Goal: Contribute content: Contribute content

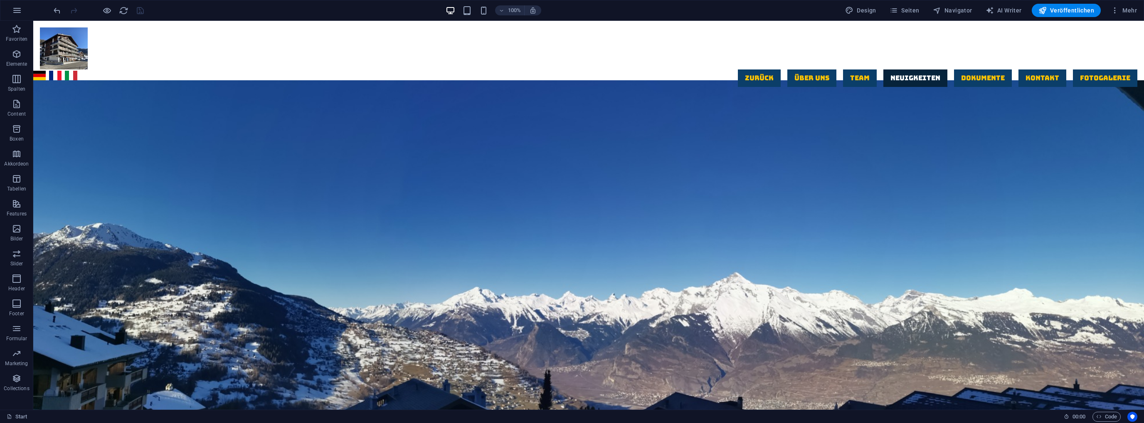
scroll to position [1940, 0]
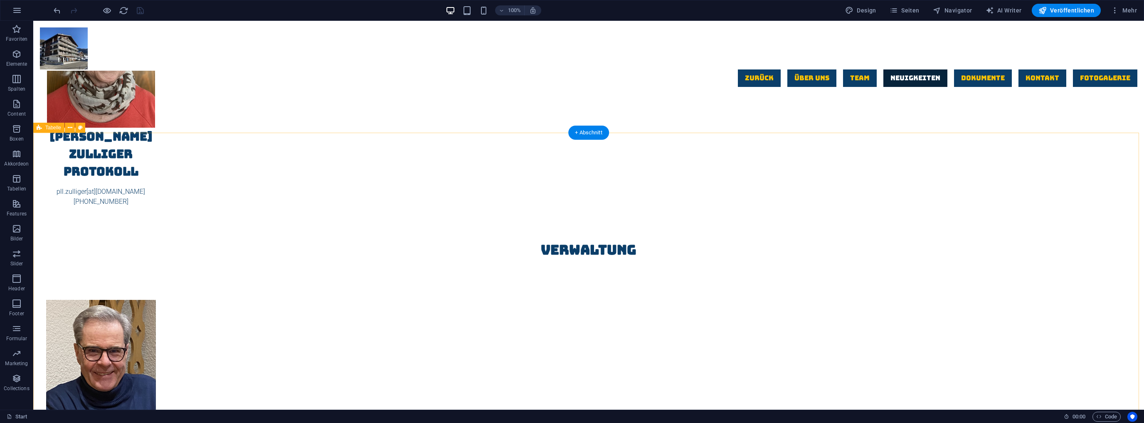
drag, startPoint x: 239, startPoint y: 169, endPoint x: 377, endPoint y: 175, distance: 138.2
drag, startPoint x: 748, startPoint y: 175, endPoint x: 570, endPoint y: 170, distance: 178.0
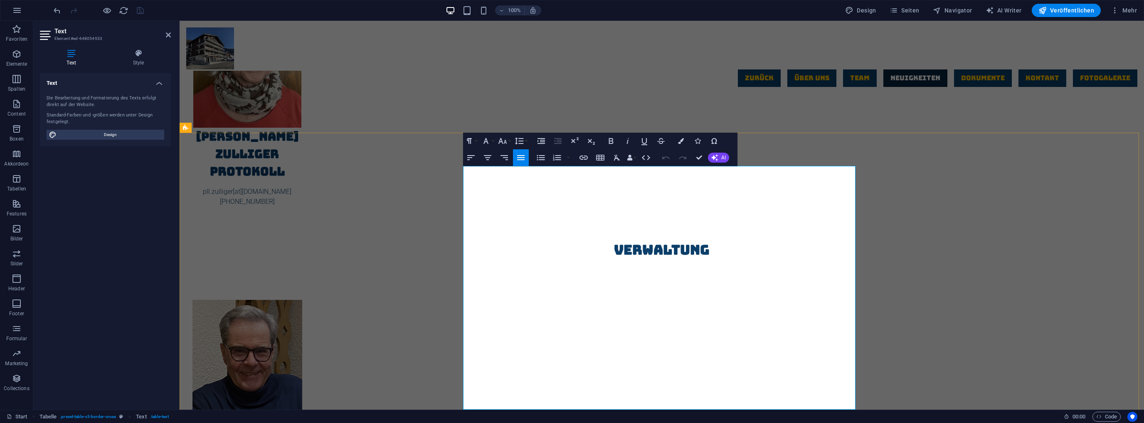
drag, startPoint x: 838, startPoint y: 176, endPoint x: 851, endPoint y: 175, distance: 13.8
click at [582, 157] on icon "button" at bounding box center [583, 157] width 8 height 4
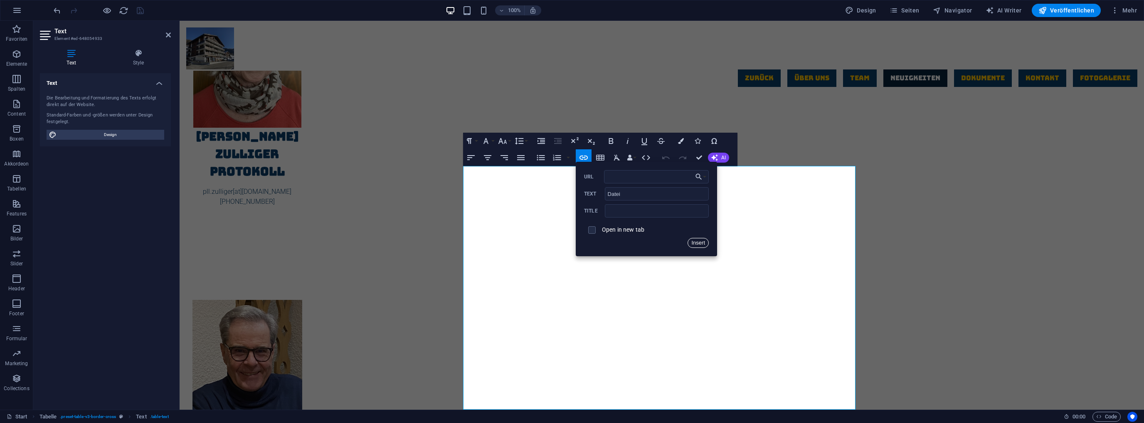
click at [696, 240] on button "Insert" at bounding box center [698, 243] width 21 height 10
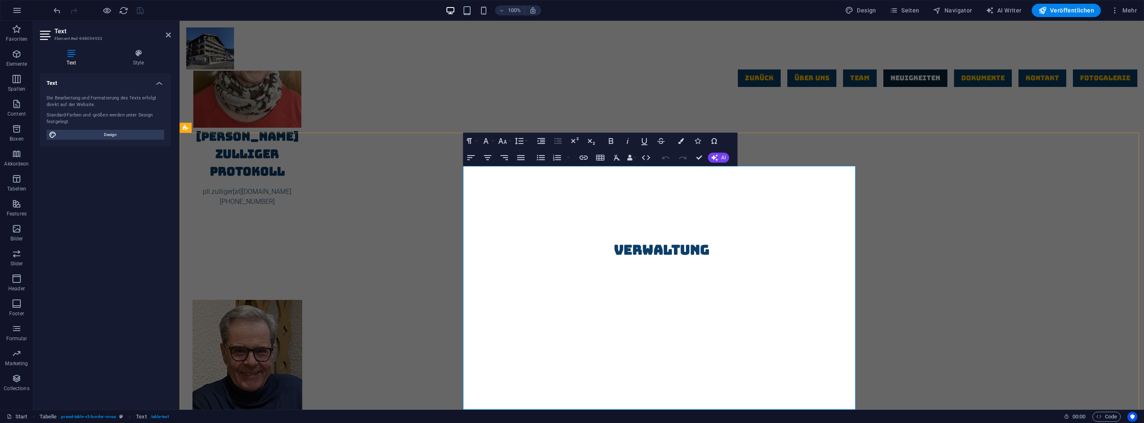
drag, startPoint x: 836, startPoint y: 175, endPoint x: 851, endPoint y: 173, distance: 15.1
click at [587, 158] on icon "button" at bounding box center [584, 158] width 10 height 10
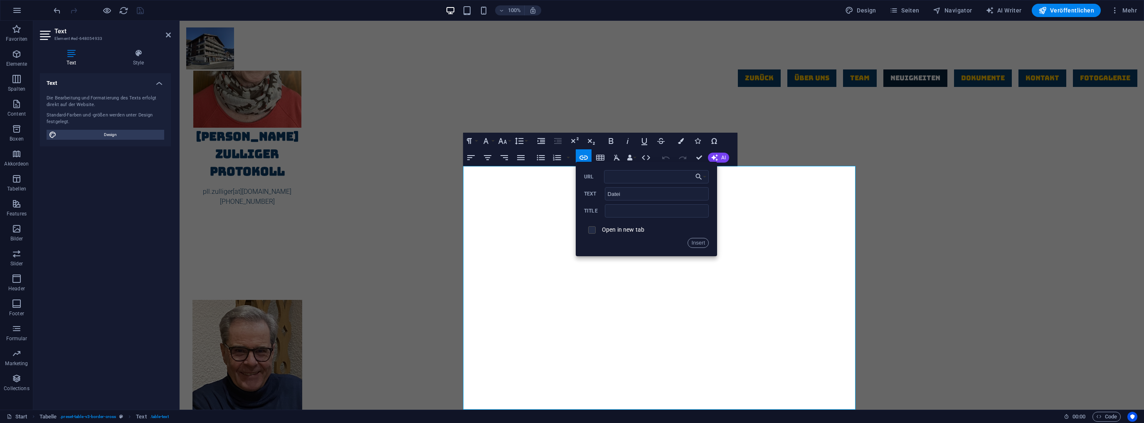
click at [592, 230] on input "checkbox" at bounding box center [590, 228] width 7 height 7
checkbox input "true"
click at [1135, 8] on span "Mehr" at bounding box center [1124, 10] width 26 height 8
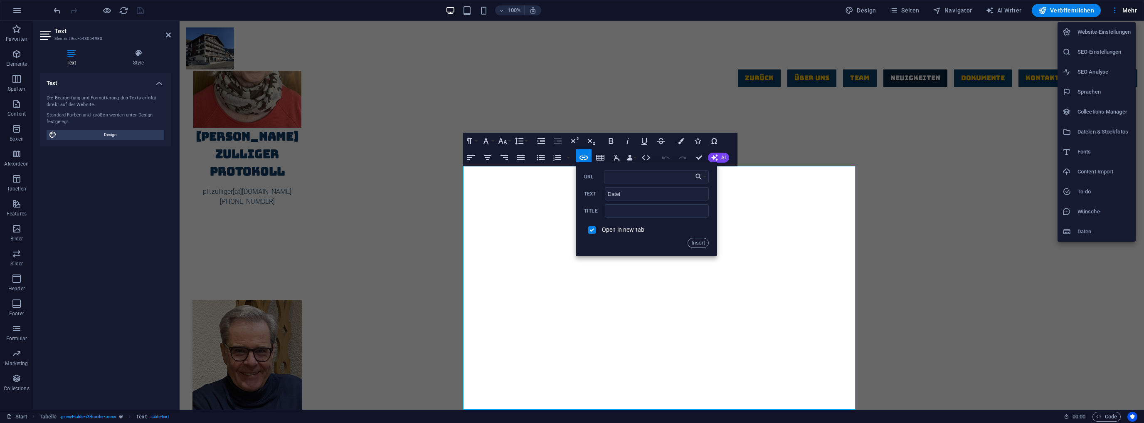
click at [1102, 129] on h6 "Dateien & Stockfotos" at bounding box center [1104, 132] width 53 height 10
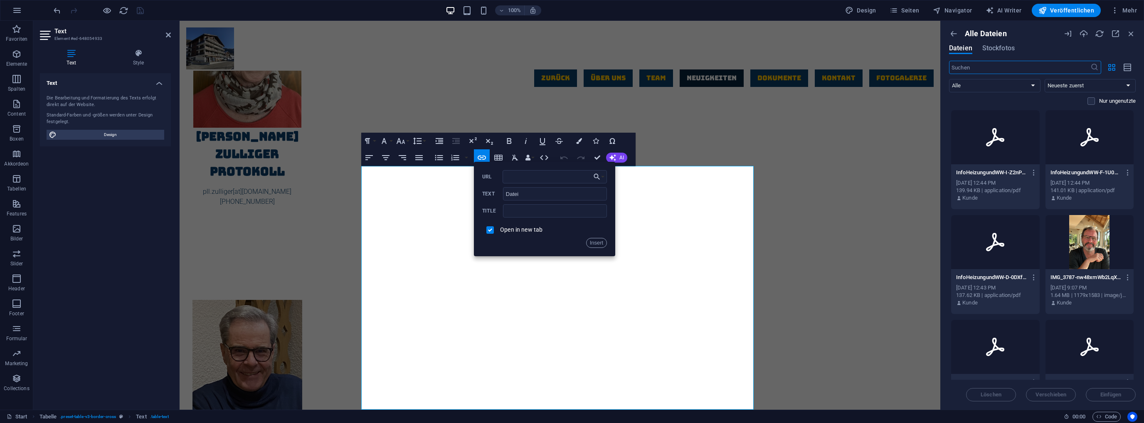
click at [996, 244] on icon at bounding box center [995, 242] width 18 height 18
click at [1106, 394] on span "Einfügen" at bounding box center [1110, 394] width 21 height 5
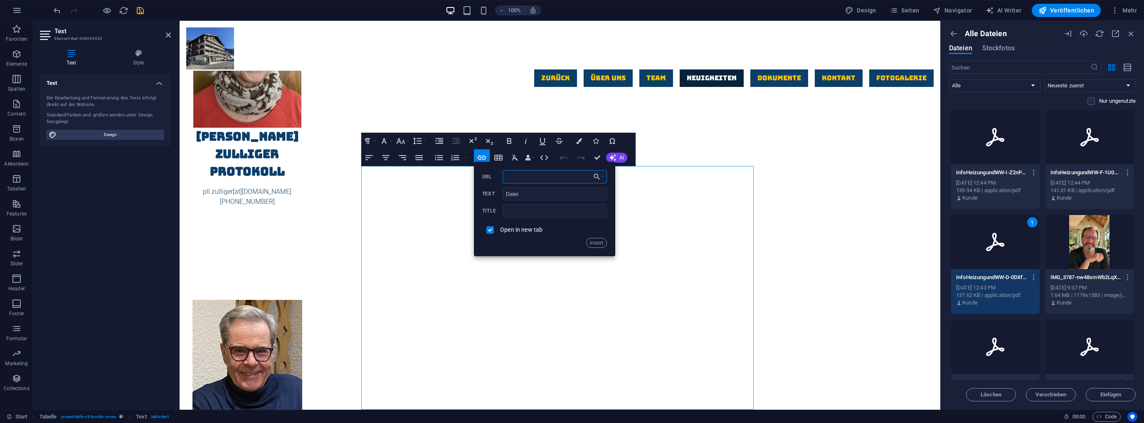
click at [547, 179] on input "URL" at bounding box center [555, 176] width 105 height 13
drag, startPoint x: 677, startPoint y: 170, endPoint x: 695, endPoint y: 160, distance: 20.8
click at [1003, 238] on icon at bounding box center [995, 242] width 20 height 20
click at [1053, 395] on span "Verschieben" at bounding box center [1051, 394] width 31 height 5
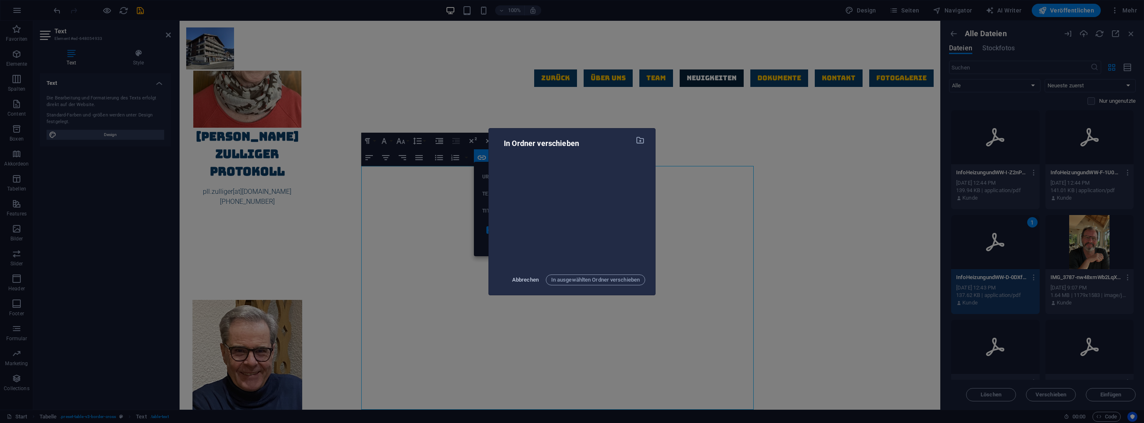
click at [522, 278] on span "Abbrechen" at bounding box center [525, 280] width 27 height 10
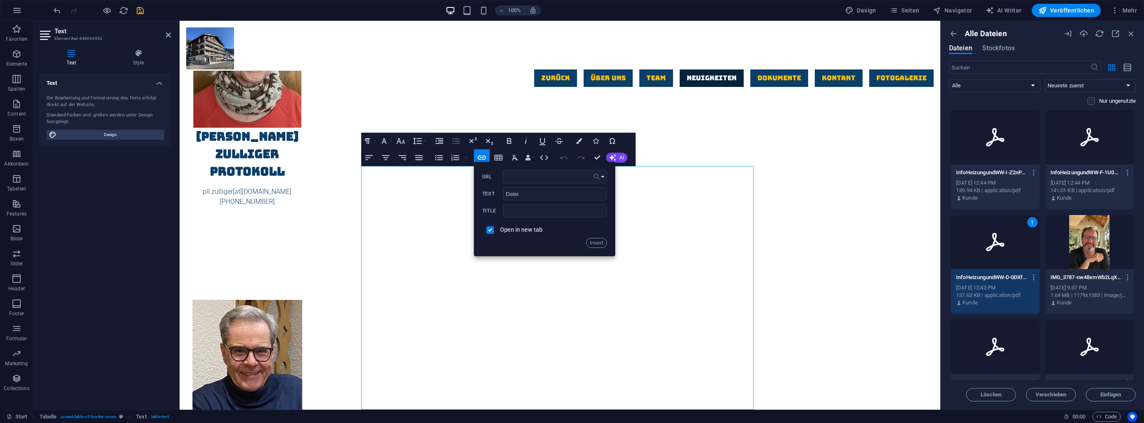
click at [595, 175] on icon "button" at bounding box center [597, 177] width 8 height 10
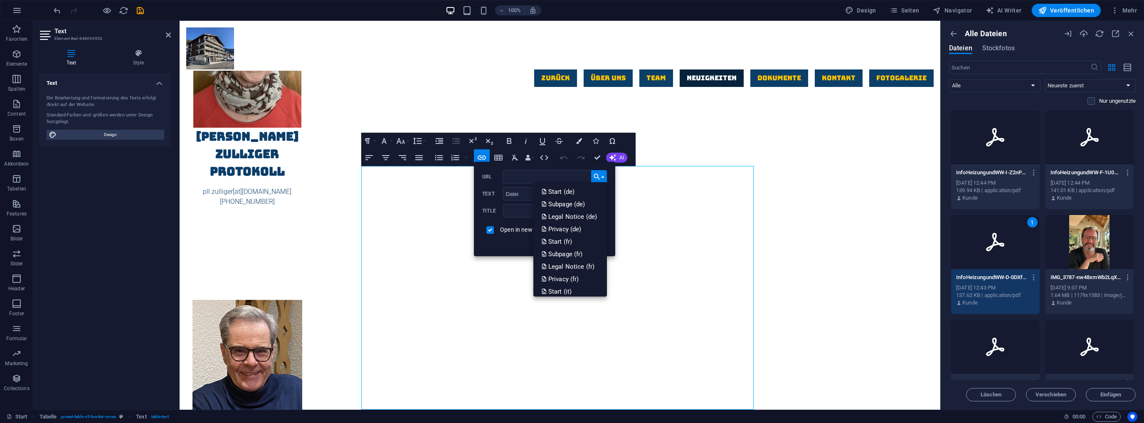
click at [595, 175] on icon "button" at bounding box center [597, 177] width 8 height 10
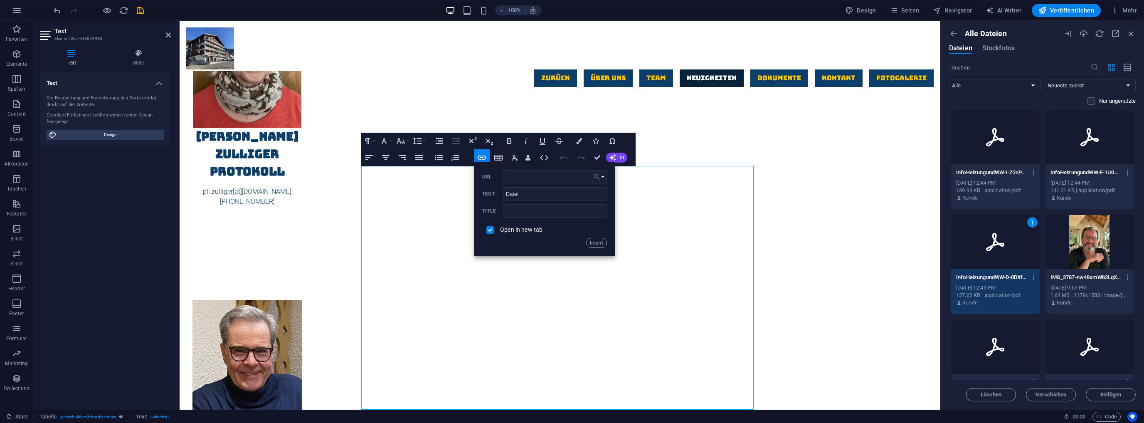
click at [595, 175] on icon "button" at bounding box center [597, 177] width 8 height 10
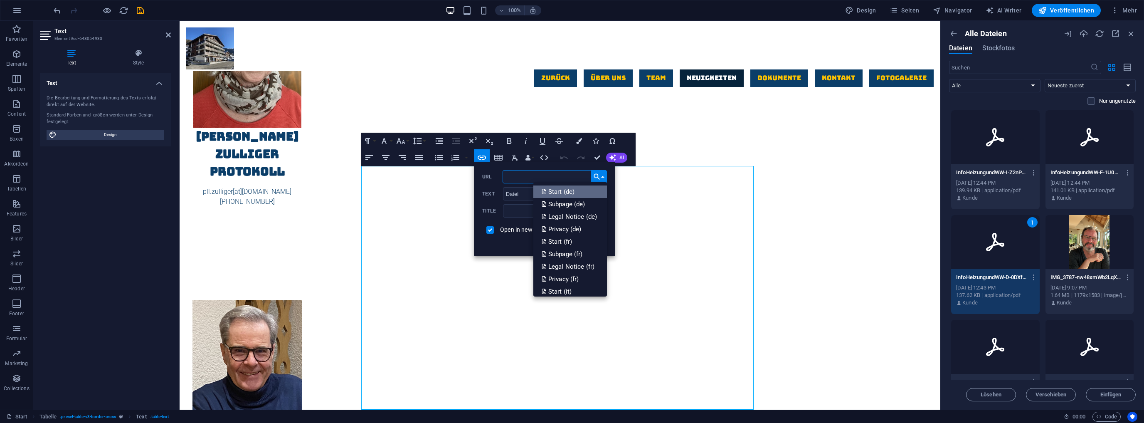
click at [559, 191] on p "Start (de)" at bounding box center [559, 191] width 35 height 12
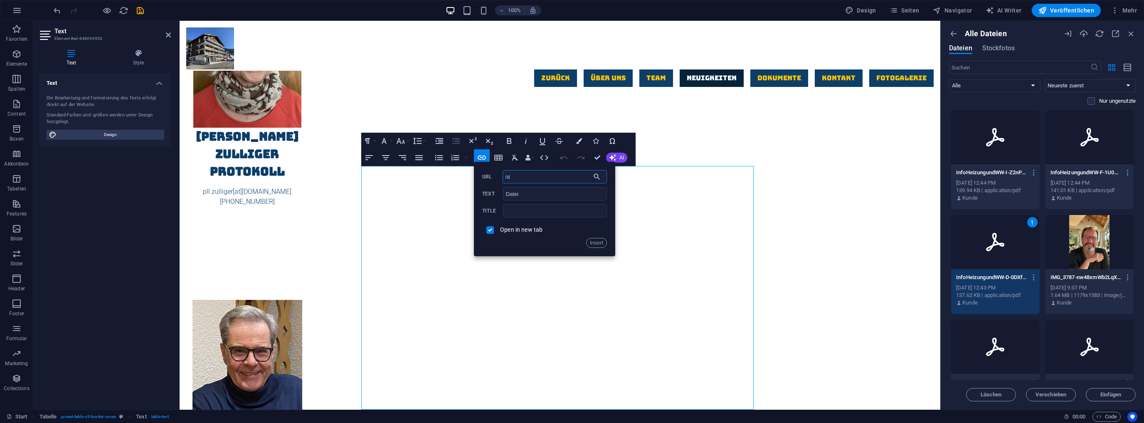
type input "/"
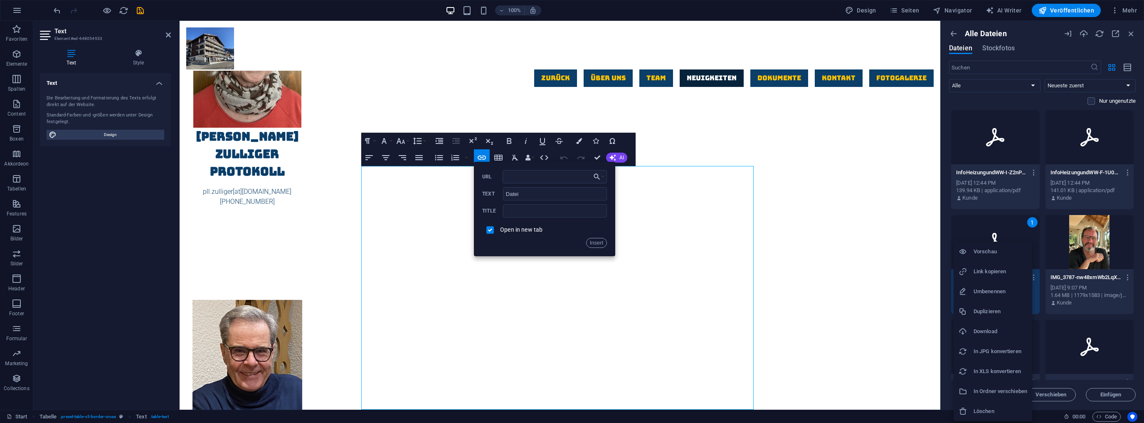
click at [992, 271] on h6 "Link kopieren" at bounding box center [1001, 271] width 54 height 10
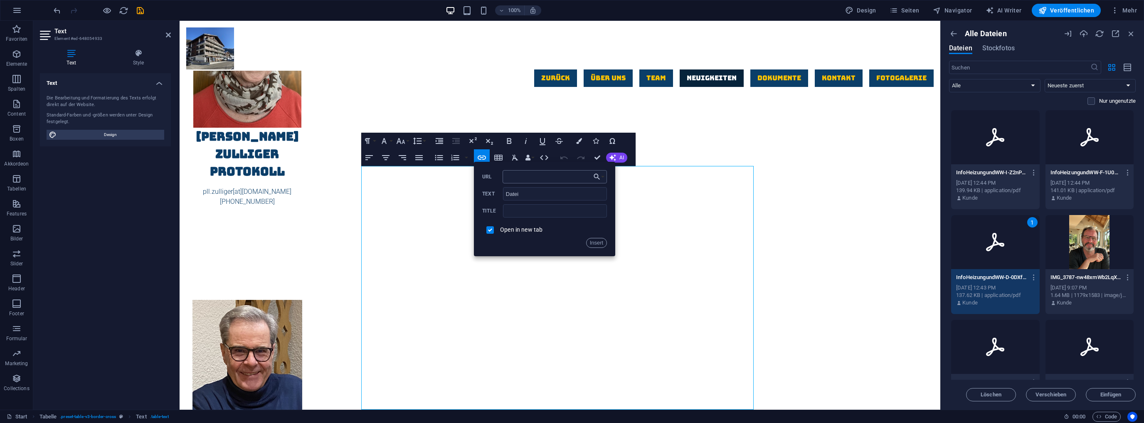
click at [516, 173] on input "URL" at bounding box center [555, 176] width 105 height 13
drag, startPoint x: 516, startPoint y: 173, endPoint x: 512, endPoint y: 178, distance: 5.9
click at [512, 178] on input "URL" at bounding box center [555, 176] width 105 height 13
click at [480, 156] on icon "button" at bounding box center [482, 157] width 8 height 4
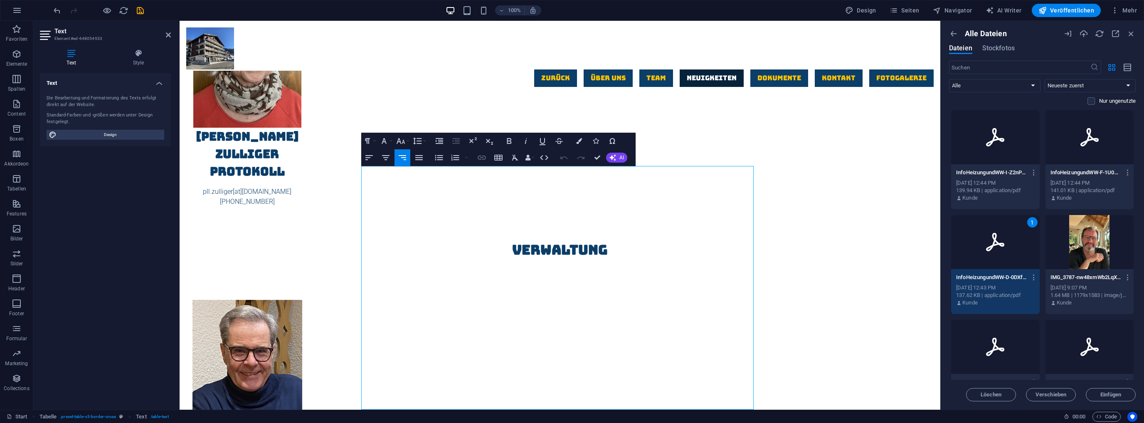
checkbox input "false"
click at [480, 156] on icon "button" at bounding box center [482, 157] width 8 height 4
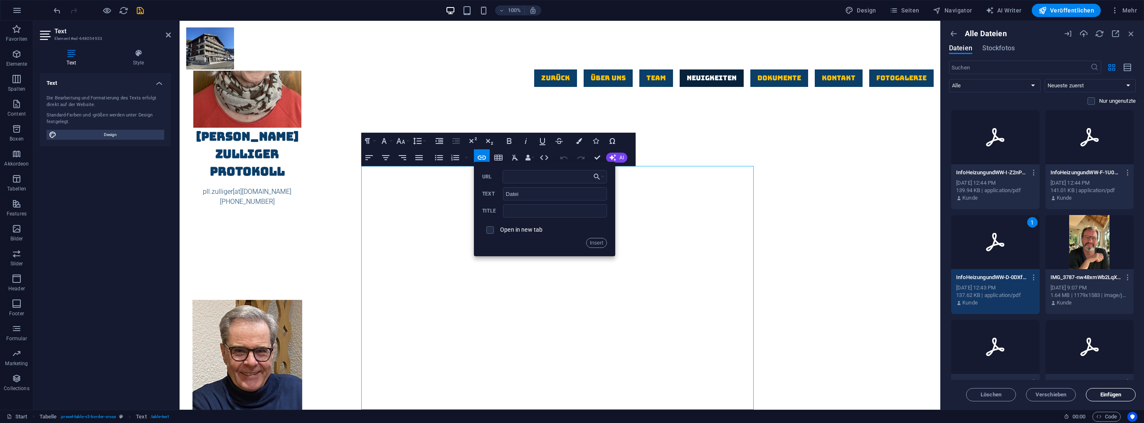
click at [1115, 396] on span "Einfügen" at bounding box center [1110, 394] width 21 height 5
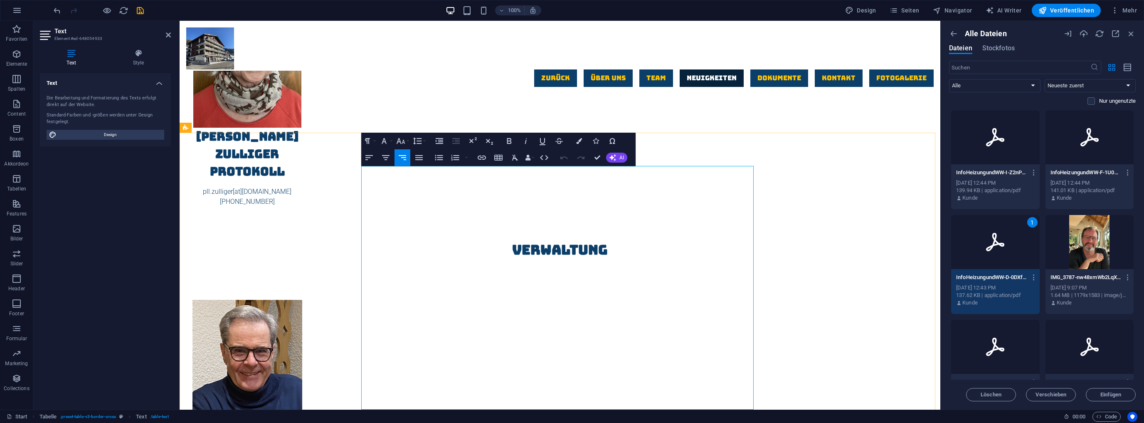
drag, startPoint x: 734, startPoint y: 237, endPoint x: 751, endPoint y: 237, distance: 17.0
type input "https://cdn1.site-media.eu/images/document/15290282/InformationendesVorstandes-…"
checkbox input "true"
click at [480, 156] on icon "button" at bounding box center [482, 157] width 8 height 4
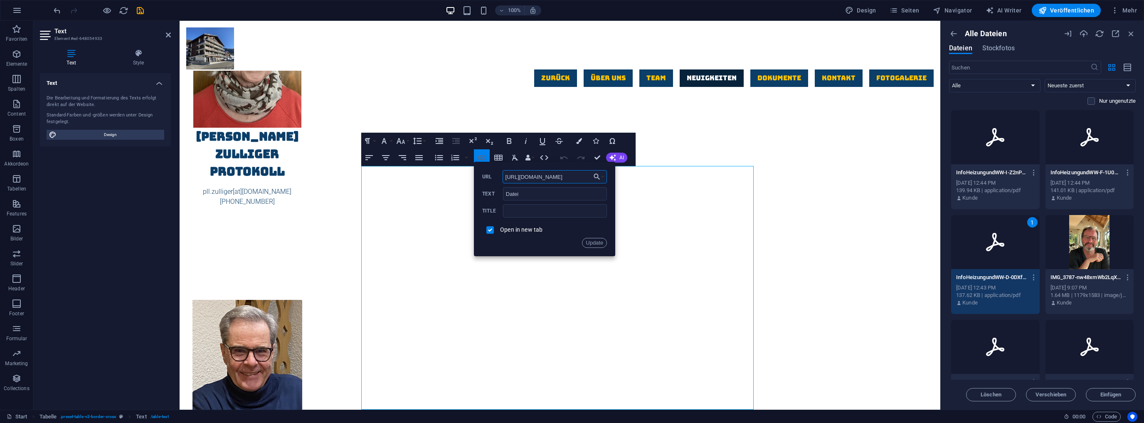
scroll to position [0, 195]
click at [598, 177] on icon "button" at bounding box center [597, 177] width 6 height 6
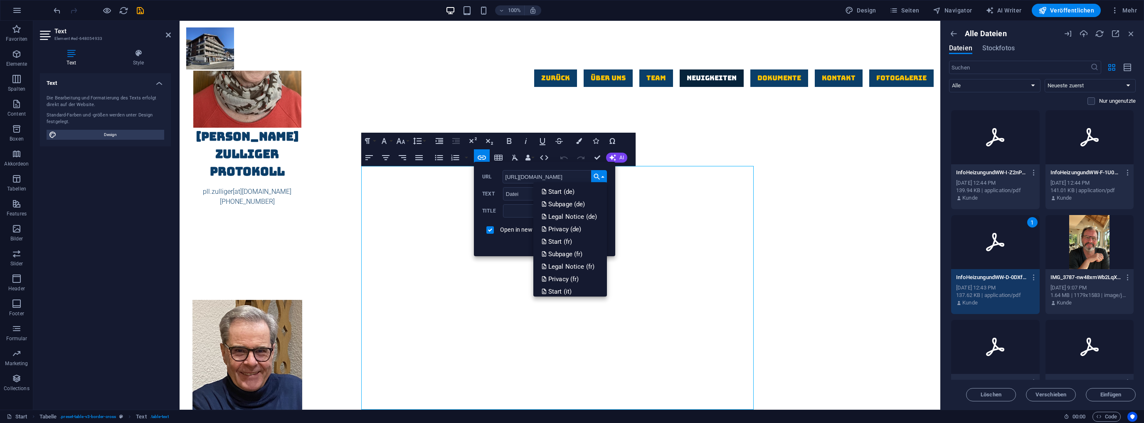
click at [598, 177] on icon "button" at bounding box center [597, 177] width 6 height 6
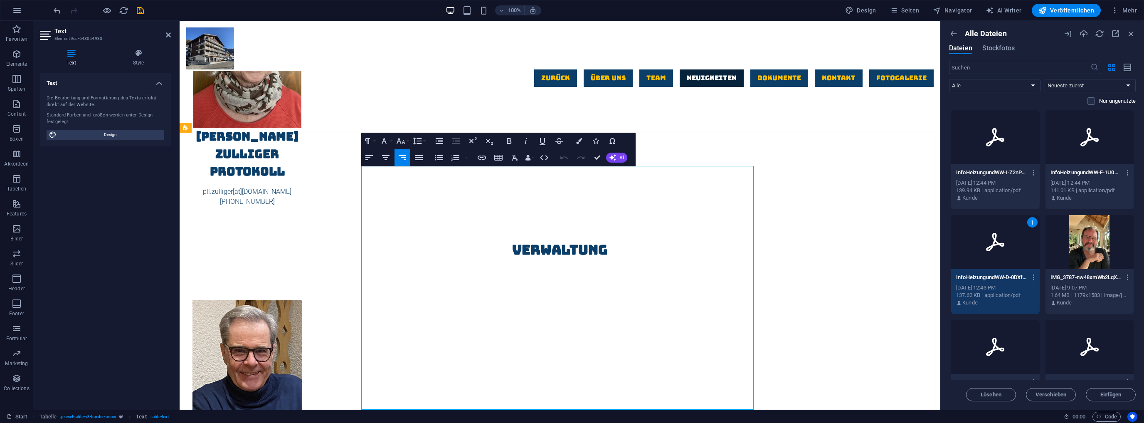
drag, startPoint x: 735, startPoint y: 173, endPoint x: 750, endPoint y: 175, distance: 15.1
click at [1020, 241] on div "1" at bounding box center [995, 242] width 89 height 54
click at [1020, 241] on div at bounding box center [995, 242] width 89 height 54
click at [484, 157] on icon "button" at bounding box center [482, 158] width 10 height 10
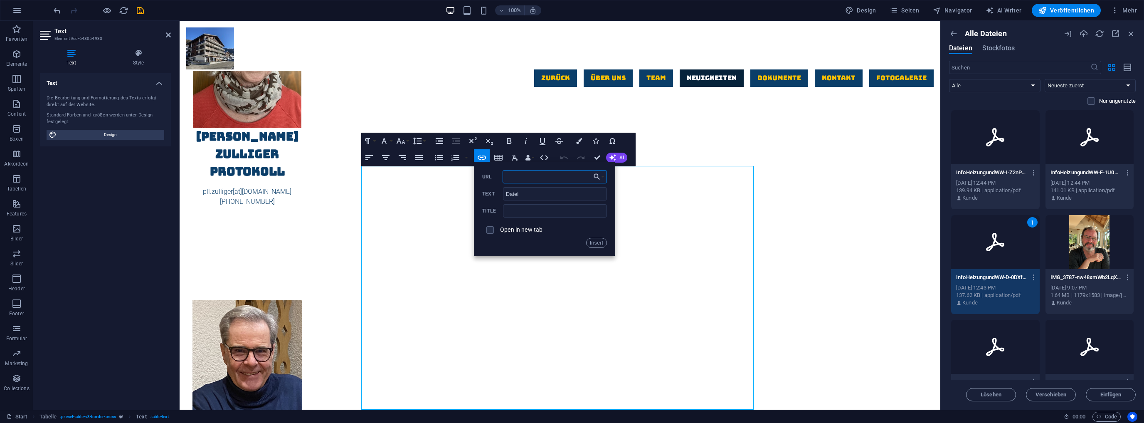
click at [510, 177] on input "URL" at bounding box center [555, 176] width 105 height 13
click at [985, 299] on div "Kunde" at bounding box center [995, 302] width 79 height 7
click at [510, 176] on input "URL" at bounding box center [555, 176] width 105 height 13
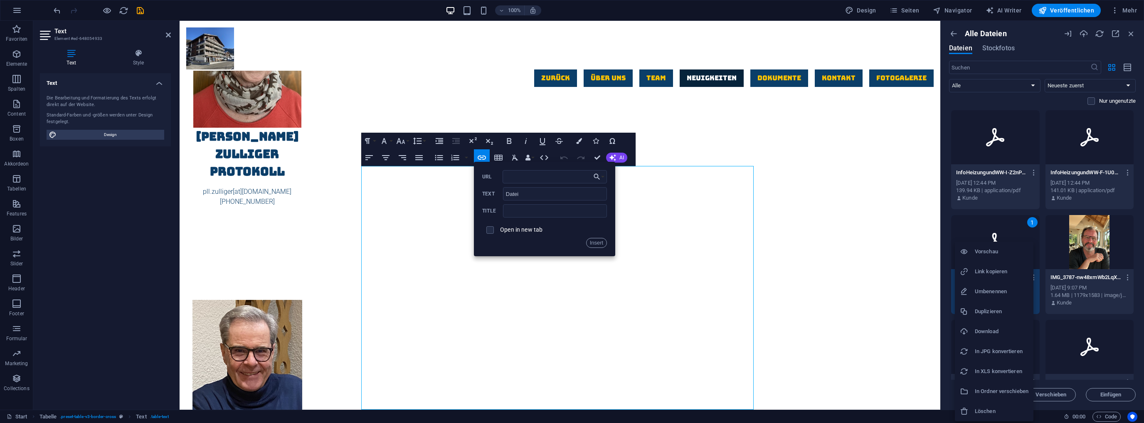
click at [990, 330] on h6 "Download" at bounding box center [1002, 331] width 54 height 10
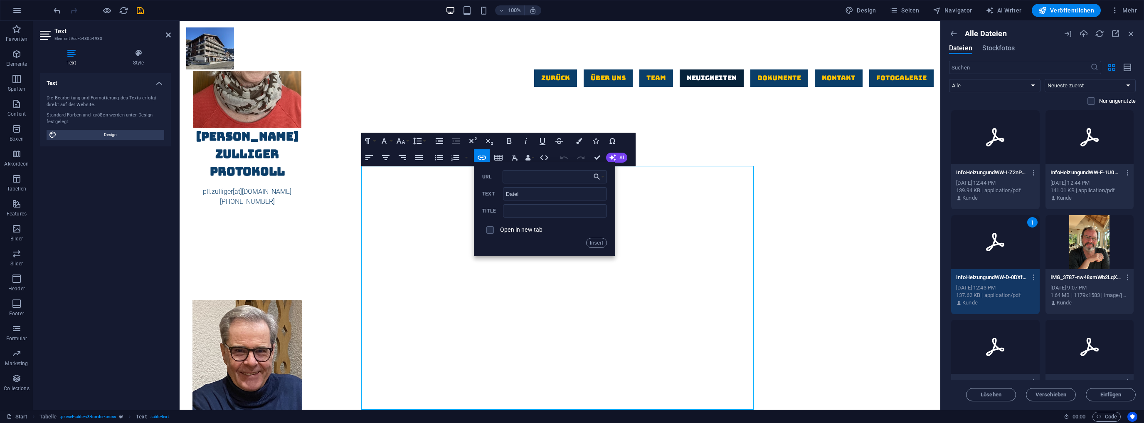
click at [992, 262] on div "1" at bounding box center [995, 242] width 89 height 54
click at [992, 262] on div at bounding box center [995, 242] width 89 height 54
click at [1116, 397] on span "Einfügen" at bounding box center [1110, 394] width 21 height 5
click at [491, 227] on input "checkbox" at bounding box center [488, 228] width 7 height 7
checkbox input "true"
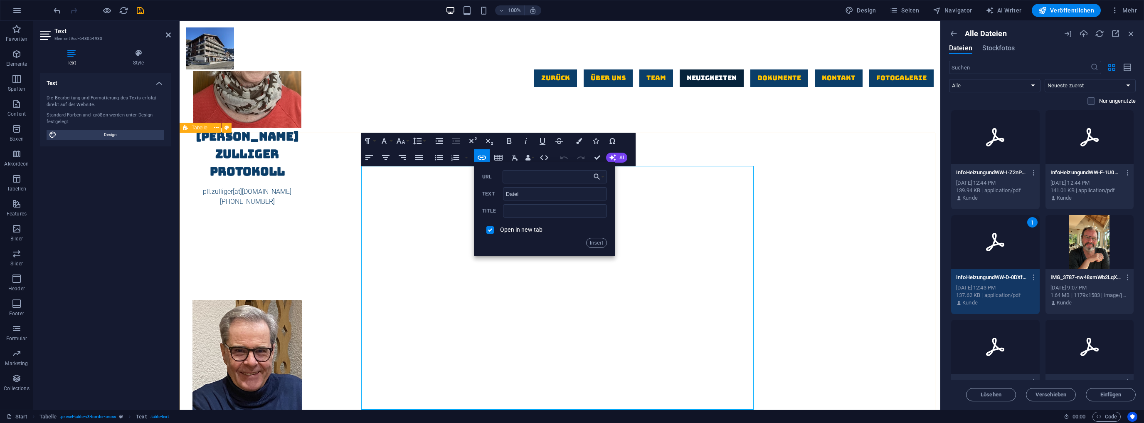
drag, startPoint x: 873, startPoint y: 195, endPoint x: 1014, endPoint y: 190, distance: 141.4
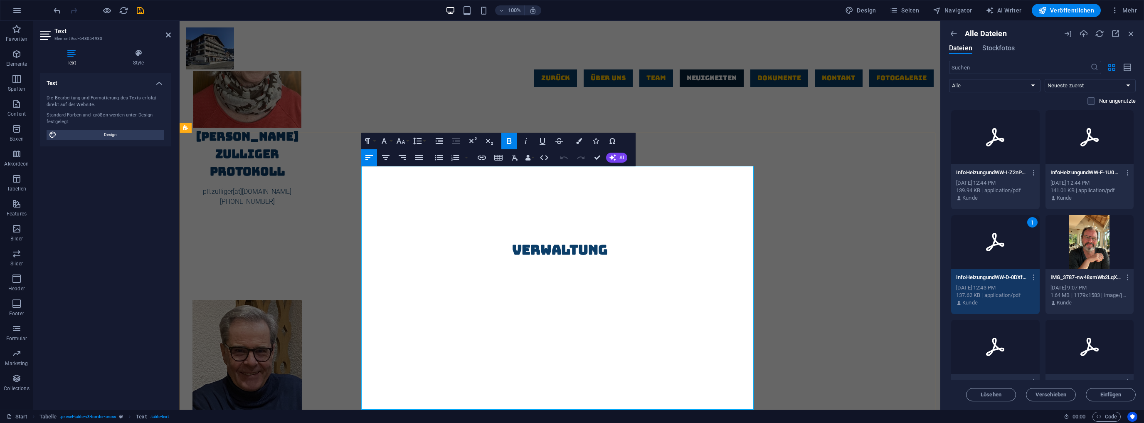
drag, startPoint x: 734, startPoint y: 175, endPoint x: 750, endPoint y: 174, distance: 15.4
click at [484, 156] on icon "button" at bounding box center [482, 157] width 8 height 4
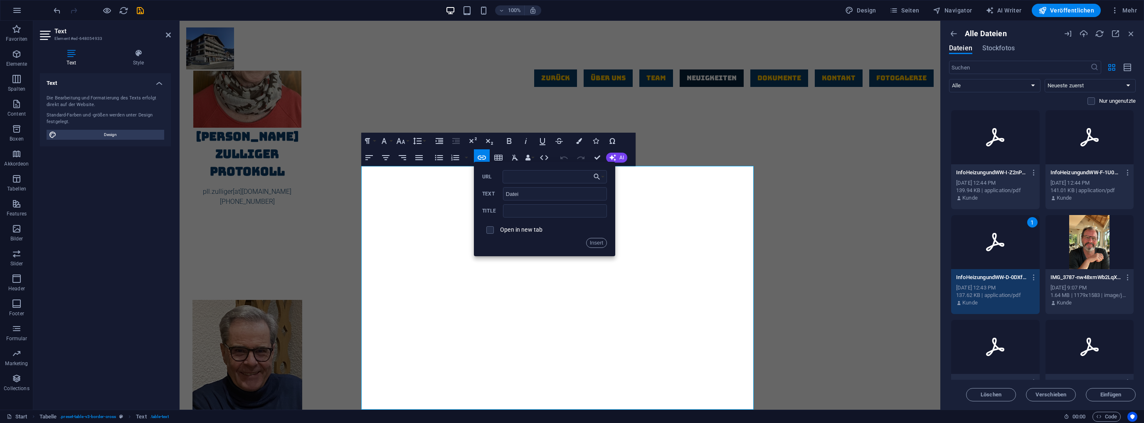
click at [493, 229] on span at bounding box center [489, 229] width 7 height 7
click at [491, 229] on input "checkbox" at bounding box center [488, 228] width 7 height 7
checkbox input "true"
click at [541, 170] on input "URL" at bounding box center [555, 176] width 105 height 13
click at [596, 175] on icon "button" at bounding box center [597, 177] width 8 height 10
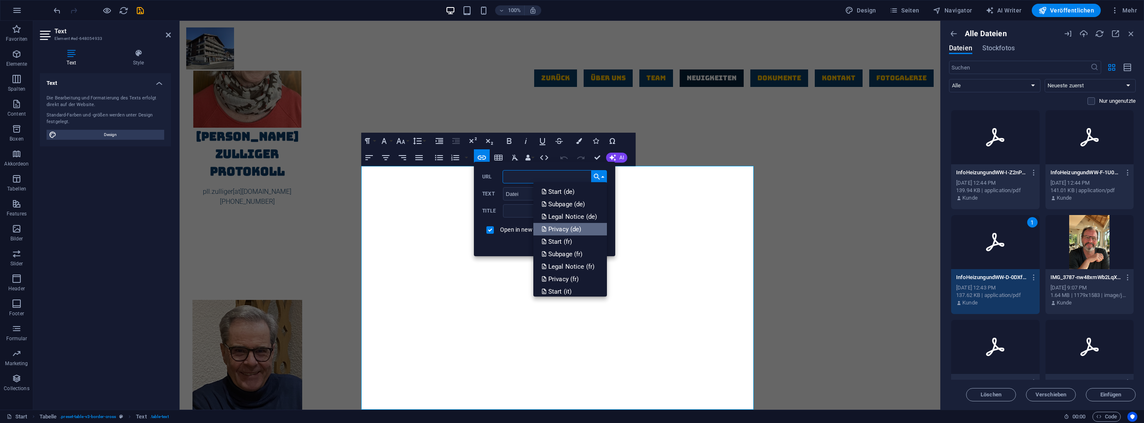
click at [569, 229] on p "Privacy (de)" at bounding box center [563, 229] width 42 height 12
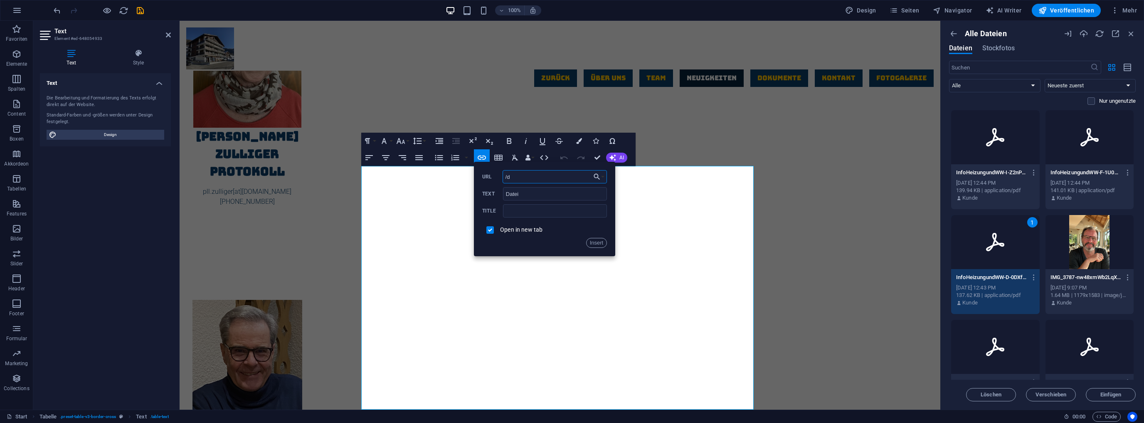
type input "/"
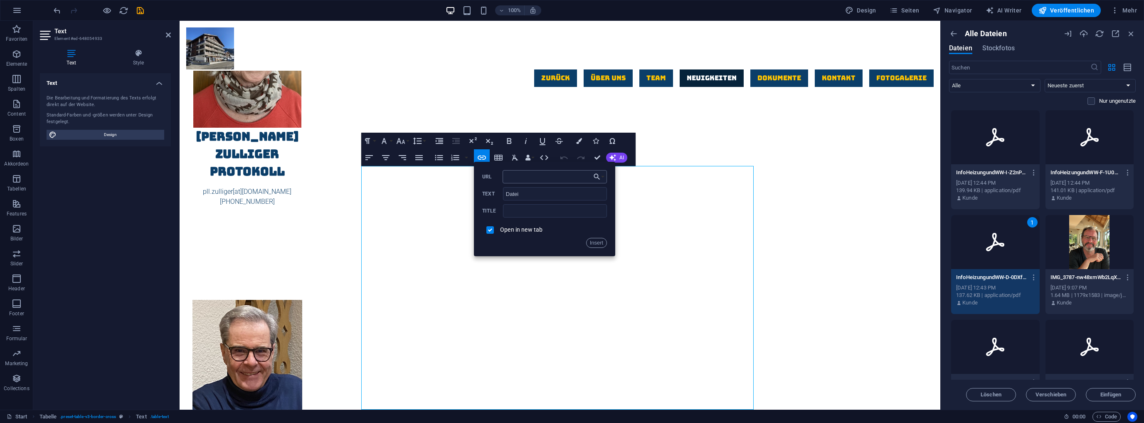
click at [570, 173] on input "URL" at bounding box center [555, 176] width 105 height 13
click at [491, 229] on input "checkbox" at bounding box center [488, 228] width 7 height 7
click at [996, 252] on div "1" at bounding box center [995, 242] width 89 height 54
click at [996, 252] on div at bounding box center [995, 242] width 89 height 54
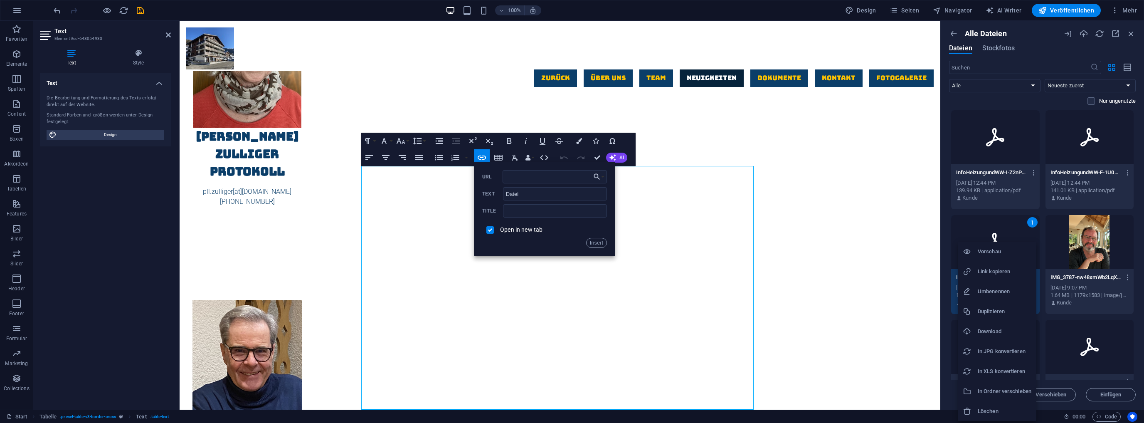
click at [1004, 269] on h6 "Link kopieren" at bounding box center [1005, 271] width 54 height 10
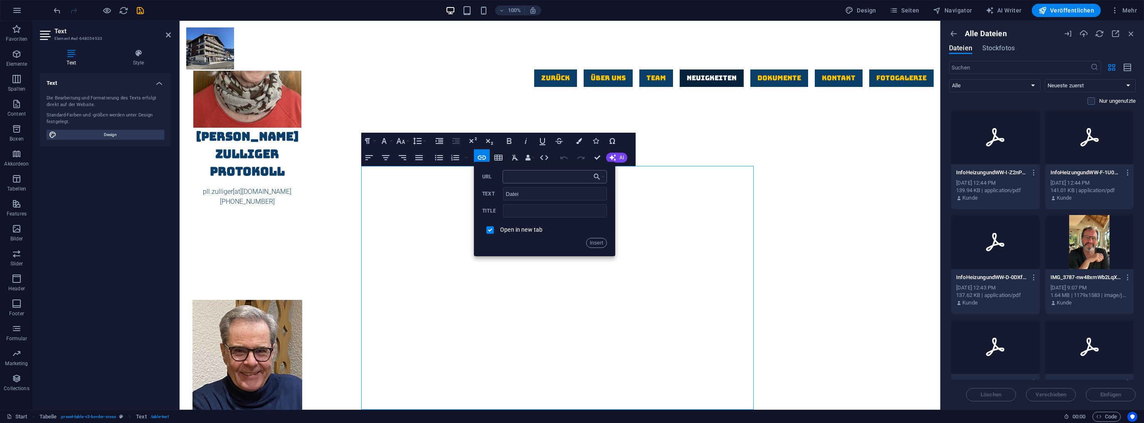
click at [543, 175] on input "URL" at bounding box center [555, 176] width 105 height 13
click at [484, 159] on icon "button" at bounding box center [482, 157] width 8 height 4
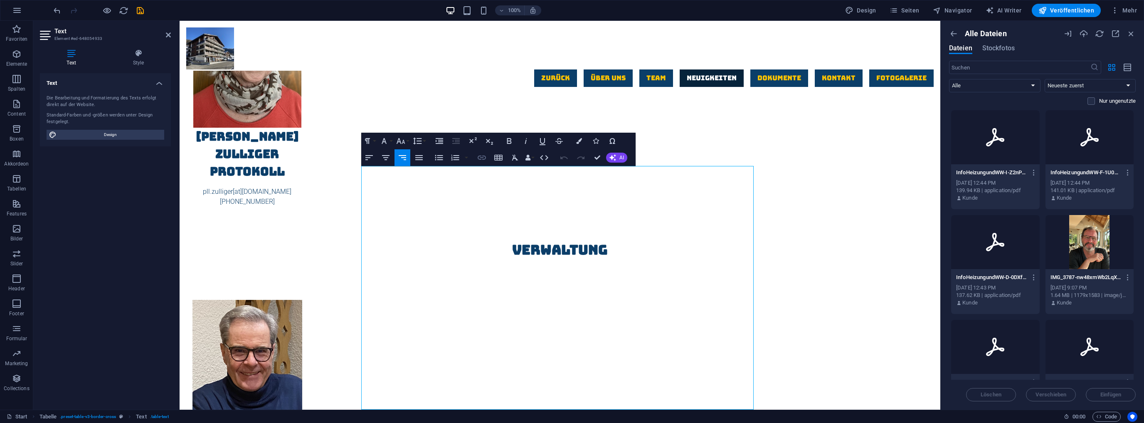
checkbox input "false"
click at [484, 159] on icon "button" at bounding box center [482, 157] width 8 height 4
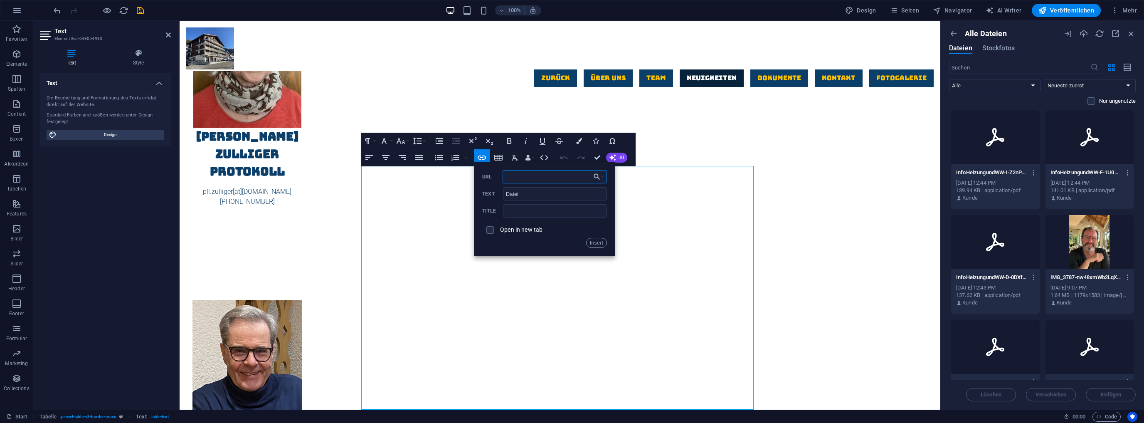
paste input "[URL][DOMAIN_NAME]"
type input "[URL][DOMAIN_NAME]"
click at [490, 229] on input "checkbox" at bounding box center [488, 228] width 7 height 7
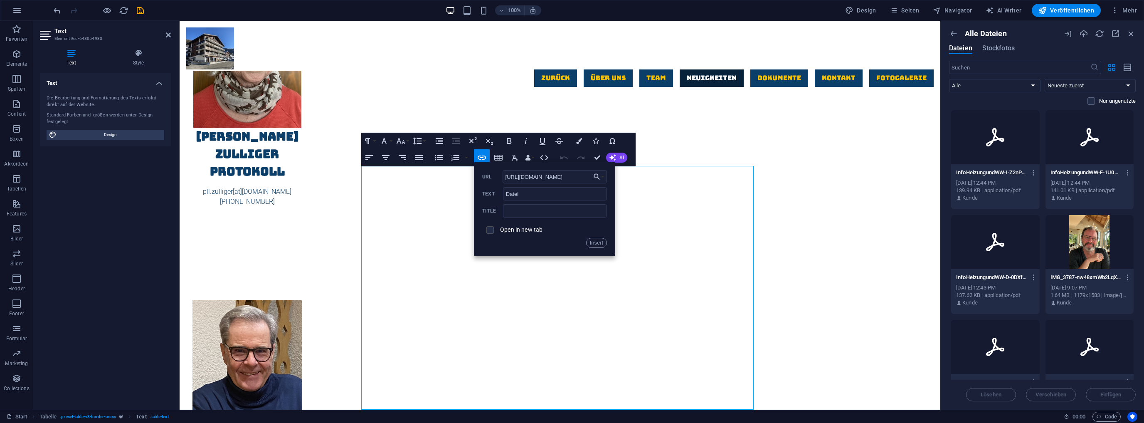
checkbox input "true"
click at [601, 242] on button "Insert" at bounding box center [596, 243] width 21 height 10
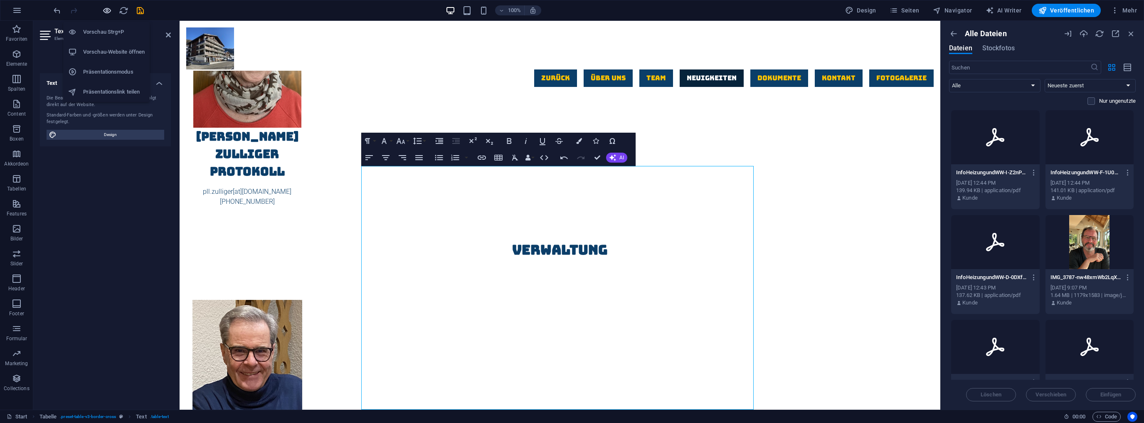
click at [107, 11] on icon "button" at bounding box center [107, 11] width 10 height 10
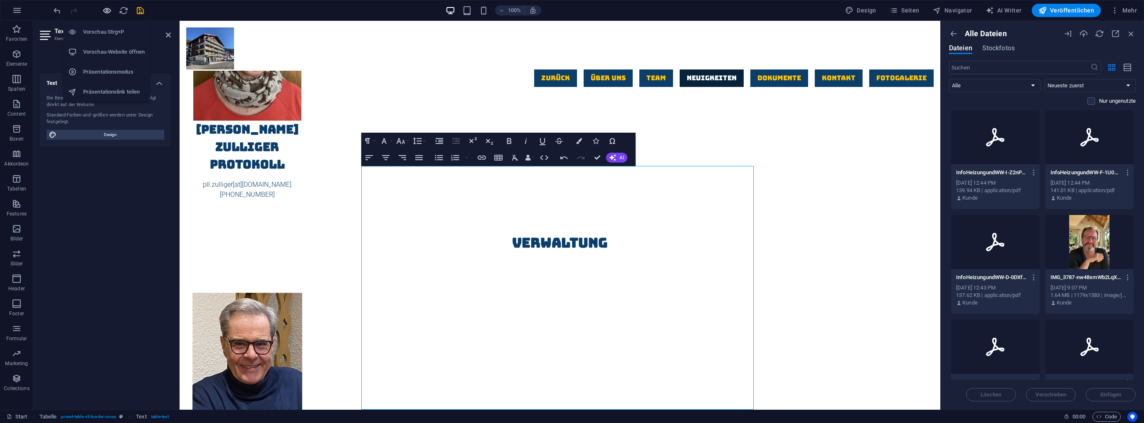
scroll to position [1936, 0]
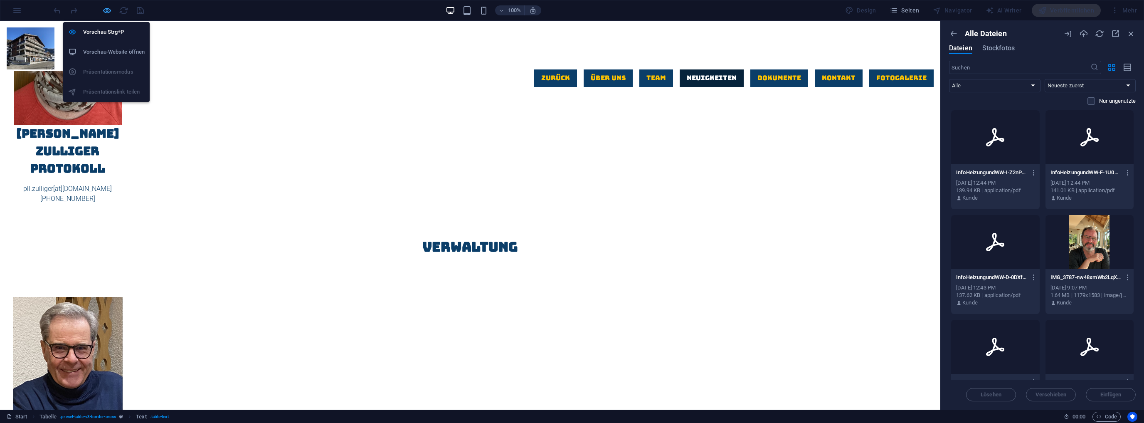
click at [108, 8] on icon "button" at bounding box center [107, 11] width 10 height 10
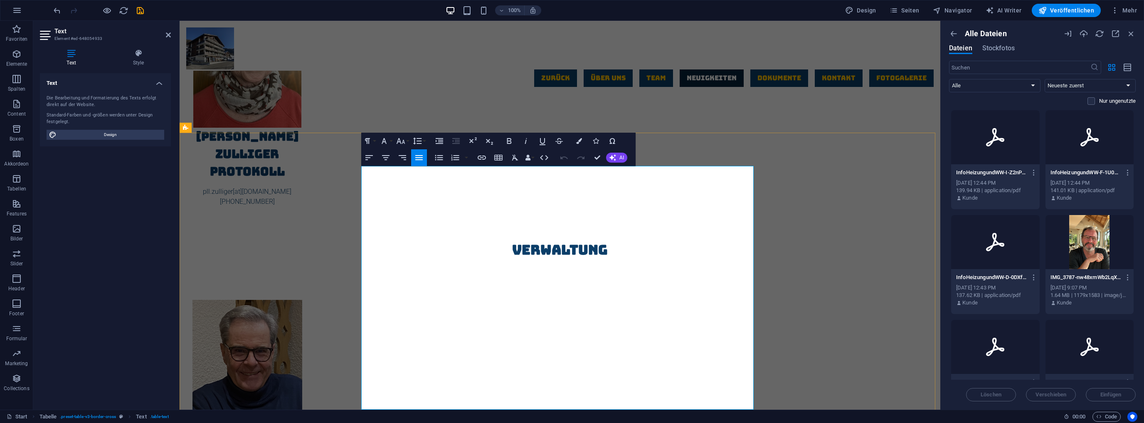
drag, startPoint x: 750, startPoint y: 196, endPoint x: 735, endPoint y: 196, distance: 14.1
click at [481, 157] on icon "button" at bounding box center [482, 158] width 10 height 10
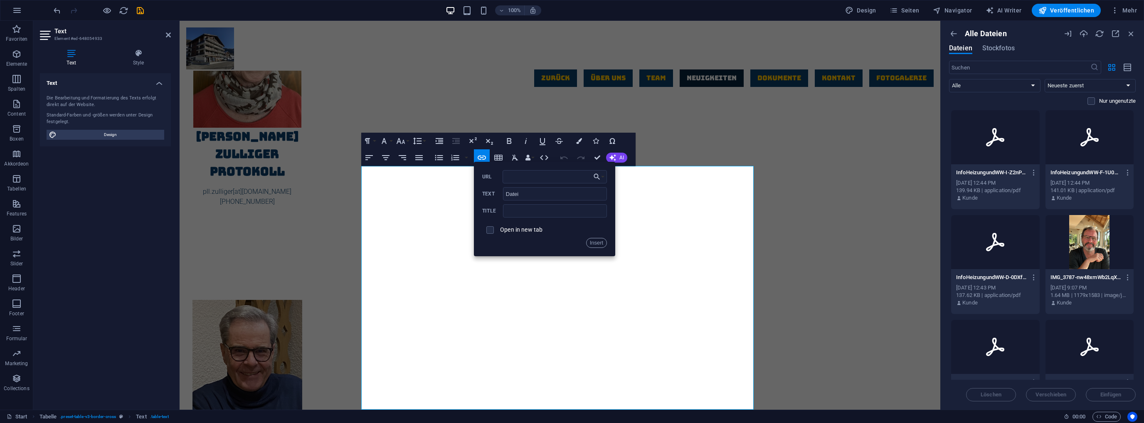
click at [1094, 147] on div at bounding box center [1089, 137] width 89 height 54
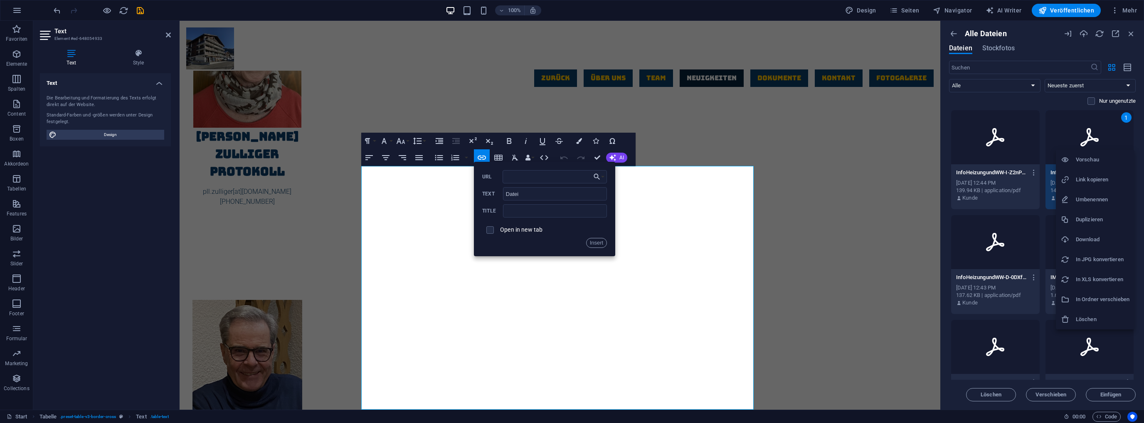
click at [1080, 178] on h6 "Link kopieren" at bounding box center [1103, 180] width 54 height 10
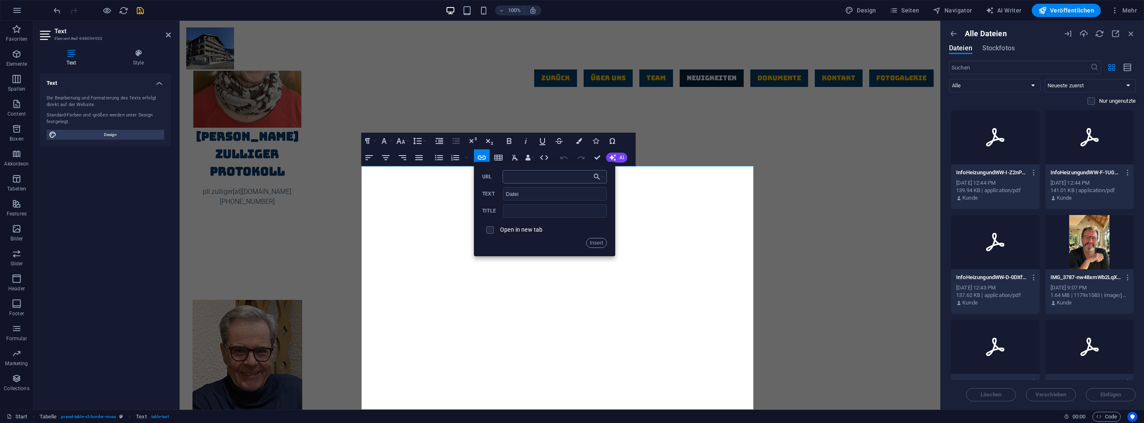
click at [529, 175] on input "URL" at bounding box center [555, 176] width 105 height 13
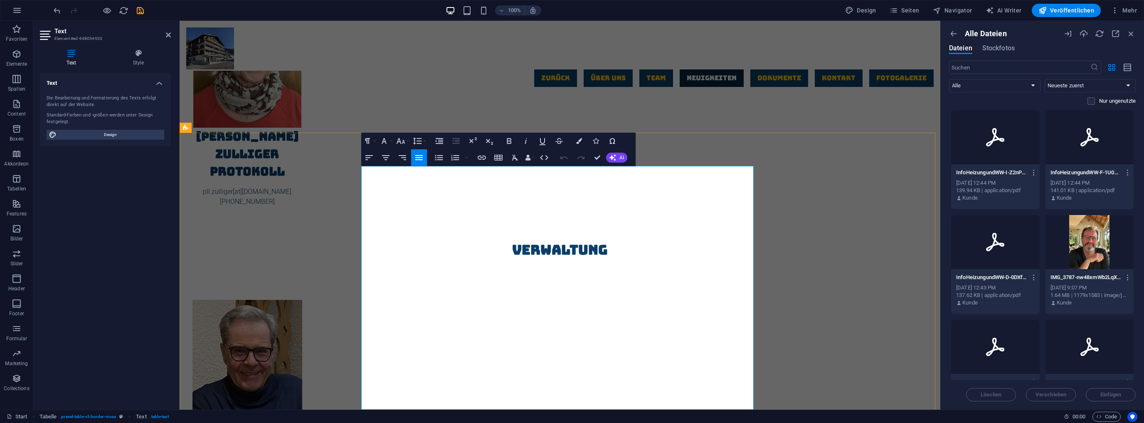
drag, startPoint x: 736, startPoint y: 197, endPoint x: 750, endPoint y: 194, distance: 14.4
click at [482, 155] on icon "button" at bounding box center [482, 158] width 10 height 10
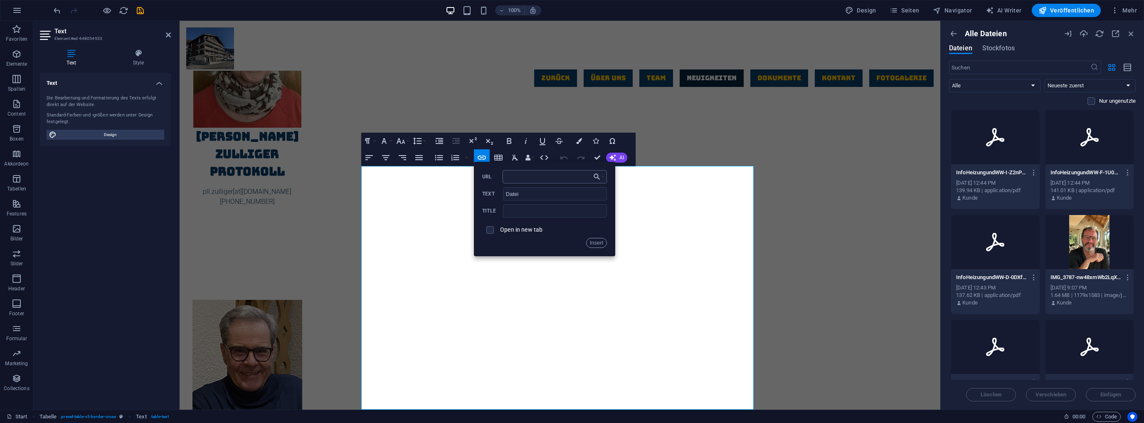
click at [515, 179] on input "URL" at bounding box center [555, 176] width 105 height 13
type input "[URL][DOMAIN_NAME]"
click at [491, 227] on input "checkbox" at bounding box center [488, 228] width 7 height 7
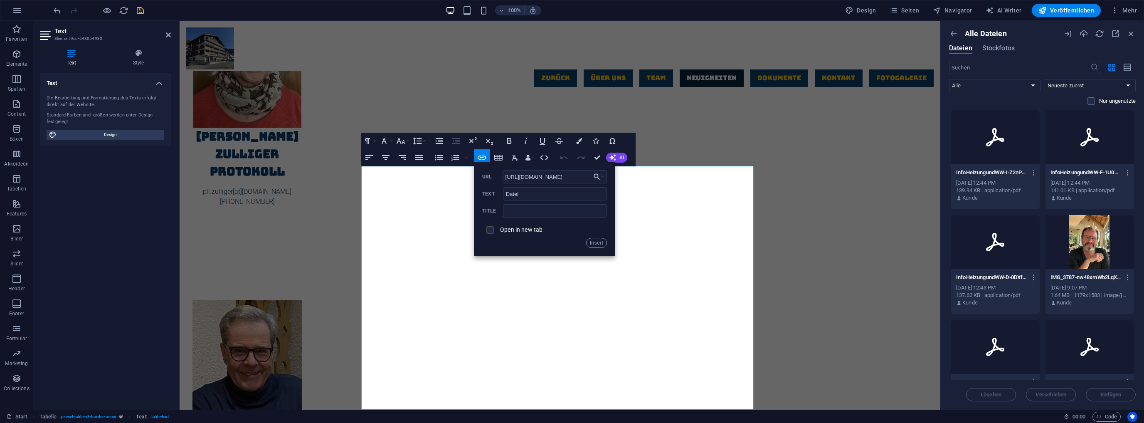
checkbox input "true"
click at [600, 241] on button "Insert" at bounding box center [596, 243] width 21 height 10
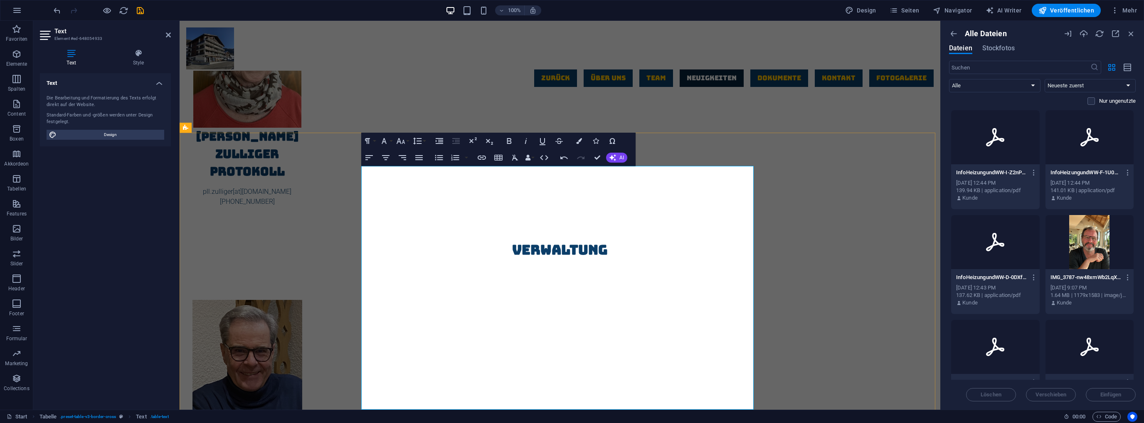
drag, startPoint x: 735, startPoint y: 215, endPoint x: 753, endPoint y: 215, distance: 17.5
click at [482, 156] on icon "button" at bounding box center [482, 158] width 10 height 10
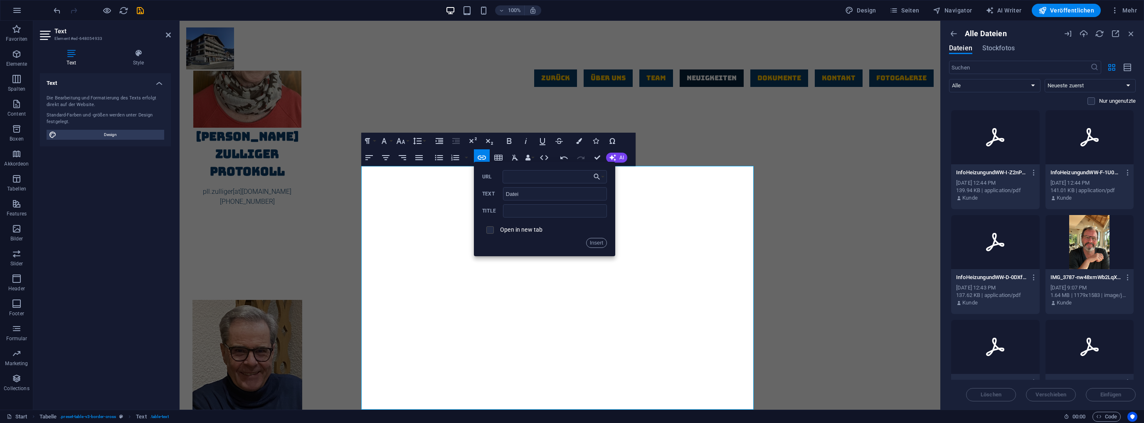
click at [491, 229] on input "checkbox" at bounding box center [488, 228] width 7 height 7
checkbox input "true"
click at [999, 141] on icon at bounding box center [995, 137] width 20 height 20
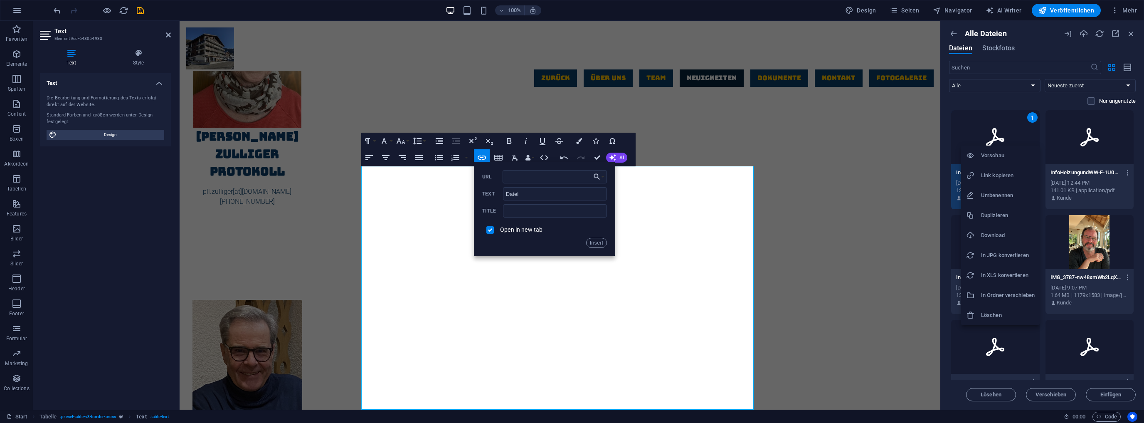
click at [991, 173] on h6 "Link kopieren" at bounding box center [1008, 175] width 54 height 10
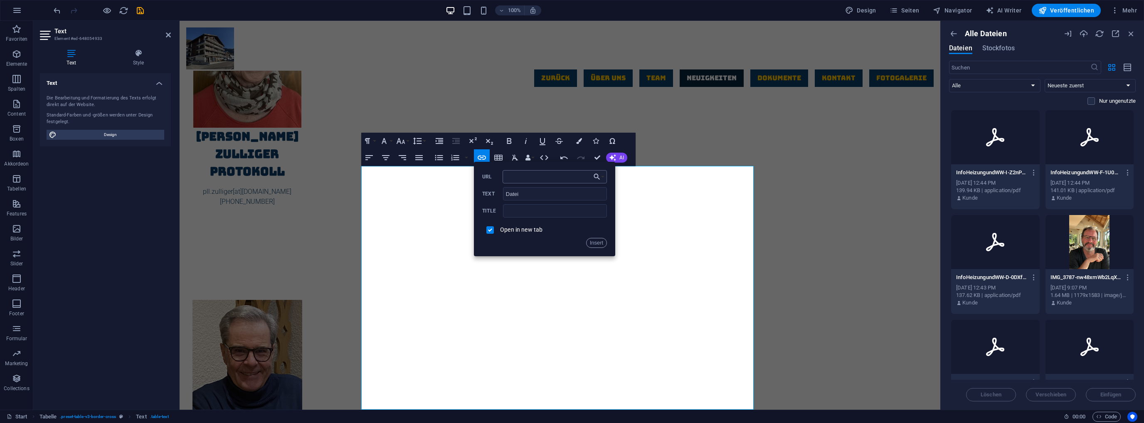
click at [528, 176] on input "URL" at bounding box center [555, 176] width 105 height 13
paste input "[URL][DOMAIN_NAME]"
type input "[URL][DOMAIN_NAME]"
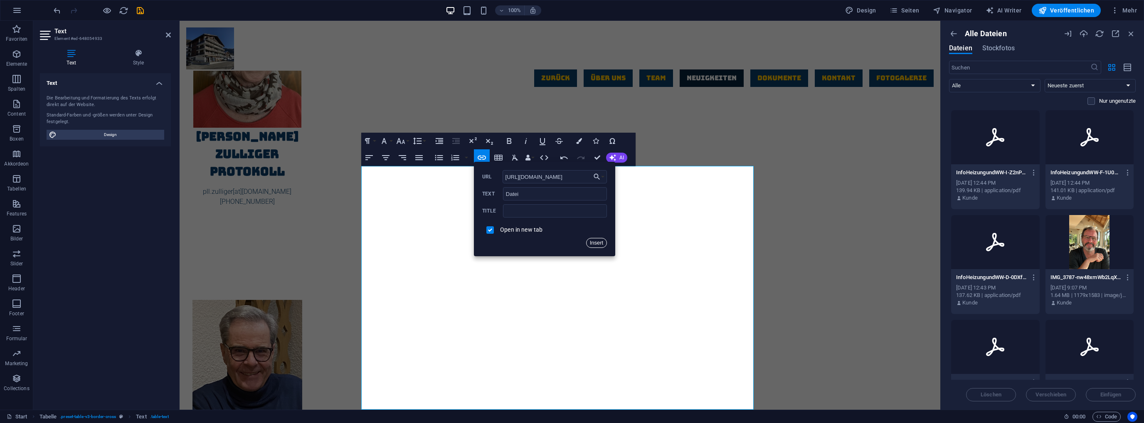
click at [596, 241] on button "Insert" at bounding box center [596, 243] width 21 height 10
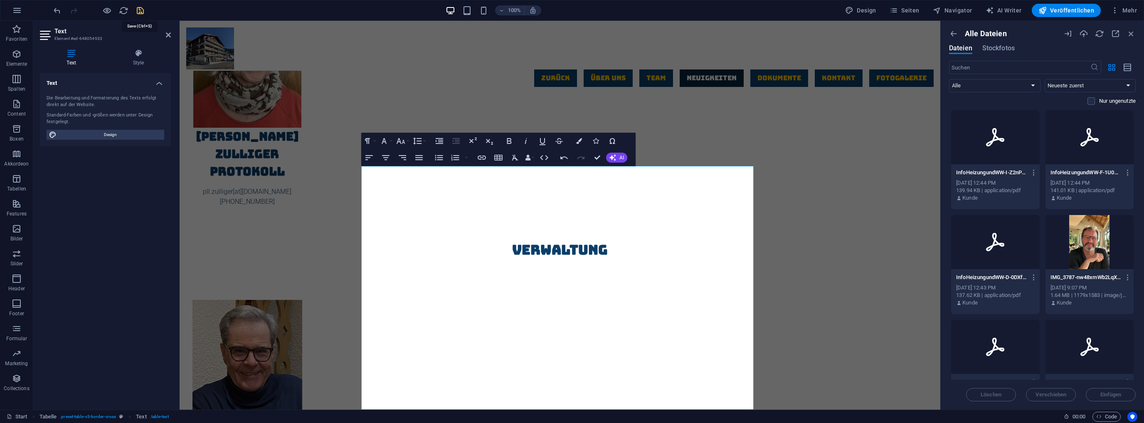
click at [140, 9] on icon "save" at bounding box center [141, 11] width 10 height 10
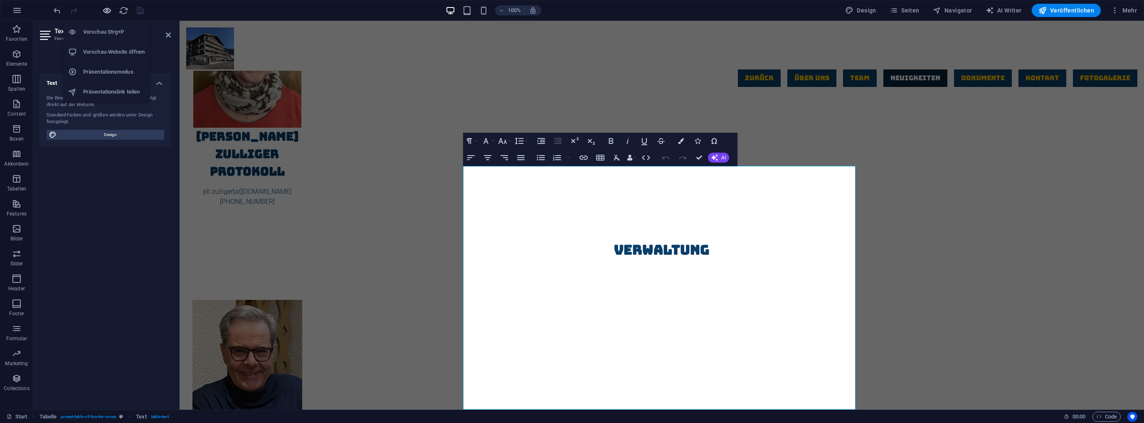
drag, startPoint x: 104, startPoint y: 10, endPoint x: 166, endPoint y: 49, distance: 72.8
click at [104, 10] on icon "button" at bounding box center [107, 11] width 10 height 10
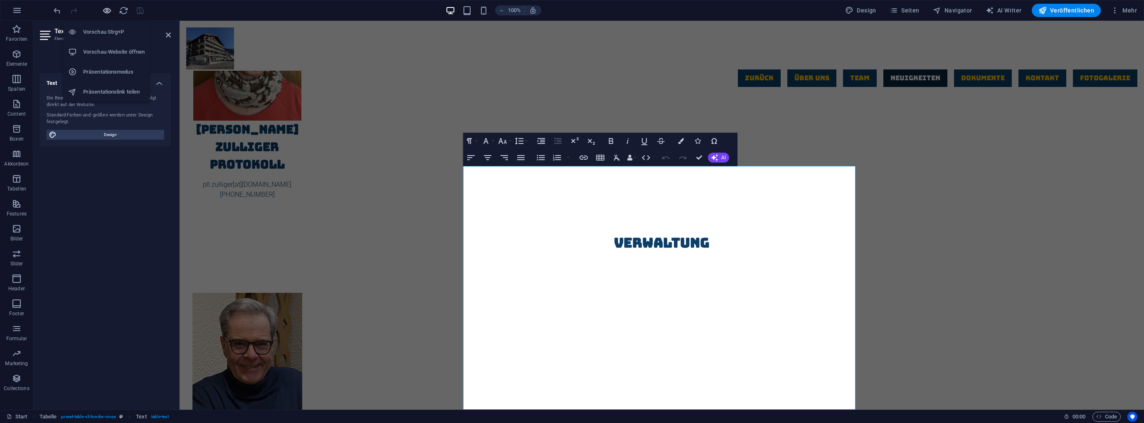
scroll to position [1936, 0]
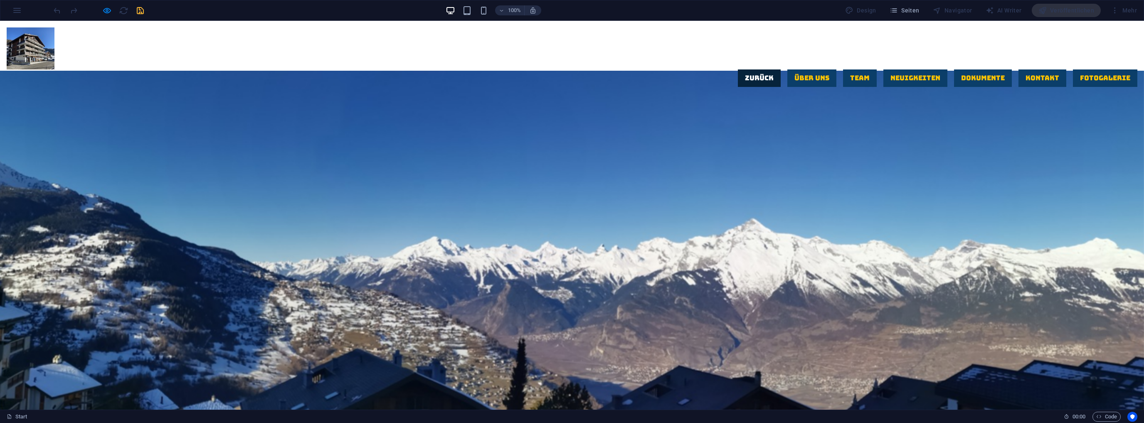
scroll to position [0, 0]
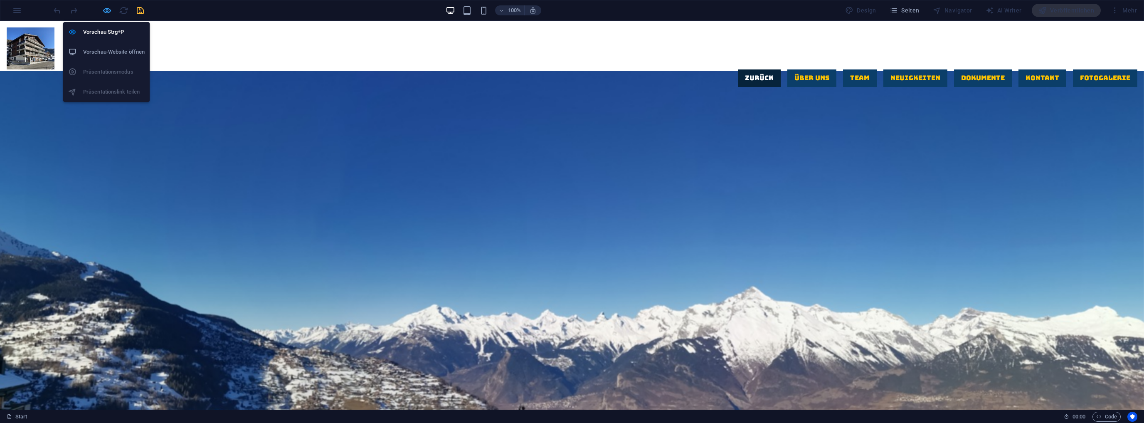
click at [106, 8] on icon "button" at bounding box center [107, 11] width 10 height 10
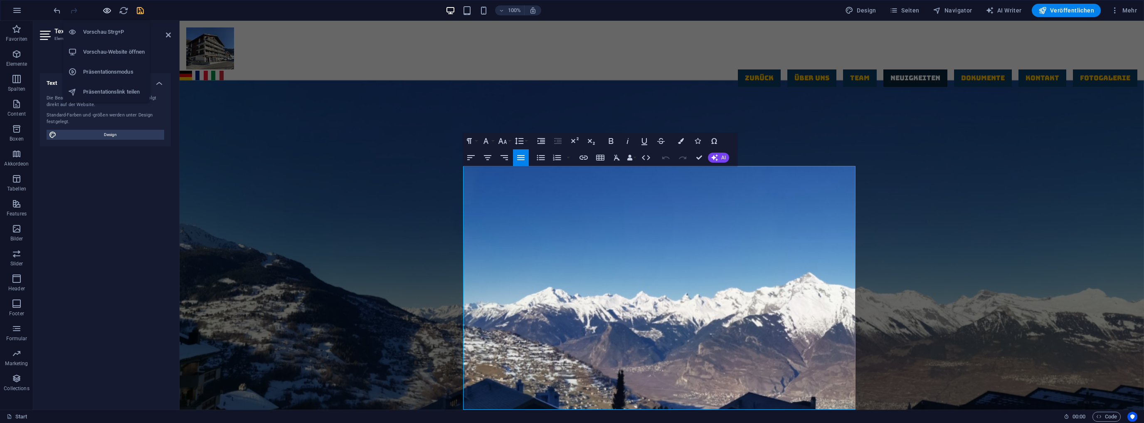
scroll to position [1940, 0]
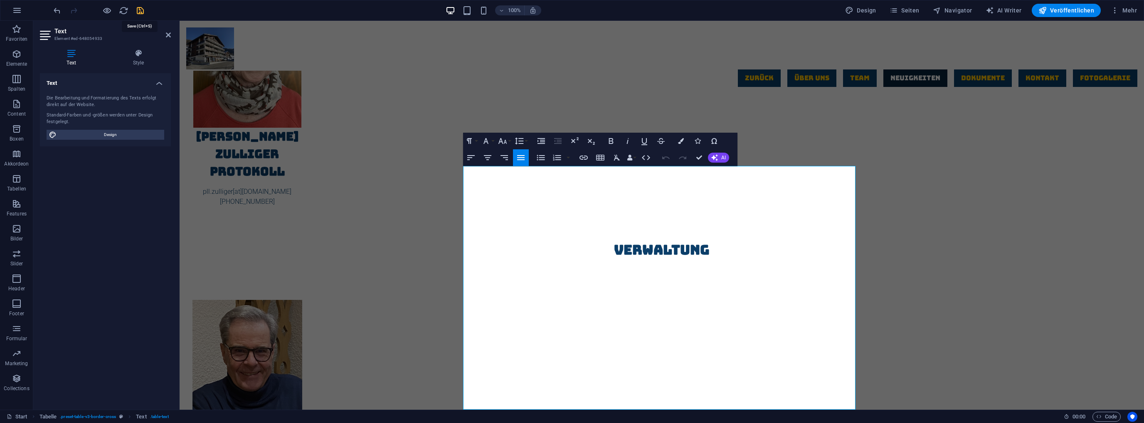
click at [138, 7] on icon "save" at bounding box center [141, 11] width 10 height 10
click at [1081, 12] on span "Veröffentlichen" at bounding box center [1066, 10] width 56 height 8
checkbox input "false"
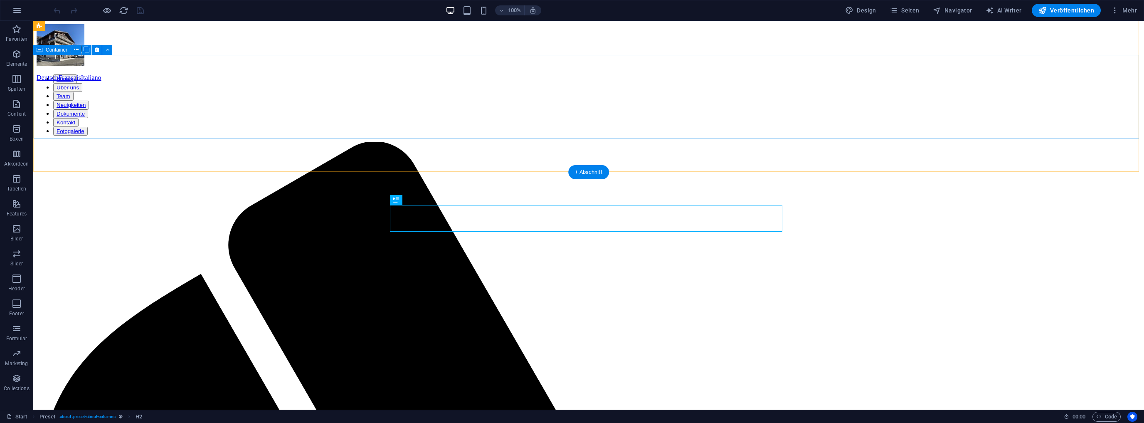
scroll to position [477, 0]
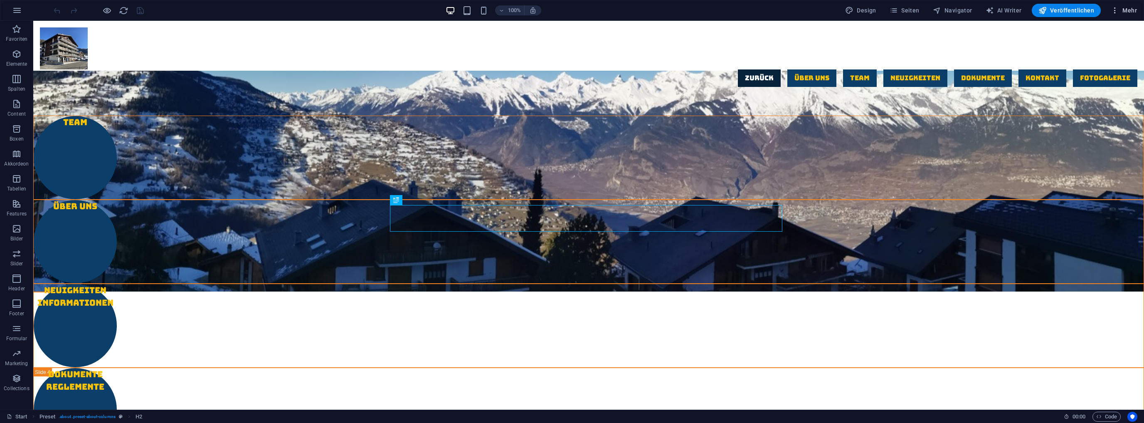
click at [1127, 7] on span "Mehr" at bounding box center [1124, 10] width 26 height 8
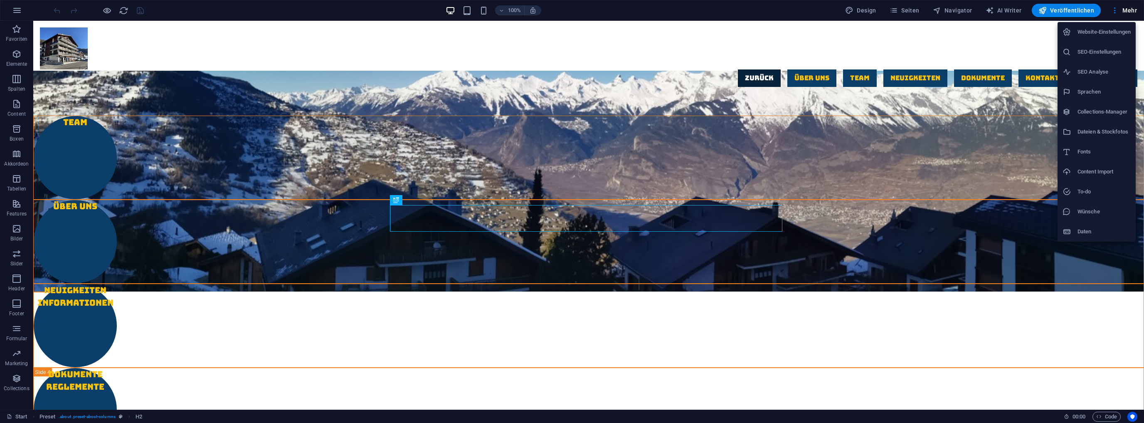
click at [1095, 86] on li "Sprachen" at bounding box center [1097, 92] width 78 height 20
select select "31"
select select "41"
select select "66"
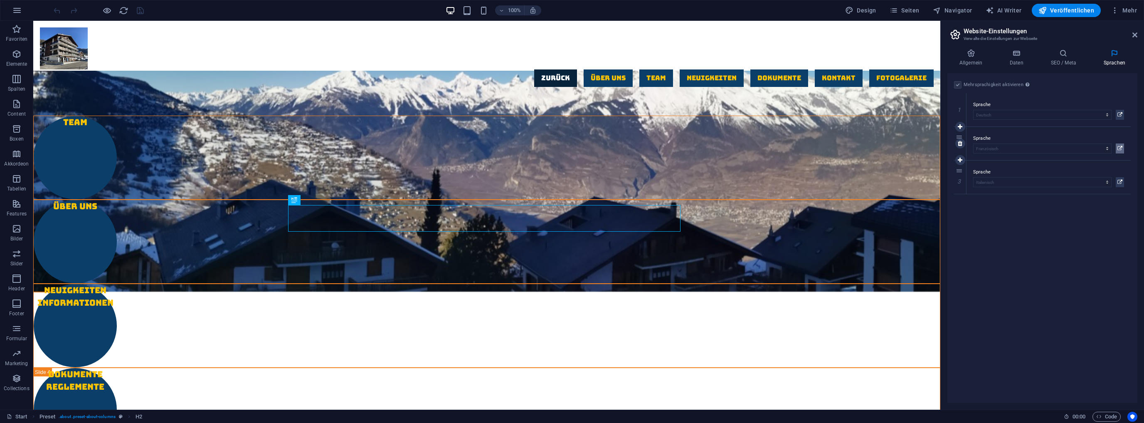
click at [1119, 148] on icon at bounding box center [1119, 148] width 5 height 10
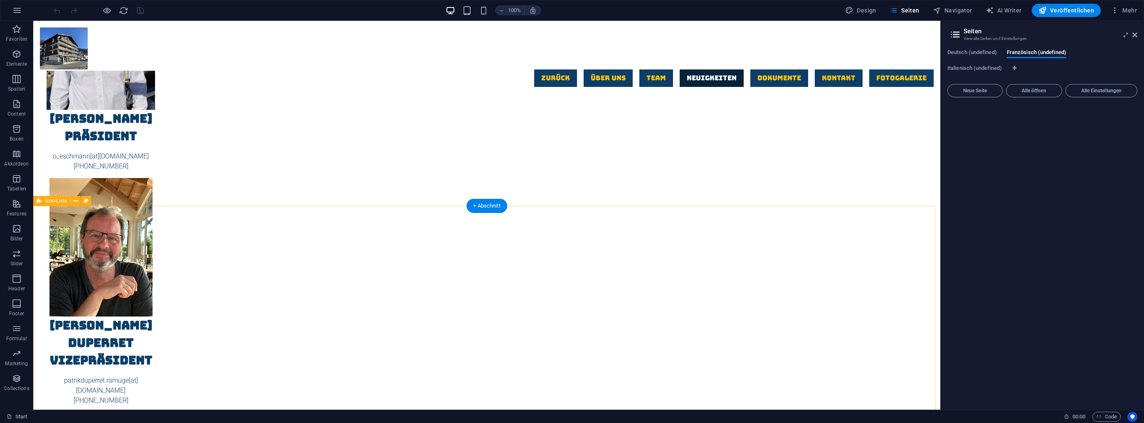
scroll to position [1541, 0]
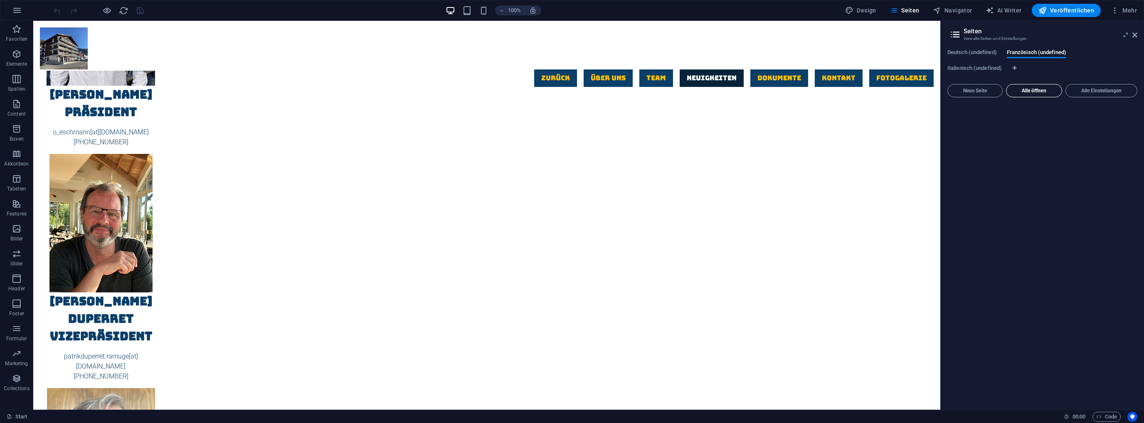
click at [1029, 88] on span "Alle öffnen" at bounding box center [1034, 90] width 49 height 5
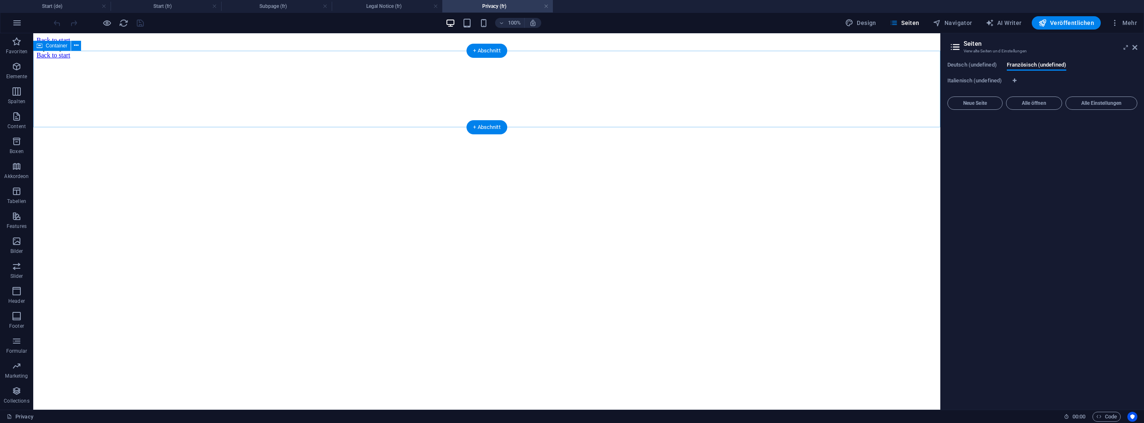
scroll to position [0, 0]
click at [160, 5] on h4 "Start (fr)" at bounding box center [166, 6] width 111 height 9
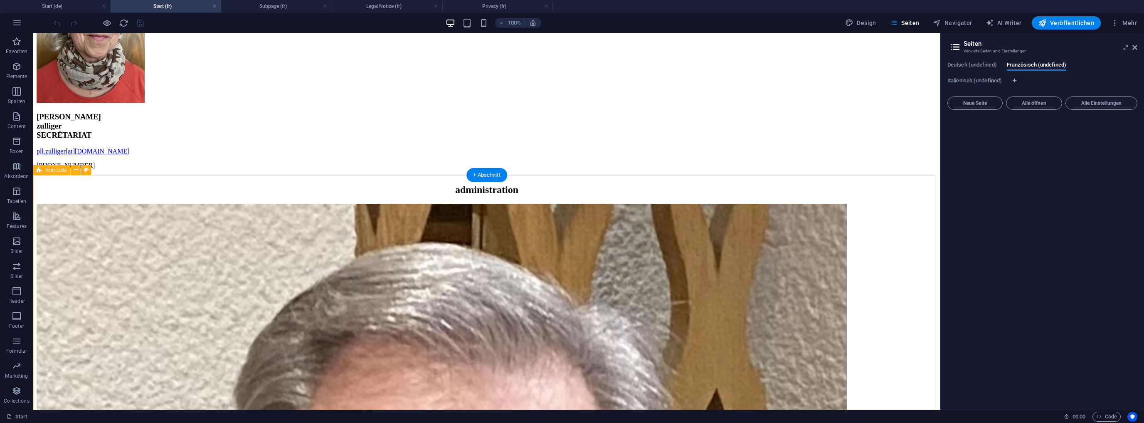
scroll to position [1520, 0]
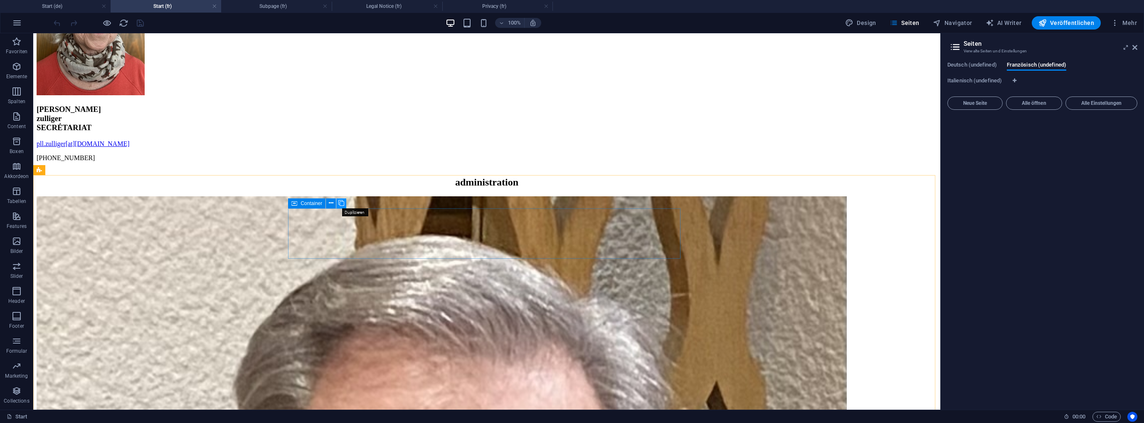
click at [338, 201] on icon at bounding box center [341, 203] width 6 height 9
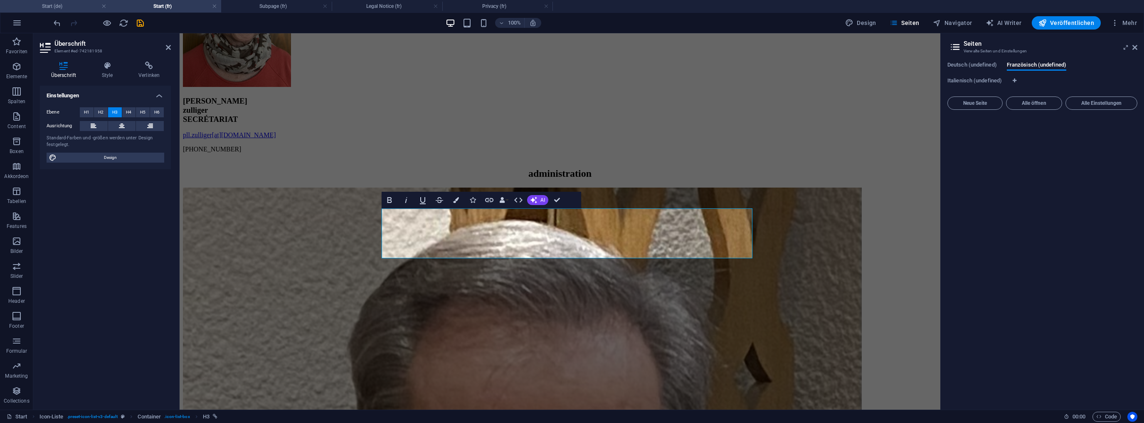
click at [77, 2] on h4 "Start (de)" at bounding box center [55, 6] width 111 height 9
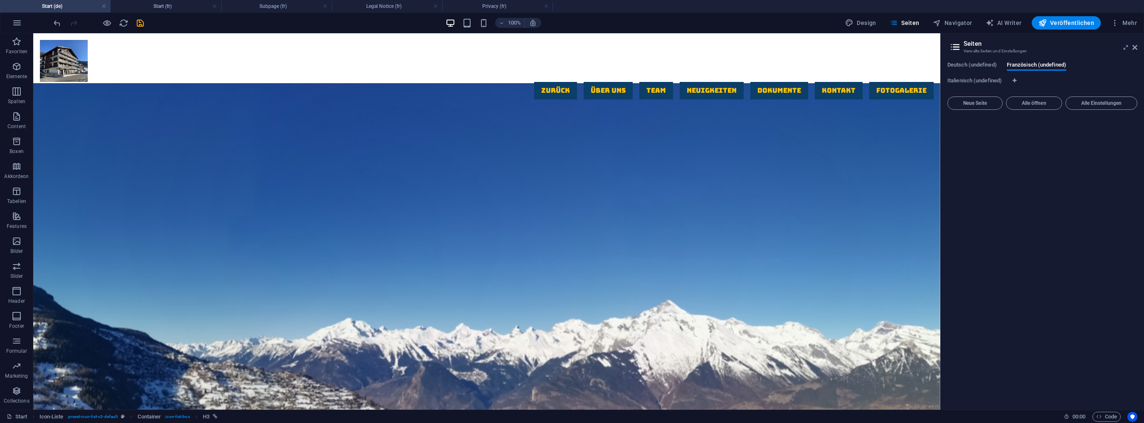
scroll to position [1547, 0]
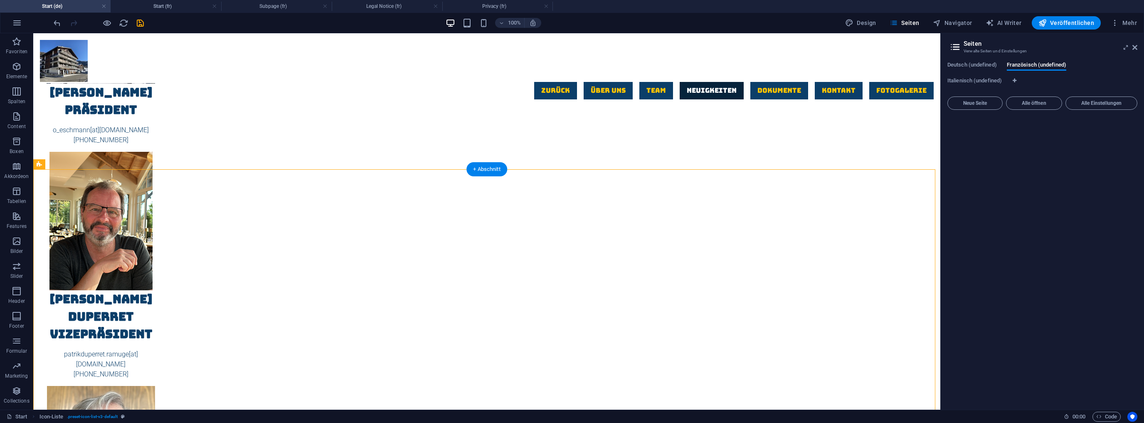
drag, startPoint x: 400, startPoint y: 223, endPoint x: 307, endPoint y: 221, distance: 92.7
click at [158, 10] on h4 "Start (fr)" at bounding box center [166, 6] width 111 height 9
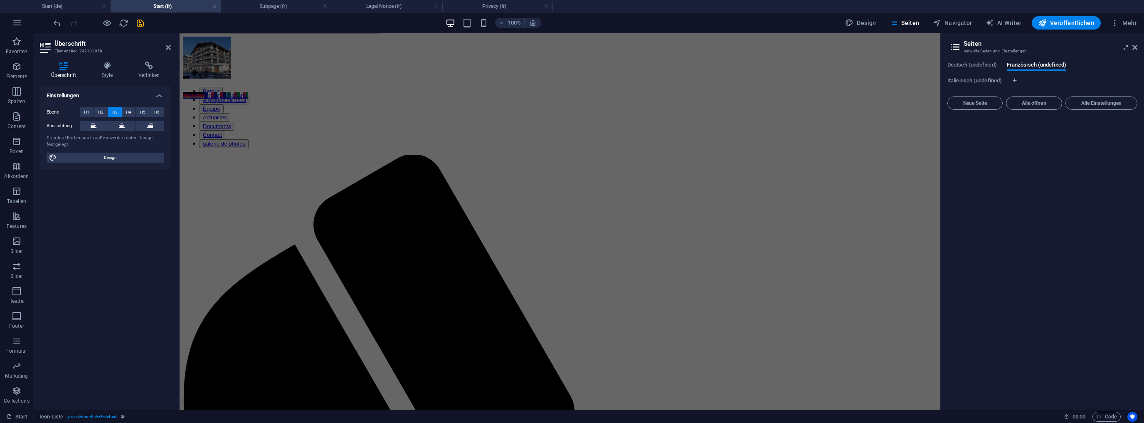
scroll to position [1520, 0]
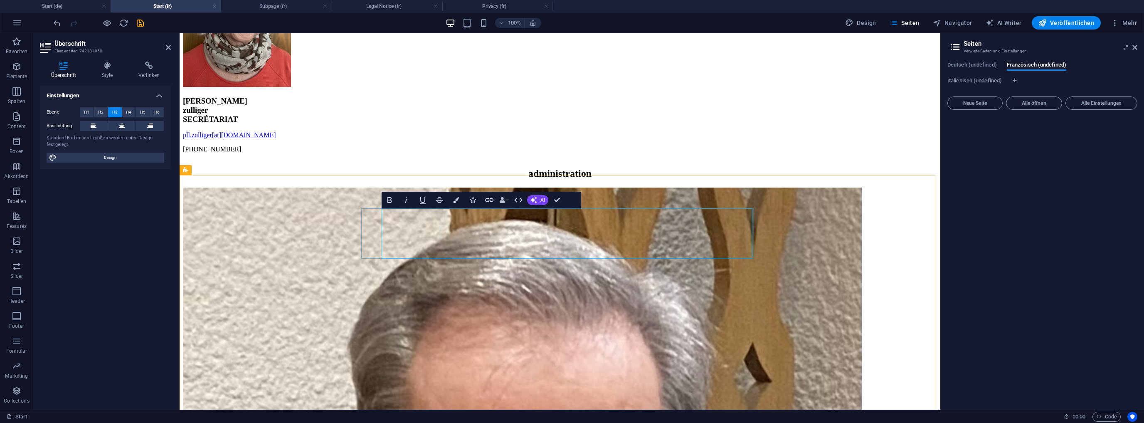
drag, startPoint x: 416, startPoint y: 241, endPoint x: 392, endPoint y: 239, distance: 23.4
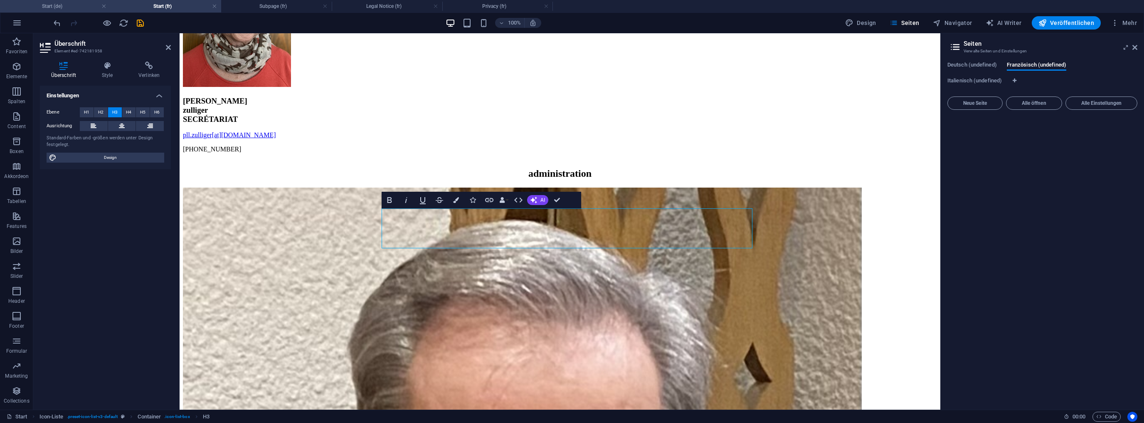
click at [69, 2] on h4 "Start (de)" at bounding box center [55, 6] width 111 height 9
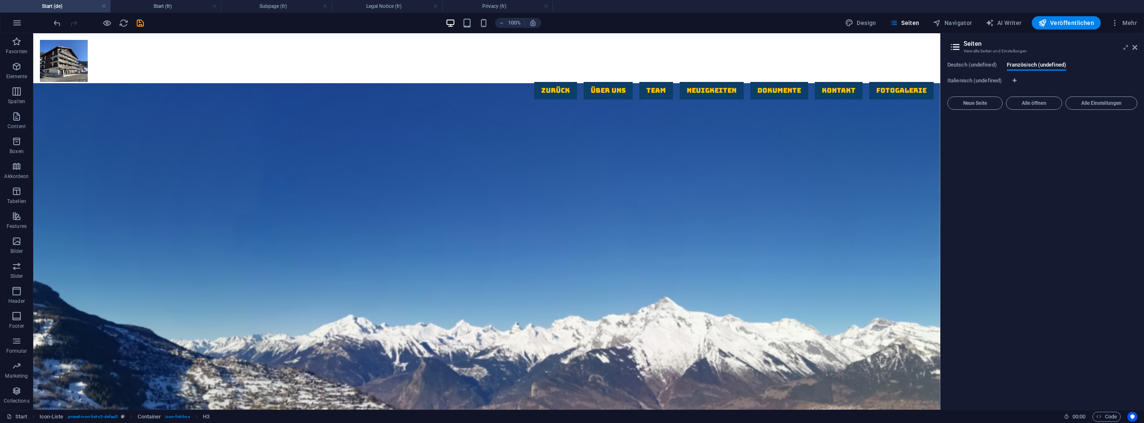
scroll to position [1547, 0]
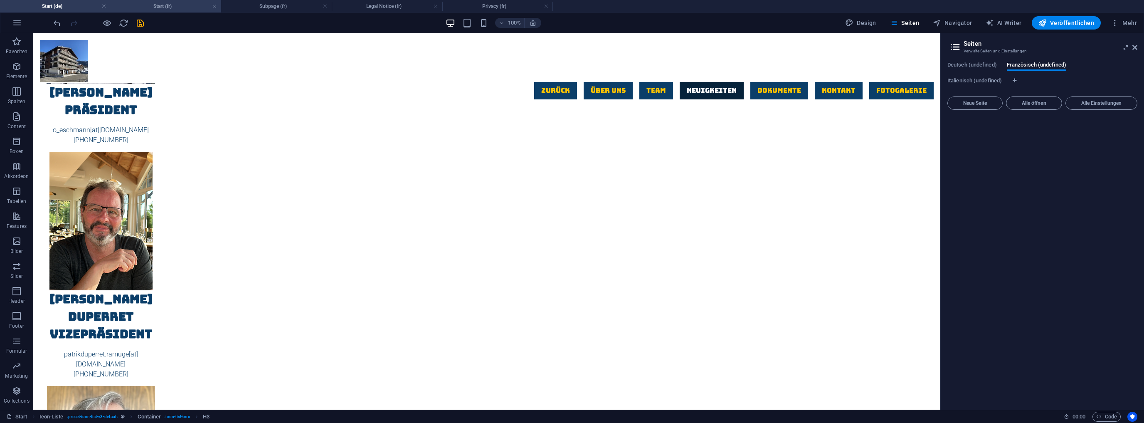
click at [165, 5] on h4 "Start (fr)" at bounding box center [166, 6] width 111 height 9
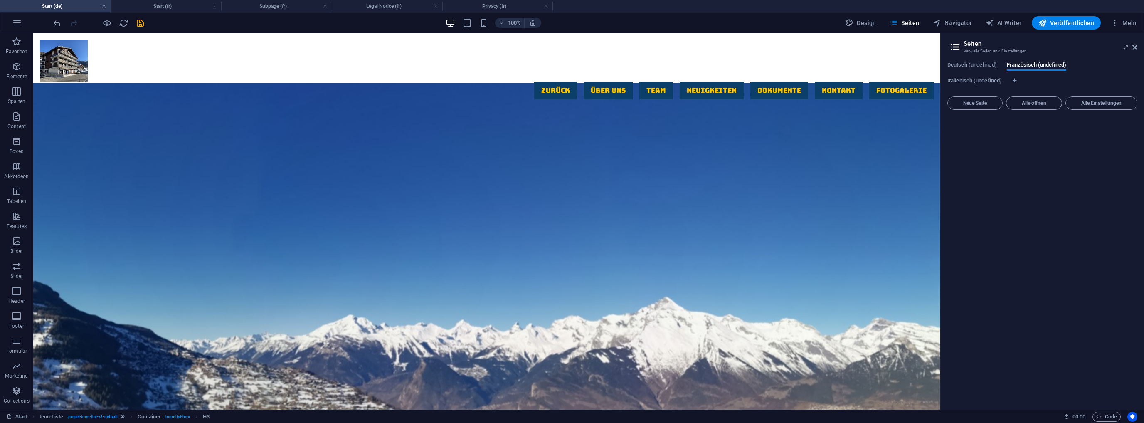
scroll to position [1520, 0]
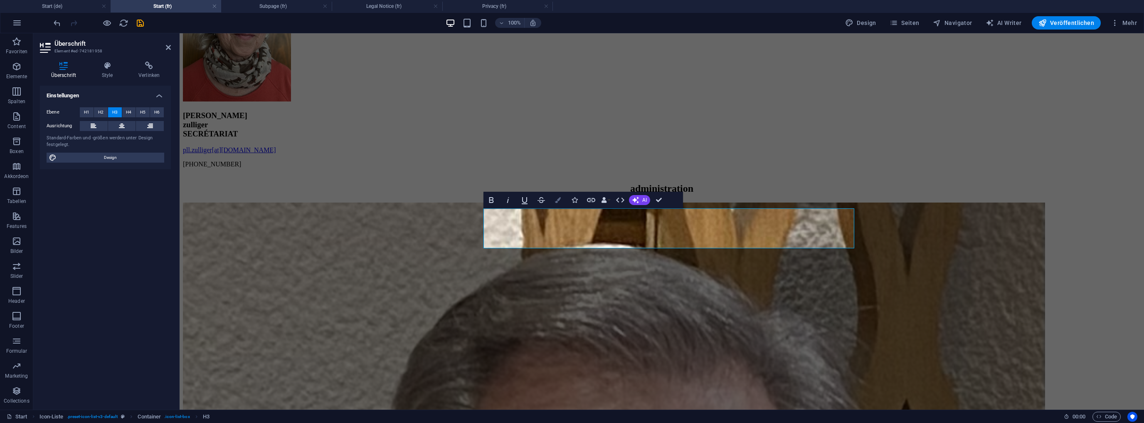
click at [556, 198] on icon "button" at bounding box center [558, 200] width 6 height 6
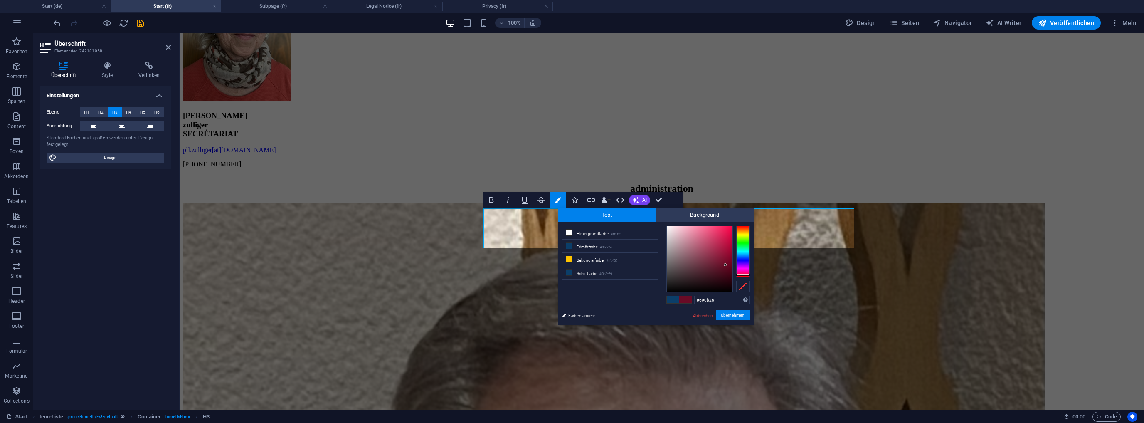
click at [745, 274] on div at bounding box center [742, 252] width 13 height 52
click at [744, 275] on div at bounding box center [742, 252] width 13 height 52
click at [744, 275] on div at bounding box center [742, 275] width 13 height 2
click at [745, 276] on div at bounding box center [742, 252] width 13 height 52
click at [739, 314] on button "Übernehmen" at bounding box center [733, 315] width 34 height 10
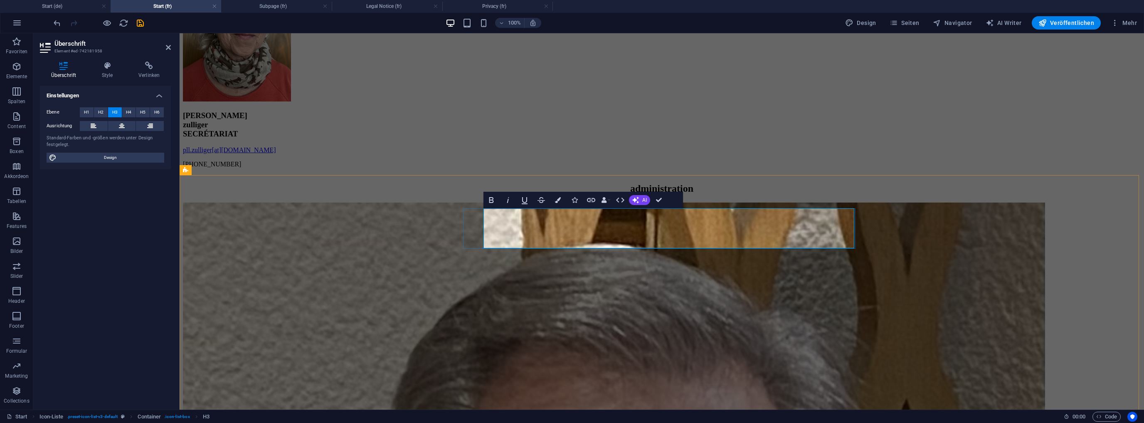
click at [560, 199] on icon "button" at bounding box center [558, 200] width 6 height 6
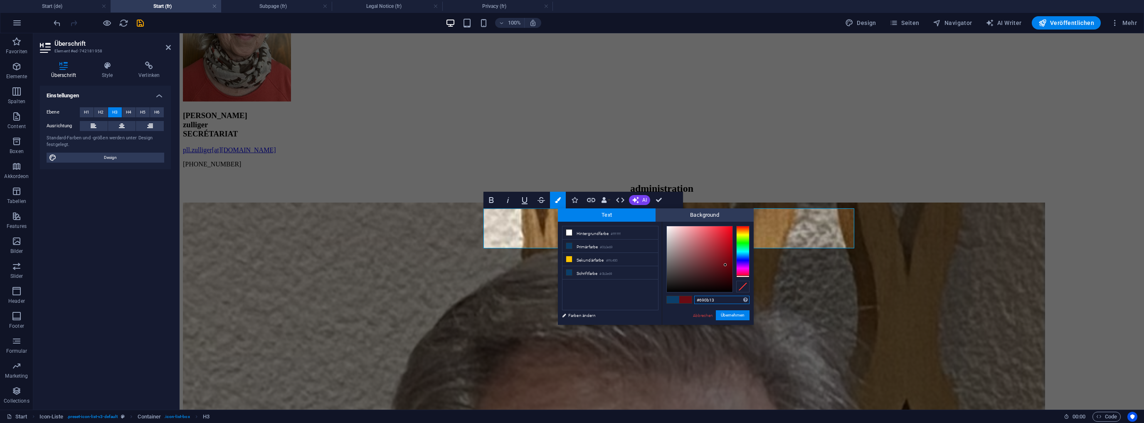
type input "#f9081d"
click at [730, 227] on div at bounding box center [700, 259] width 66 height 66
click at [737, 313] on button "Übernehmen" at bounding box center [733, 315] width 34 height 10
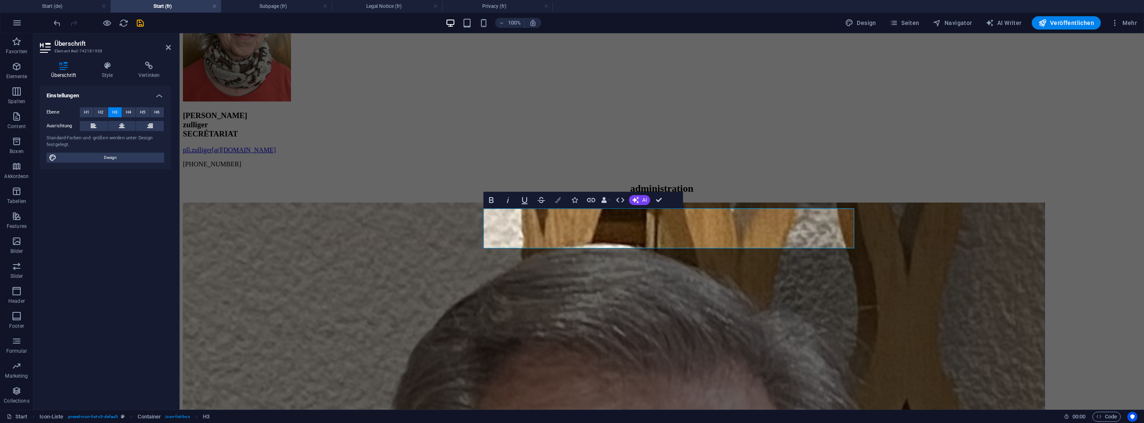
click at [560, 200] on icon "button" at bounding box center [558, 200] width 6 height 6
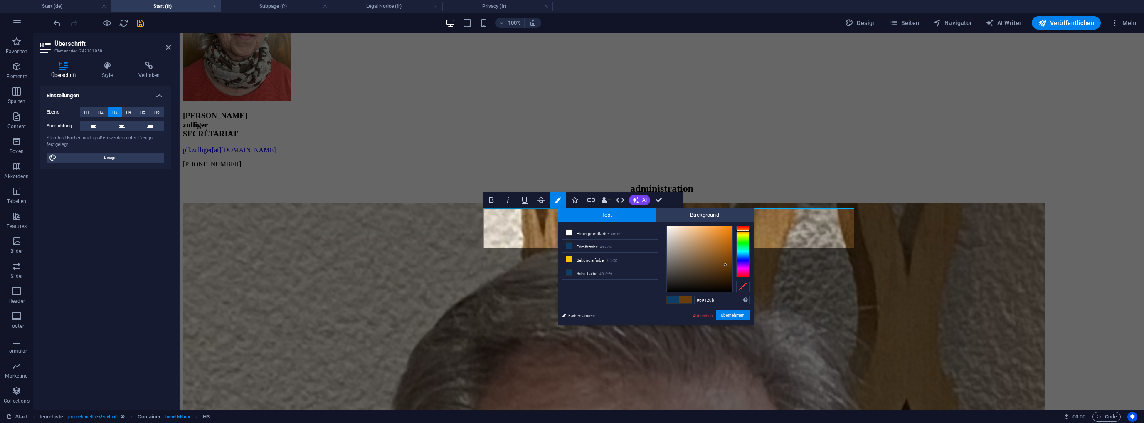
type input "#690e0b"
drag, startPoint x: 742, startPoint y: 274, endPoint x: 745, endPoint y: 226, distance: 48.3
click at [745, 226] on div at bounding box center [742, 252] width 13 height 52
click at [731, 314] on button "Übernehmen" at bounding box center [733, 315] width 34 height 10
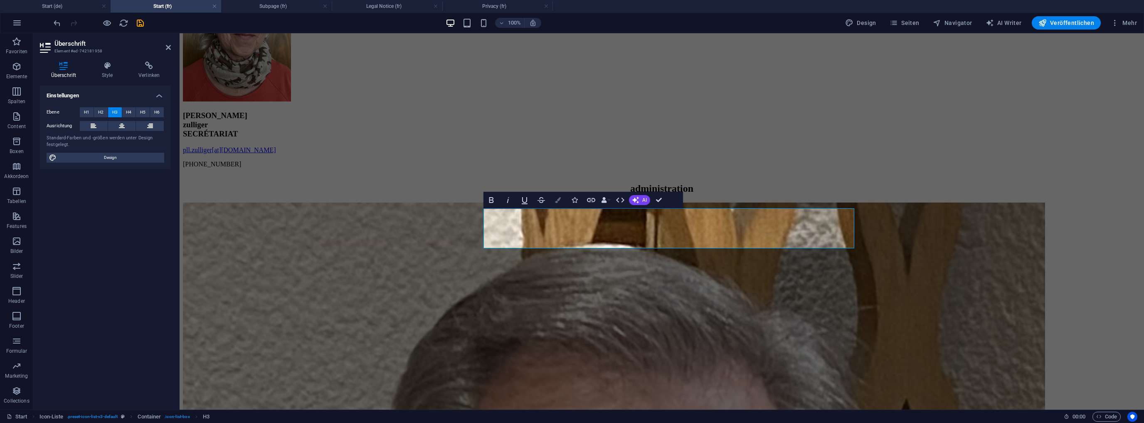
click at [557, 201] on icon "button" at bounding box center [558, 200] width 6 height 6
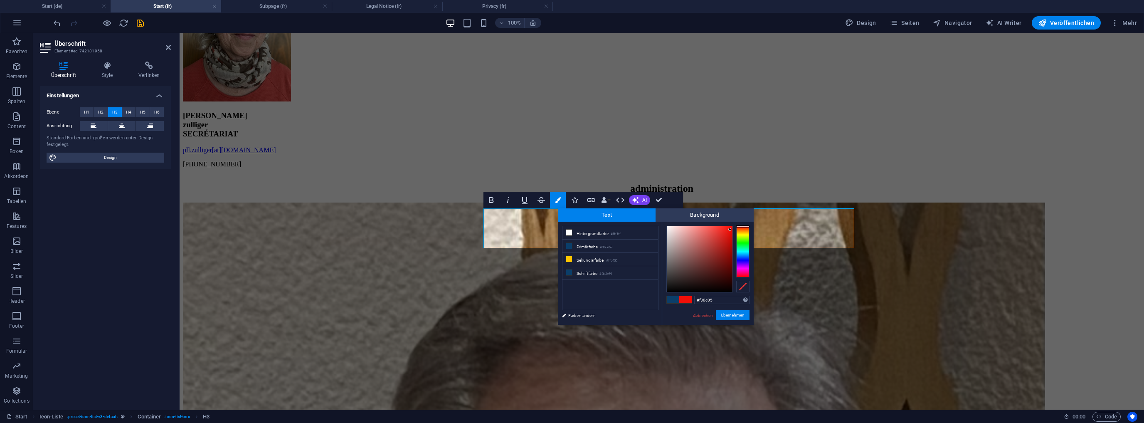
type input "#f40b03"
drag, startPoint x: 725, startPoint y: 263, endPoint x: 731, endPoint y: 229, distance: 34.7
click at [731, 229] on div at bounding box center [731, 228] width 3 height 3
click at [735, 317] on button "Übernehmen" at bounding box center [733, 315] width 34 height 10
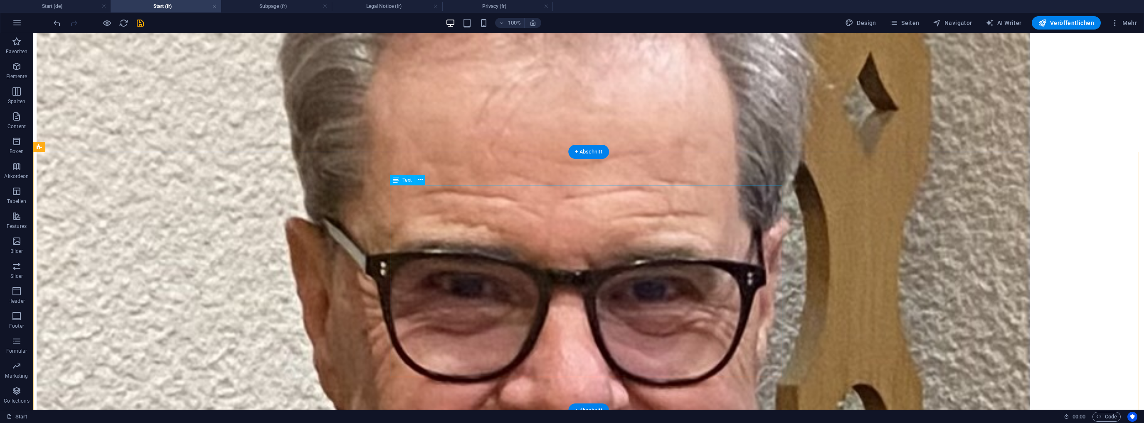
scroll to position [1919, 0]
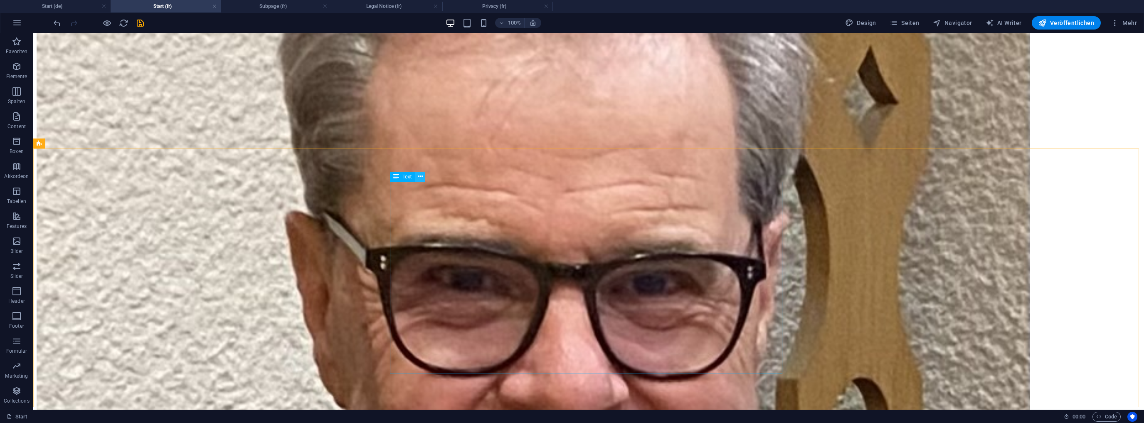
click at [422, 176] on icon at bounding box center [420, 176] width 5 height 9
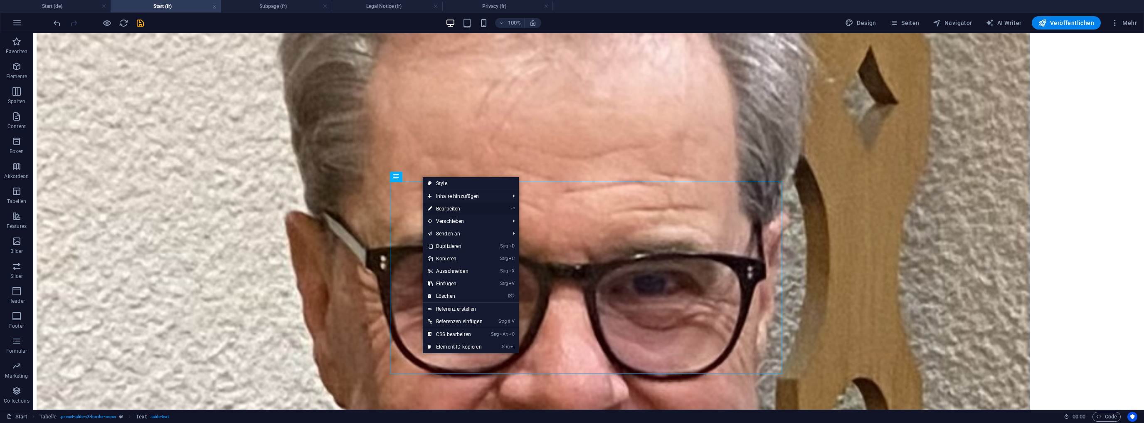
click at [449, 208] on link "⏎ Bearbeiten" at bounding box center [455, 208] width 65 height 12
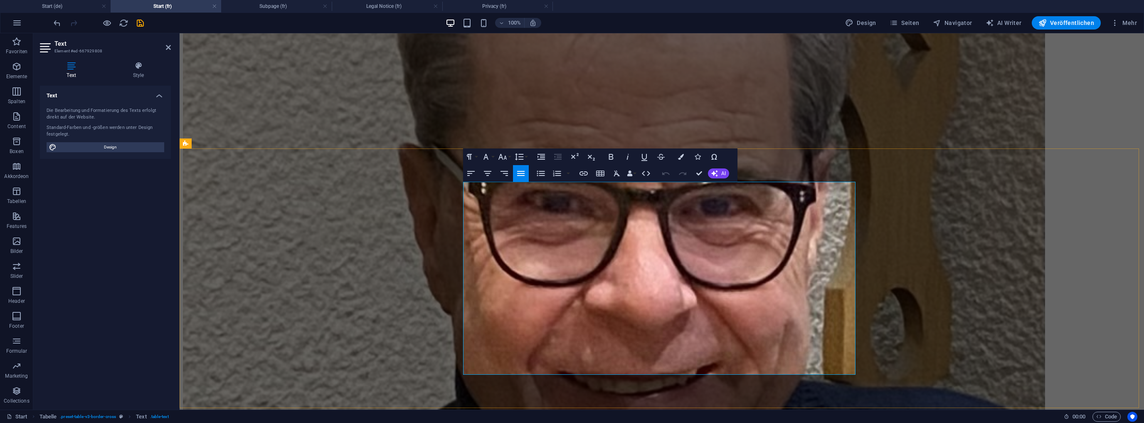
click at [591, 166] on button "Row" at bounding box center [587, 166] width 16 height 17
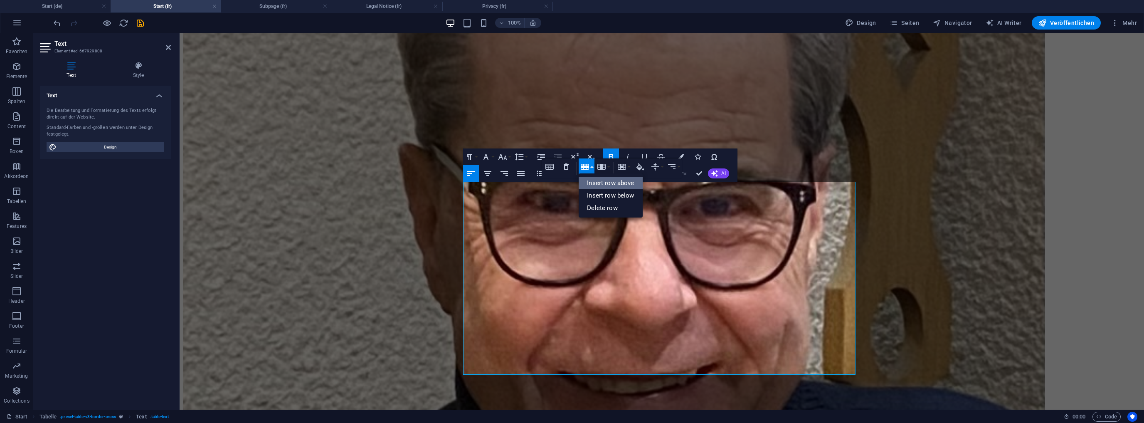
click at [604, 182] on link "Insert row above" at bounding box center [611, 183] width 64 height 12
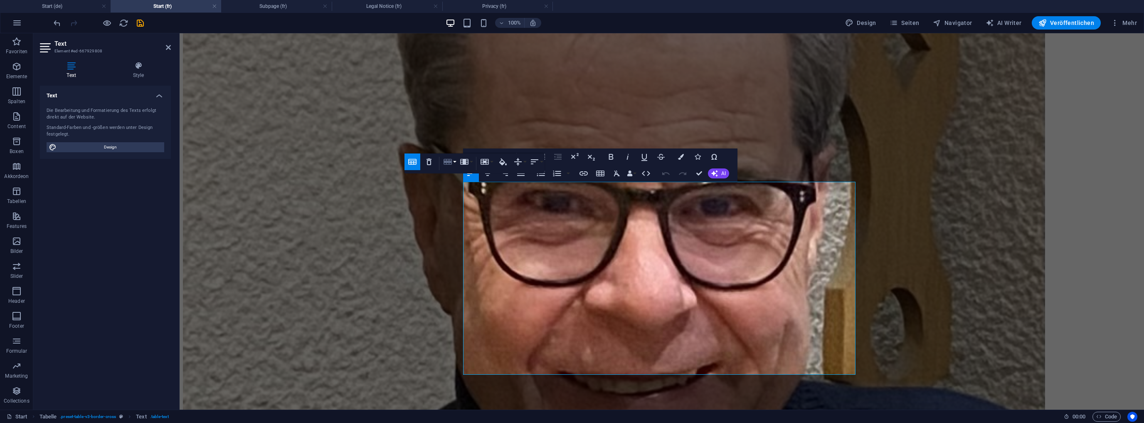
click at [448, 162] on icon "button" at bounding box center [448, 162] width 8 height 6
click at [462, 188] on link "Insert row below" at bounding box center [473, 190] width 64 height 12
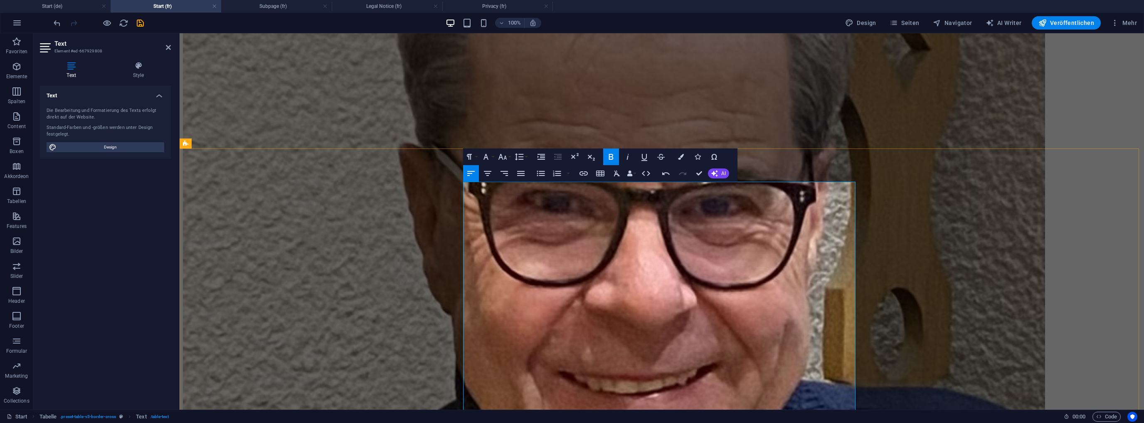
click at [58, 22] on icon "undo" at bounding box center [57, 23] width 10 height 10
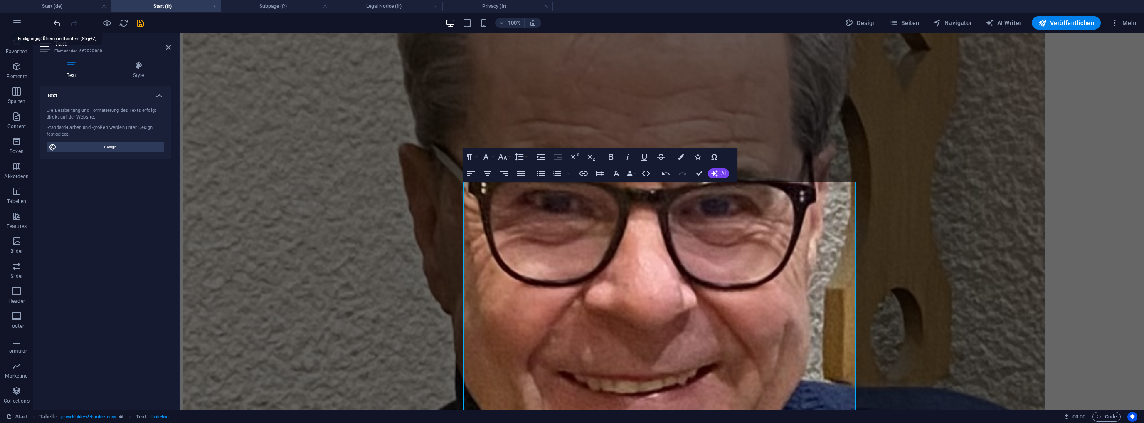
click at [58, 22] on icon "undo" at bounding box center [57, 23] width 10 height 10
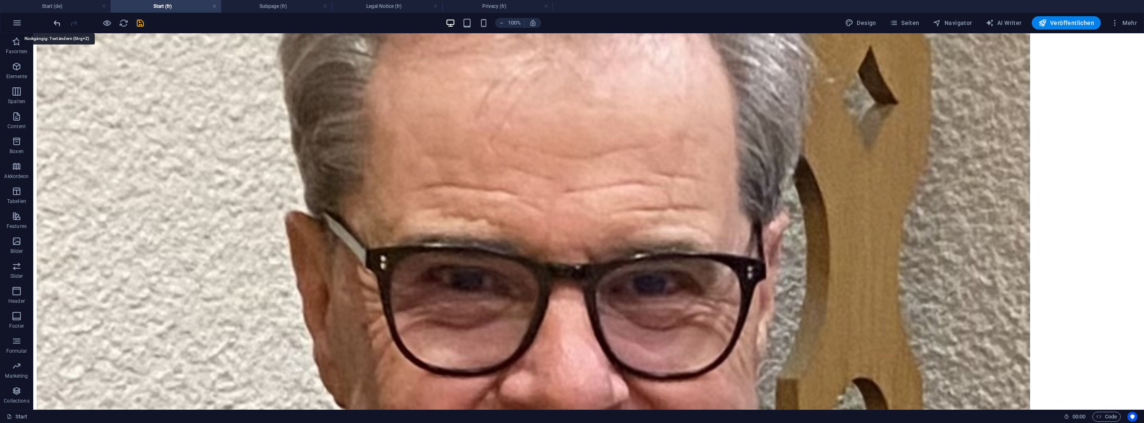
click at [56, 22] on icon "undo" at bounding box center [57, 23] width 10 height 10
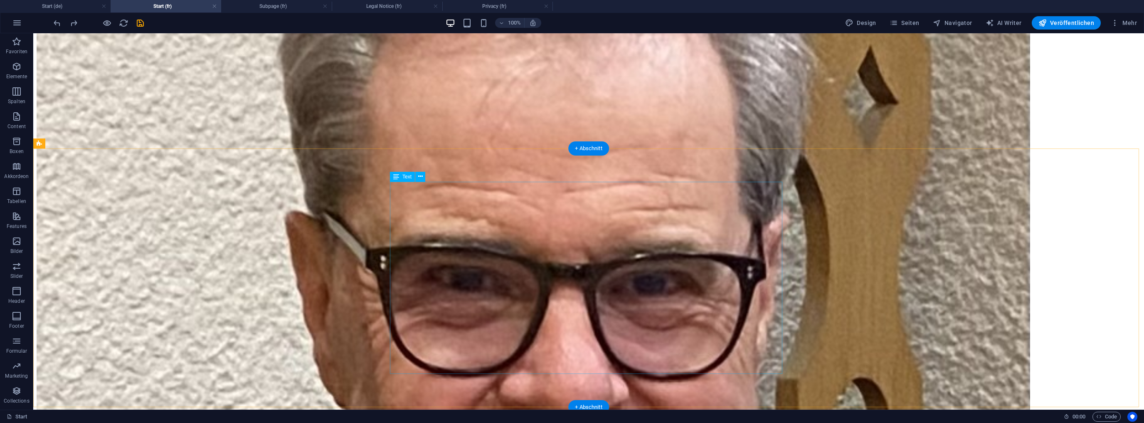
click at [422, 178] on button at bounding box center [420, 177] width 10 height 10
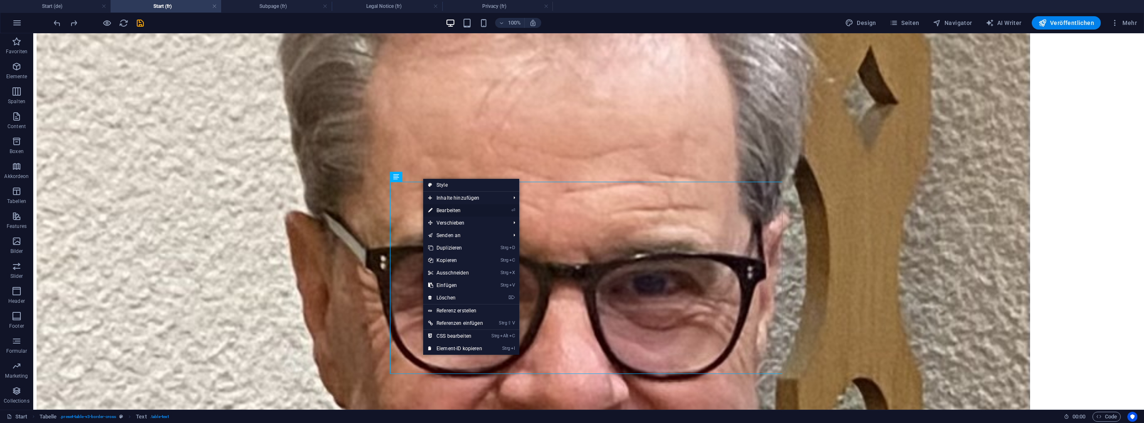
click at [449, 207] on link "⏎ Bearbeiten" at bounding box center [455, 210] width 65 height 12
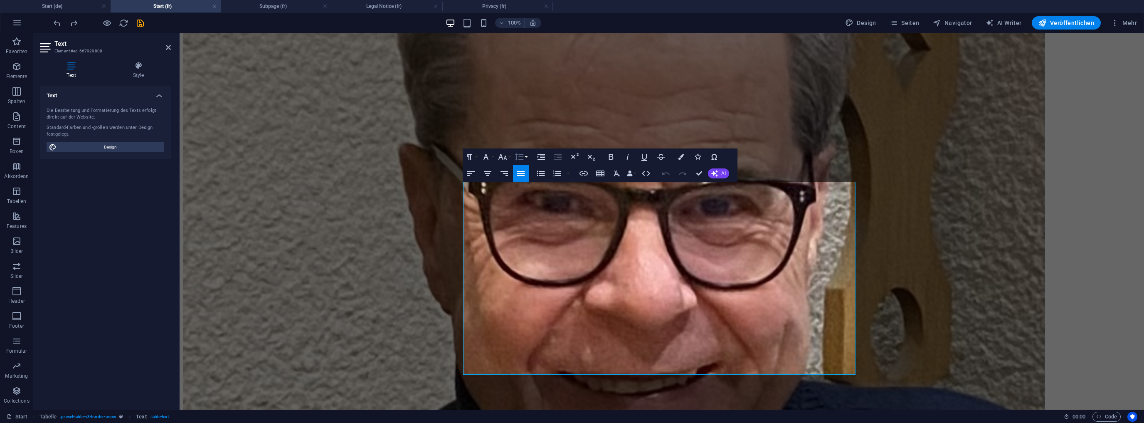
click at [526, 155] on button "Line Height" at bounding box center [521, 156] width 16 height 17
click at [529, 183] on link "Single" at bounding box center [531, 185] width 37 height 12
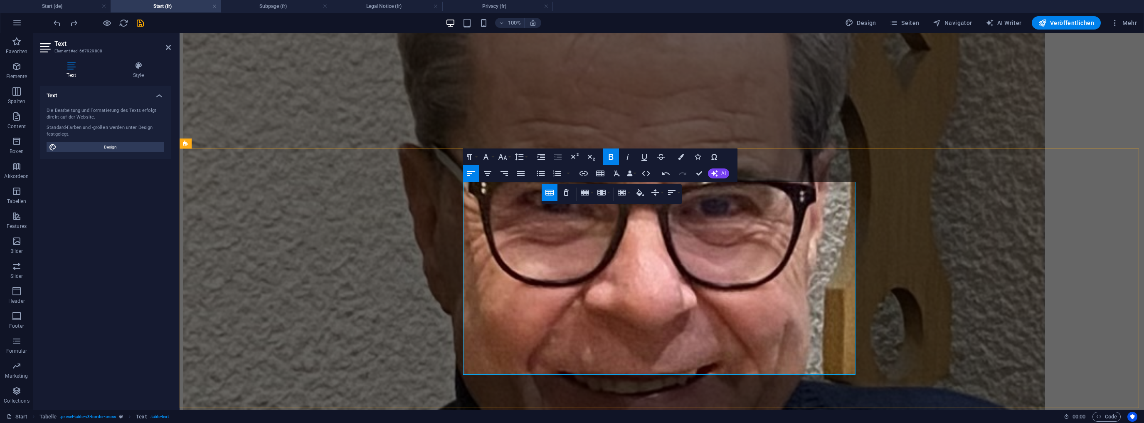
click at [550, 165] on icon "button" at bounding box center [550, 162] width 10 height 10
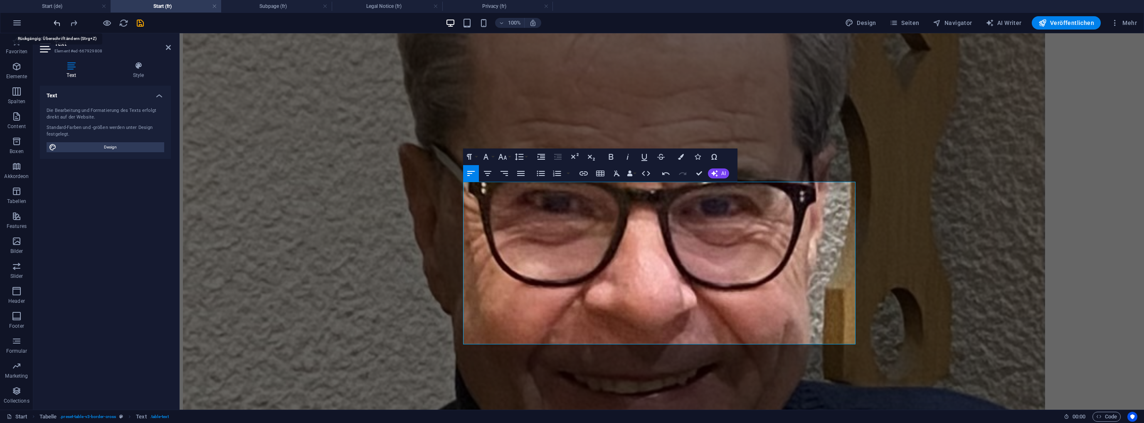
click at [57, 21] on icon "undo" at bounding box center [57, 23] width 10 height 10
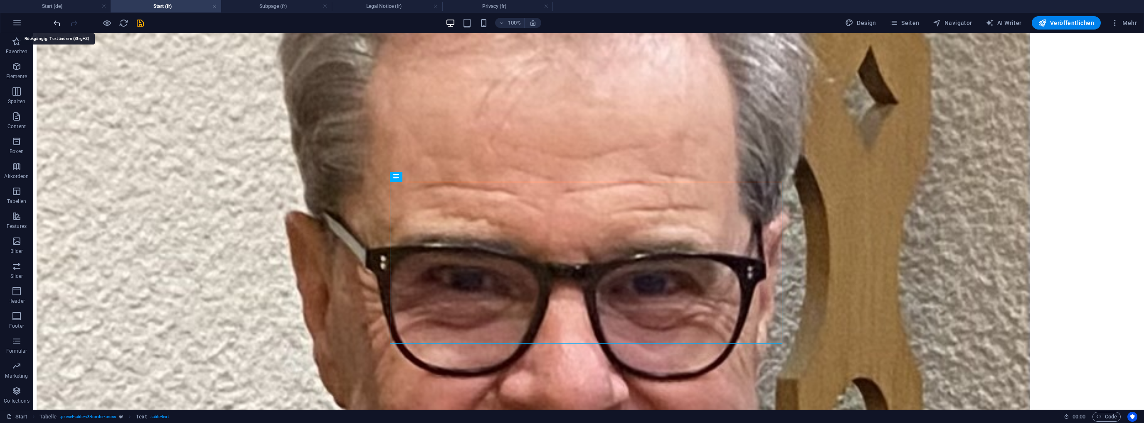
click at [58, 22] on icon "undo" at bounding box center [57, 23] width 10 height 10
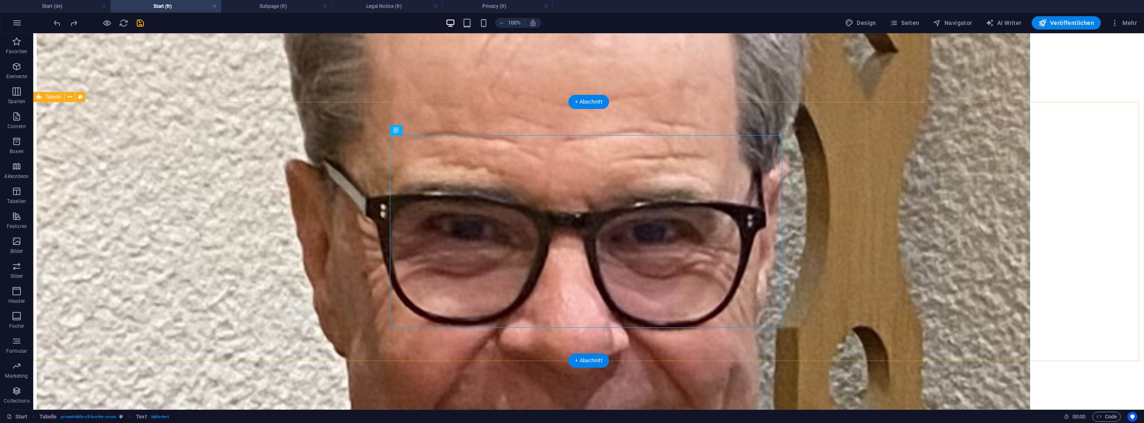
scroll to position [1952, 0]
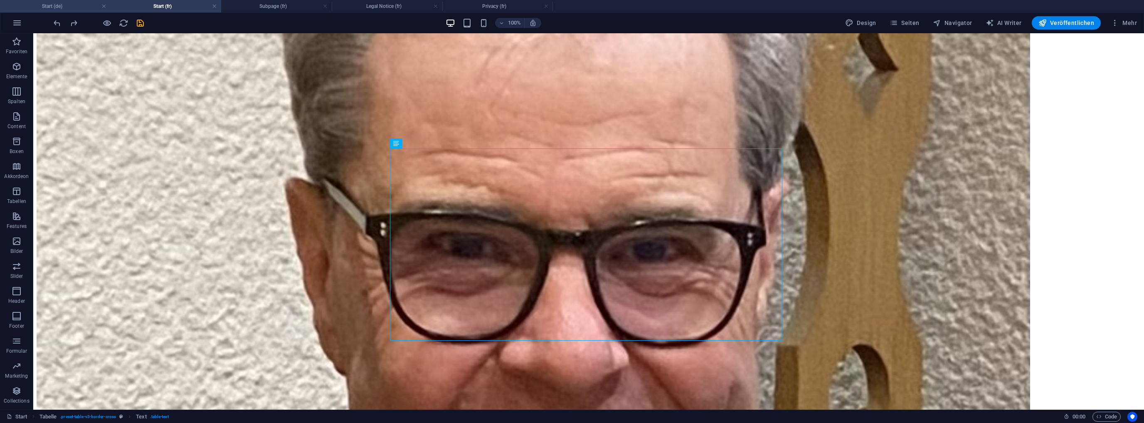
click at [57, 8] on h4 "Start (de)" at bounding box center [55, 6] width 111 height 9
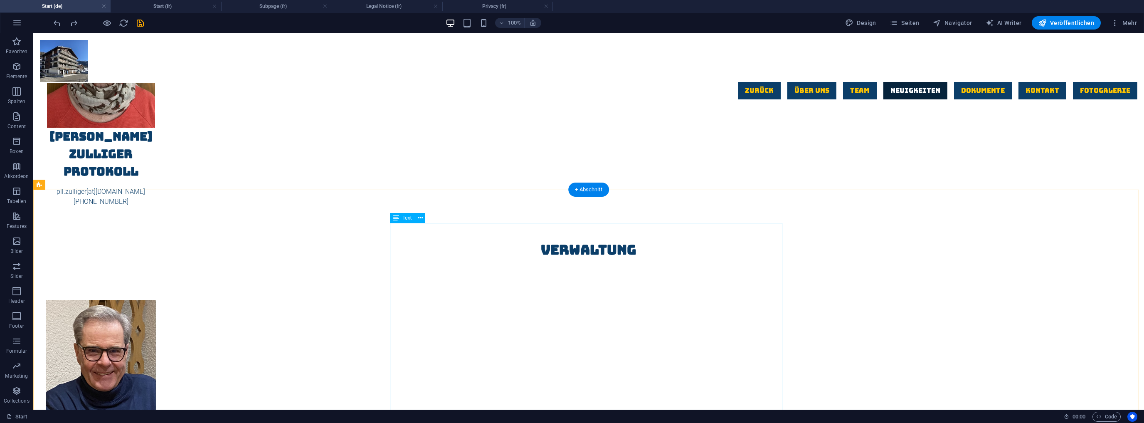
scroll to position [1946, 0]
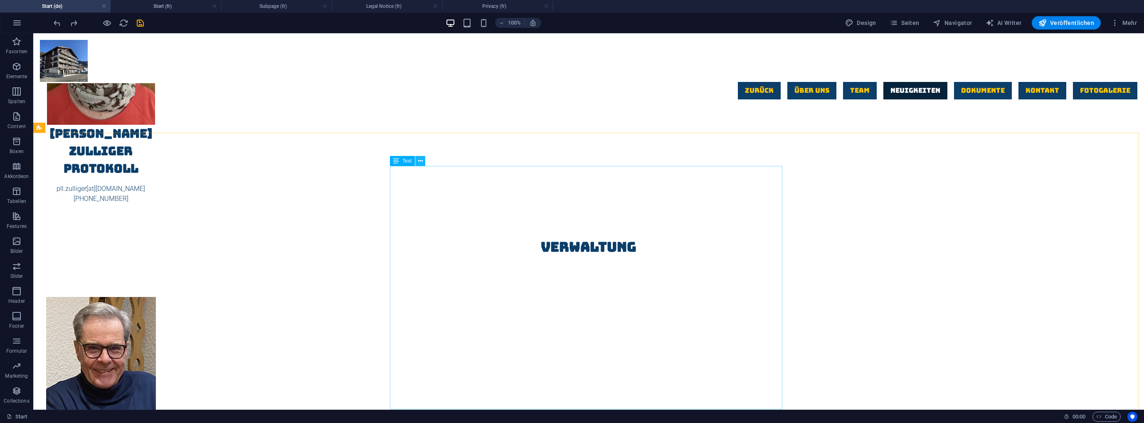
click at [419, 161] on icon at bounding box center [420, 161] width 5 height 9
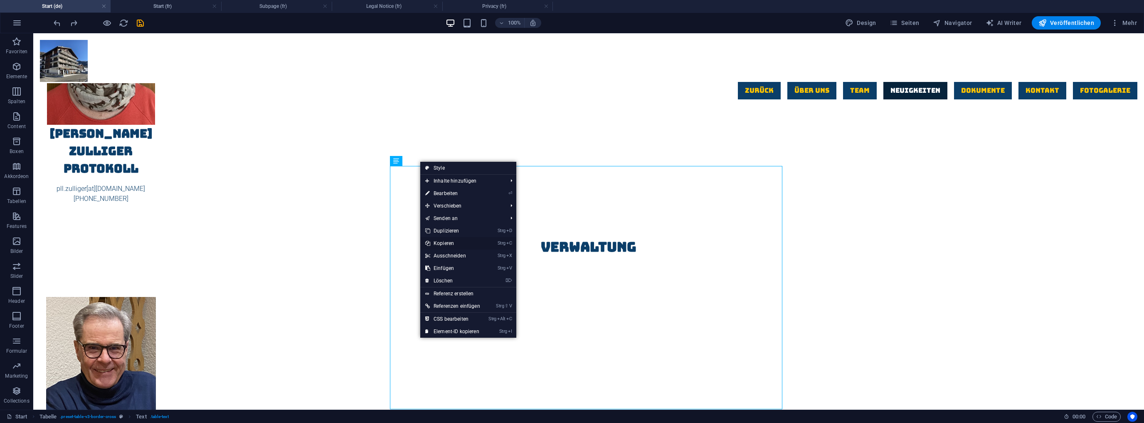
click at [449, 242] on link "Strg C Kopieren" at bounding box center [452, 243] width 65 height 12
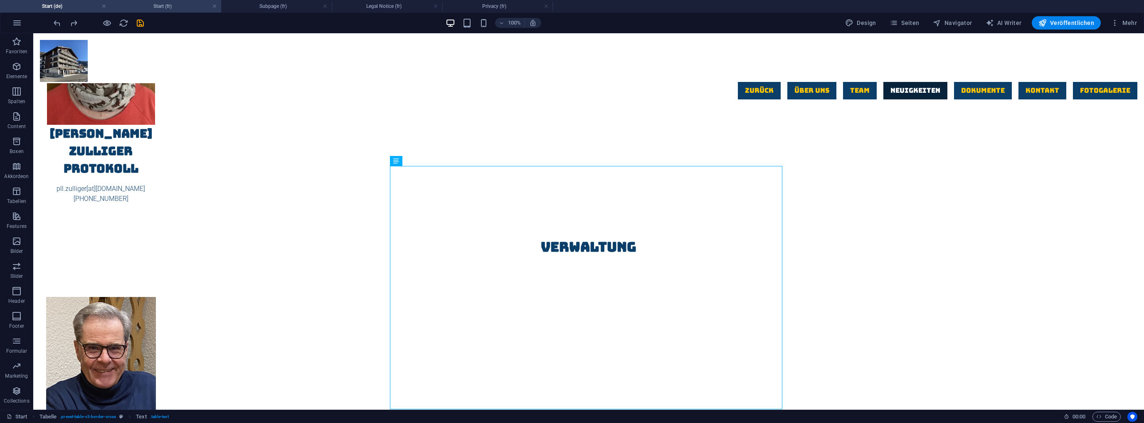
click at [156, 9] on h4 "Start (fr)" at bounding box center [166, 6] width 111 height 9
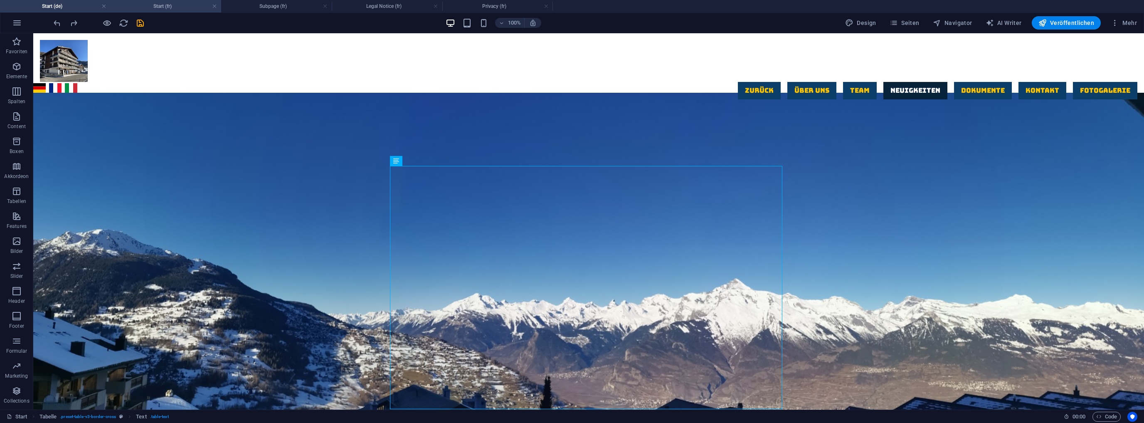
scroll to position [1952, 0]
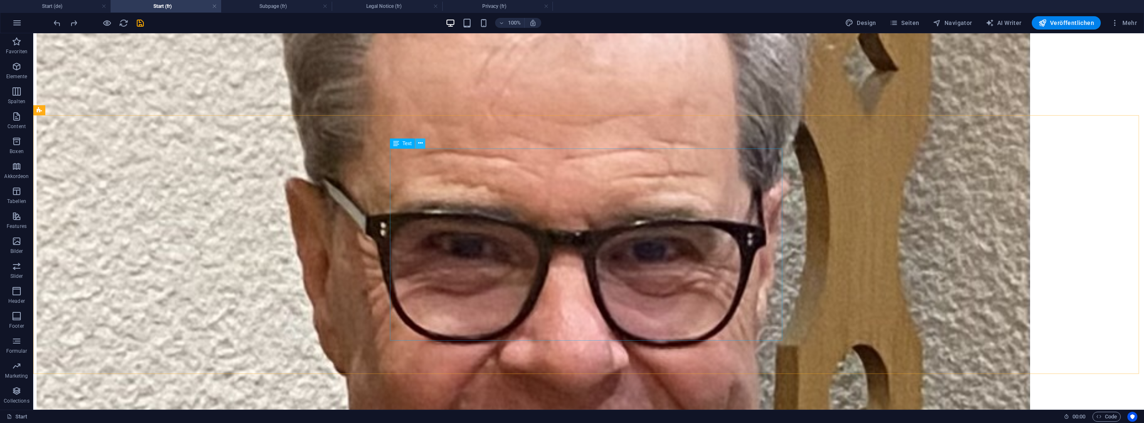
click at [420, 145] on icon at bounding box center [420, 143] width 5 height 9
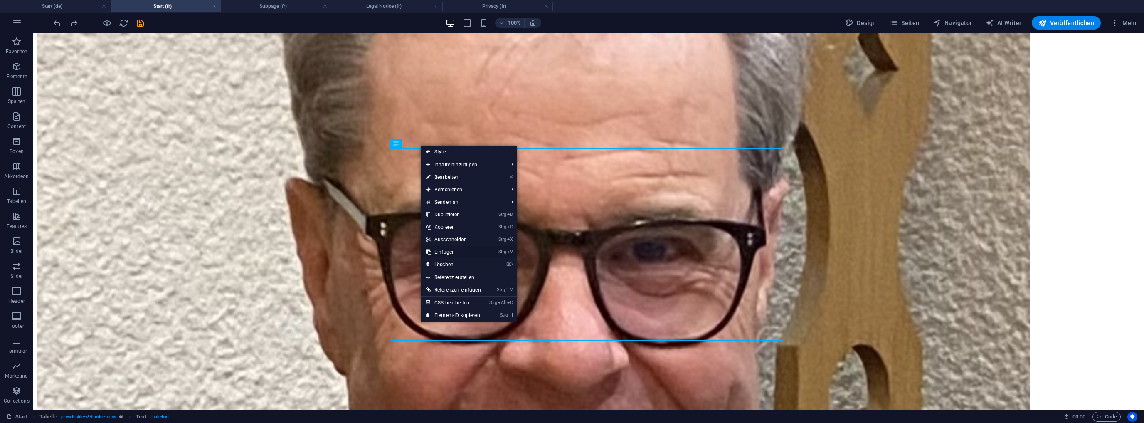
click at [450, 250] on link "Strg V Einfügen" at bounding box center [453, 252] width 65 height 12
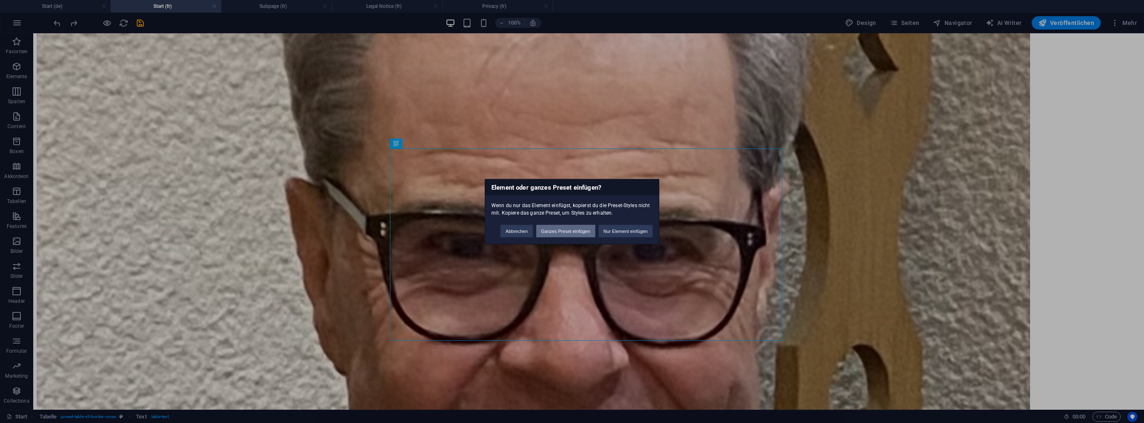
click at [559, 229] on button "Ganzes Preset einfügen" at bounding box center [565, 230] width 59 height 12
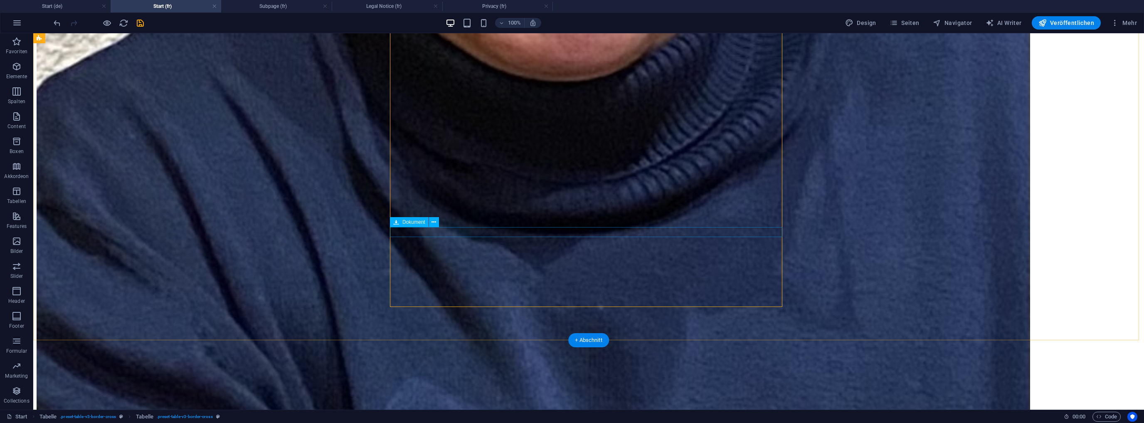
scroll to position [2484, 0]
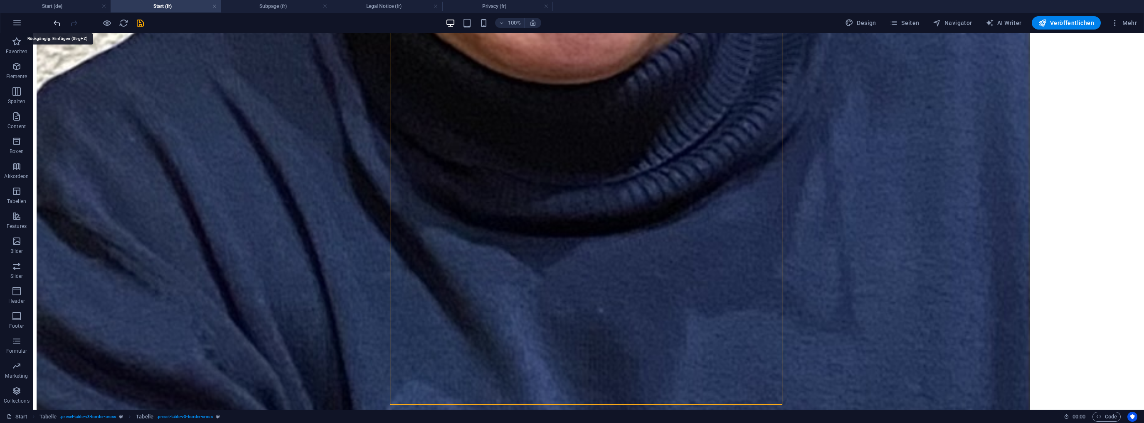
click at [57, 22] on icon "undo" at bounding box center [57, 23] width 10 height 10
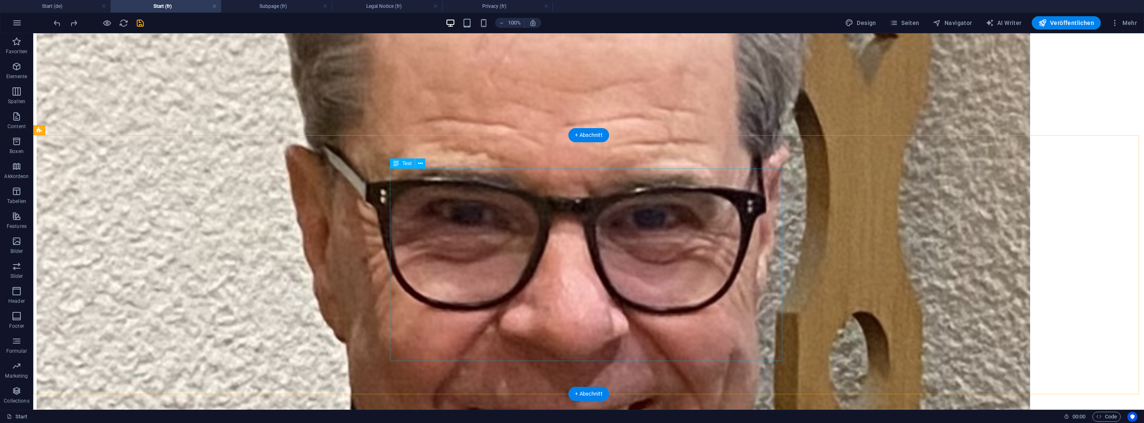
scroll to position [1985, 0]
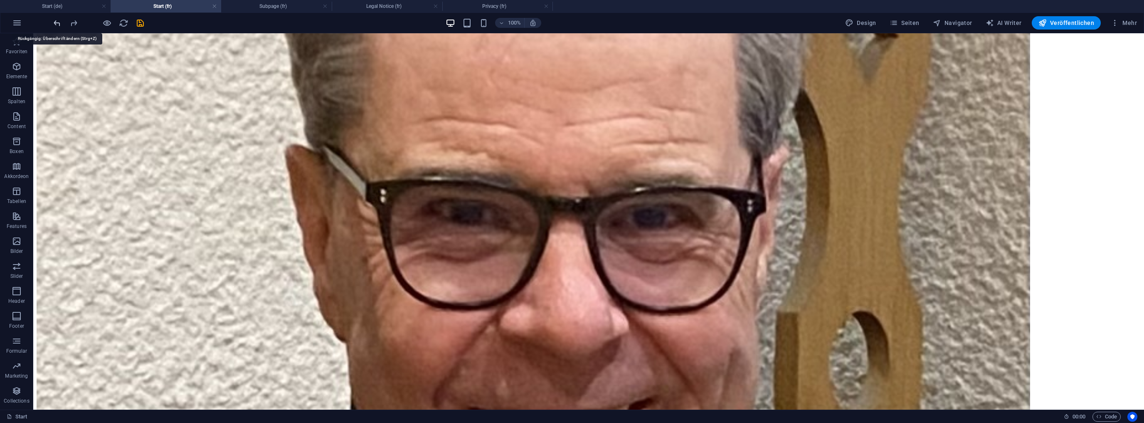
click at [58, 20] on icon "undo" at bounding box center [57, 23] width 10 height 10
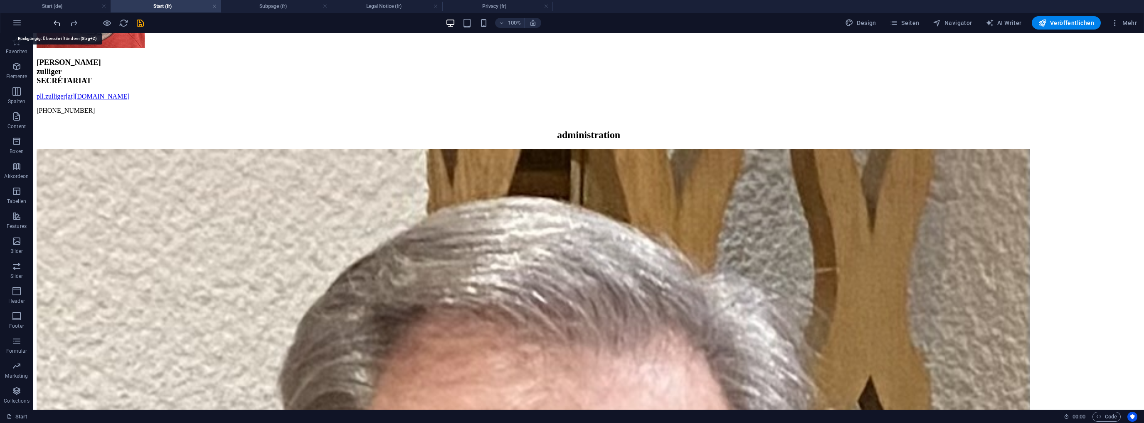
scroll to position [1527, 0]
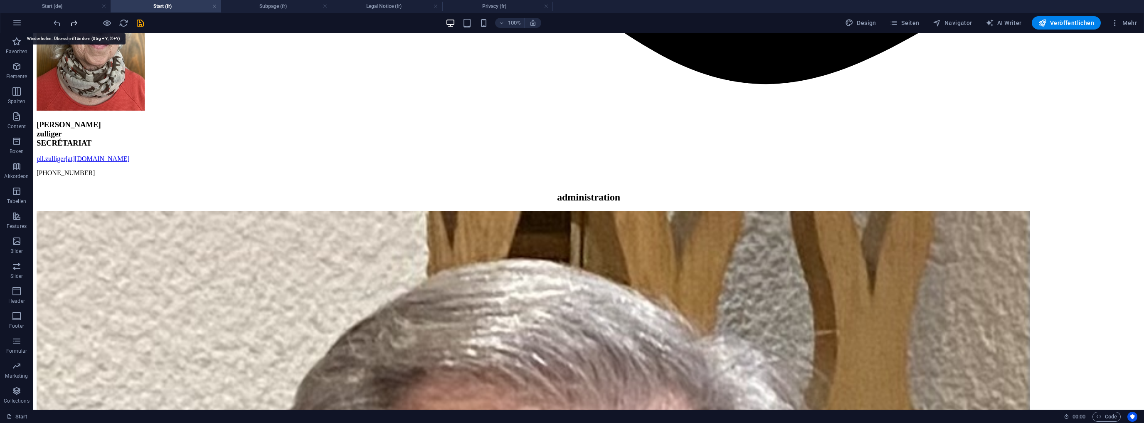
click at [74, 22] on icon "redo" at bounding box center [74, 23] width 10 height 10
click at [139, 22] on icon "save" at bounding box center [141, 23] width 10 height 10
checkbox input "false"
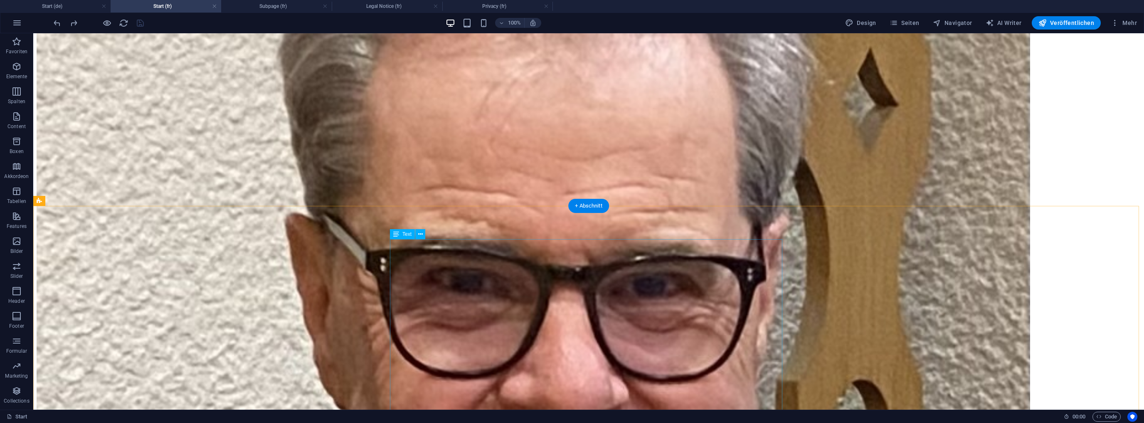
scroll to position [1926, 0]
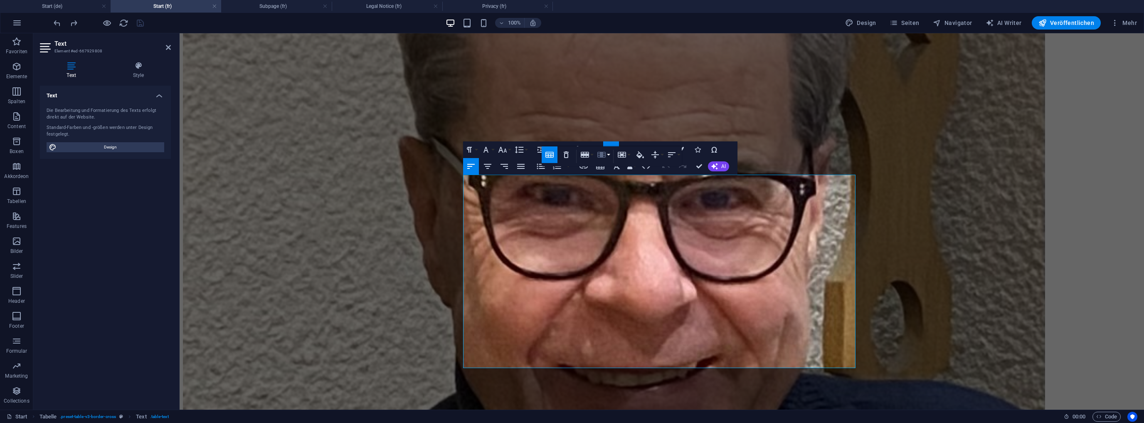
drag, startPoint x: 547, startPoint y: 150, endPoint x: 597, endPoint y: 161, distance: 51.4
click at [597, 161] on div "Table Header Remove Table Row Insert row above Insert row below Delete row Colu…" at bounding box center [612, 156] width 140 height 20
click at [552, 157] on icon "button" at bounding box center [550, 155] width 10 height 10
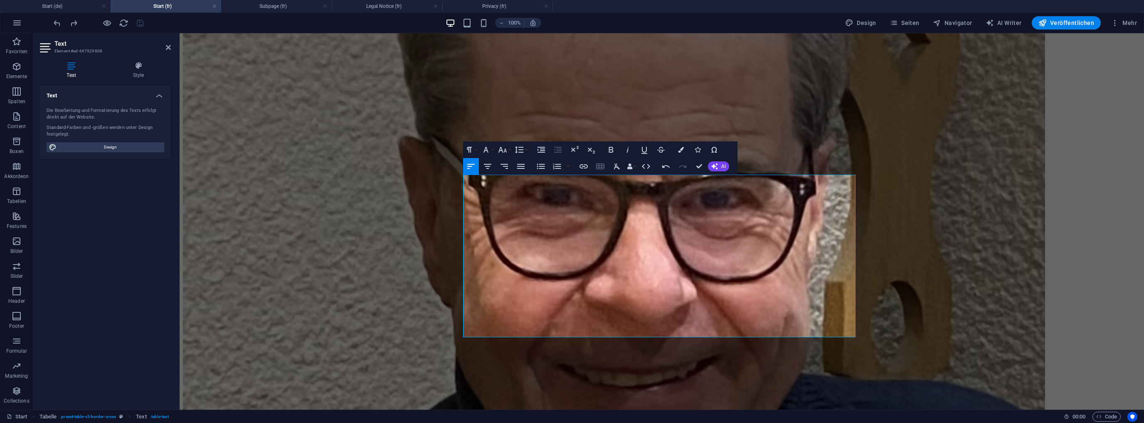
click at [600, 165] on icon "button" at bounding box center [600, 166] width 8 height 6
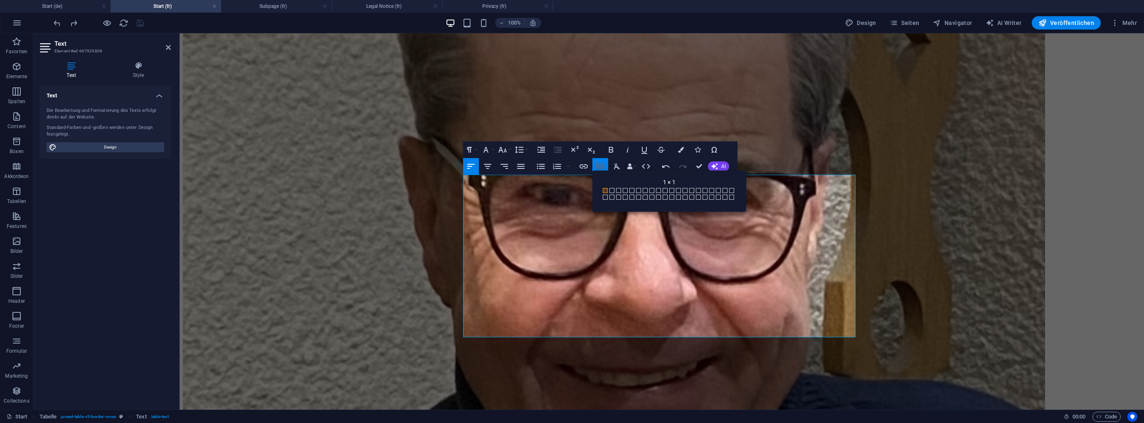
click at [600, 165] on icon "button" at bounding box center [600, 166] width 8 height 6
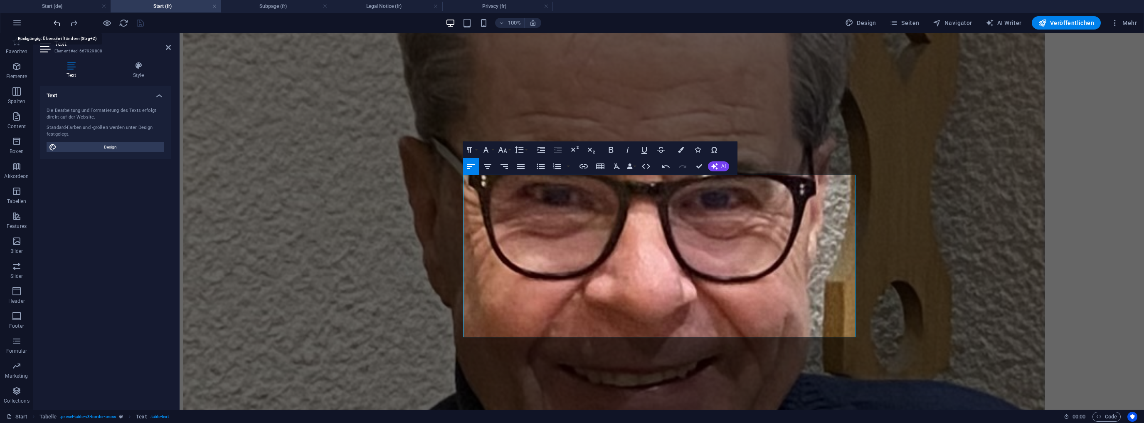
click at [57, 20] on icon "undo" at bounding box center [57, 23] width 10 height 10
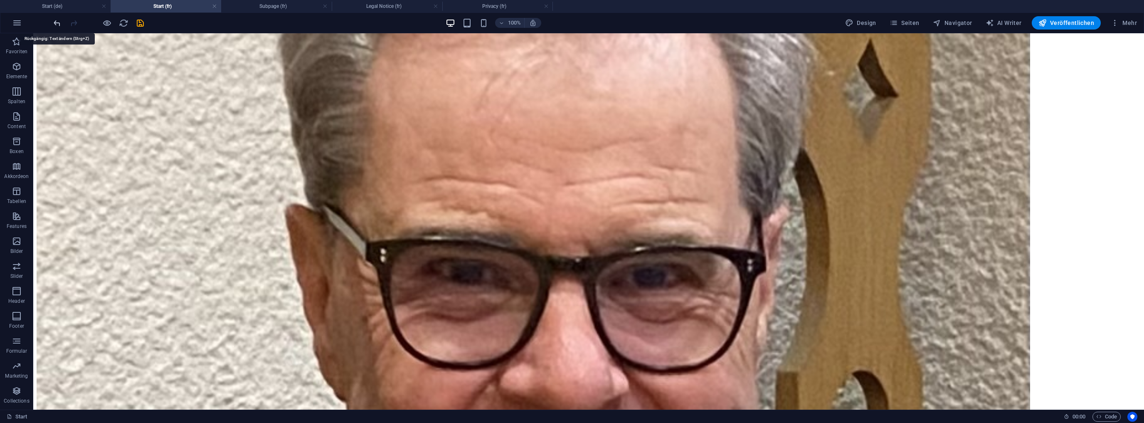
click at [57, 22] on icon "undo" at bounding box center [57, 23] width 10 height 10
click at [422, 170] on icon at bounding box center [420, 169] width 5 height 9
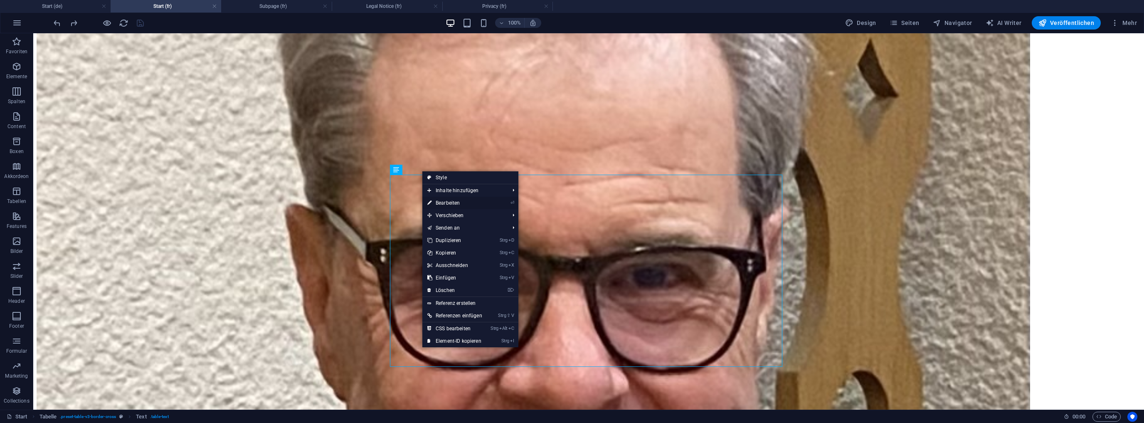
click at [454, 200] on link "⏎ Bearbeiten" at bounding box center [454, 203] width 65 height 12
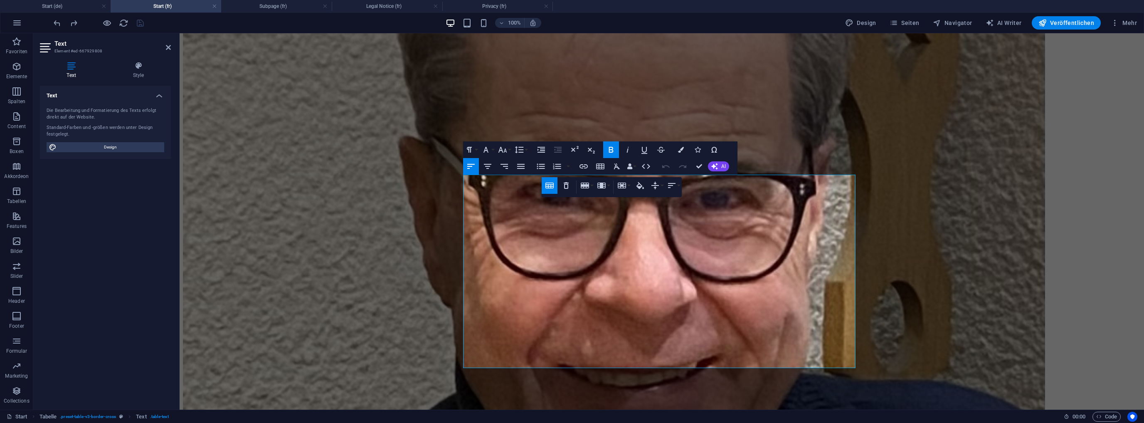
click at [548, 184] on icon "button" at bounding box center [550, 185] width 10 height 10
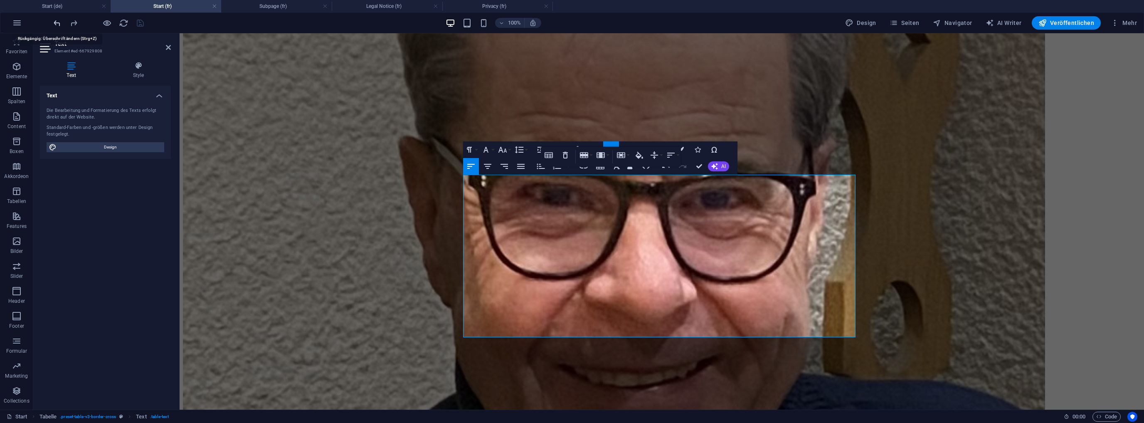
click at [58, 21] on icon "undo" at bounding box center [57, 23] width 10 height 10
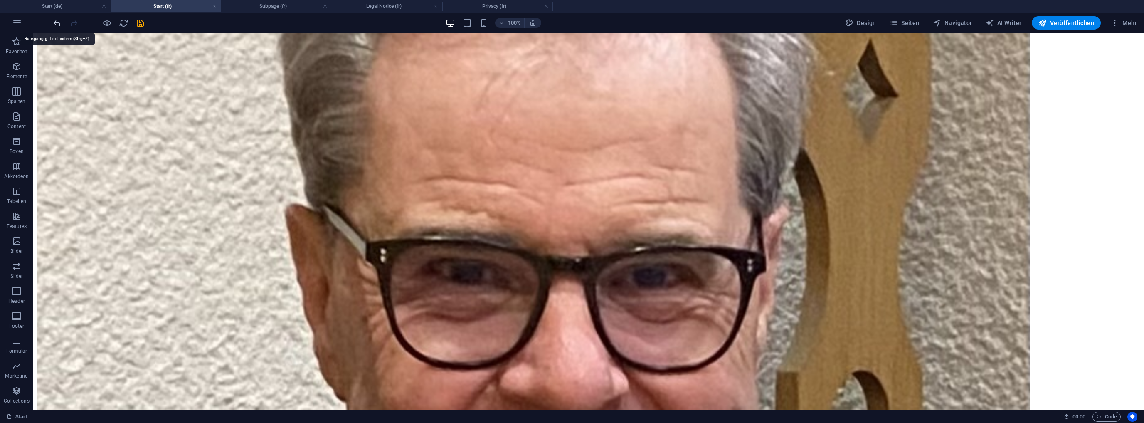
click at [59, 22] on icon "undo" at bounding box center [57, 23] width 10 height 10
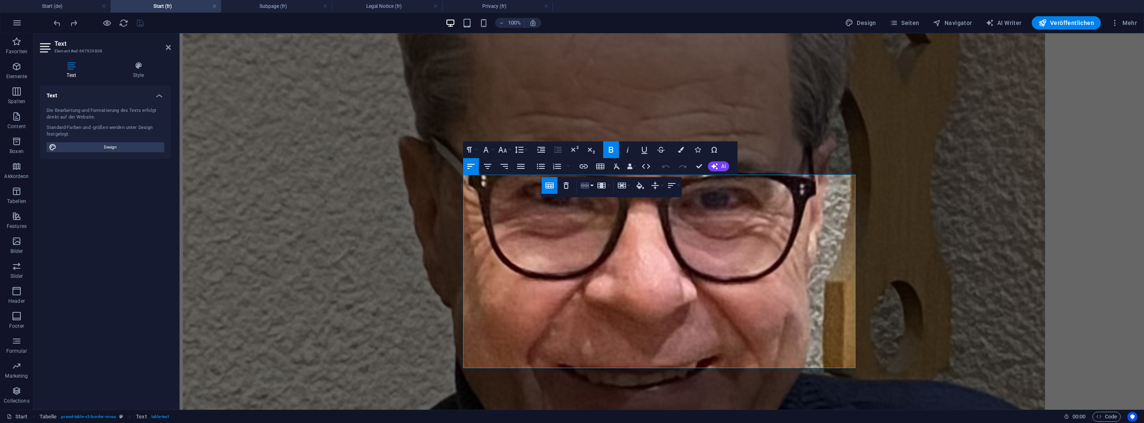
click at [592, 185] on button "Row" at bounding box center [587, 185] width 16 height 17
click at [596, 212] on link "Insert row below" at bounding box center [611, 214] width 64 height 12
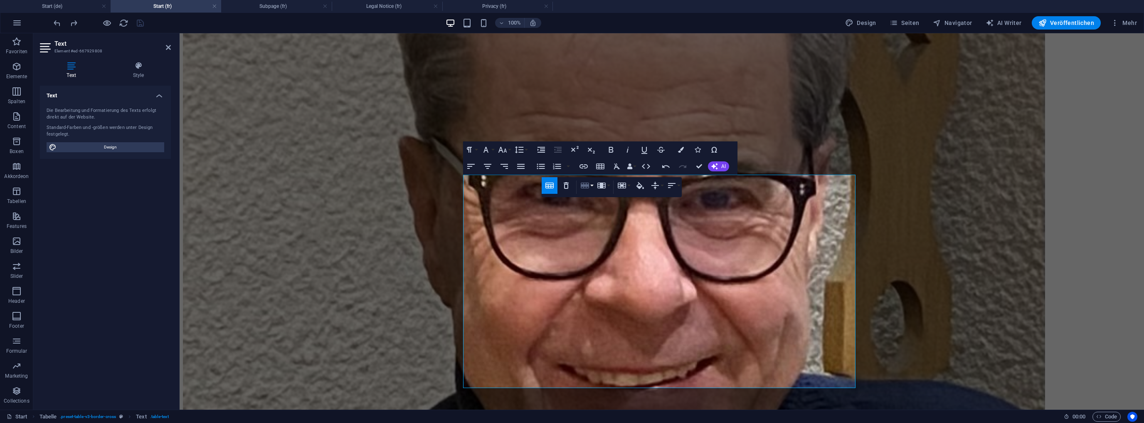
click at [586, 185] on icon "button" at bounding box center [585, 185] width 8 height 6
click at [611, 213] on link "Insert row below" at bounding box center [611, 214] width 64 height 12
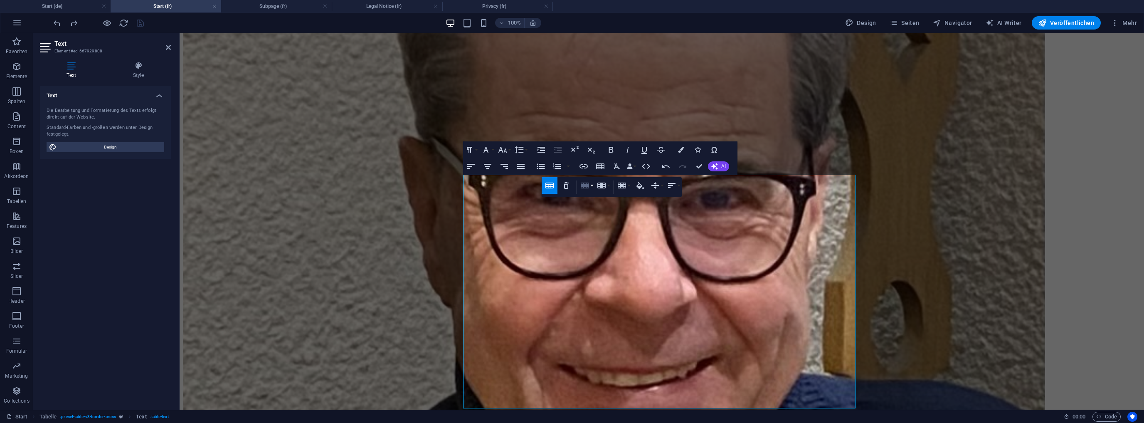
click at [589, 185] on icon "button" at bounding box center [585, 185] width 10 height 10
click at [612, 215] on link "Insert row below" at bounding box center [611, 214] width 64 height 12
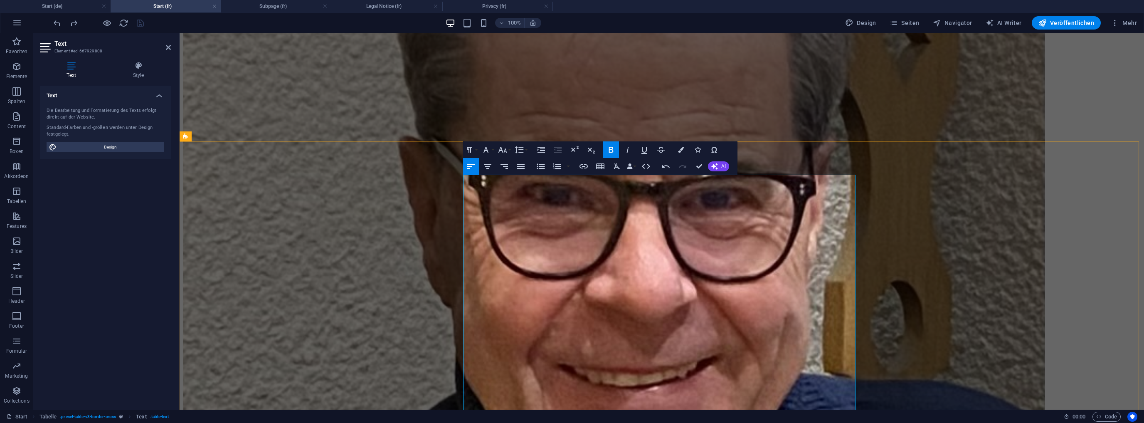
drag, startPoint x: 599, startPoint y: 215, endPoint x: 492, endPoint y: 208, distance: 106.7
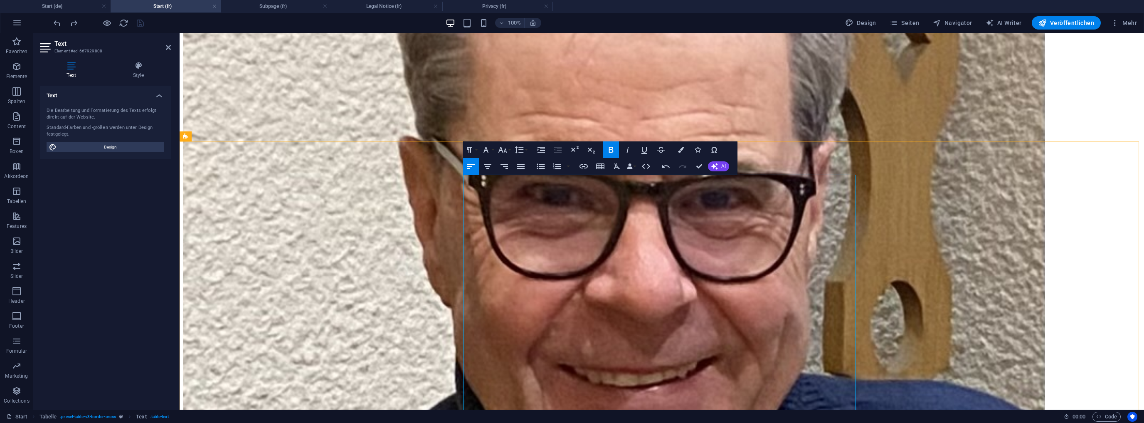
drag, startPoint x: 767, startPoint y: 215, endPoint x: 740, endPoint y: 216, distance: 27.5
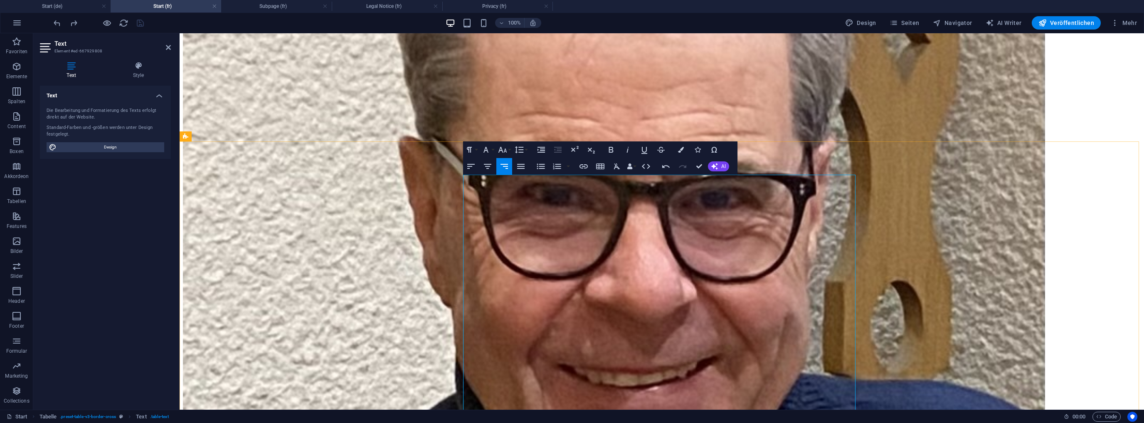
drag, startPoint x: 852, startPoint y: 215, endPoint x: 838, endPoint y: 215, distance: 14.1
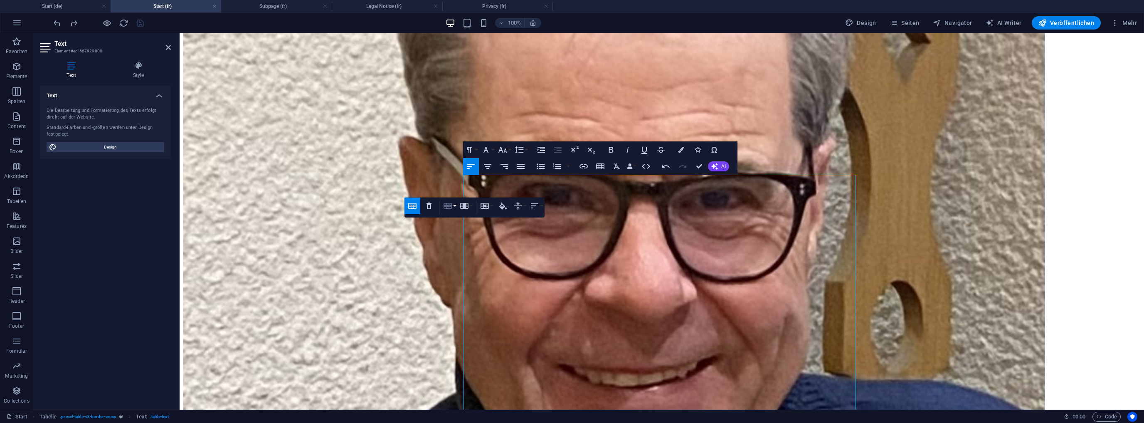
click at [454, 205] on button "Row" at bounding box center [449, 205] width 16 height 17
click at [476, 231] on link "Insert row below" at bounding box center [473, 234] width 64 height 12
drag, startPoint x: 601, startPoint y: 190, endPoint x: 494, endPoint y: 187, distance: 106.9
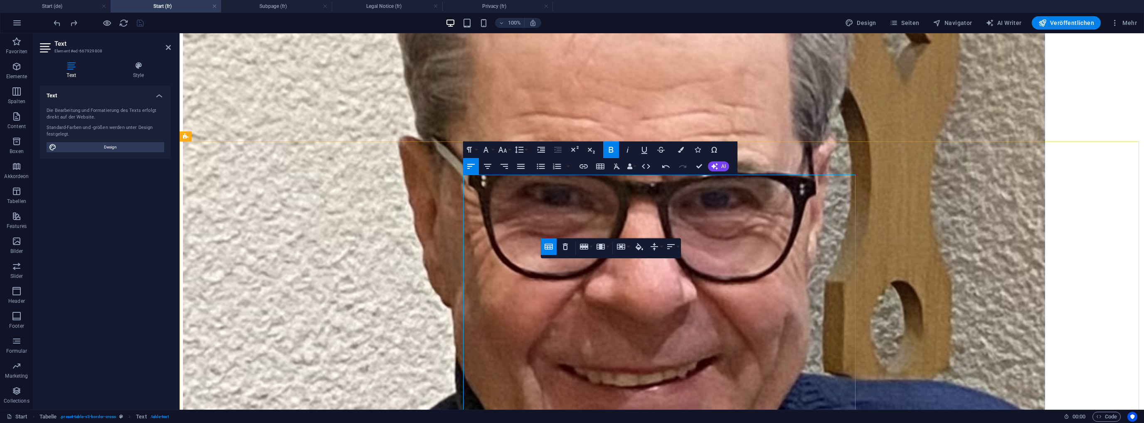
drag, startPoint x: 472, startPoint y: 297, endPoint x: 465, endPoint y: 298, distance: 6.7
drag, startPoint x: 765, startPoint y: 191, endPoint x: 739, endPoint y: 191, distance: 26.6
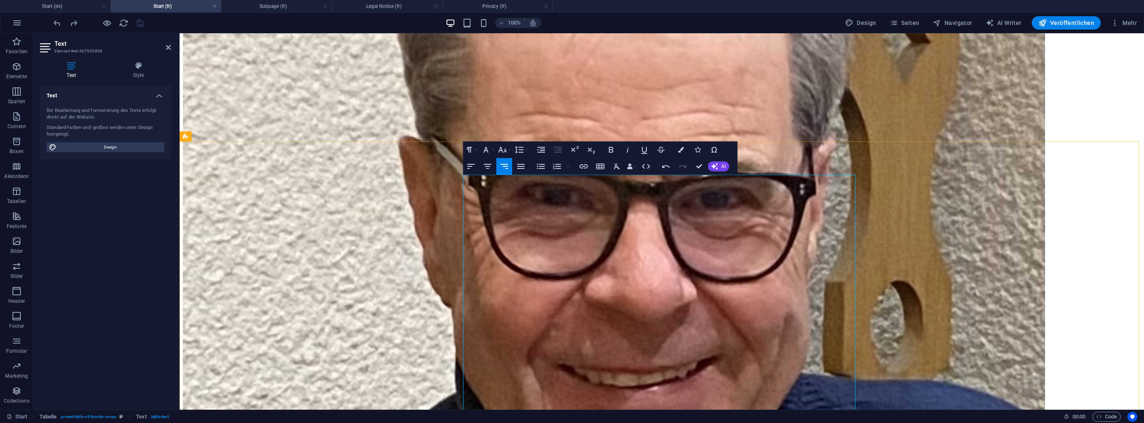
drag, startPoint x: 851, startPoint y: 190, endPoint x: 838, endPoint y: 190, distance: 12.1
drag, startPoint x: 853, startPoint y: 190, endPoint x: 838, endPoint y: 190, distance: 14.2
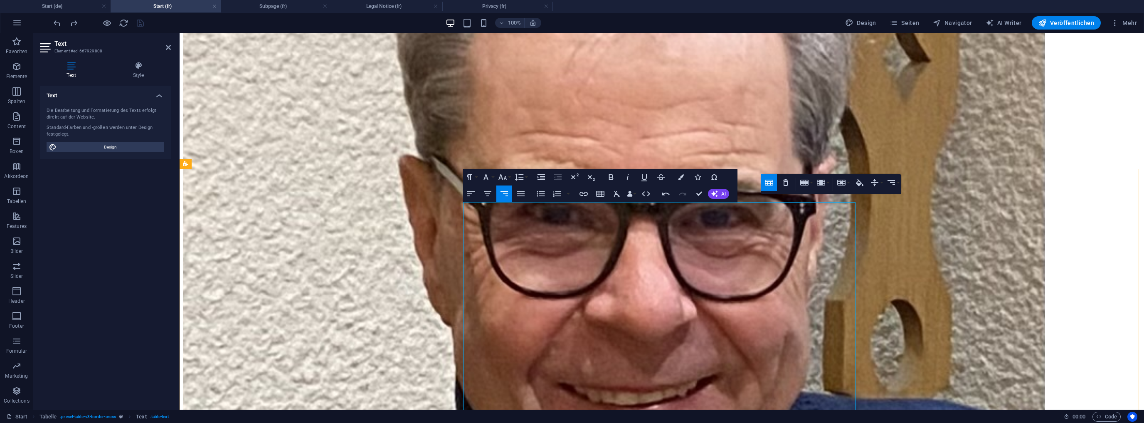
scroll to position [1893, 0]
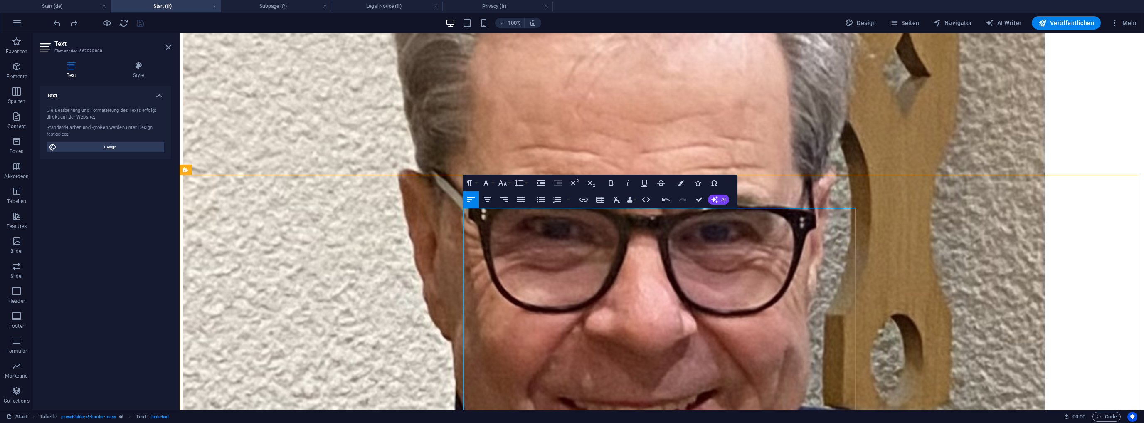
click at [430, 192] on icon "button" at bounding box center [429, 188] width 10 height 10
click at [58, 21] on icon "undo" at bounding box center [57, 23] width 10 height 10
click at [58, 24] on icon "undo" at bounding box center [57, 23] width 10 height 10
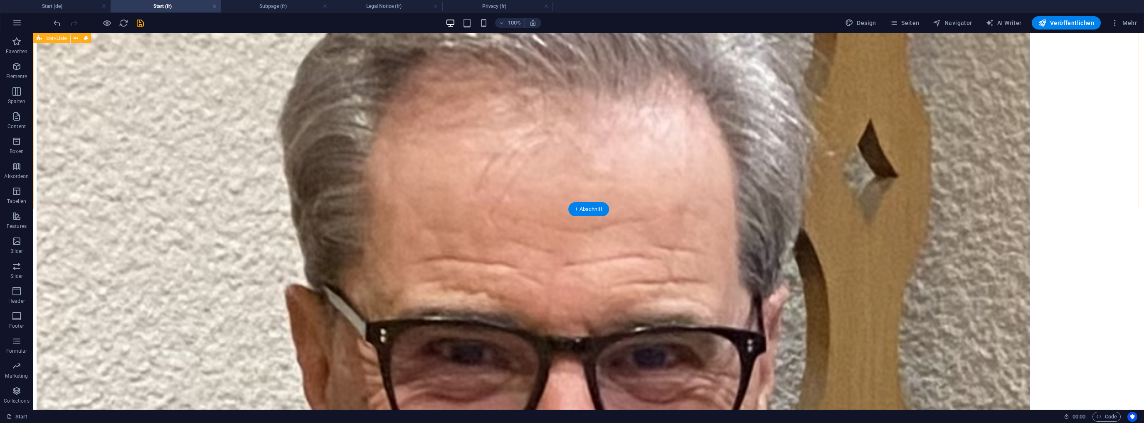
scroll to position [1760, 0]
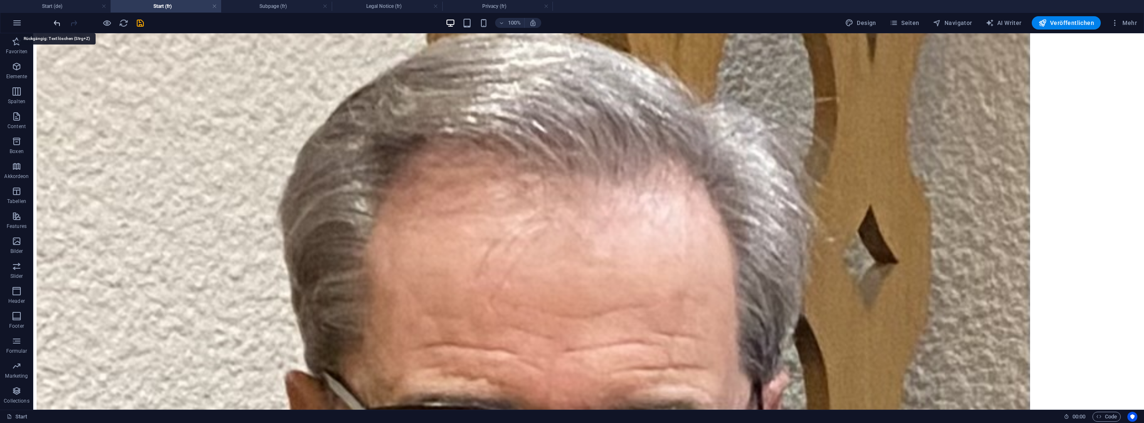
click at [58, 22] on icon "undo" at bounding box center [57, 23] width 10 height 10
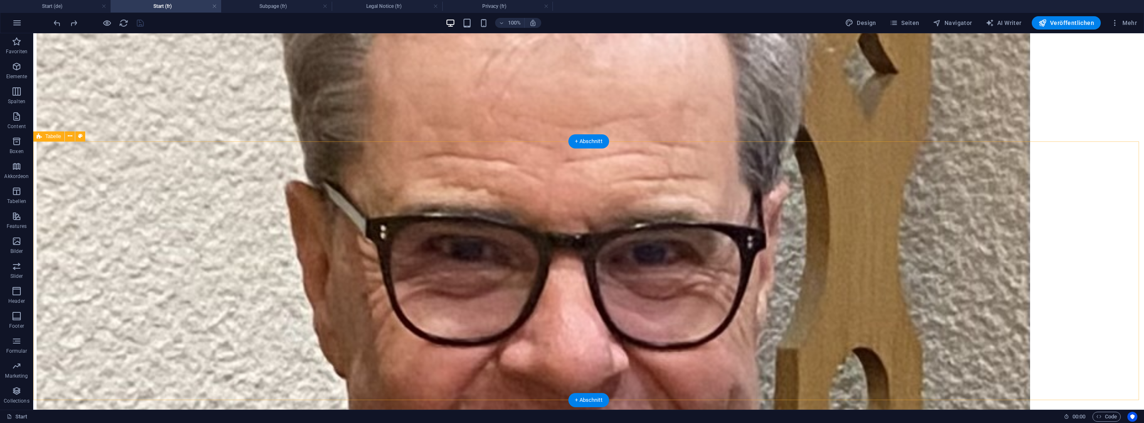
scroll to position [1959, 0]
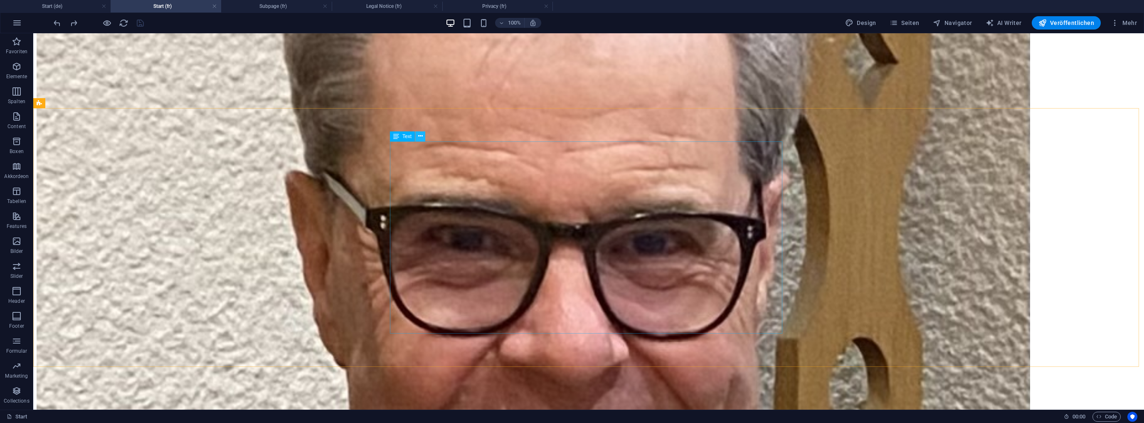
click at [419, 134] on icon at bounding box center [420, 136] width 5 height 9
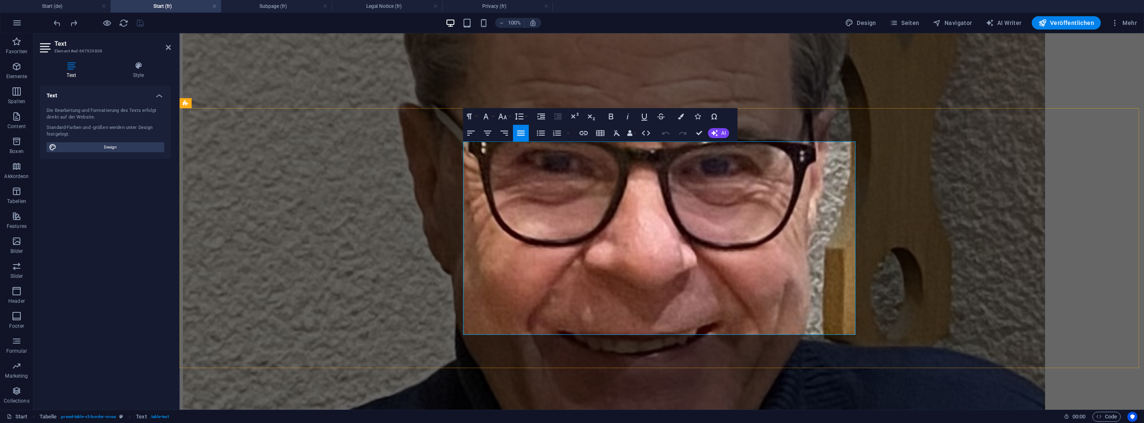
click at [456, 152] on button "Row" at bounding box center [449, 152] width 16 height 17
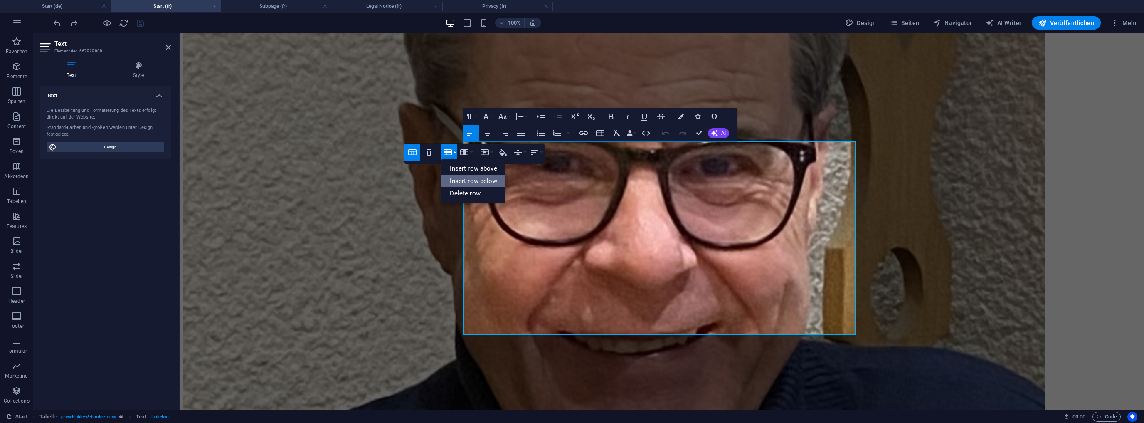
click at [483, 179] on link "Insert row below" at bounding box center [473, 181] width 64 height 12
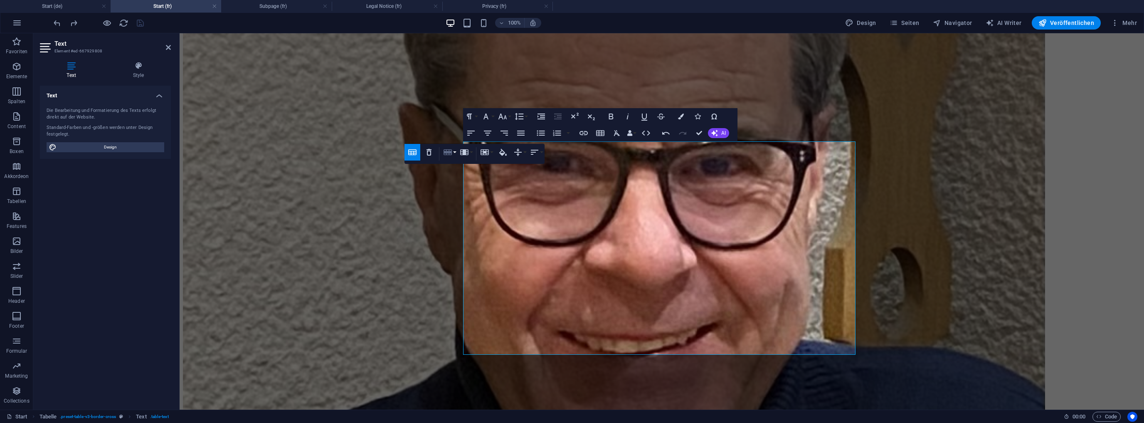
click at [453, 151] on button "Row" at bounding box center [449, 152] width 16 height 17
click at [473, 177] on link "Insert row below" at bounding box center [473, 181] width 64 height 12
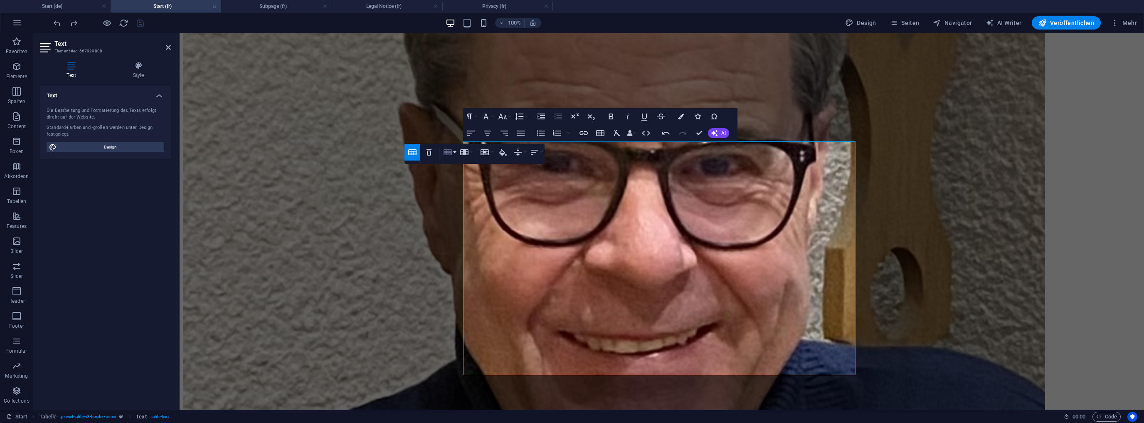
click at [454, 151] on button "Row" at bounding box center [449, 152] width 16 height 17
drag, startPoint x: 476, startPoint y: 180, endPoint x: 296, endPoint y: 148, distance: 182.3
click at [476, 180] on link "Insert row below" at bounding box center [473, 181] width 64 height 12
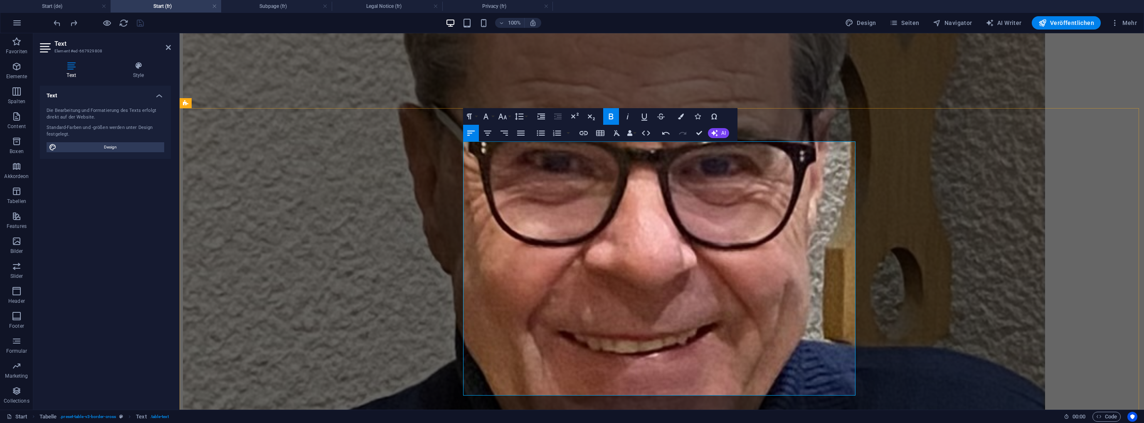
drag, startPoint x: 595, startPoint y: 183, endPoint x: 493, endPoint y: 183, distance: 101.8
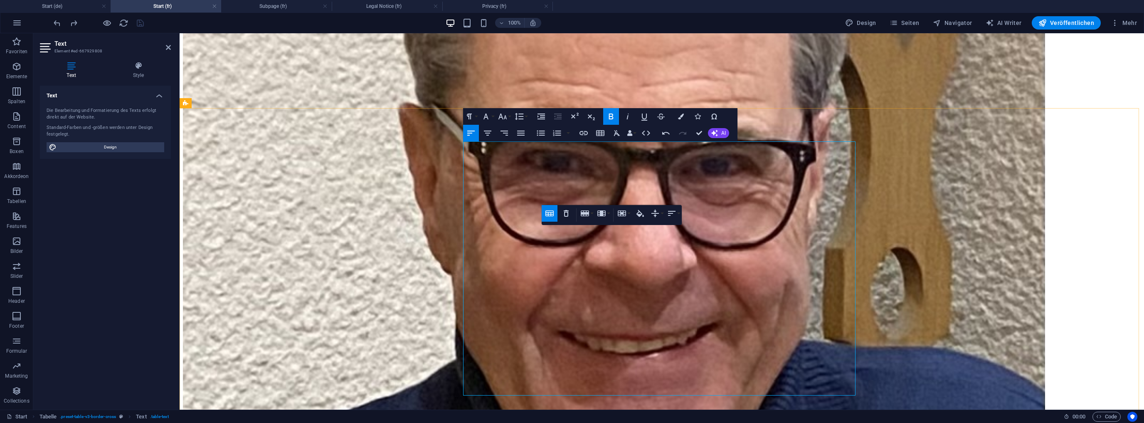
drag, startPoint x: 768, startPoint y: 182, endPoint x: 741, endPoint y: 182, distance: 27.4
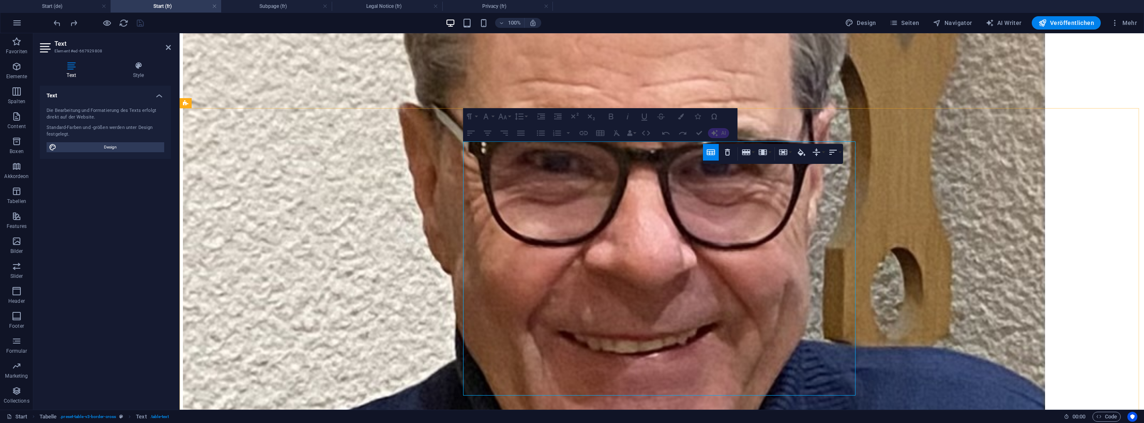
drag, startPoint x: 853, startPoint y: 182, endPoint x: 834, endPoint y: 184, distance: 19.3
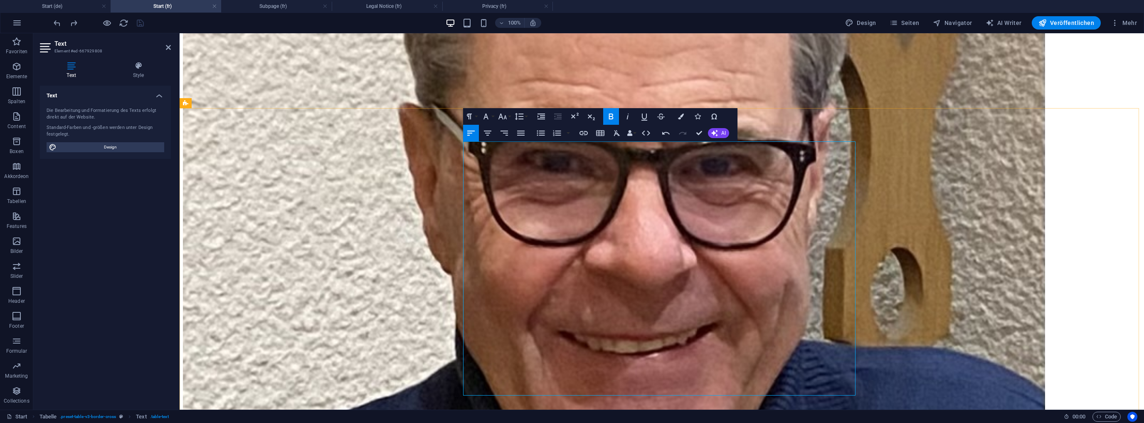
drag, startPoint x: 597, startPoint y: 156, endPoint x: 493, endPoint y: 155, distance: 104.3
drag, startPoint x: 767, startPoint y: 155, endPoint x: 739, endPoint y: 160, distance: 27.9
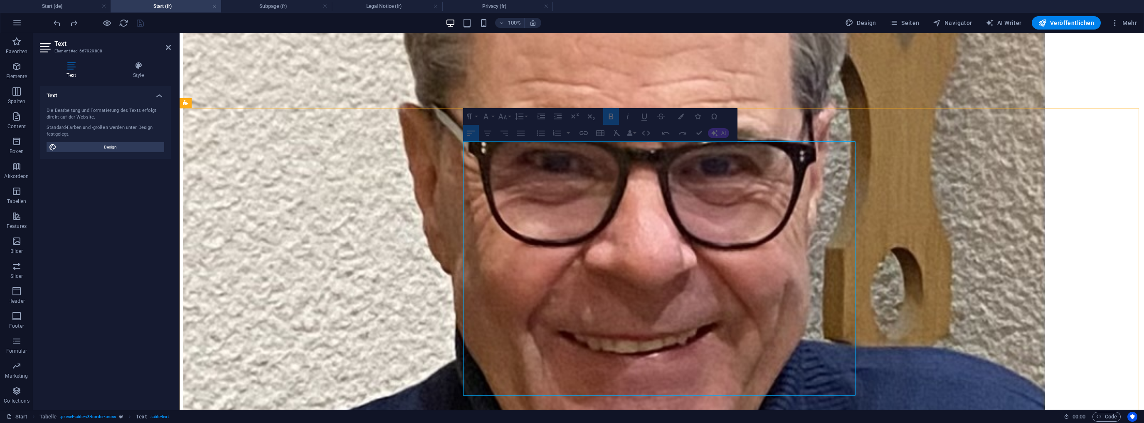
drag, startPoint x: 852, startPoint y: 156, endPoint x: 837, endPoint y: 156, distance: 14.5
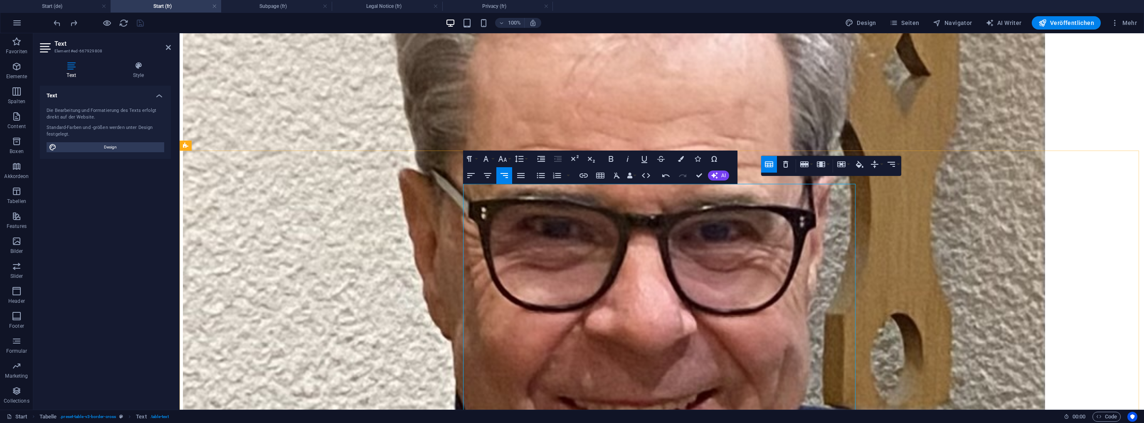
scroll to position [1893, 0]
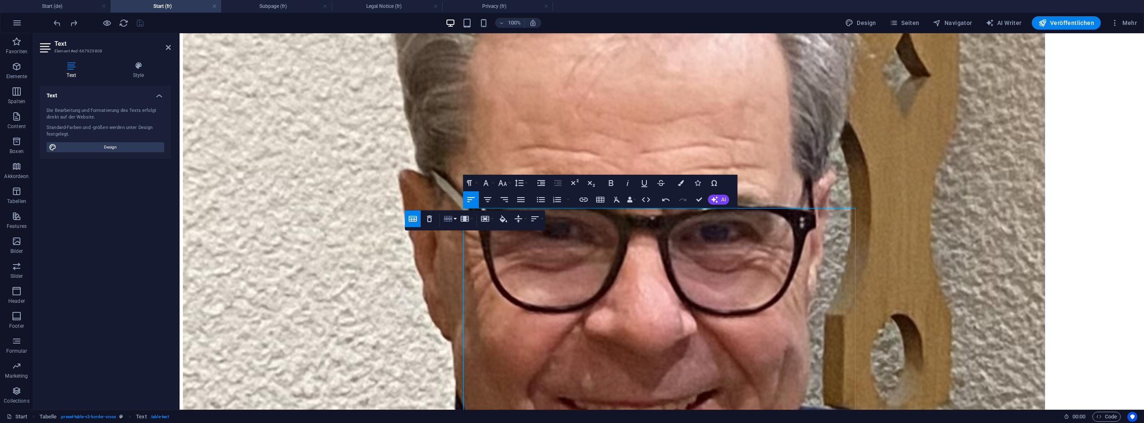
click at [456, 218] on button "Row" at bounding box center [450, 218] width 16 height 17
drag, startPoint x: 473, startPoint y: 244, endPoint x: 404, endPoint y: 229, distance: 70.4
click at [473, 244] on link "Insert row below" at bounding box center [474, 247] width 64 height 12
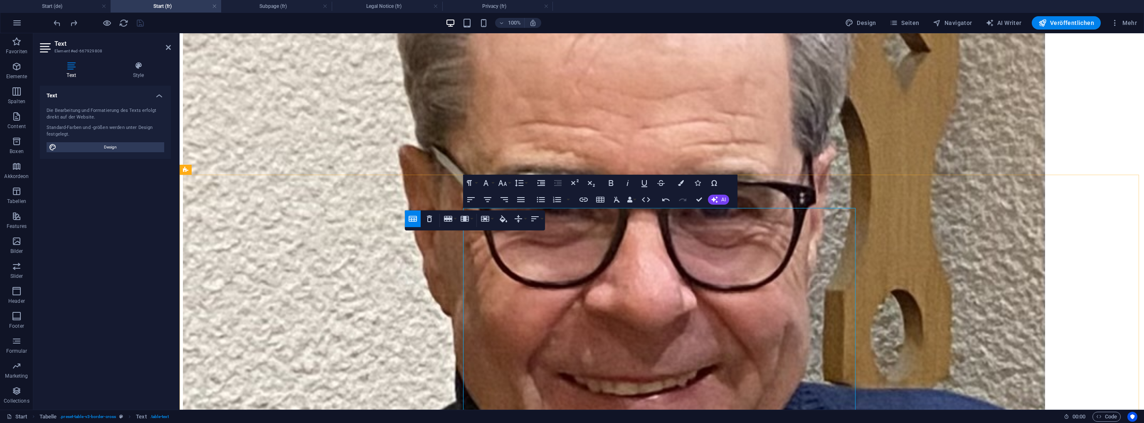
scroll to position [1926, 0]
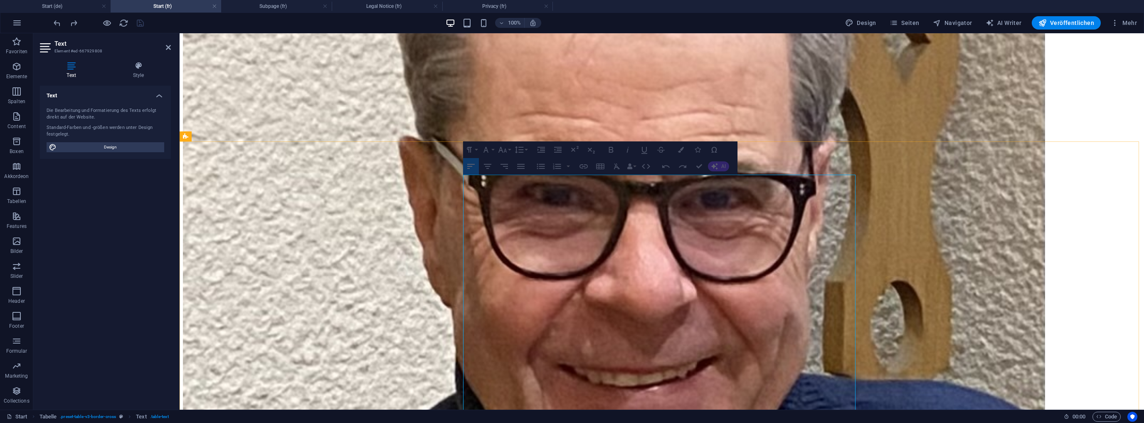
drag, startPoint x: 474, startPoint y: 189, endPoint x: 528, endPoint y: 191, distance: 53.7
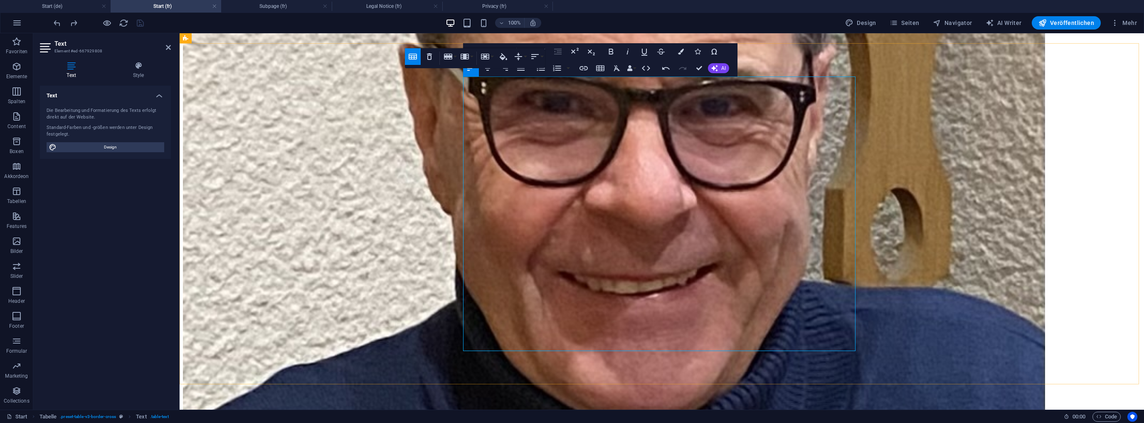
scroll to position [2026, 0]
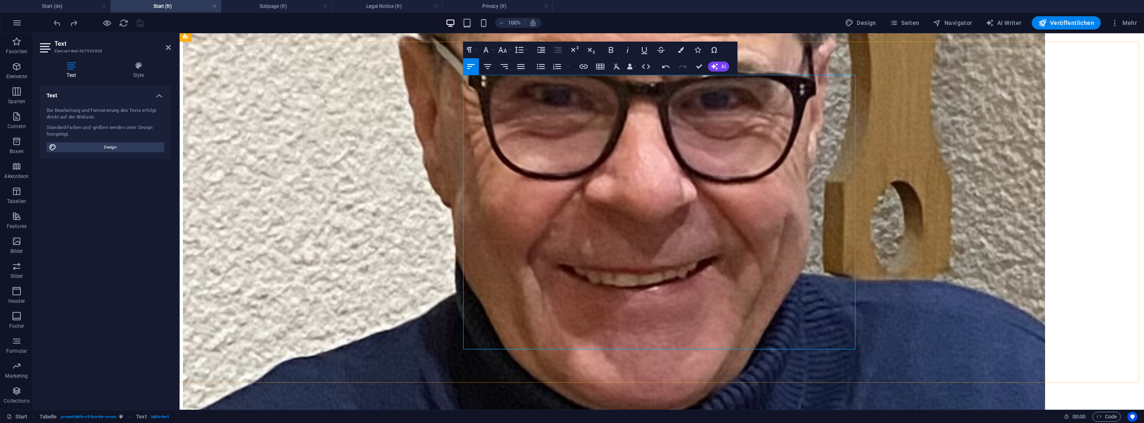
drag, startPoint x: 470, startPoint y: 217, endPoint x: 466, endPoint y: 219, distance: 4.7
drag, startPoint x: 471, startPoint y: 259, endPoint x: 466, endPoint y: 261, distance: 4.5
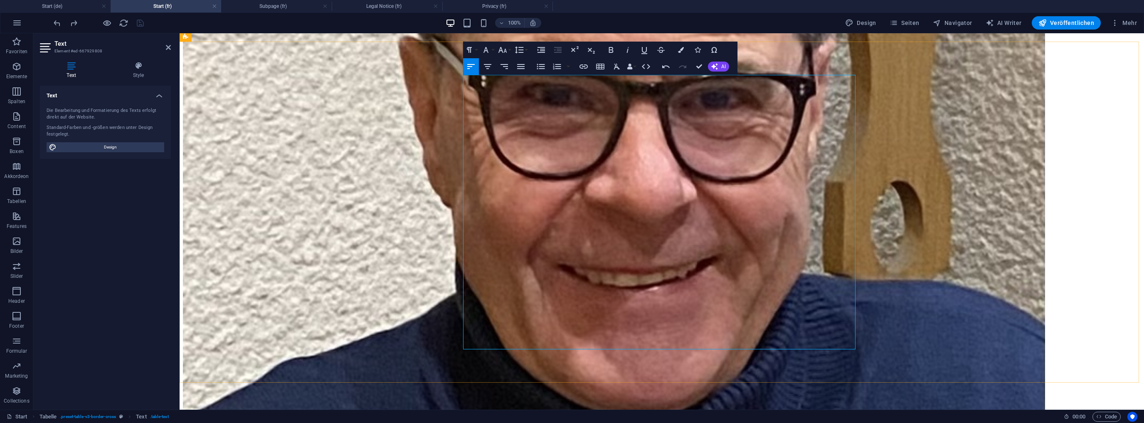
drag, startPoint x: 471, startPoint y: 339, endPoint x: 464, endPoint y: 340, distance: 6.4
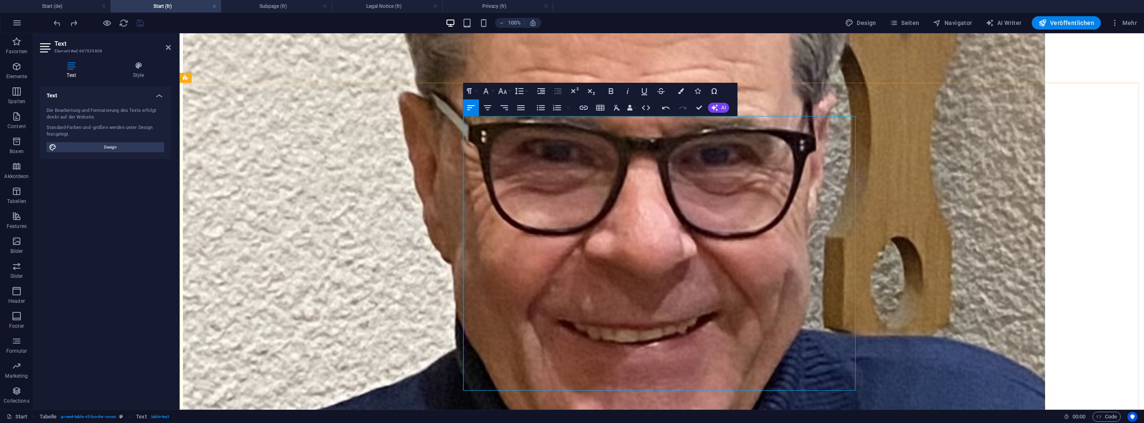
scroll to position [1959, 0]
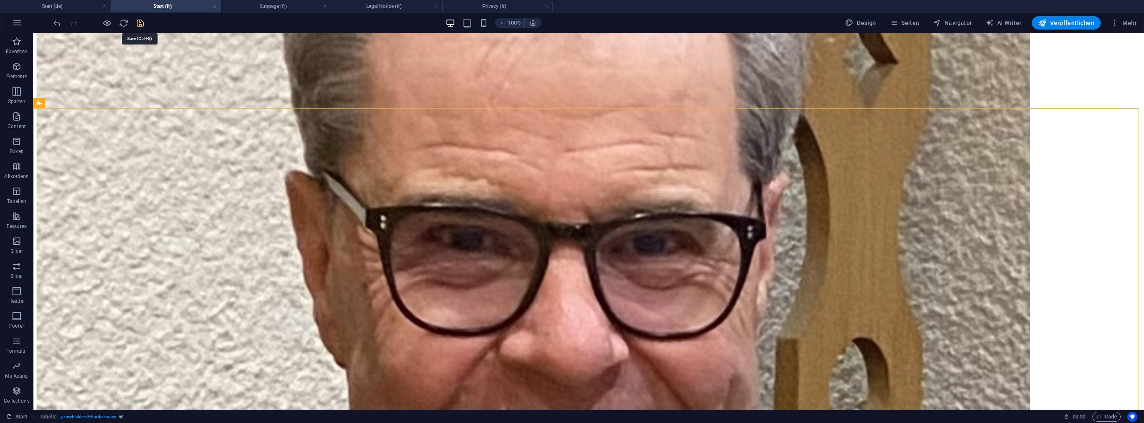
click at [138, 22] on icon "save" at bounding box center [141, 23] width 10 height 10
checkbox input "false"
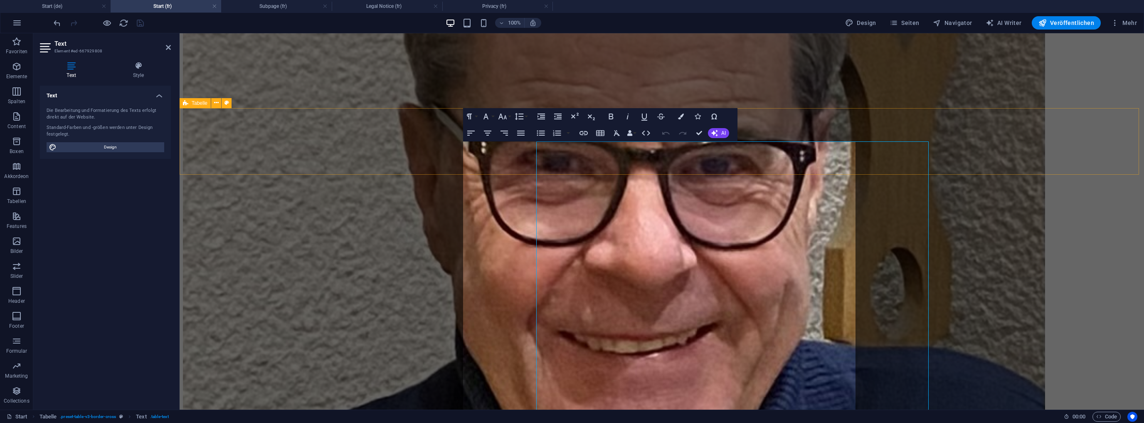
scroll to position [1965, 0]
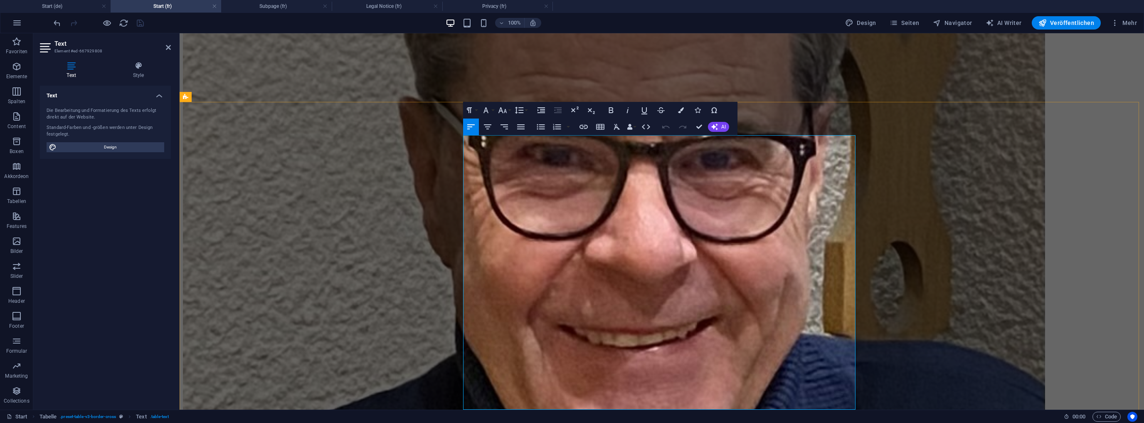
click at [559, 116] on button "Table Header" at bounding box center [554, 115] width 16 height 17
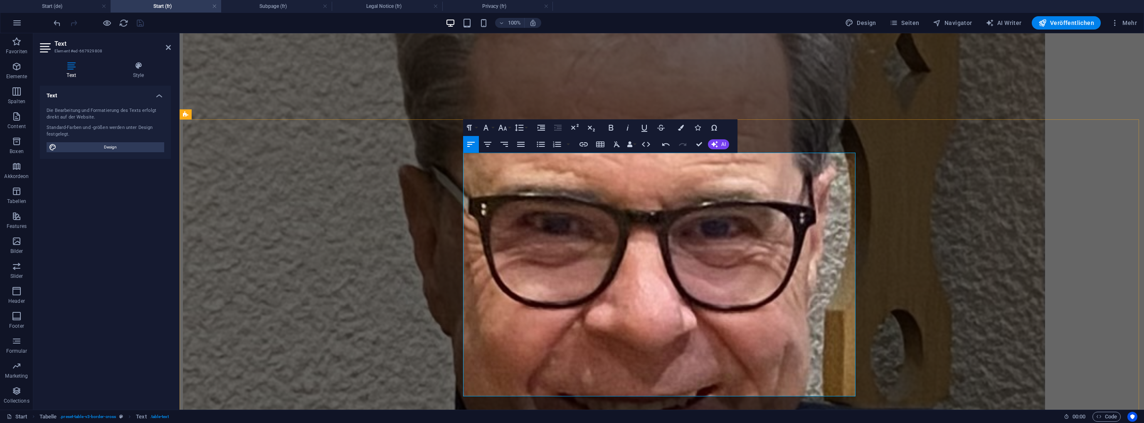
scroll to position [1866, 0]
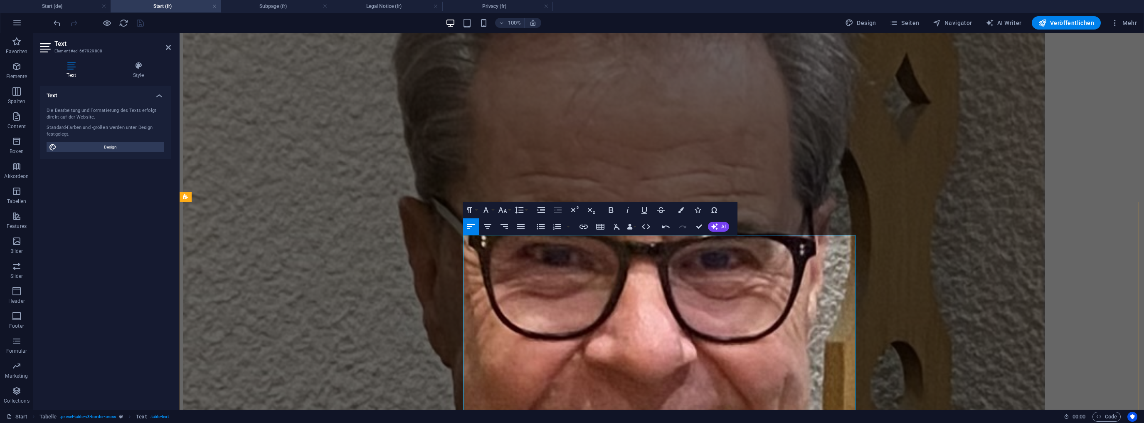
click at [53, 9] on h4 "Start (de)" at bounding box center [55, 6] width 111 height 9
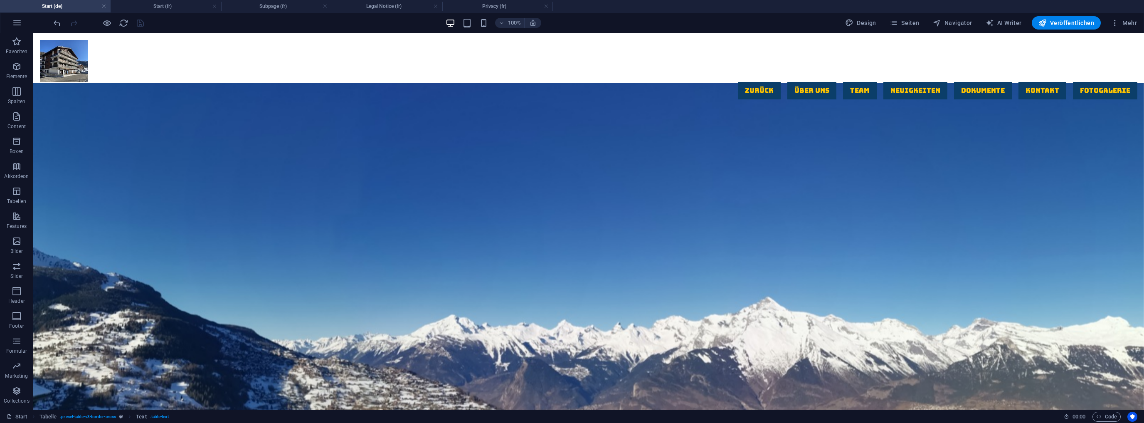
scroll to position [1946, 0]
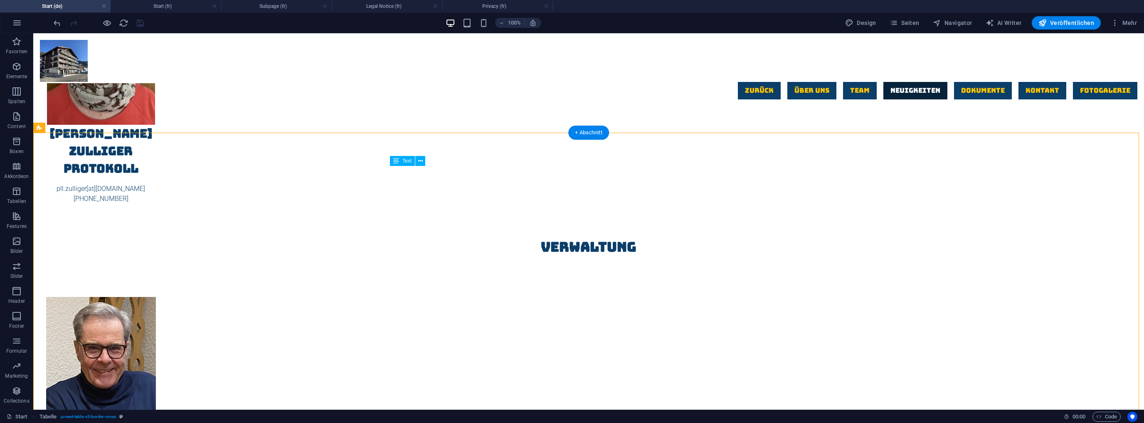
drag, startPoint x: 599, startPoint y: 174, endPoint x: 519, endPoint y: 177, distance: 79.9
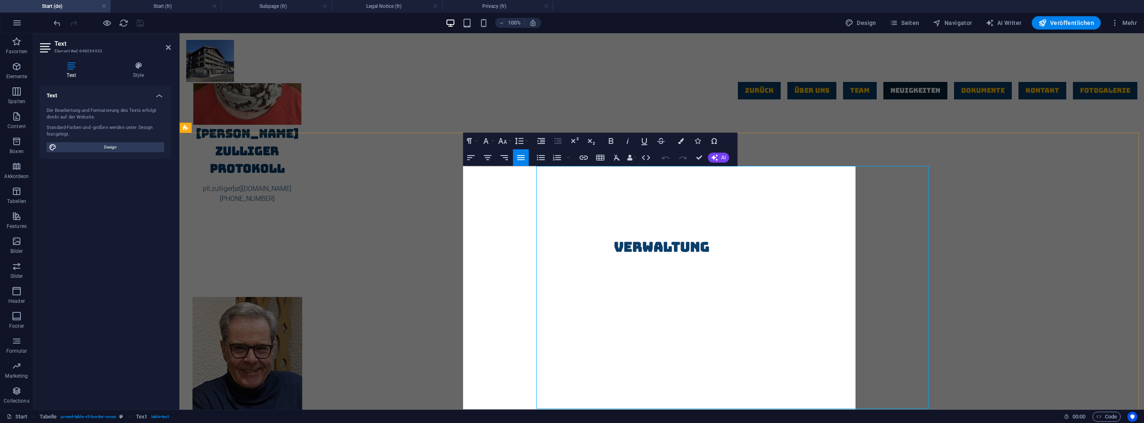
scroll to position [1946, 0]
drag, startPoint x: 676, startPoint y: 174, endPoint x: 486, endPoint y: 173, distance: 189.6
copy strong "Information Reparatur Heizung und Warmwasserverteilung (D)"
click at [160, 3] on h4 "Start (fr)" at bounding box center [166, 6] width 111 height 9
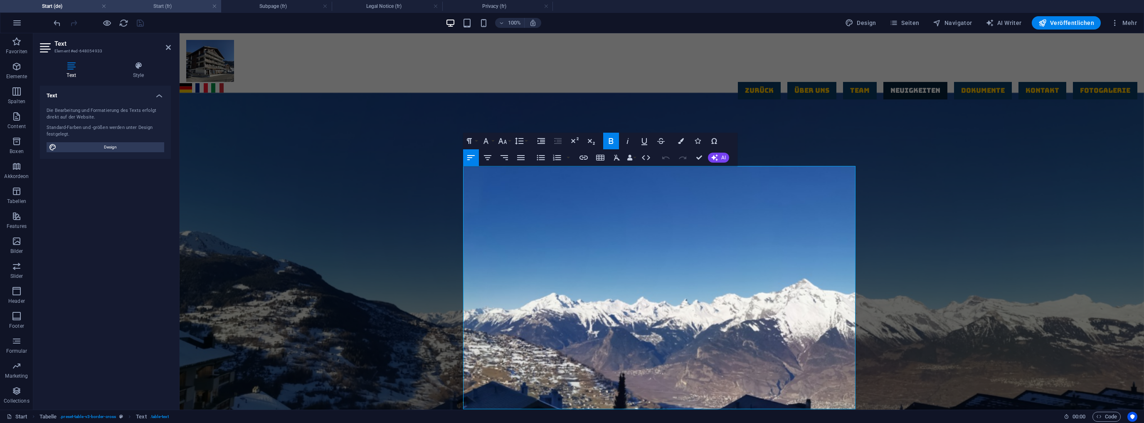
scroll to position [1866, 0]
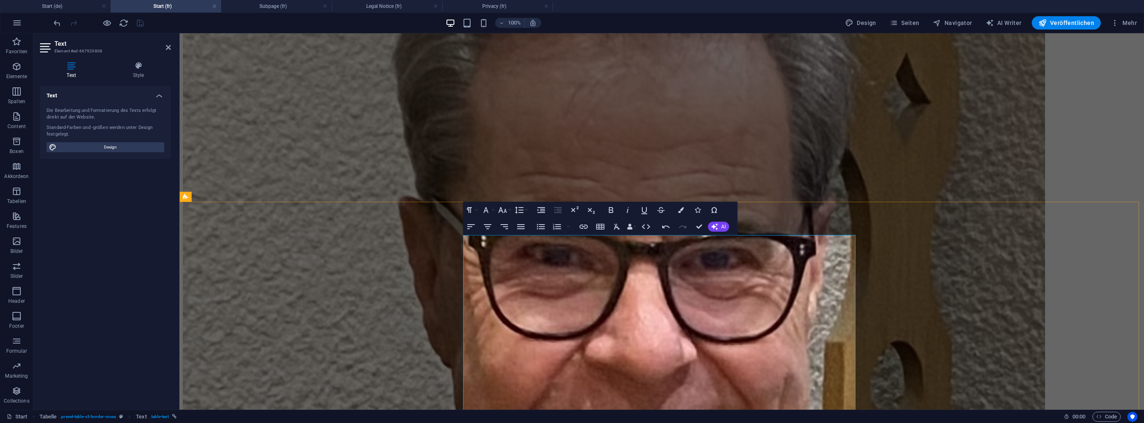
click at [55, 21] on icon "undo" at bounding box center [57, 23] width 10 height 10
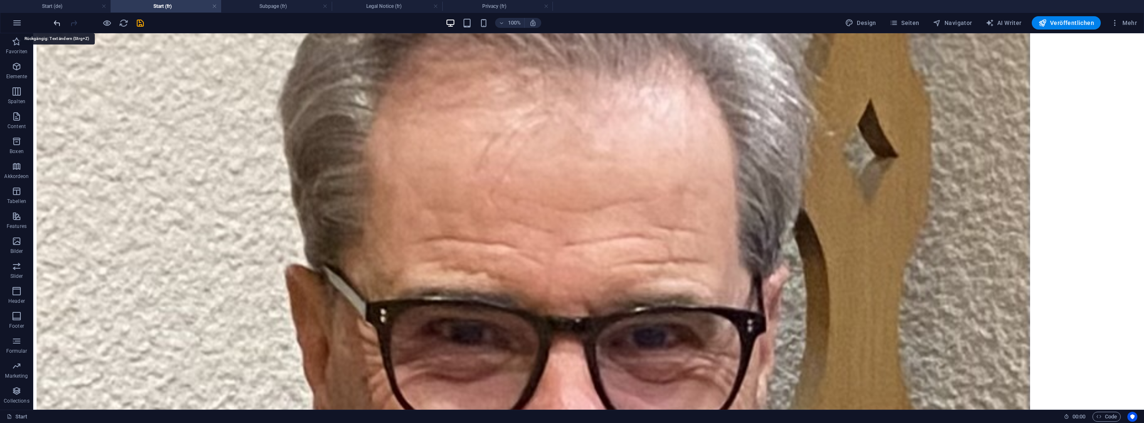
click at [55, 20] on icon "undo" at bounding box center [57, 23] width 10 height 10
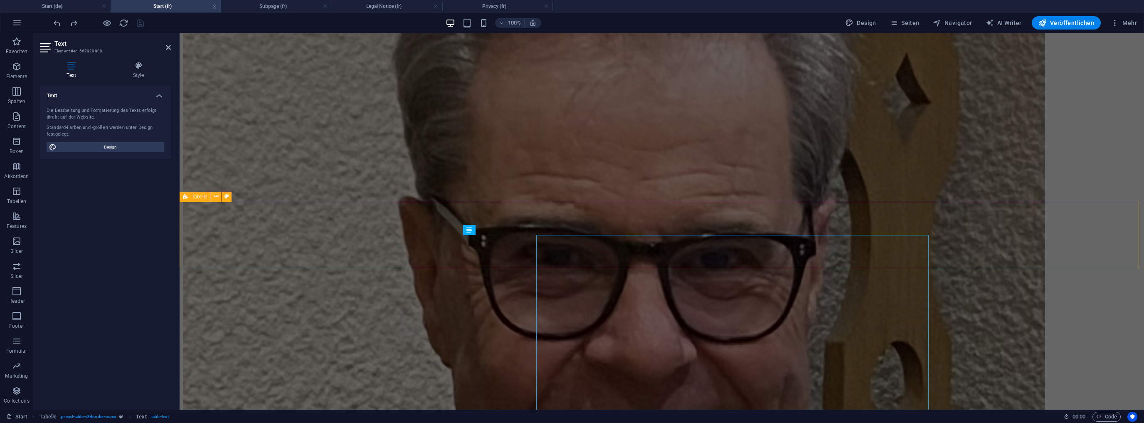
scroll to position [1965, 0]
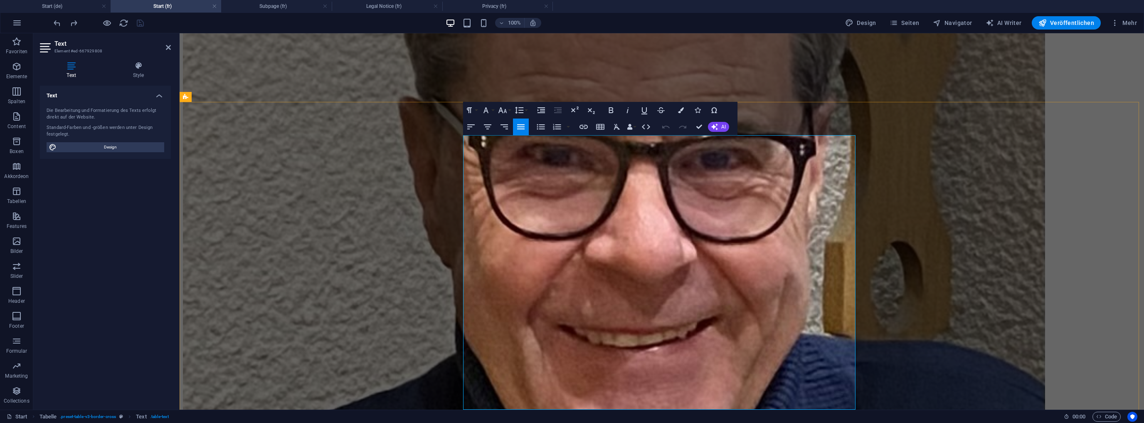
click at [459, 115] on button "Row" at bounding box center [454, 115] width 16 height 17
click at [473, 156] on link "Delete row" at bounding box center [478, 156] width 64 height 12
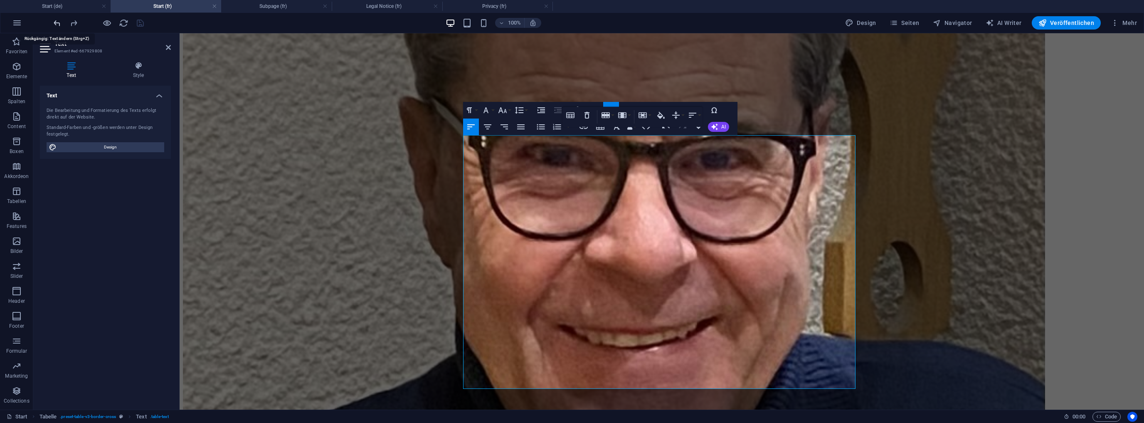
click at [60, 23] on icon "undo" at bounding box center [57, 23] width 10 height 10
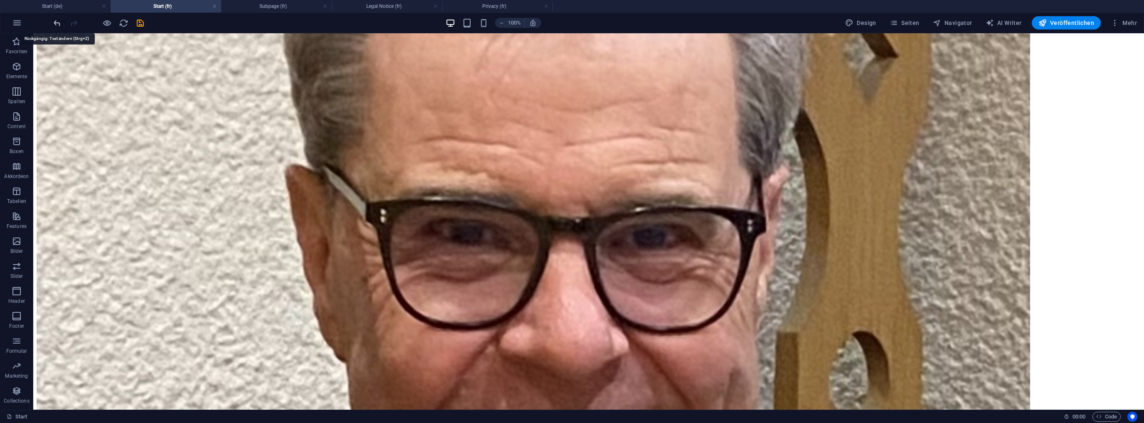
click at [57, 21] on icon "undo" at bounding box center [57, 23] width 10 height 10
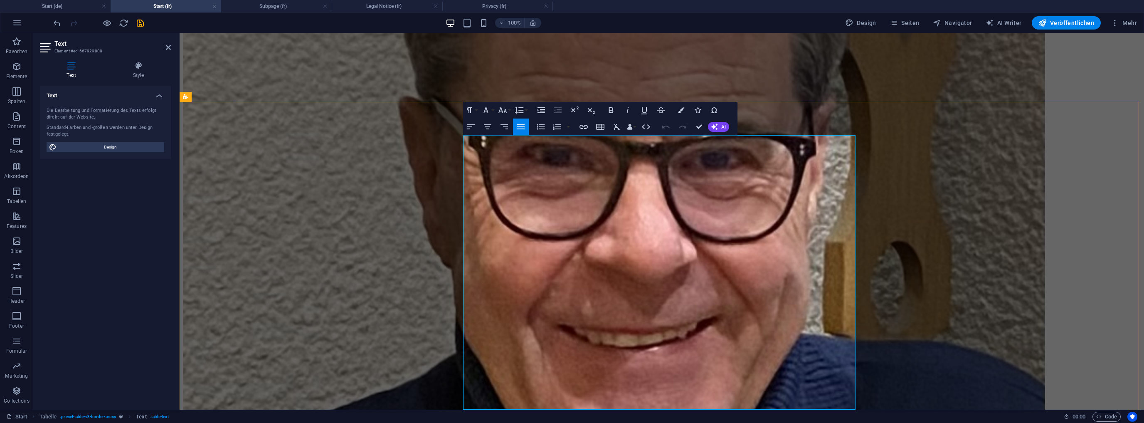
click at [475, 115] on button "Column" at bounding box center [470, 115] width 16 height 17
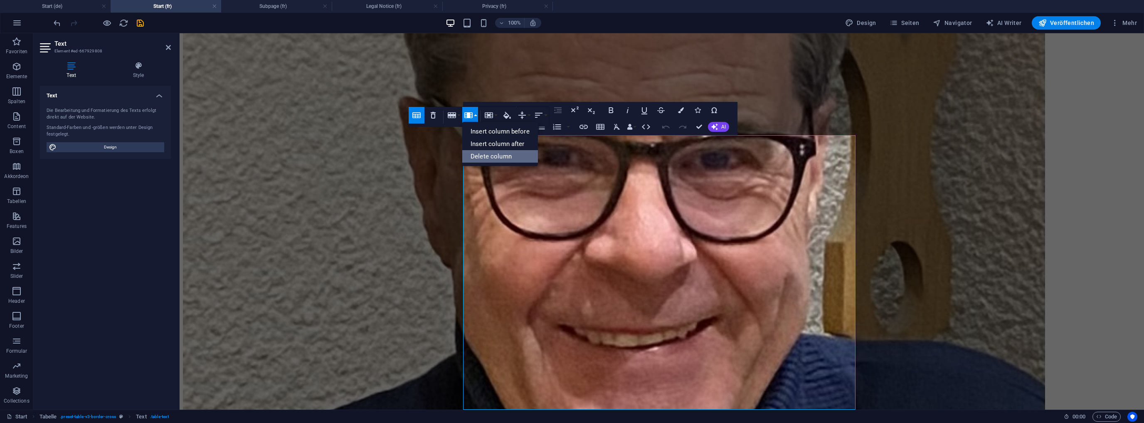
click at [489, 155] on link "Delete column" at bounding box center [500, 156] width 76 height 12
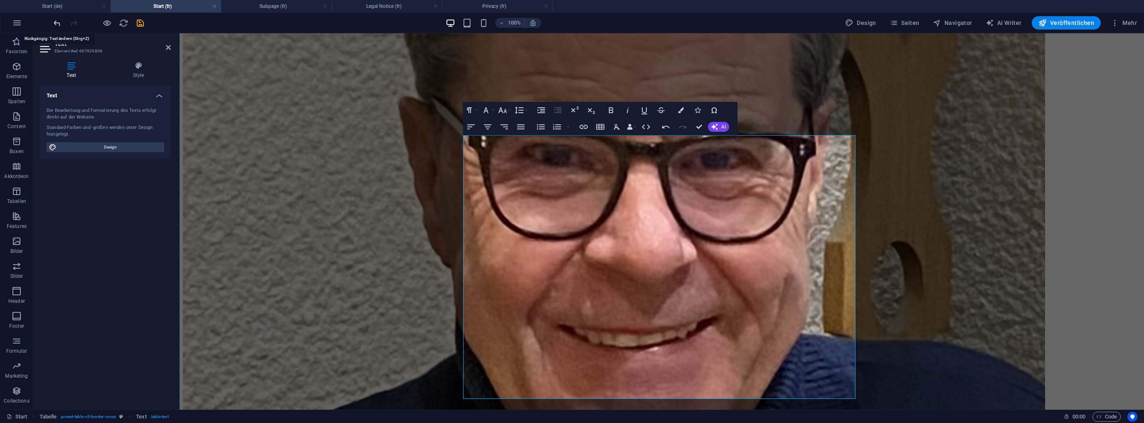
click at [57, 22] on icon "undo" at bounding box center [57, 23] width 10 height 10
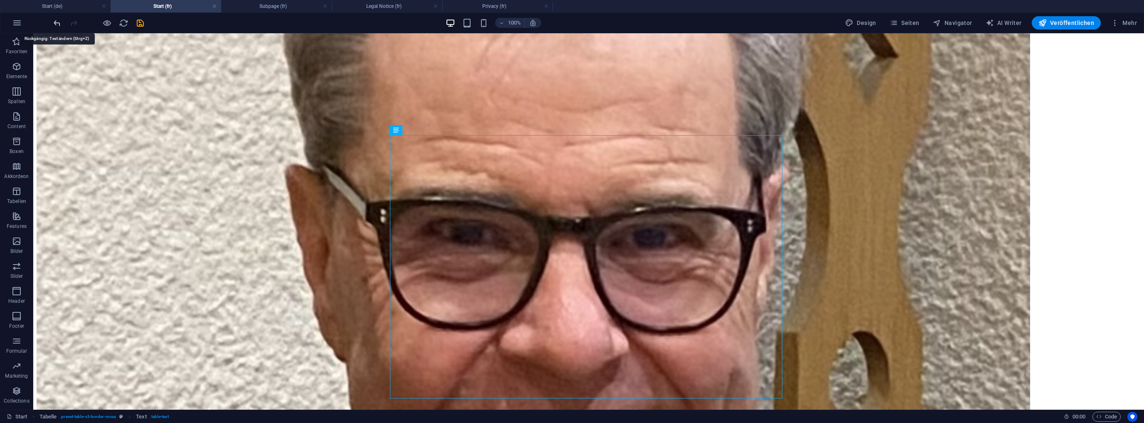
click at [57, 22] on icon "undo" at bounding box center [57, 23] width 10 height 10
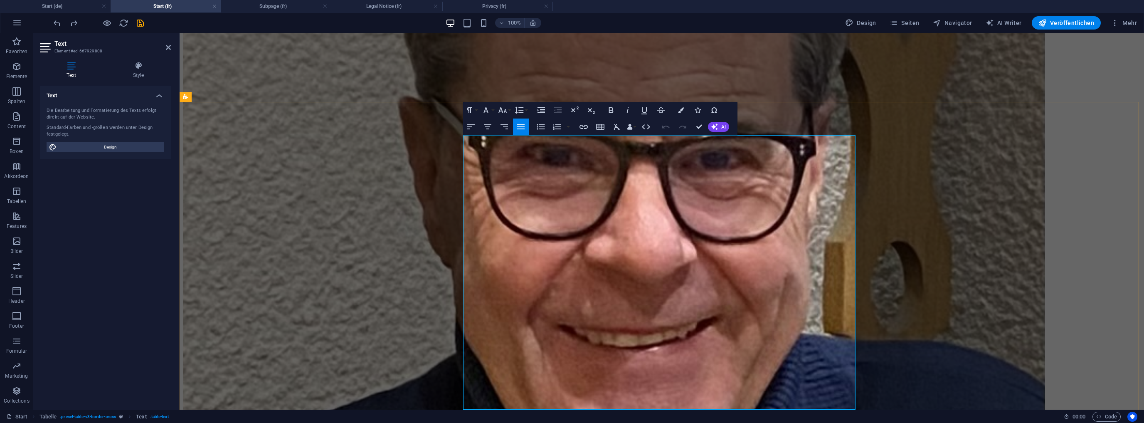
click at [475, 116] on button "Column" at bounding box center [470, 115] width 16 height 17
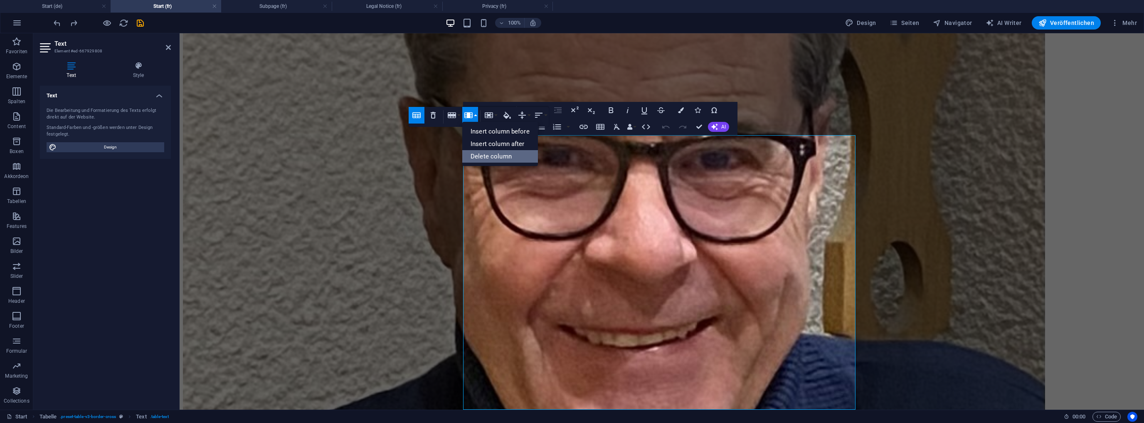
click at [493, 153] on link "Delete column" at bounding box center [500, 156] width 76 height 12
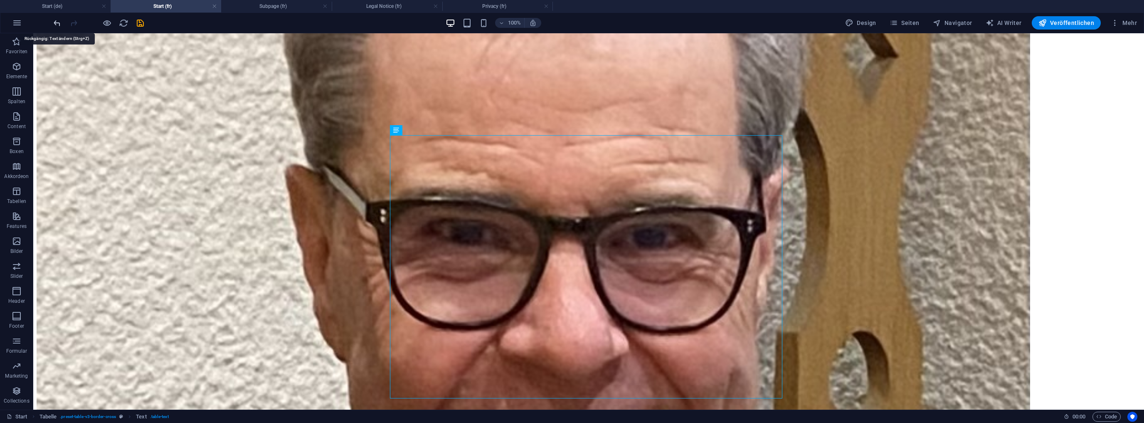
click at [58, 20] on icon "undo" at bounding box center [57, 23] width 10 height 10
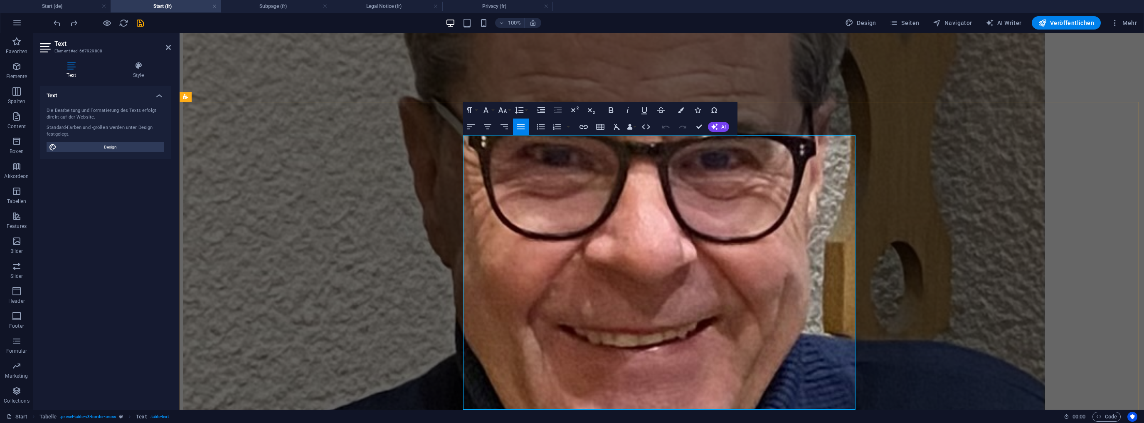
click at [457, 114] on button "Row" at bounding box center [454, 115] width 16 height 17
click at [460, 154] on link "Delete row" at bounding box center [478, 156] width 64 height 12
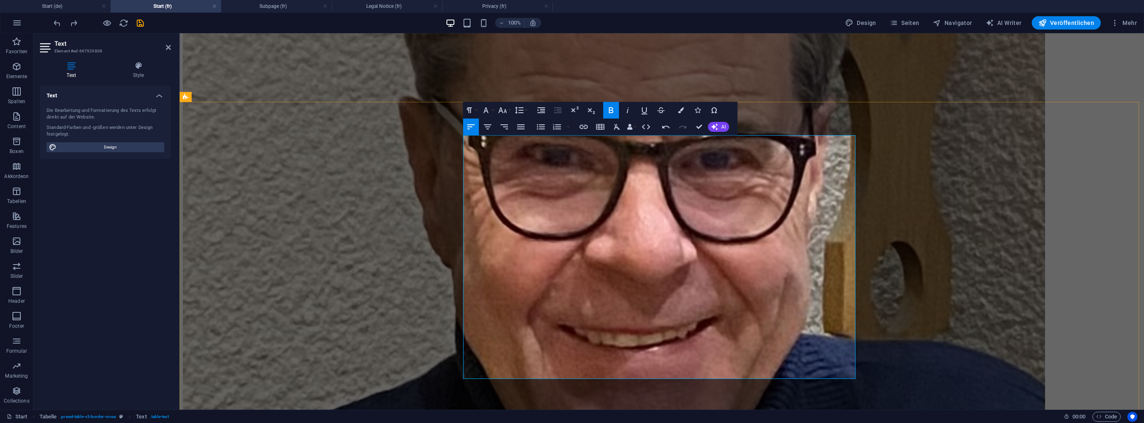
drag, startPoint x: 705, startPoint y: 166, endPoint x: 700, endPoint y: 168, distance: 5.4
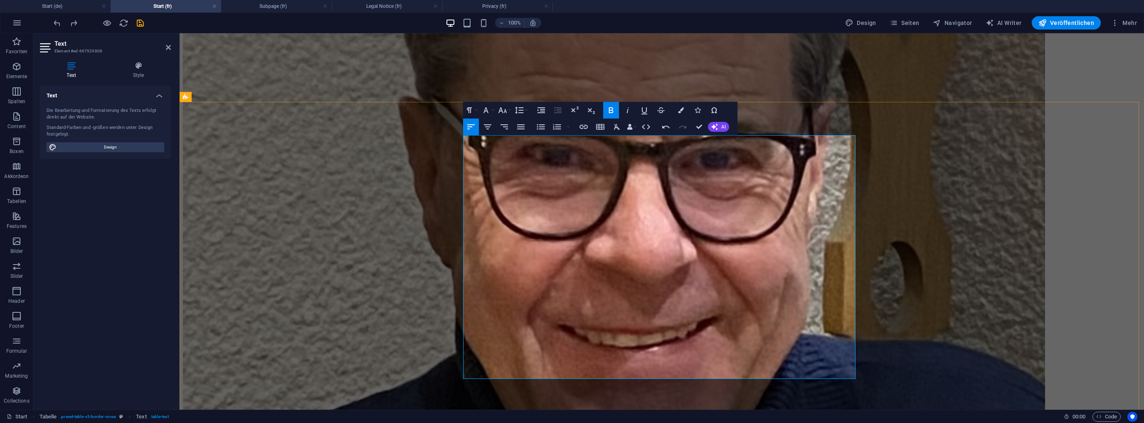
drag, startPoint x: 818, startPoint y: 140, endPoint x: 787, endPoint y: 145, distance: 31.2
click at [610, 106] on icon "button" at bounding box center [611, 110] width 10 height 10
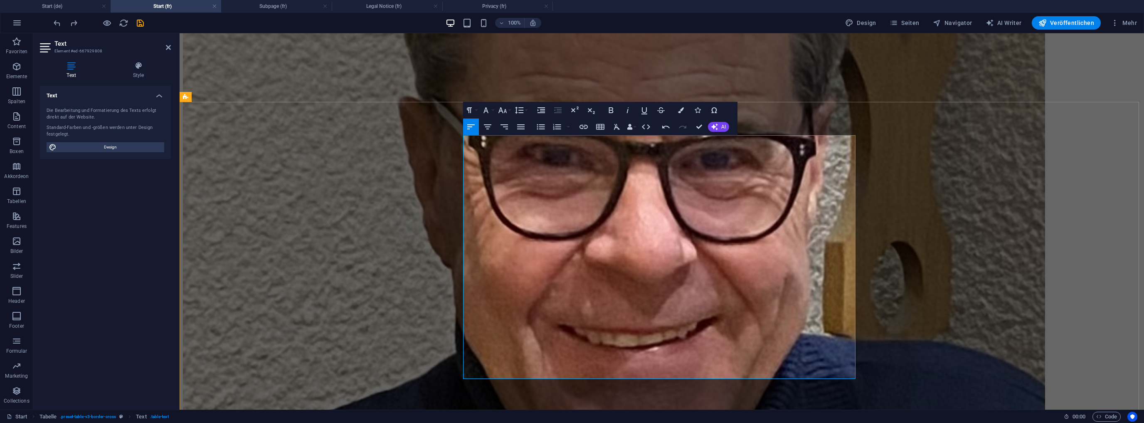
drag, startPoint x: 822, startPoint y: 165, endPoint x: 787, endPoint y: 165, distance: 34.5
drag, startPoint x: 610, startPoint y: 106, endPoint x: 528, endPoint y: 121, distance: 83.2
click at [610, 106] on icon "button" at bounding box center [611, 110] width 10 height 10
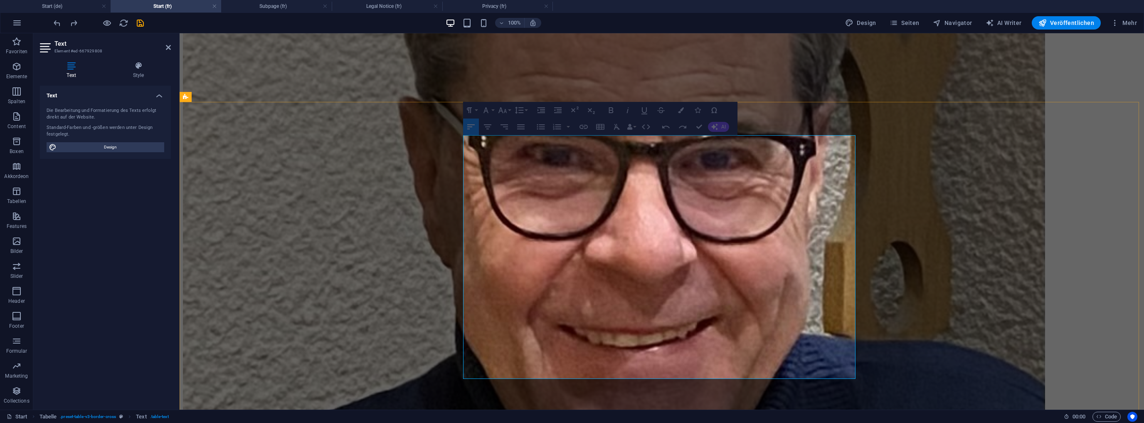
drag, startPoint x: 819, startPoint y: 185, endPoint x: 774, endPoint y: 182, distance: 44.6
drag, startPoint x: 825, startPoint y: 187, endPoint x: 785, endPoint y: 184, distance: 40.0
click at [611, 106] on icon "button" at bounding box center [611, 110] width 10 height 10
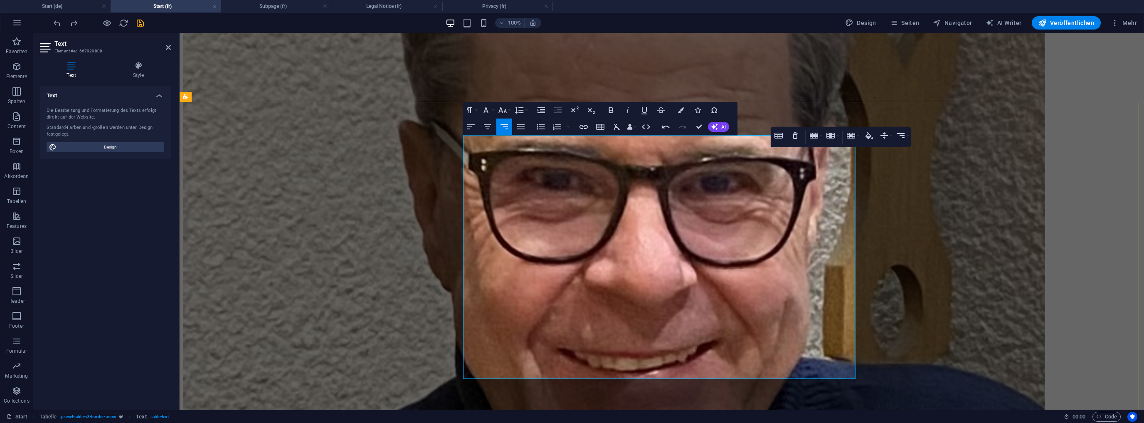
scroll to position [1932, 0]
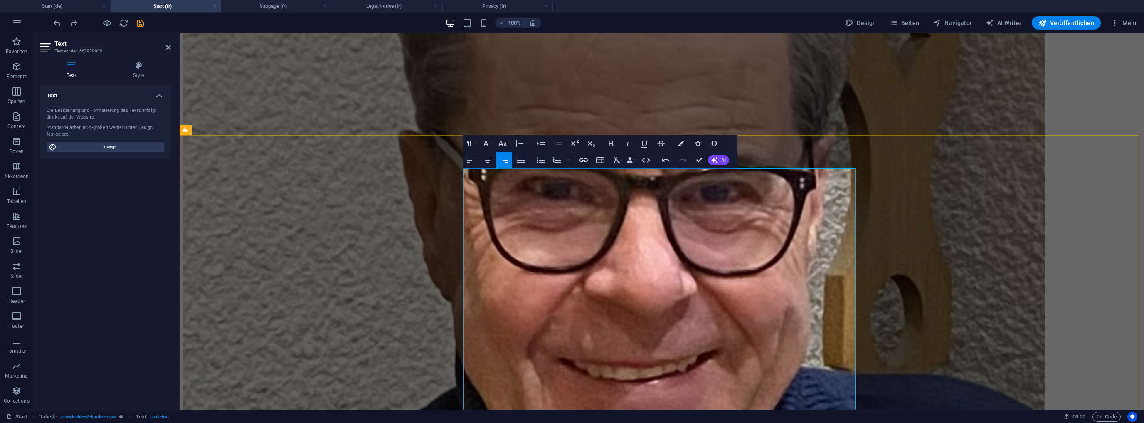
drag, startPoint x: 1026, startPoint y: 233, endPoint x: 1171, endPoint y: 233, distance: 144.7
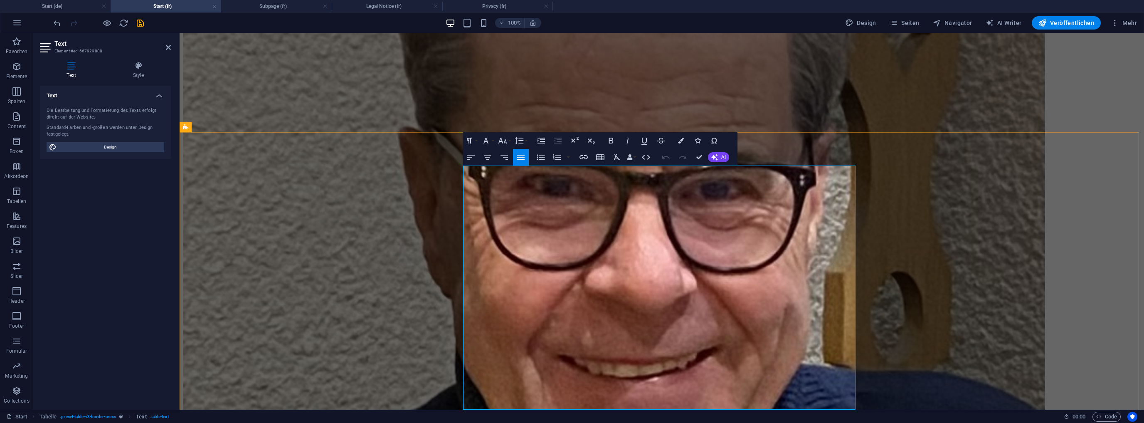
drag, startPoint x: 853, startPoint y: 176, endPoint x: 836, endPoint y: 175, distance: 16.6
click at [1130, 23] on span "Mehr" at bounding box center [1124, 23] width 26 height 8
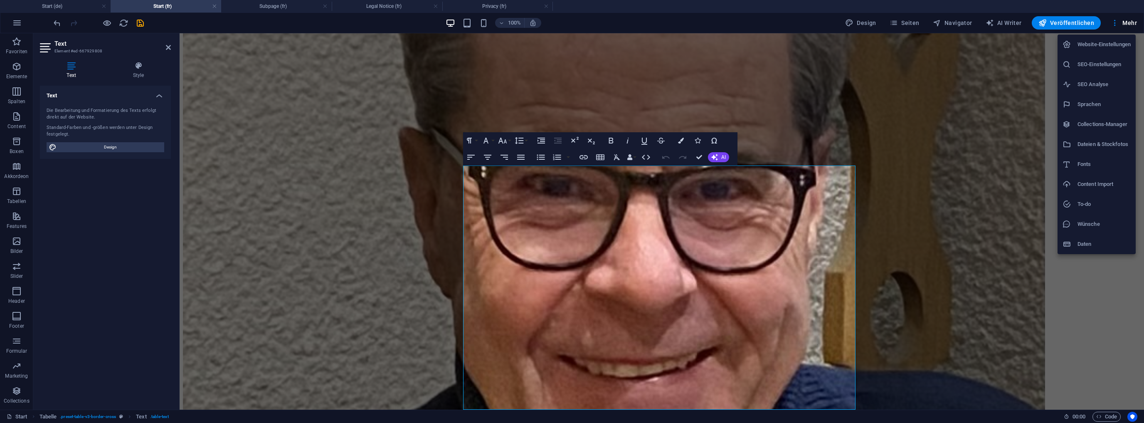
click at [1103, 145] on h6 "Dateien & Stockfotos" at bounding box center [1104, 144] width 53 height 10
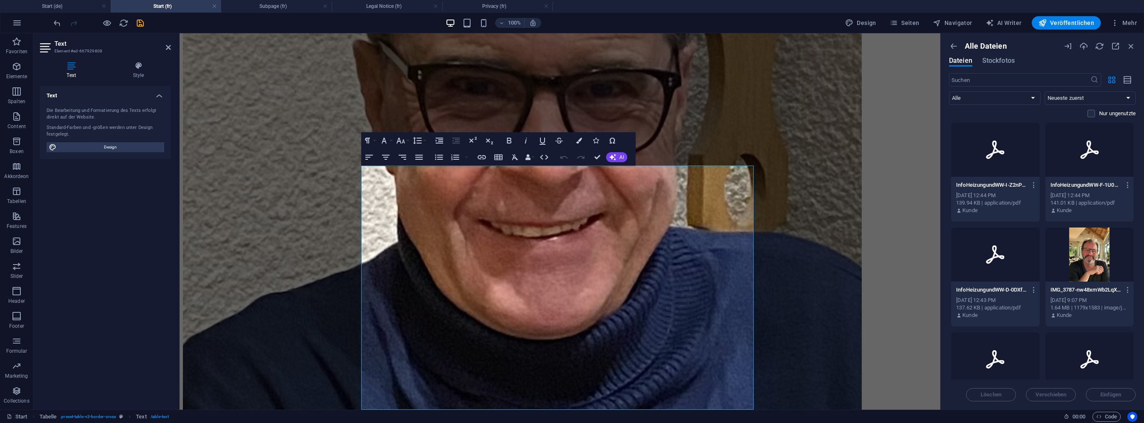
click at [1000, 261] on icon at bounding box center [995, 254] width 20 height 20
click at [1002, 272] on h6 "Link kopieren" at bounding box center [1009, 271] width 54 height 10
click at [481, 160] on icon "button" at bounding box center [482, 157] width 10 height 10
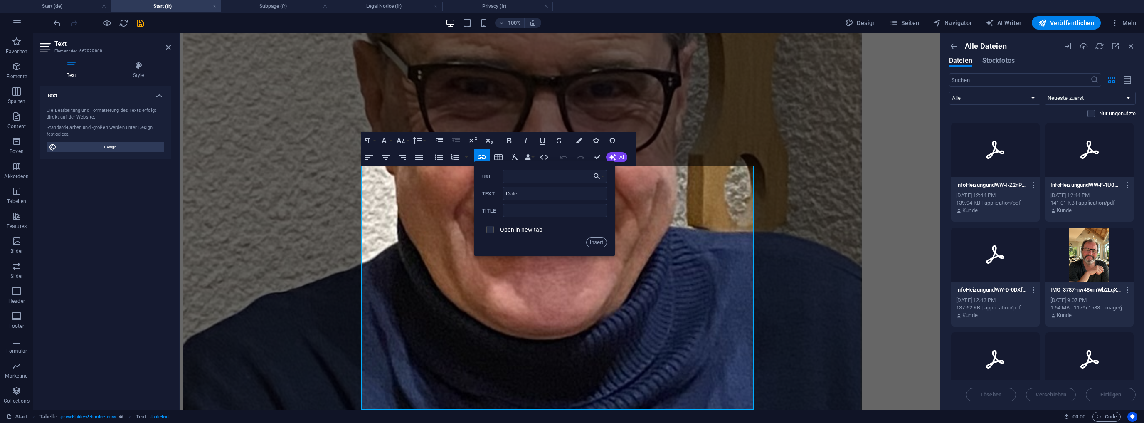
click at [491, 229] on input "checkbox" at bounding box center [488, 227] width 7 height 7
checkbox input "true"
click at [514, 179] on input "URL" at bounding box center [555, 176] width 105 height 13
paste input "[URL][DOMAIN_NAME]"
type input "[URL][DOMAIN_NAME]"
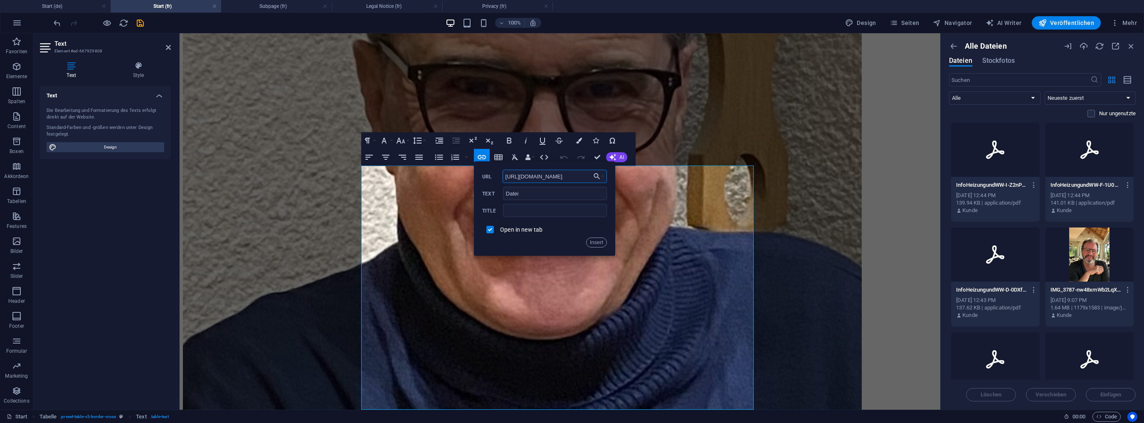
scroll to position [0, 175]
click at [600, 240] on button "Insert" at bounding box center [596, 242] width 21 height 10
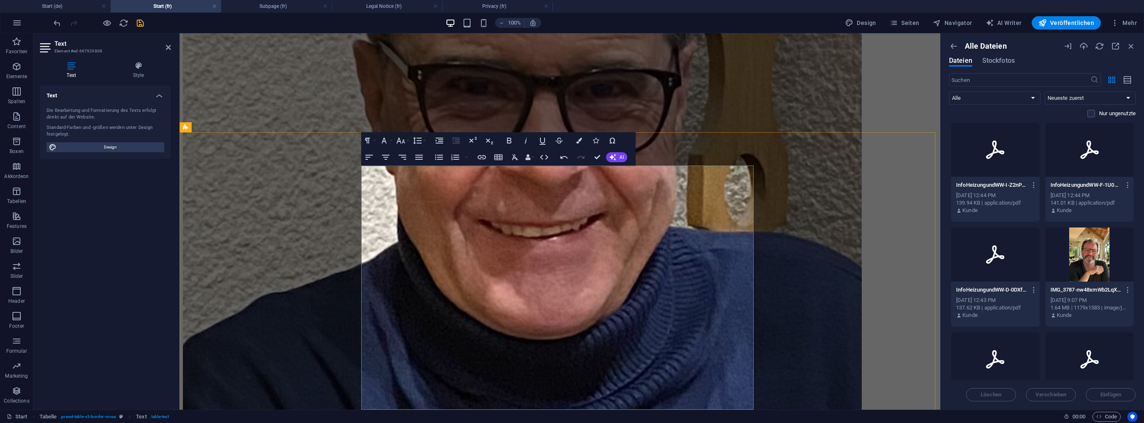
scroll to position [0, 0]
drag, startPoint x: 750, startPoint y: 197, endPoint x: 735, endPoint y: 196, distance: 14.6
checkbox input "false"
click at [483, 156] on icon "button" at bounding box center [482, 157] width 8 height 4
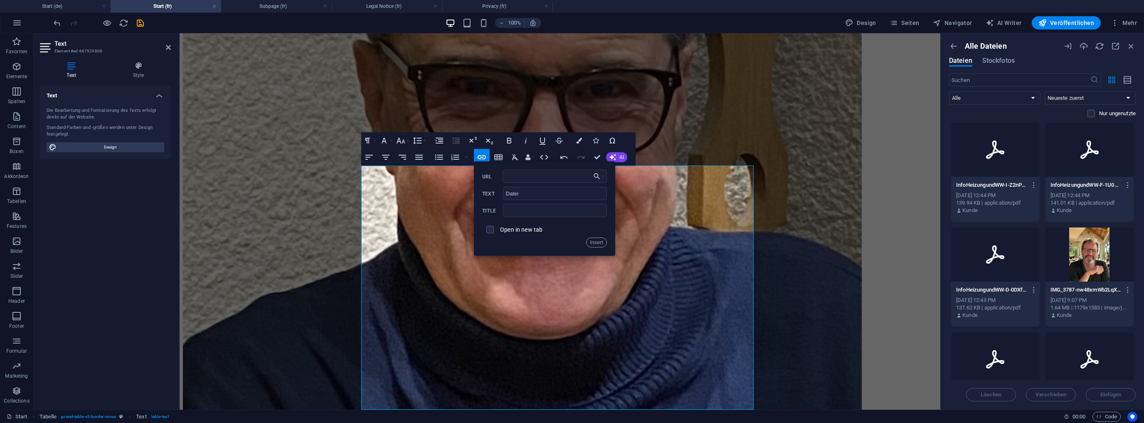
click at [1090, 155] on icon at bounding box center [1090, 150] width 20 height 20
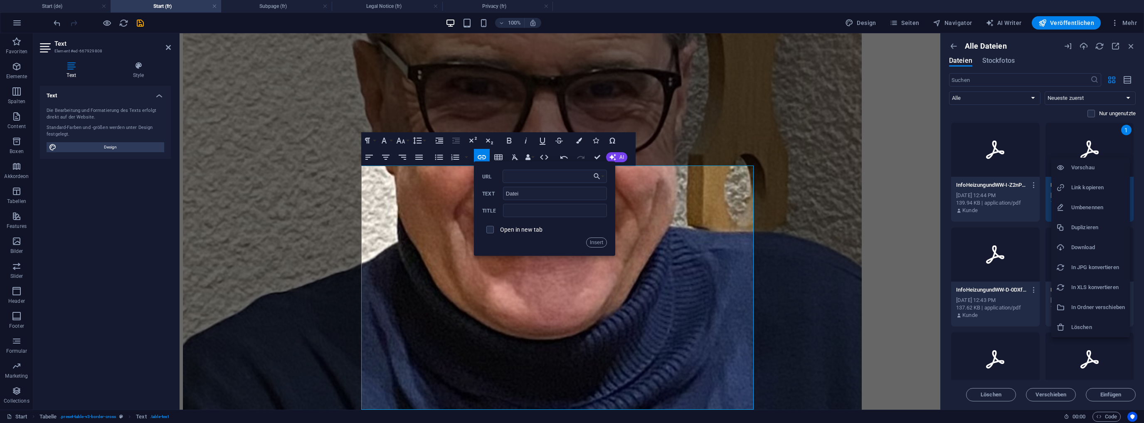
click at [1089, 188] on h6 "Link kopieren" at bounding box center [1098, 187] width 54 height 10
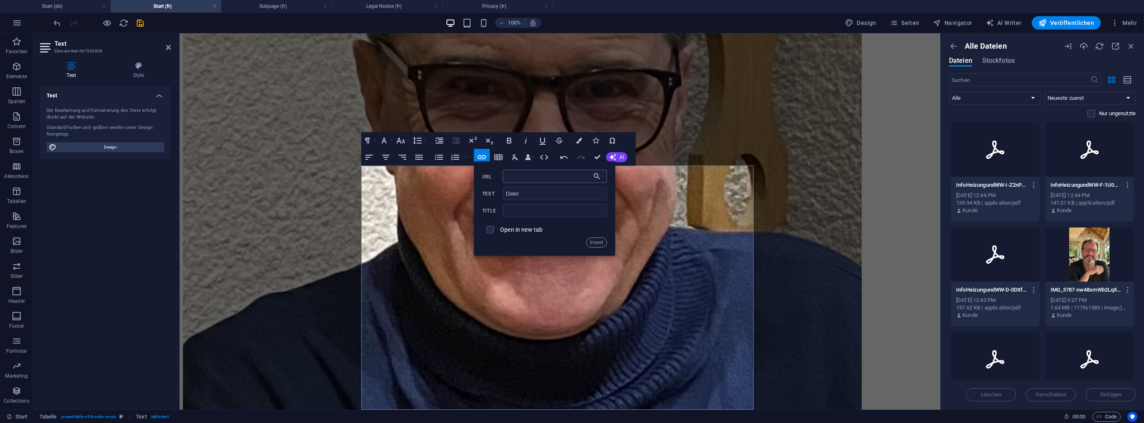
click at [529, 173] on input "URL" at bounding box center [555, 176] width 105 height 13
click at [524, 175] on input "URL" at bounding box center [555, 176] width 105 height 13
paste input "[URL][DOMAIN_NAME]"
type input "[URL][DOMAIN_NAME]"
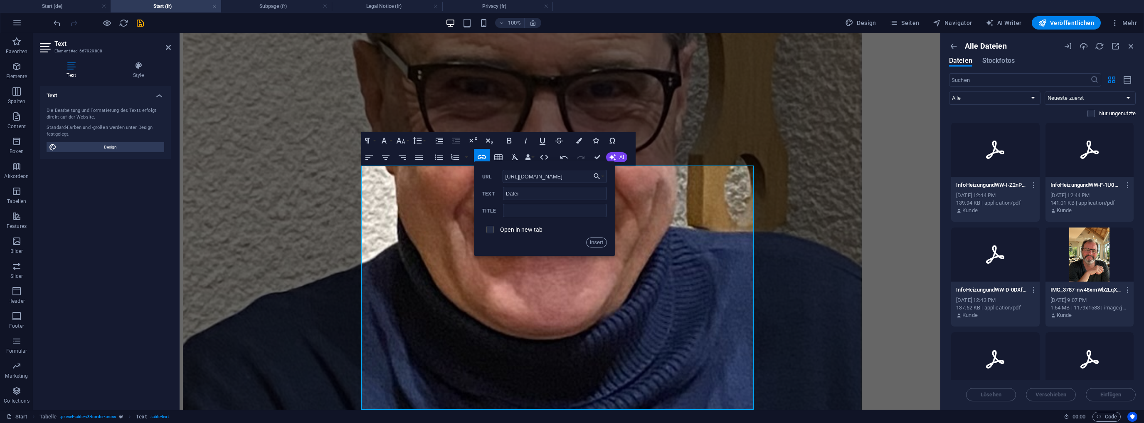
click at [491, 228] on input "checkbox" at bounding box center [488, 227] width 7 height 7
checkbox input "true"
click at [596, 239] on button "Insert" at bounding box center [596, 242] width 21 height 10
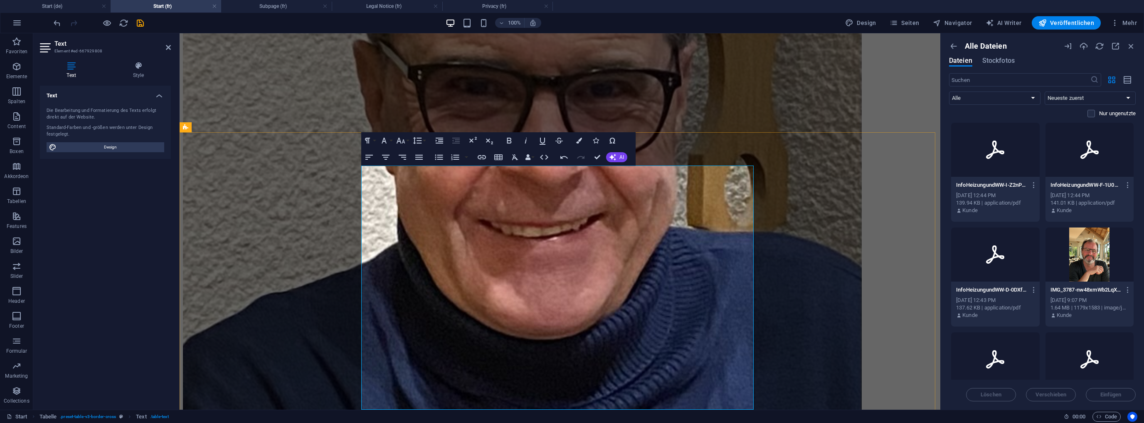
drag, startPoint x: 750, startPoint y: 216, endPoint x: 737, endPoint y: 214, distance: 13.5
checkbox input "false"
click at [484, 156] on icon "button" at bounding box center [482, 157] width 8 height 4
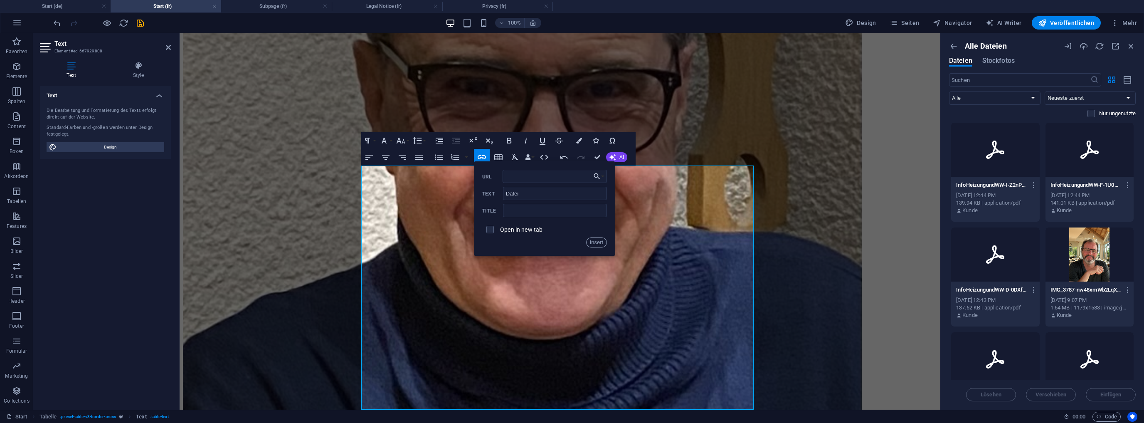
click at [1017, 159] on div at bounding box center [995, 150] width 89 height 54
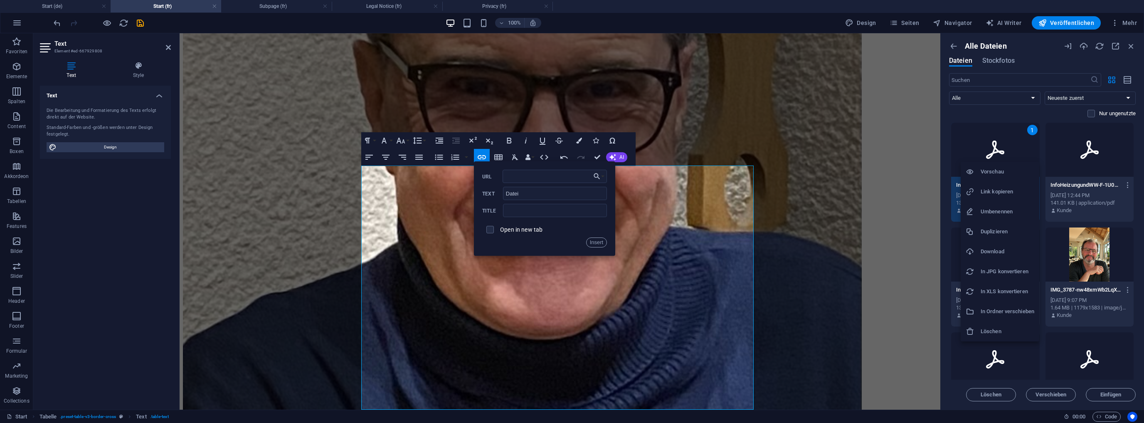
click at [991, 190] on h6 "Link kopieren" at bounding box center [1008, 192] width 54 height 10
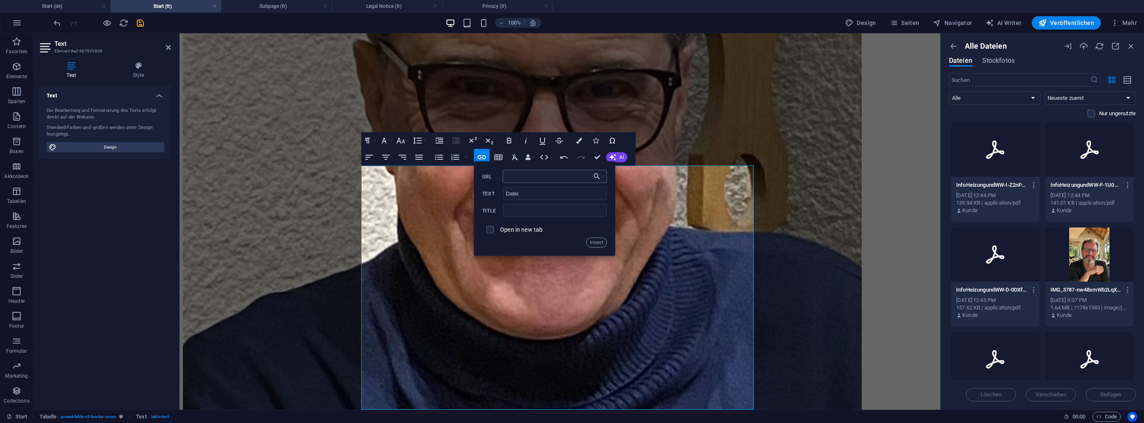
click at [512, 175] on input "URL" at bounding box center [555, 176] width 105 height 13
paste input "[URL][DOMAIN_NAME]"
type input "[URL][DOMAIN_NAME]"
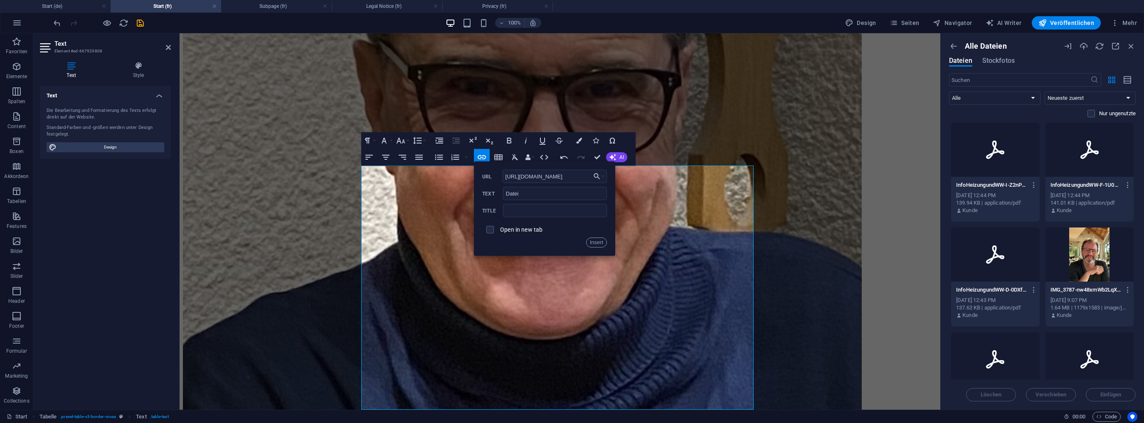
scroll to position [0, 0]
click at [493, 229] on span at bounding box center [489, 229] width 7 height 7
click at [490, 228] on input "checkbox" at bounding box center [488, 227] width 7 height 7
checkbox input "true"
click at [602, 244] on button "Insert" at bounding box center [596, 242] width 21 height 10
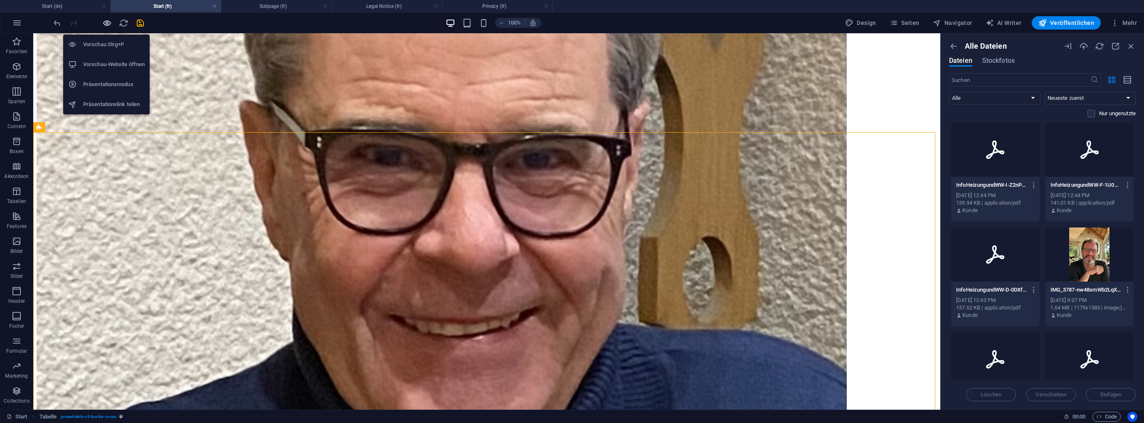
click at [106, 23] on icon "button" at bounding box center [107, 23] width 10 height 10
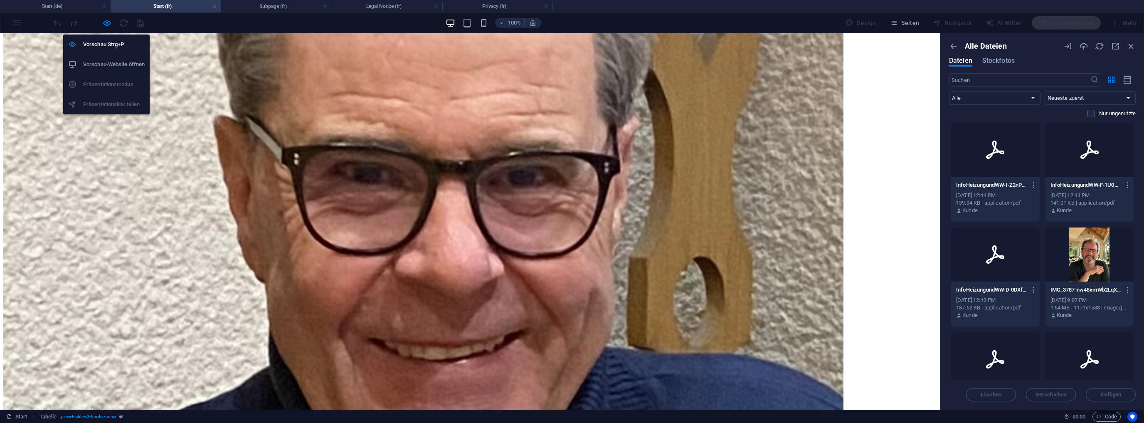
scroll to position [1931, 0]
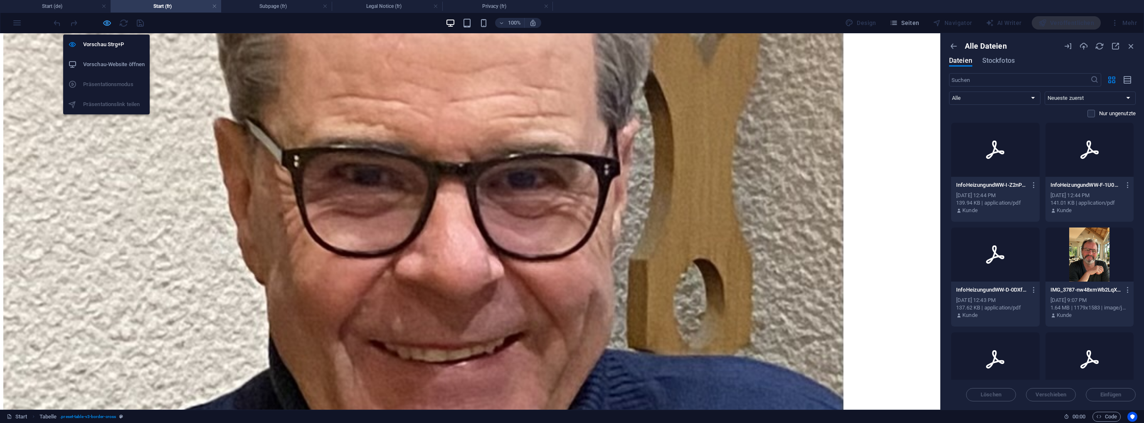
drag, startPoint x: 106, startPoint y: 19, endPoint x: 106, endPoint y: 24, distance: 5.4
click at [106, 19] on icon "button" at bounding box center [107, 23] width 10 height 10
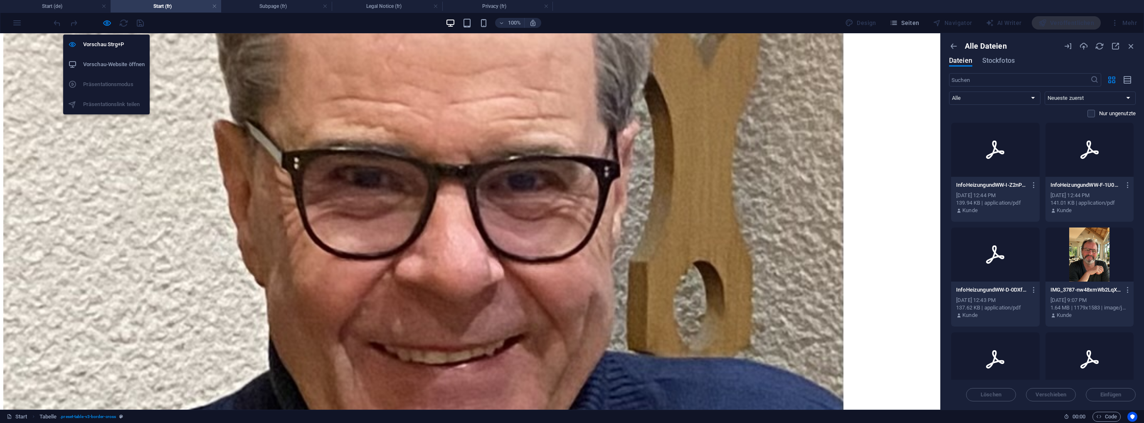
scroll to position [1935, 0]
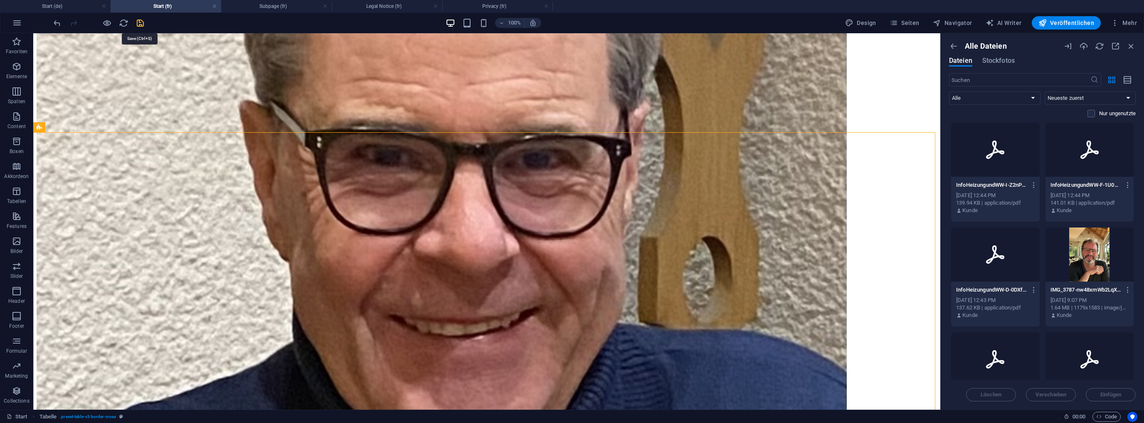
click at [141, 22] on icon "save" at bounding box center [141, 23] width 10 height 10
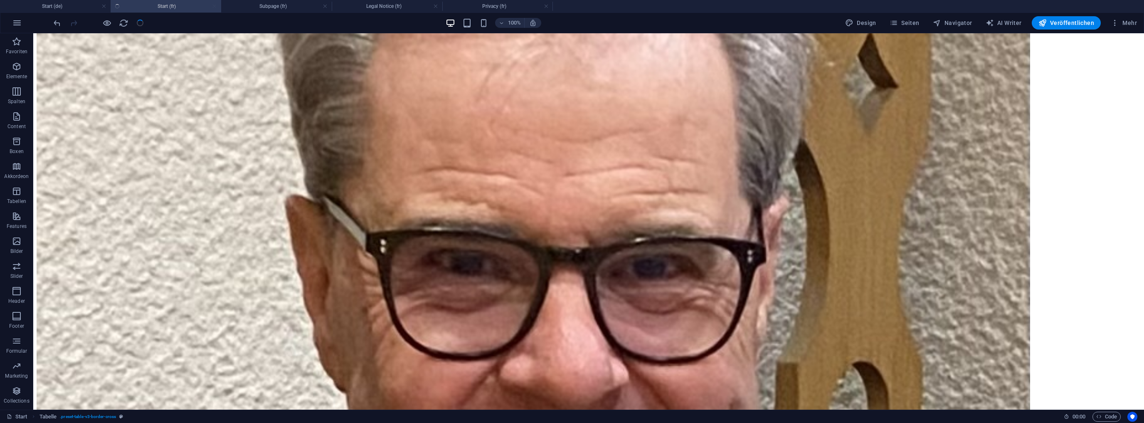
checkbox input "false"
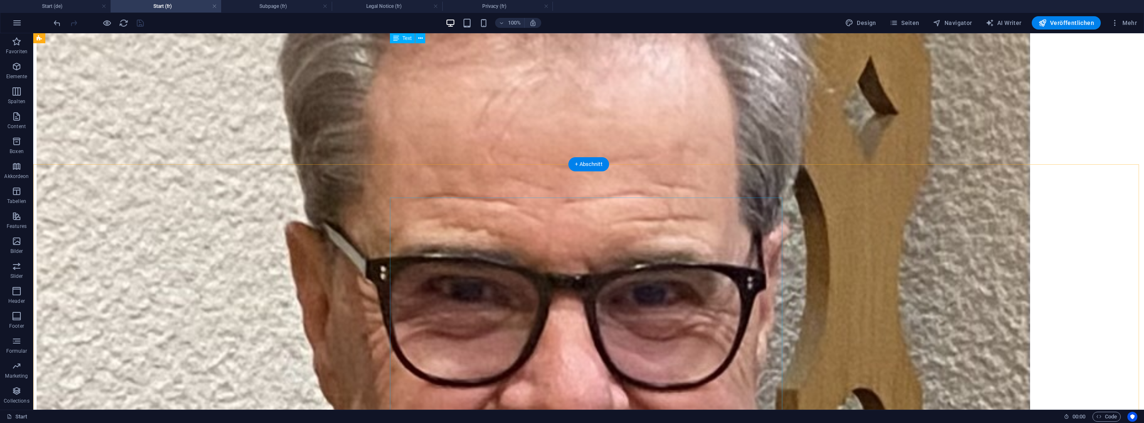
scroll to position [1902, 0]
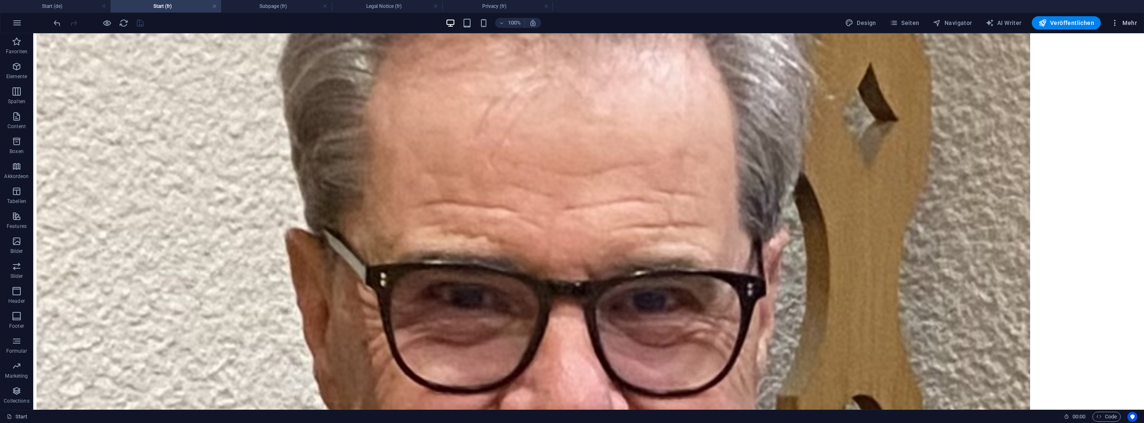
click at [1124, 20] on span "Mehr" at bounding box center [1124, 23] width 26 height 8
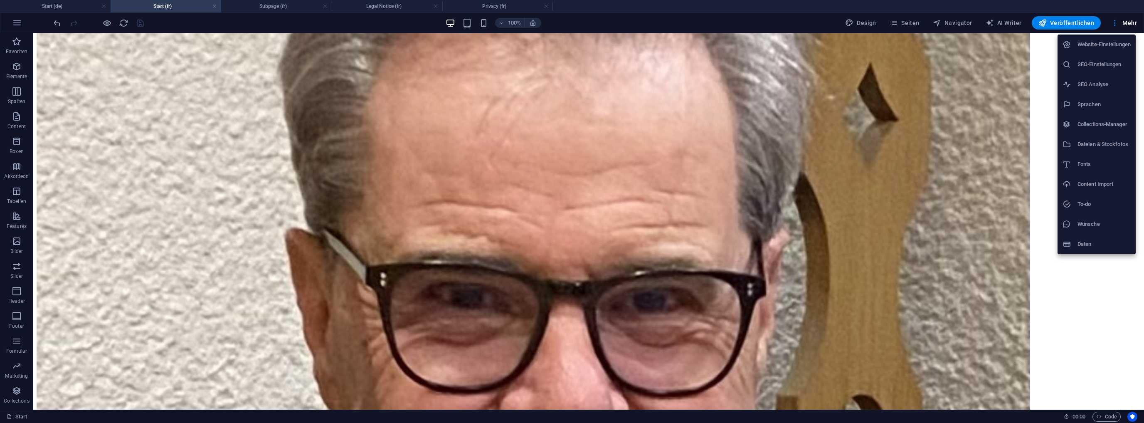
click at [1091, 104] on h6 "Sprachen" at bounding box center [1104, 104] width 53 height 10
select select "31"
select select "41"
select select "66"
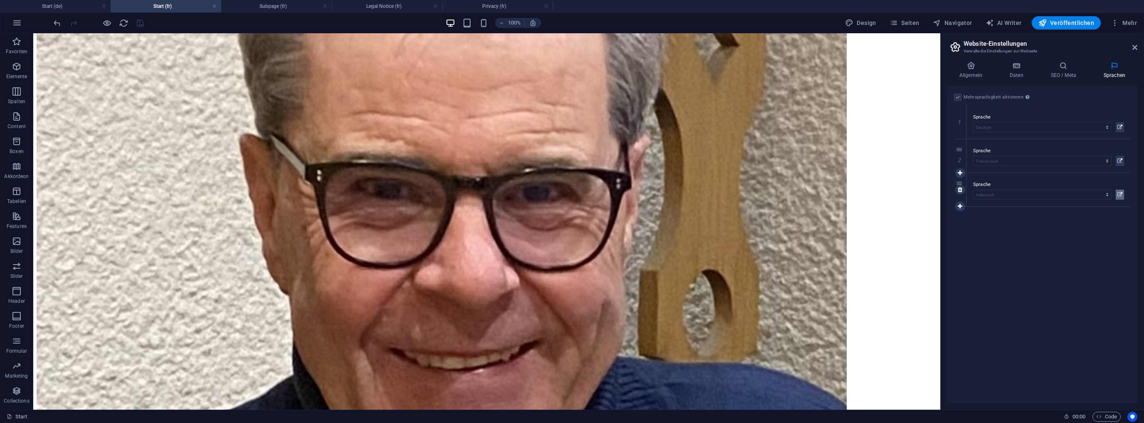
click at [1121, 192] on icon at bounding box center [1119, 195] width 5 height 10
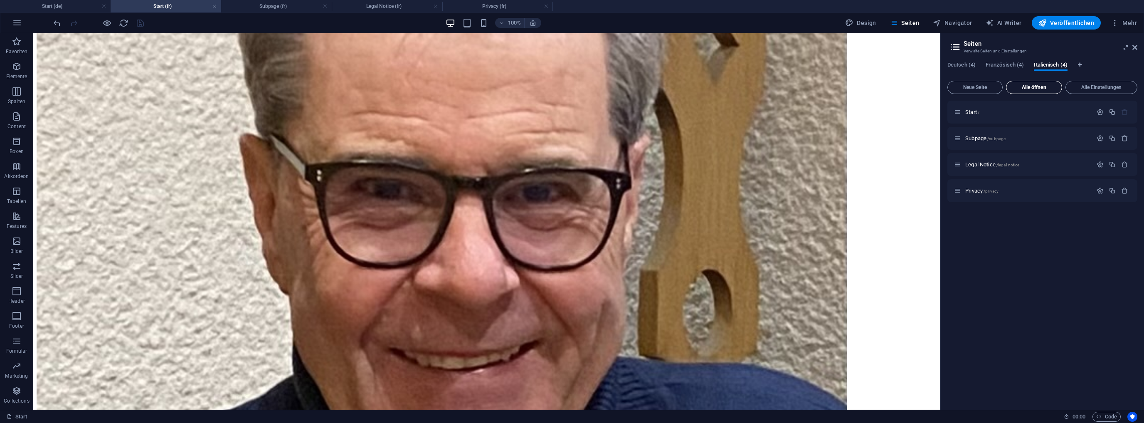
click at [1038, 89] on span "Alle öffnen" at bounding box center [1034, 87] width 49 height 5
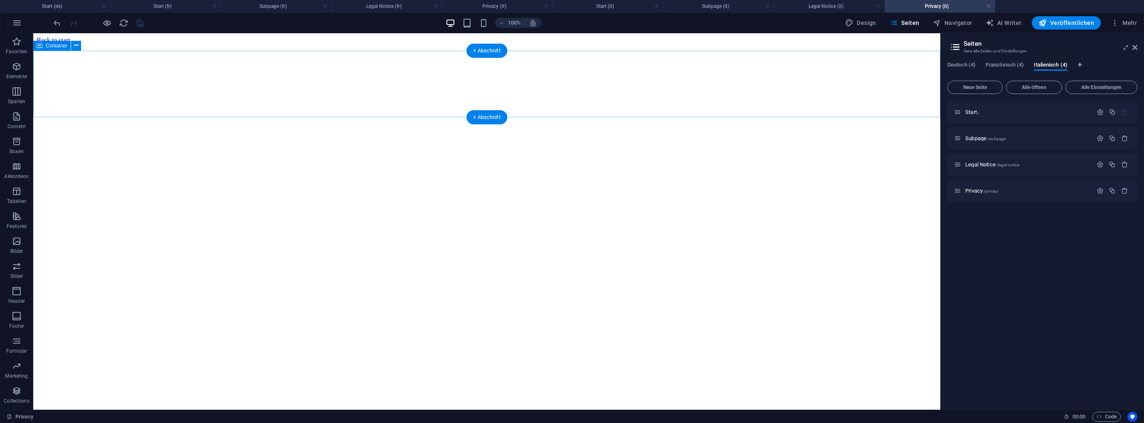
scroll to position [0, 0]
click at [599, 7] on h4 "Start (it)" at bounding box center [608, 6] width 111 height 9
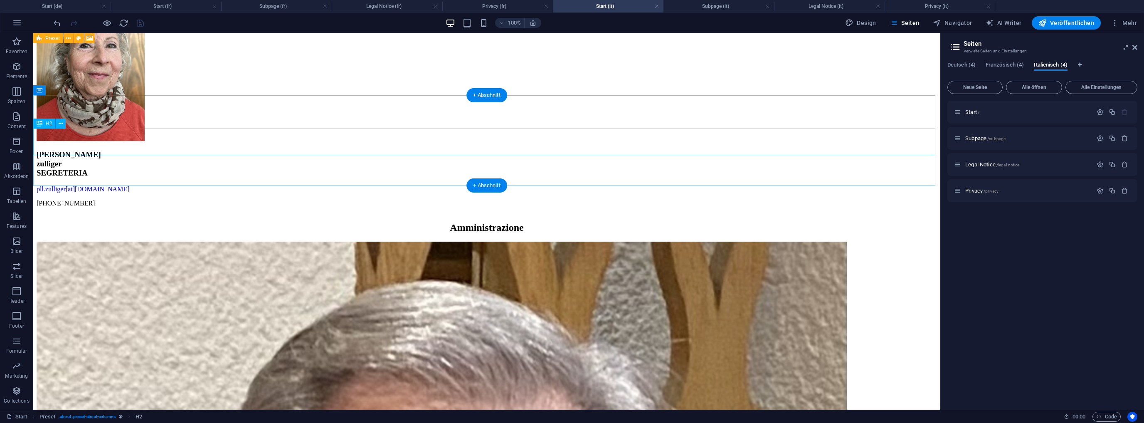
scroll to position [1620, 0]
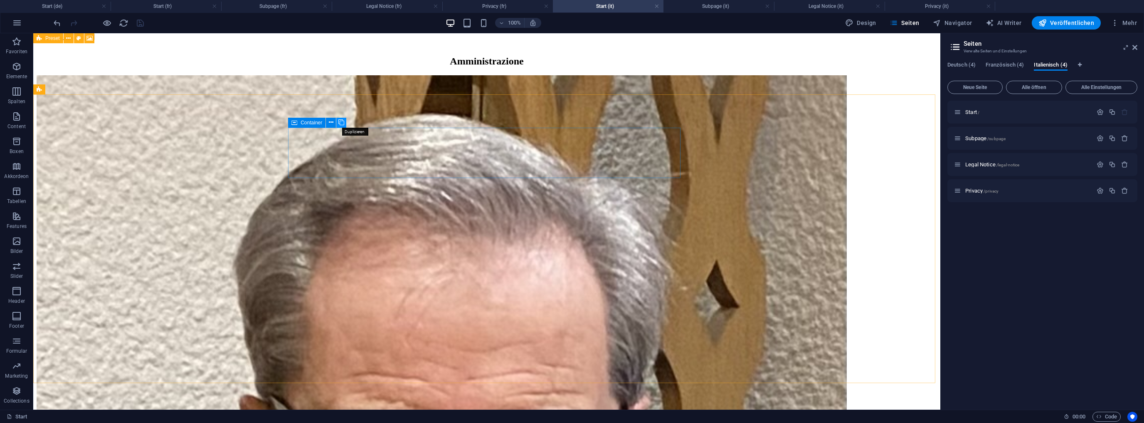
click at [343, 121] on icon at bounding box center [341, 122] width 6 height 9
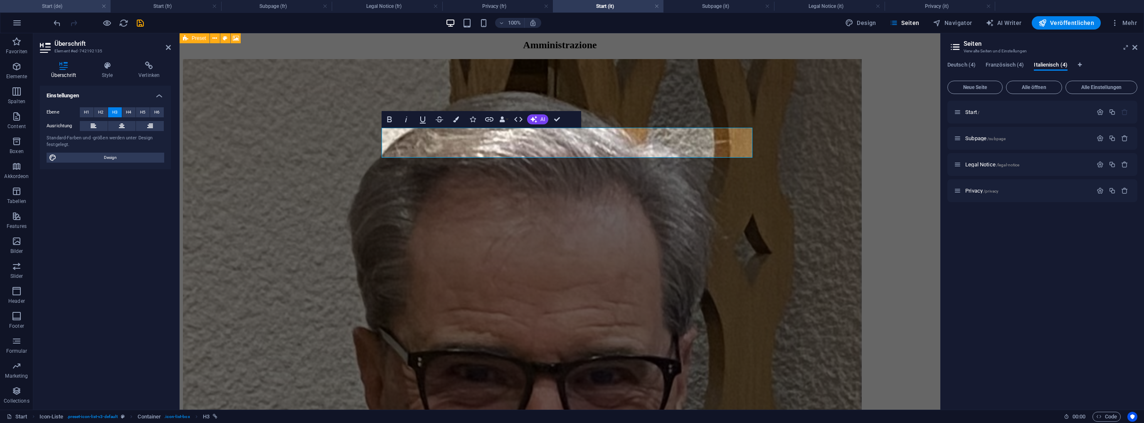
click at [61, 10] on h4 "Start (de)" at bounding box center [55, 6] width 111 height 9
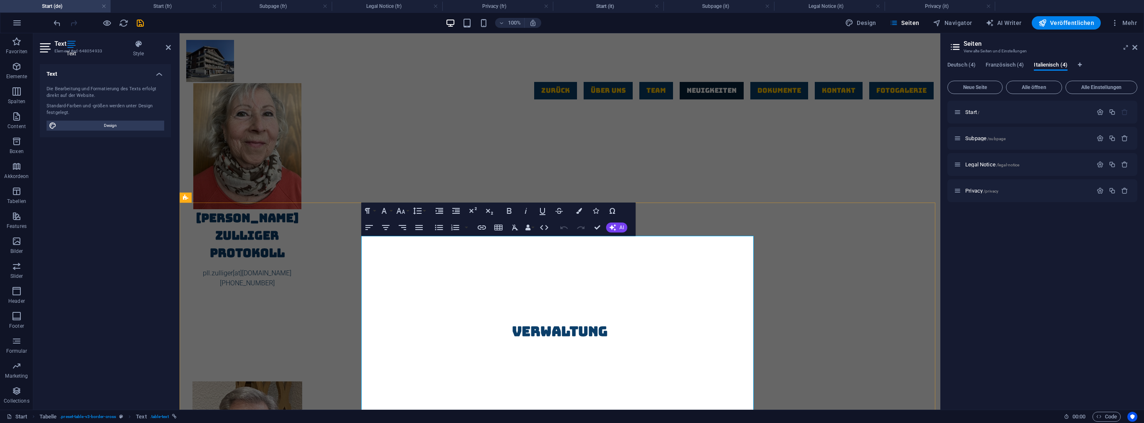
scroll to position [1780, 0]
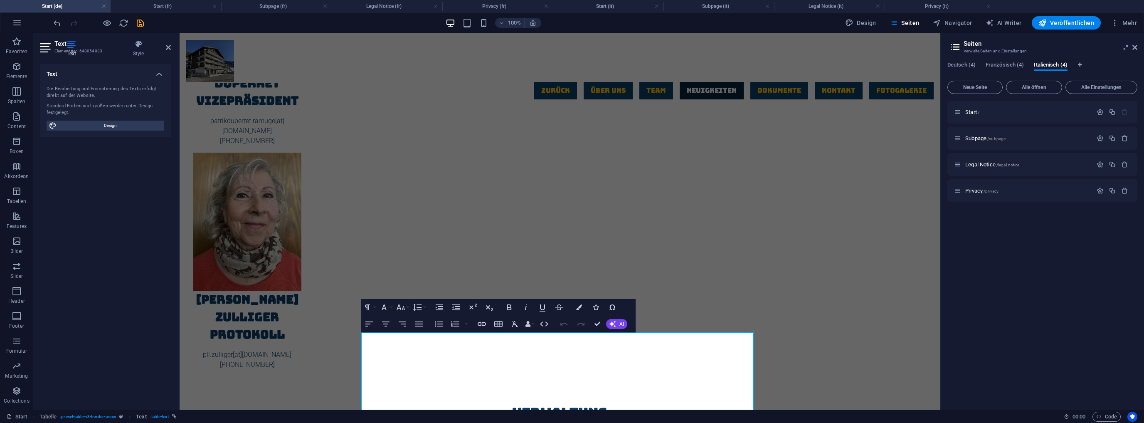
click at [50, 7] on h4 "Start (de)" at bounding box center [55, 6] width 111 height 9
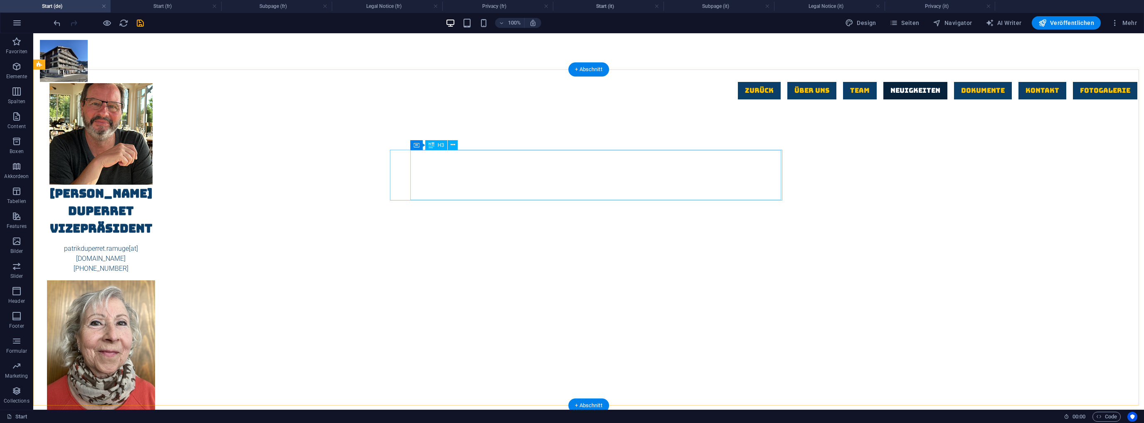
scroll to position [1647, 0]
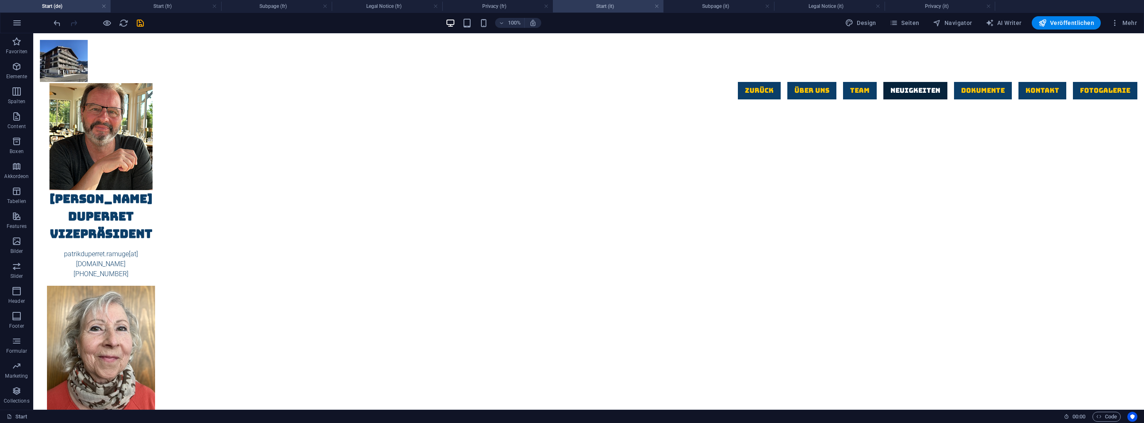
click at [604, 6] on h4 "Start (it)" at bounding box center [608, 6] width 111 height 9
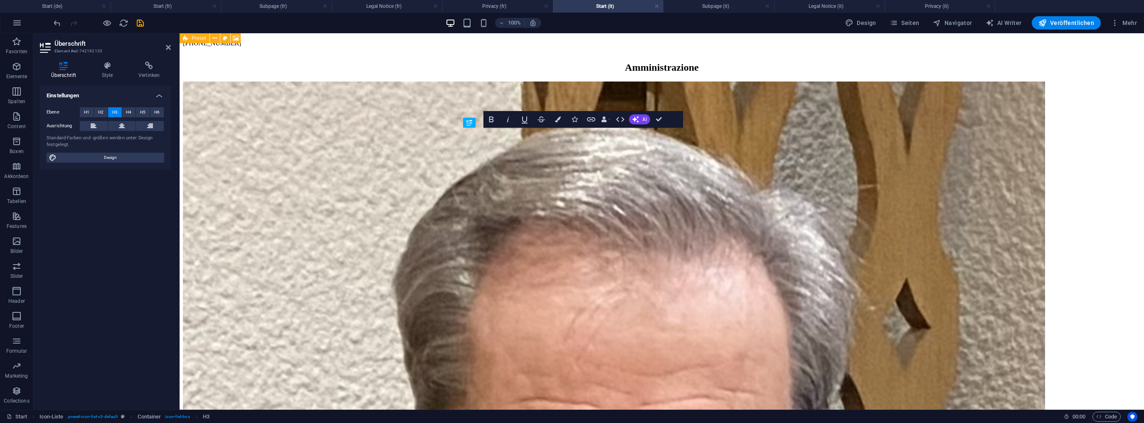
drag, startPoint x: 587, startPoint y: 147, endPoint x: 473, endPoint y: 137, distance: 113.9
click at [57, 22] on icon "undo" at bounding box center [57, 23] width 10 height 10
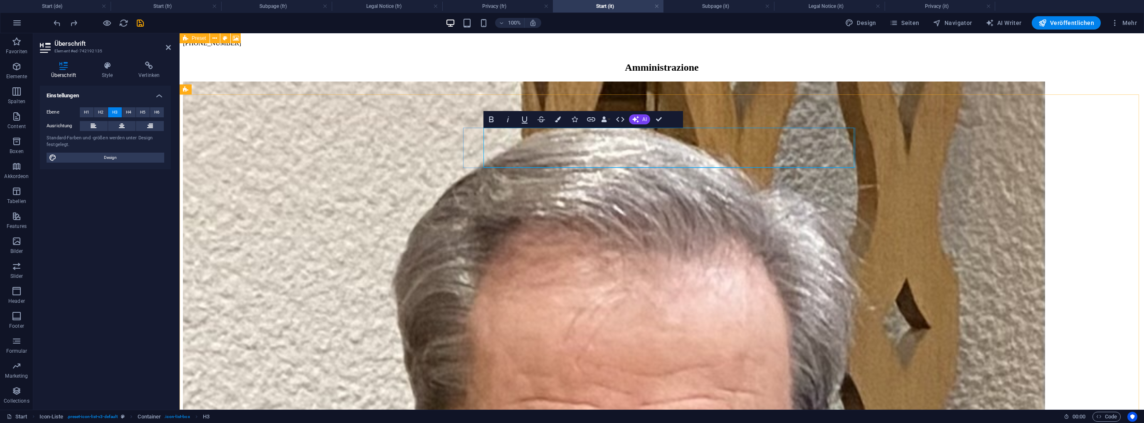
drag, startPoint x: 492, startPoint y: 138, endPoint x: 553, endPoint y: 141, distance: 61.2
drag, startPoint x: 490, startPoint y: 139, endPoint x: 582, endPoint y: 151, distance: 92.2
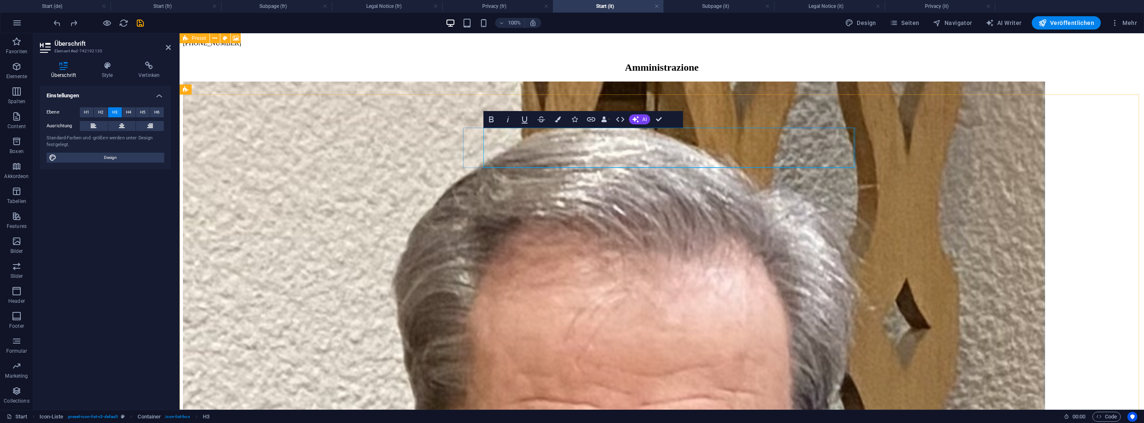
click at [558, 120] on icon "button" at bounding box center [558, 119] width 6 height 6
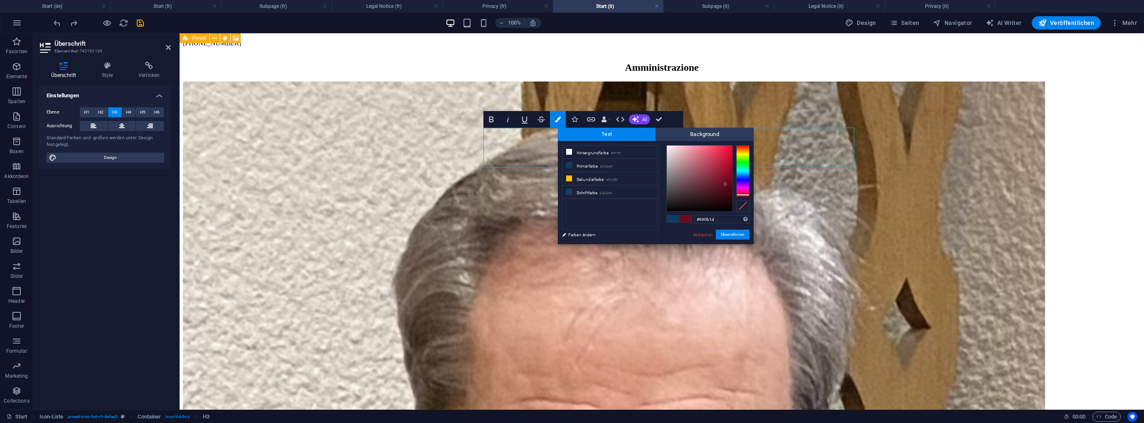
click at [745, 195] on div at bounding box center [742, 171] width 13 height 52
click at [747, 146] on div at bounding box center [742, 171] width 13 height 52
type input "#f42506"
drag, startPoint x: 725, startPoint y: 182, endPoint x: 730, endPoint y: 148, distance: 34.5
click at [730, 148] on div at bounding box center [730, 147] width 3 height 3
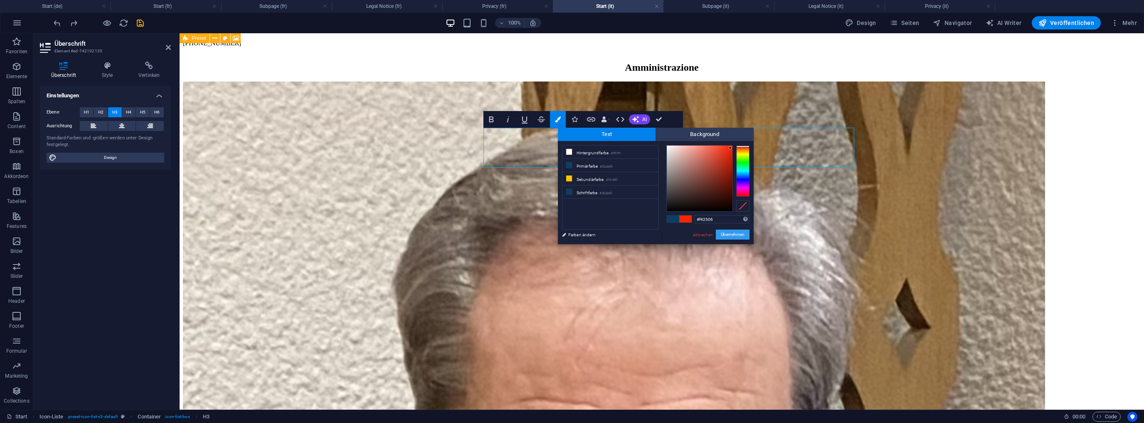
click at [732, 234] on button "Übernehmen" at bounding box center [733, 234] width 34 height 10
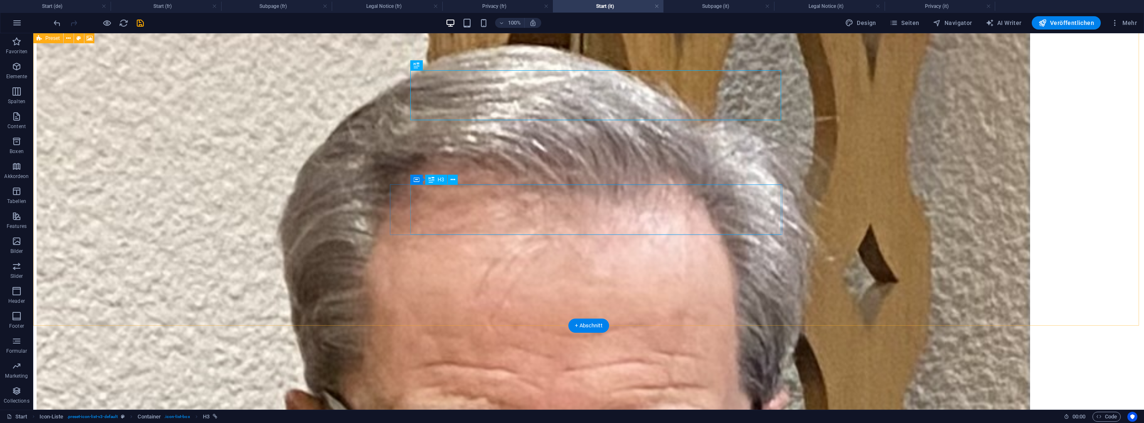
scroll to position [1753, 0]
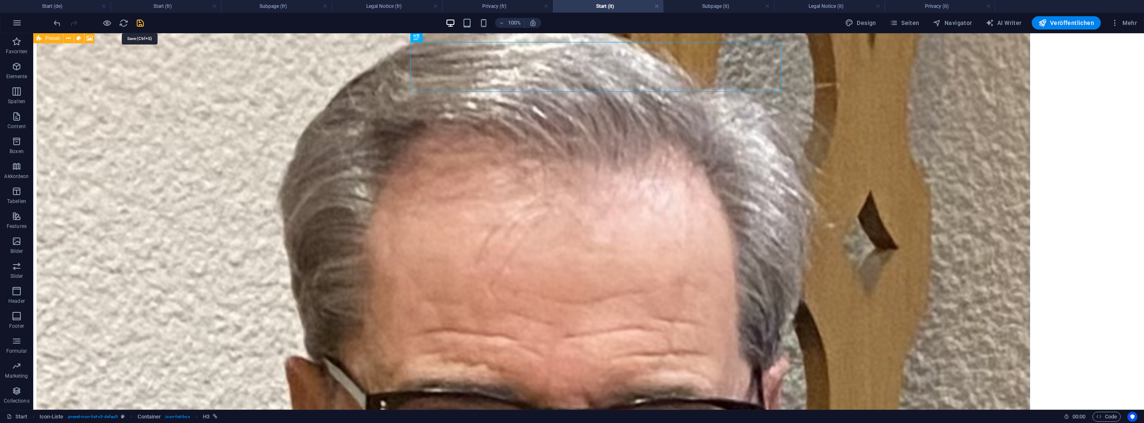
click at [140, 21] on icon "save" at bounding box center [141, 23] width 10 height 10
checkbox input "false"
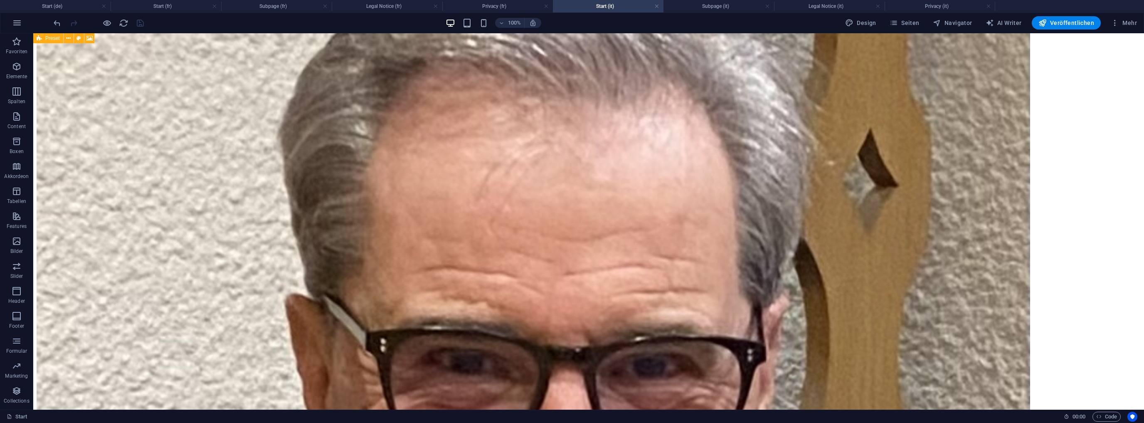
scroll to position [1852, 0]
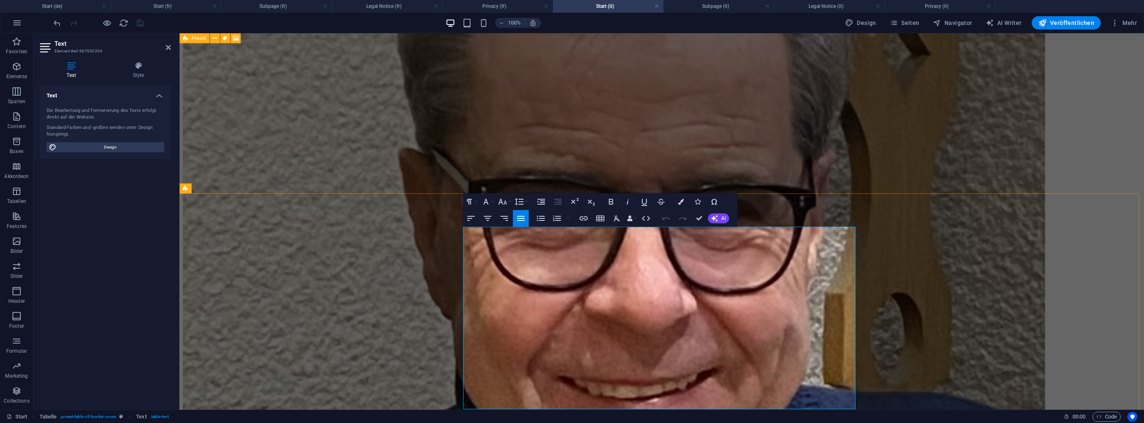
drag, startPoint x: 772, startPoint y: 298, endPoint x: 741, endPoint y: 300, distance: 31.6
drag, startPoint x: 771, startPoint y: 298, endPoint x: 743, endPoint y: 297, distance: 27.9
click at [608, 199] on icon "button" at bounding box center [611, 202] width 10 height 10
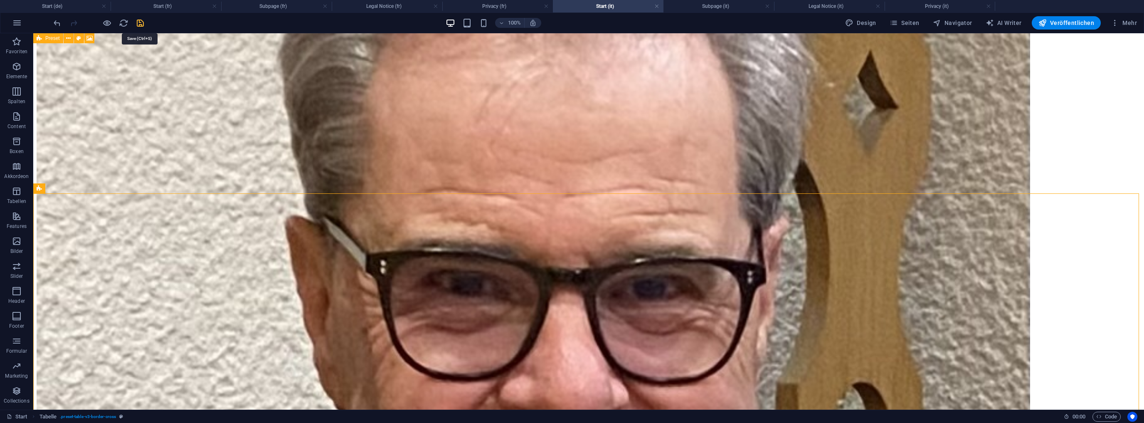
click at [143, 22] on icon "save" at bounding box center [141, 23] width 10 height 10
checkbox input "false"
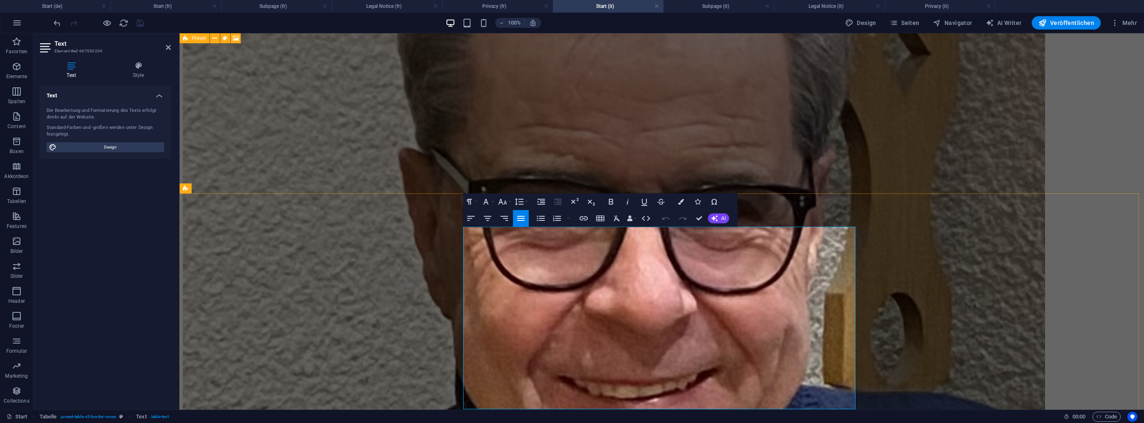
click at [593, 207] on button "Row" at bounding box center [587, 206] width 16 height 17
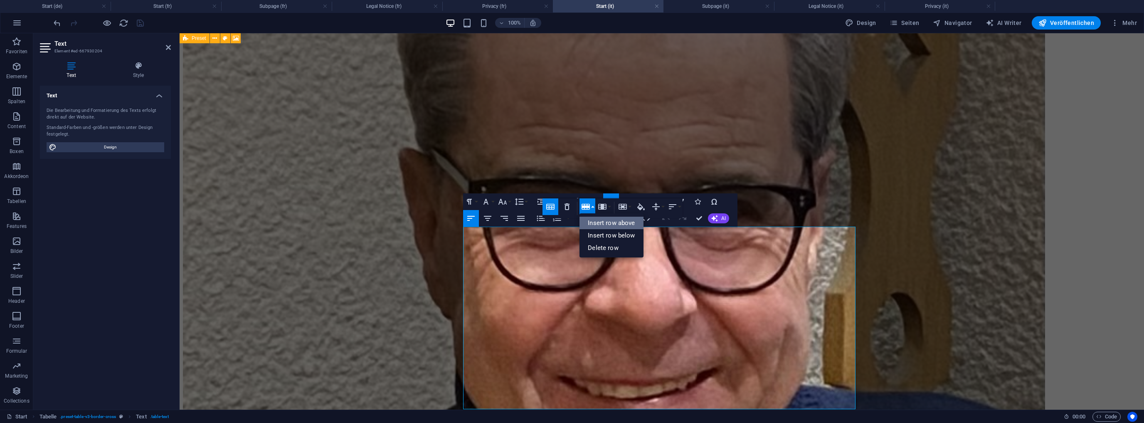
click at [594, 222] on link "Insert row above" at bounding box center [611, 223] width 64 height 12
click at [593, 205] on button "Row" at bounding box center [587, 206] width 16 height 17
click at [606, 233] on link "Insert row below" at bounding box center [611, 235] width 64 height 12
click at [593, 207] on button "Row" at bounding box center [587, 206] width 16 height 17
click at [603, 233] on link "Insert row below" at bounding box center [611, 235] width 64 height 12
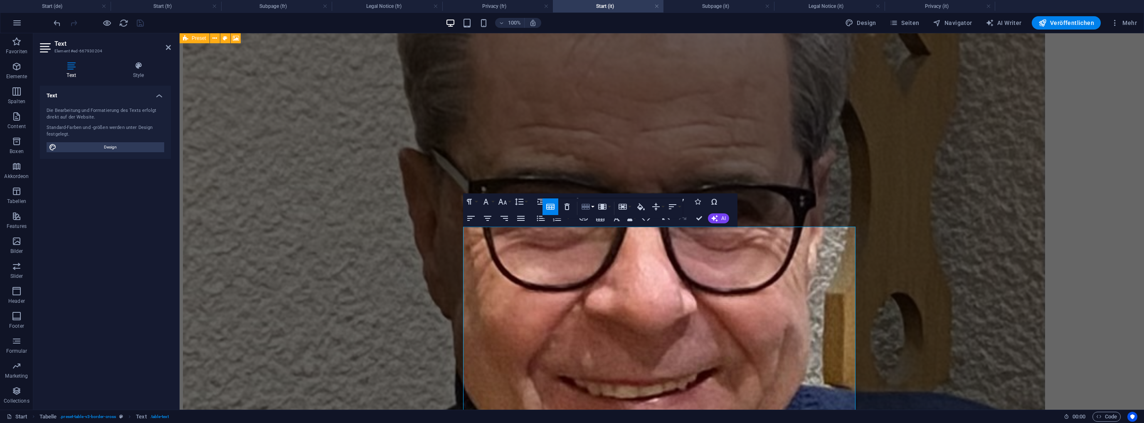
click at [592, 205] on button "Row" at bounding box center [587, 206] width 16 height 17
click at [615, 235] on link "Insert row below" at bounding box center [611, 235] width 64 height 12
drag, startPoint x: 604, startPoint y: 234, endPoint x: 490, endPoint y: 237, distance: 114.0
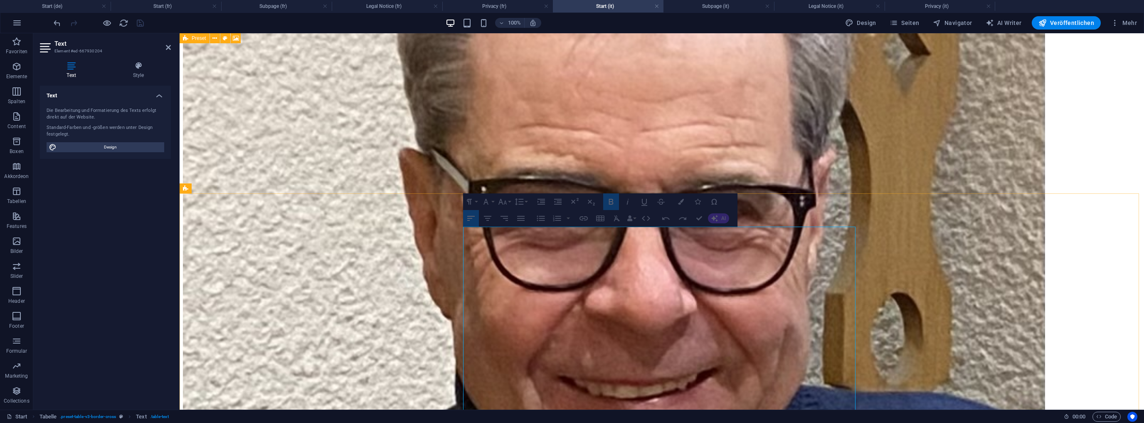
drag, startPoint x: 768, startPoint y: 236, endPoint x: 745, endPoint y: 236, distance: 23.7
drag, startPoint x: 852, startPoint y: 235, endPoint x: 839, endPoint y: 238, distance: 13.6
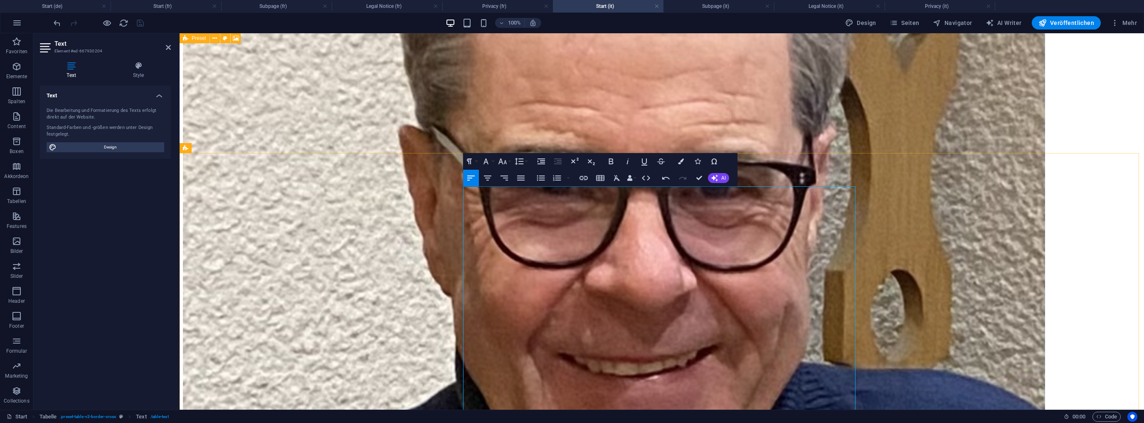
scroll to position [1960, 0]
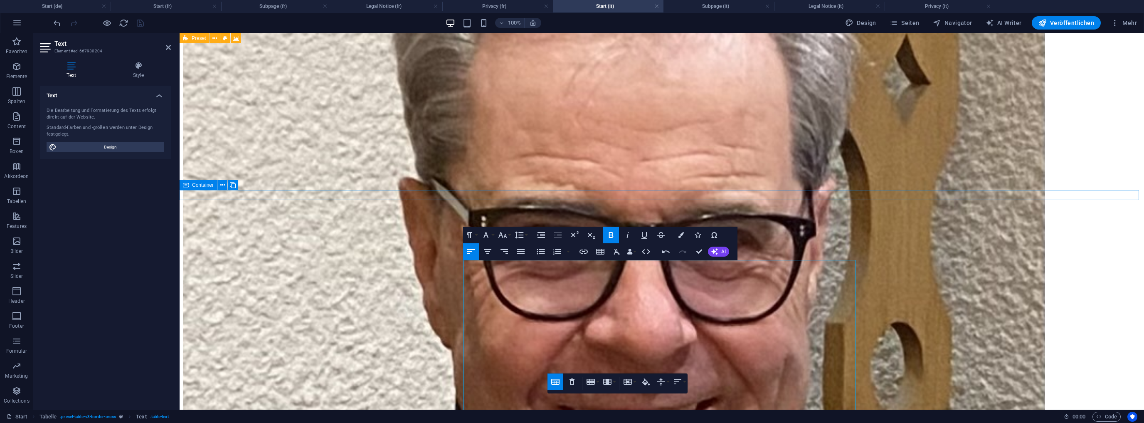
scroll to position [1860, 0]
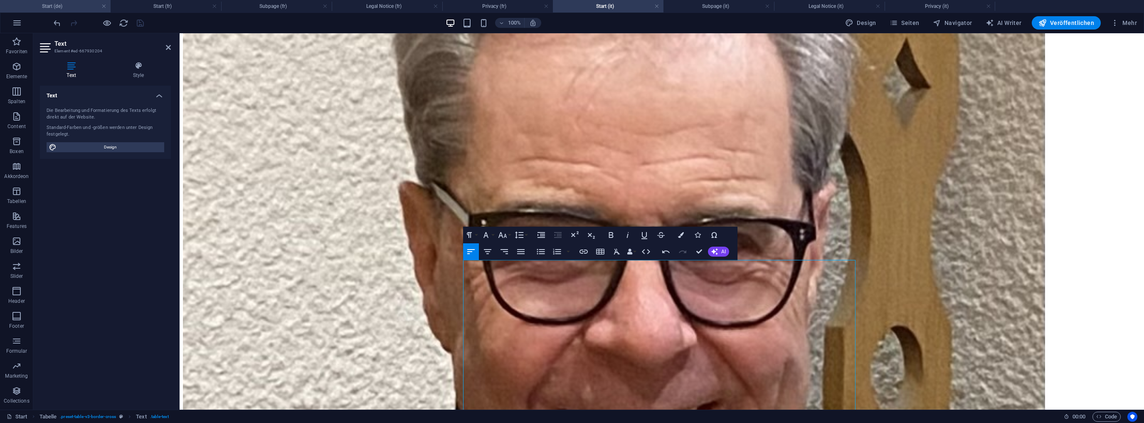
click at [62, 5] on h4 "Start (de)" at bounding box center [55, 6] width 111 height 9
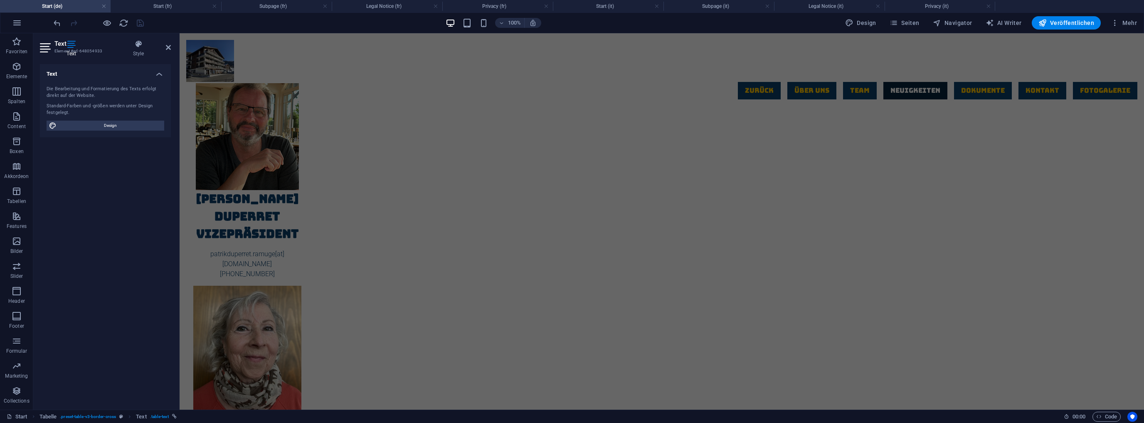
scroll to position [2012, 0]
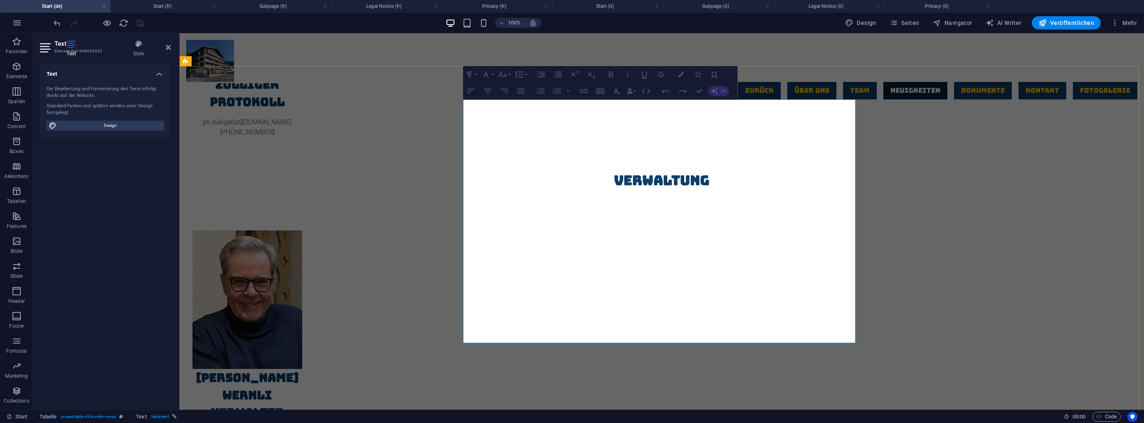
drag, startPoint x: 677, startPoint y: 110, endPoint x: 489, endPoint y: 108, distance: 187.9
drag, startPoint x: 673, startPoint y: 109, endPoint x: 487, endPoint y: 106, distance: 186.3
copy strong "Information Reparatur Heizung und Warmwasserverteilung (D)"
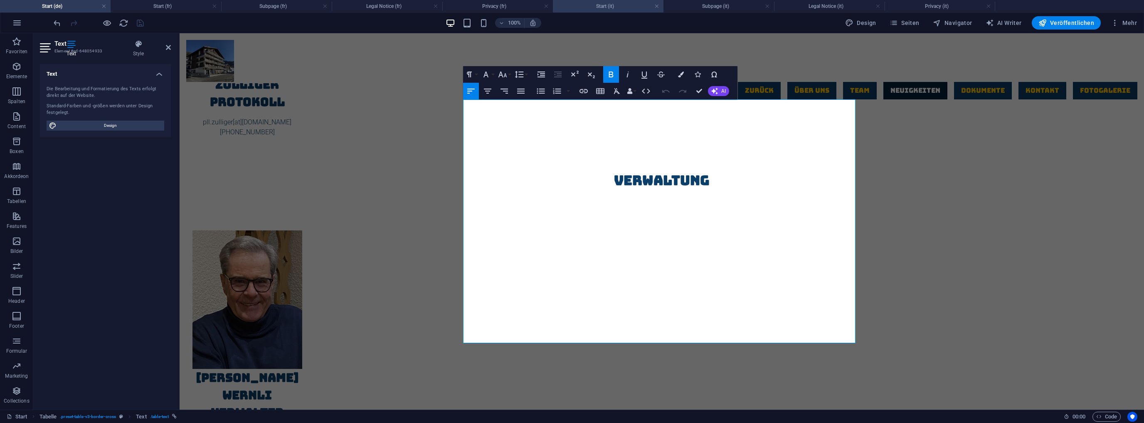
click at [608, 7] on h4 "Start (it)" at bounding box center [608, 6] width 111 height 9
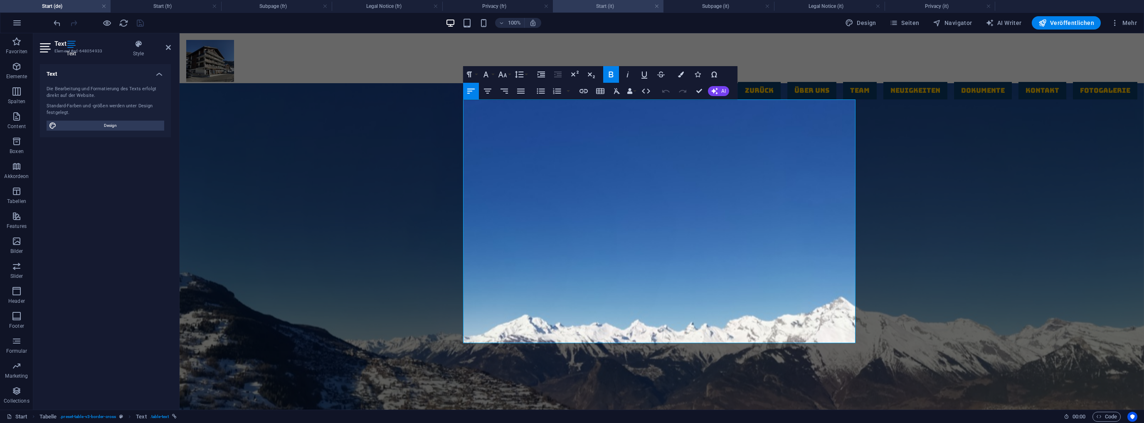
scroll to position [1860, 0]
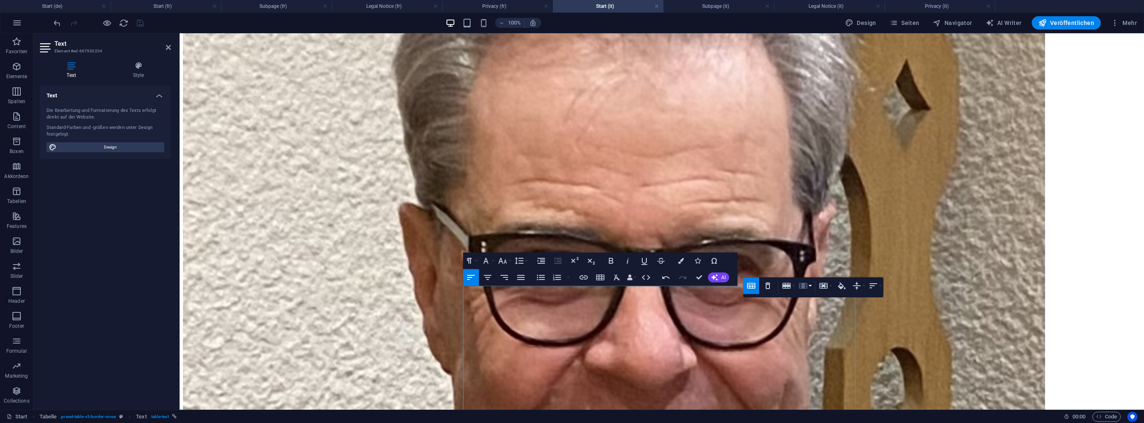
scroll to position [1827, 0]
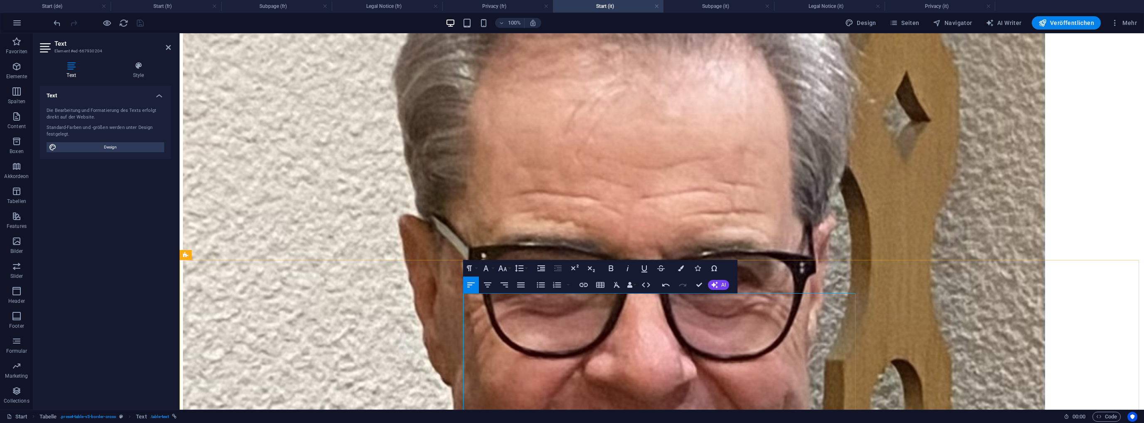
click at [845, 323] on div "Table Header Remove Table Row Insert row above Insert row below Delete row Colu…" at bounding box center [813, 315] width 140 height 20
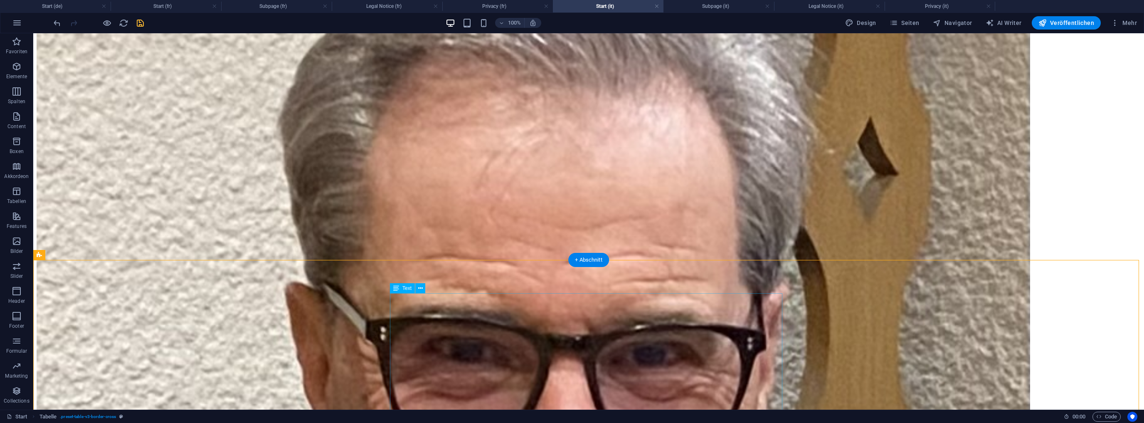
drag, startPoint x: 765, startPoint y: 301, endPoint x: 777, endPoint y: 301, distance: 11.2
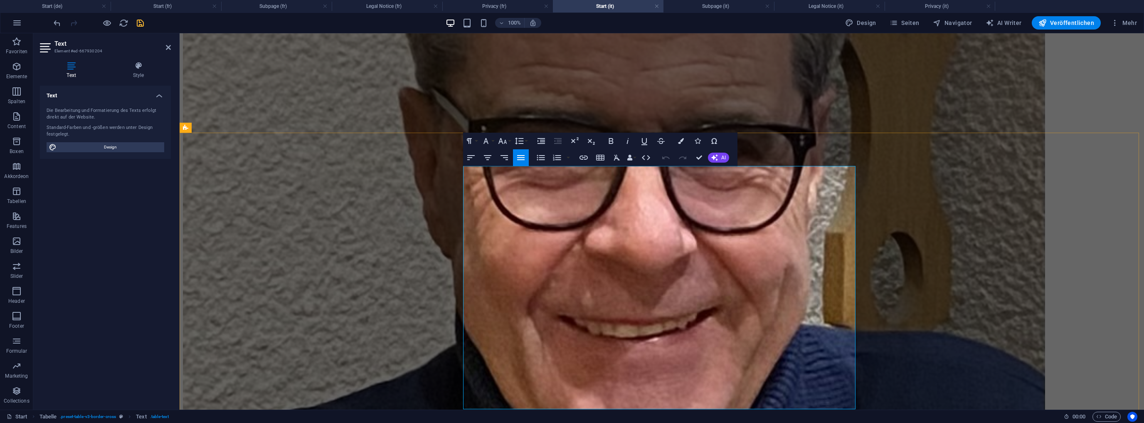
drag, startPoint x: 836, startPoint y: 176, endPoint x: 854, endPoint y: 178, distance: 18.4
click at [614, 140] on icon "button" at bounding box center [611, 141] width 10 height 10
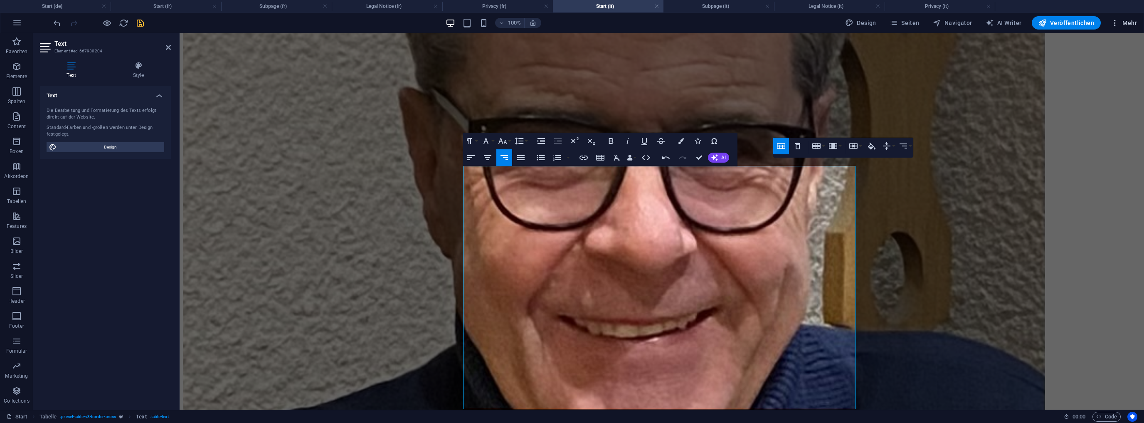
click at [1132, 25] on span "Mehr" at bounding box center [1124, 23] width 26 height 8
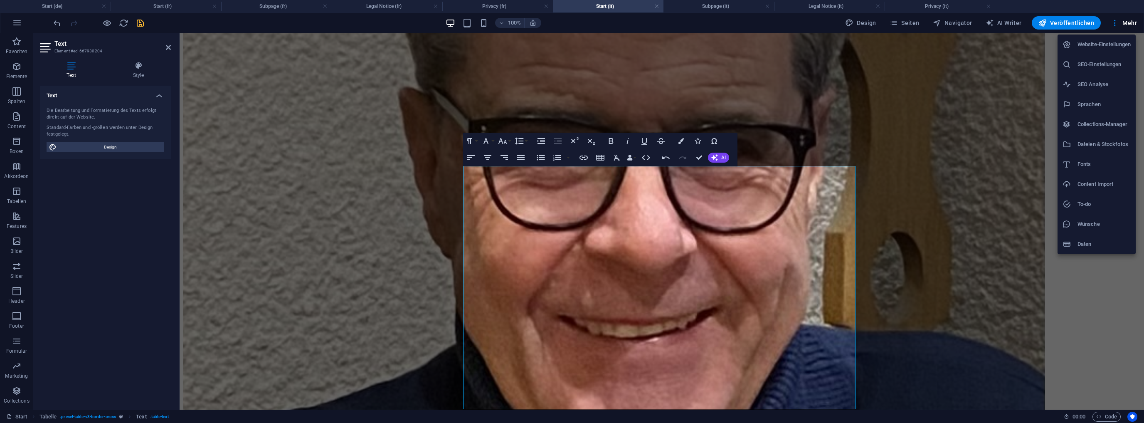
click at [1097, 145] on h6 "Dateien & Stockfotos" at bounding box center [1104, 144] width 53 height 10
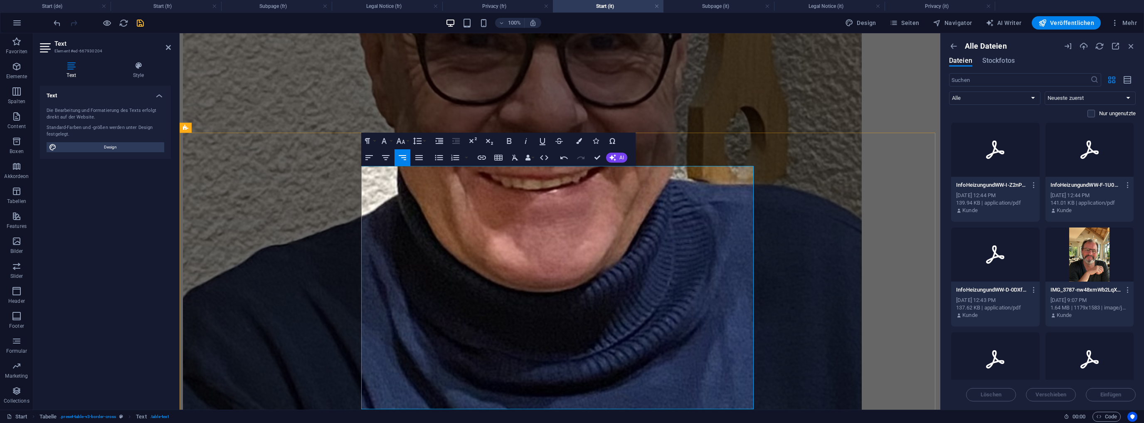
drag, startPoint x: 733, startPoint y: 177, endPoint x: 750, endPoint y: 174, distance: 16.9
click at [483, 155] on icon "button" at bounding box center [482, 158] width 10 height 10
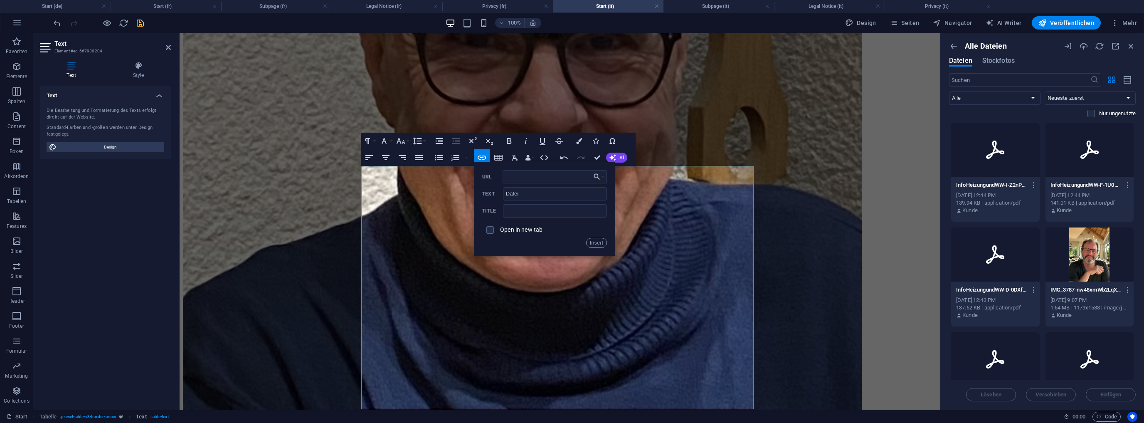
click at [990, 268] on div at bounding box center [995, 254] width 89 height 54
click at [996, 270] on h6 "Link kopieren" at bounding box center [998, 271] width 54 height 10
click at [491, 229] on input "checkbox" at bounding box center [488, 228] width 7 height 7
checkbox input "true"
click at [516, 182] on input "URL" at bounding box center [555, 176] width 105 height 13
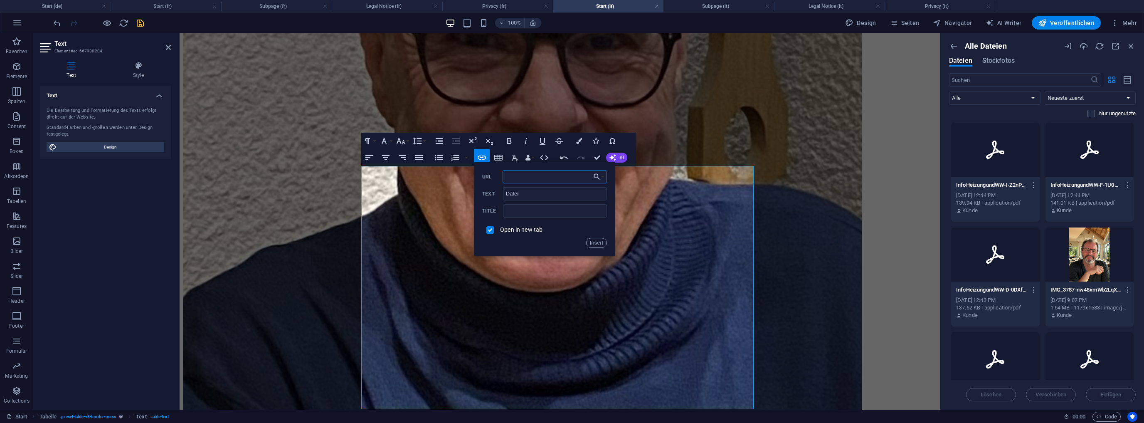
paste input "[URL][DOMAIN_NAME]"
type input "[URL][DOMAIN_NAME]"
click at [597, 241] on button "Insert" at bounding box center [596, 243] width 21 height 10
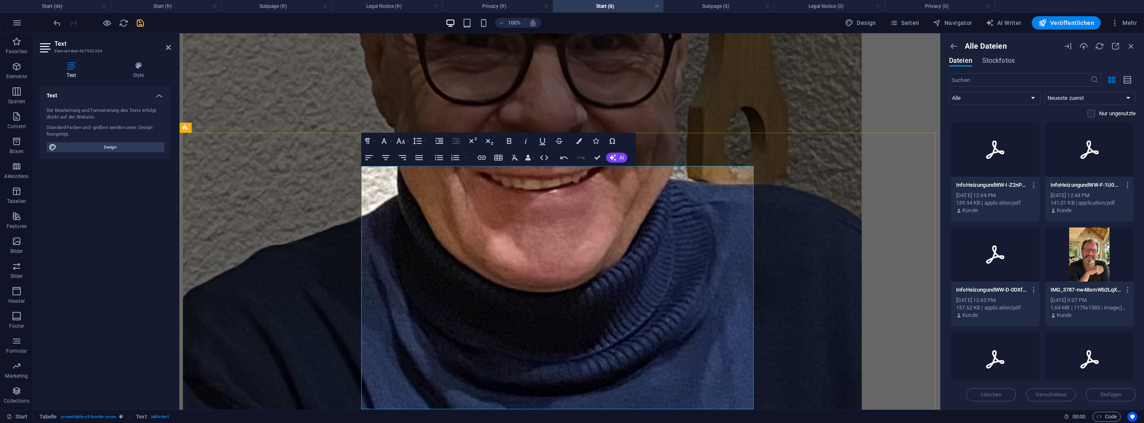
scroll to position [0, 0]
drag, startPoint x: 750, startPoint y: 196, endPoint x: 736, endPoint y: 195, distance: 14.2
click at [483, 155] on icon "button" at bounding box center [482, 157] width 8 height 4
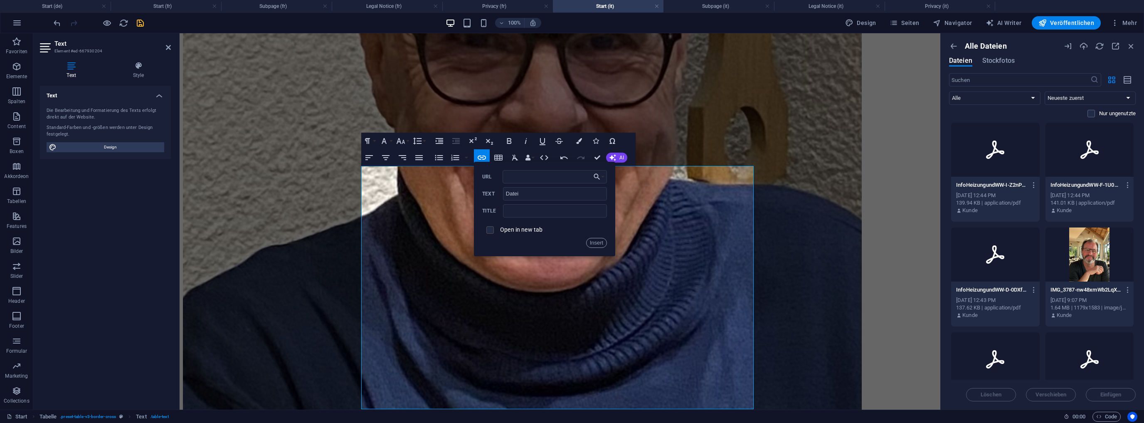
click at [489, 228] on input "checkbox" at bounding box center [488, 228] width 7 height 7
checkbox input "true"
click at [1062, 168] on div at bounding box center [1089, 150] width 89 height 54
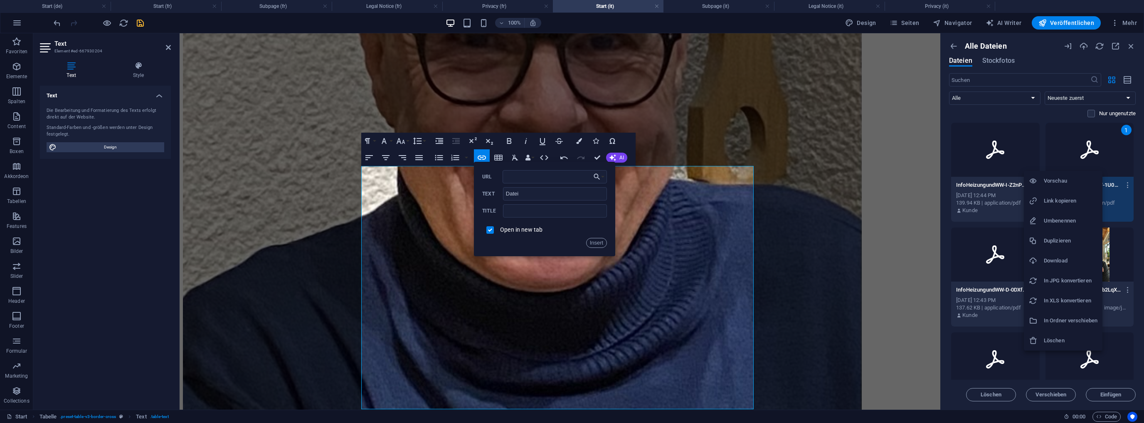
click at [1063, 201] on h6 "Link kopieren" at bounding box center [1071, 201] width 54 height 10
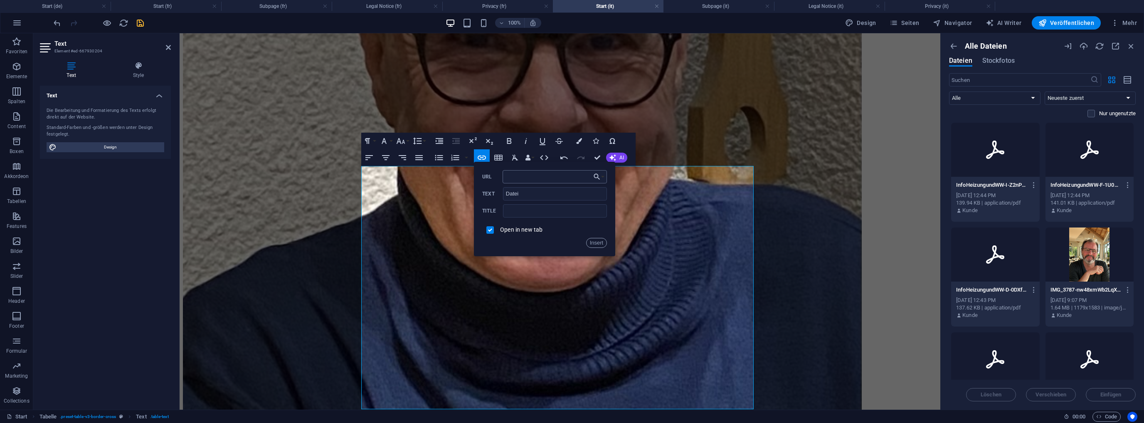
click at [521, 171] on input "URL" at bounding box center [555, 176] width 105 height 13
click at [517, 175] on input "URL" at bounding box center [555, 176] width 105 height 13
paste input "[URL][DOMAIN_NAME]"
type input "[URL][DOMAIN_NAME]"
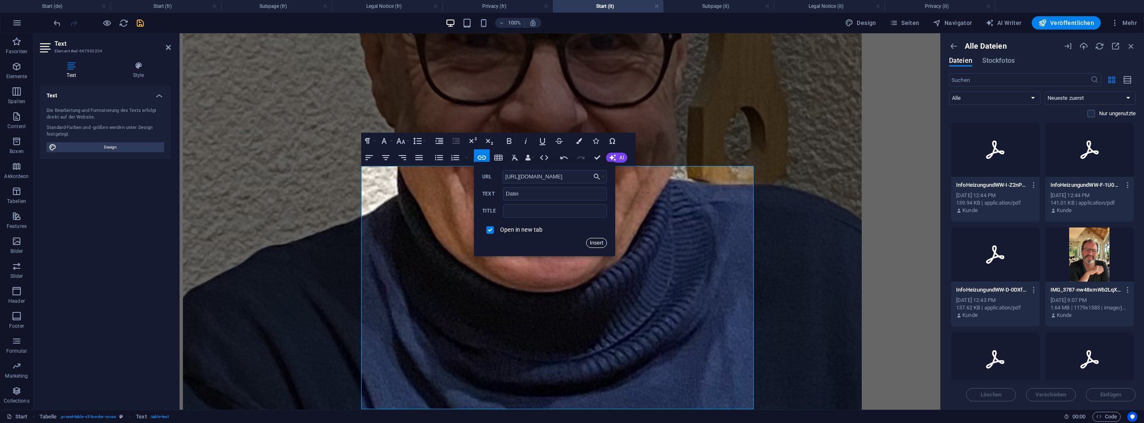
click at [597, 244] on button "Insert" at bounding box center [596, 243] width 21 height 10
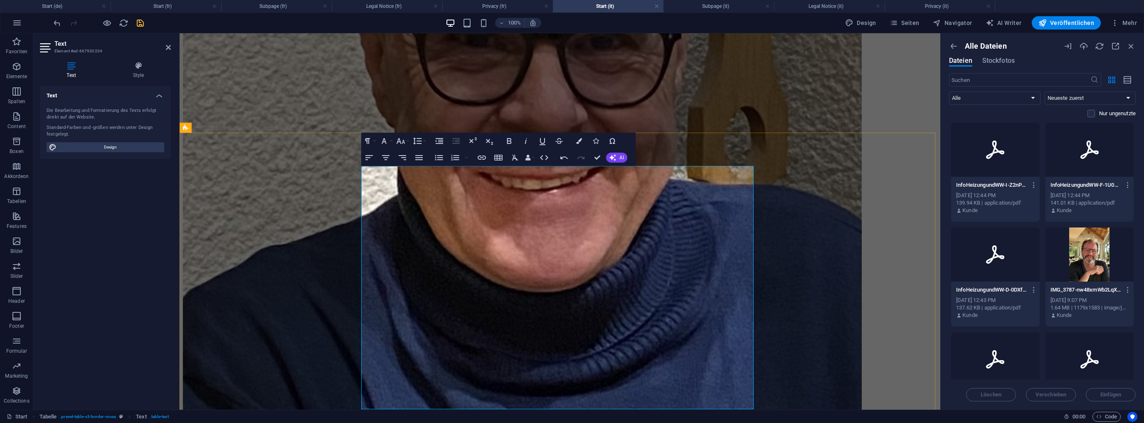
scroll to position [0, 0]
drag, startPoint x: 751, startPoint y: 216, endPoint x: 738, endPoint y: 218, distance: 13.0
drag, startPoint x: 736, startPoint y: 214, endPoint x: 751, endPoint y: 215, distance: 15.0
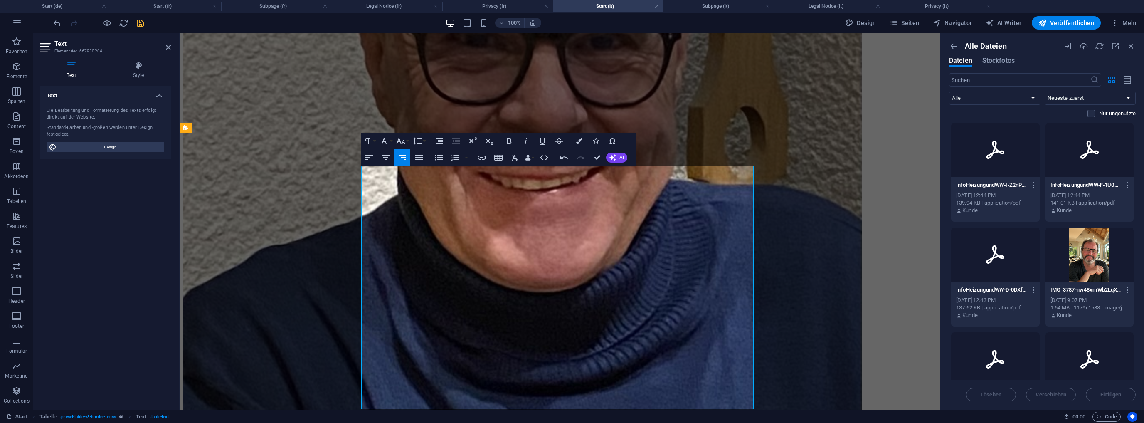
click at [483, 156] on icon "button" at bounding box center [482, 158] width 10 height 10
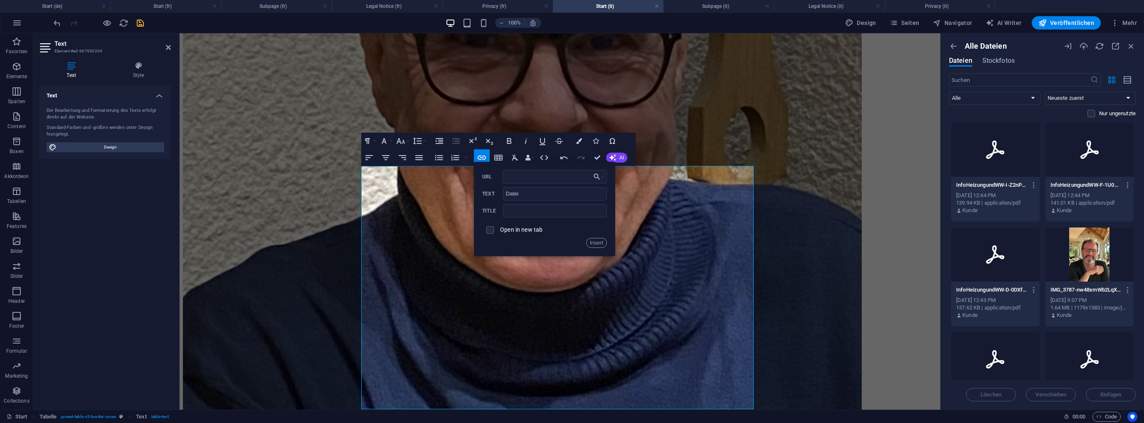
click at [992, 152] on icon at bounding box center [995, 150] width 20 height 20
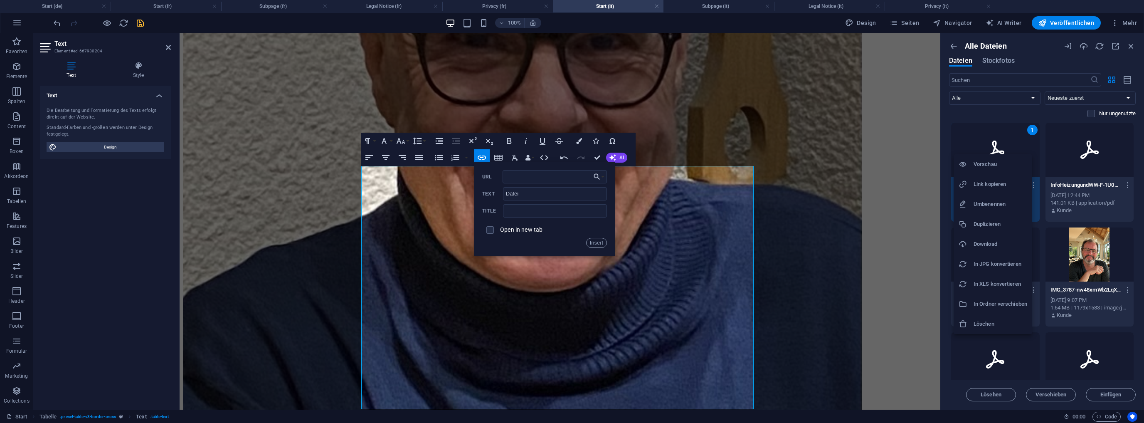
click at [998, 183] on h6 "Link kopieren" at bounding box center [1001, 184] width 54 height 10
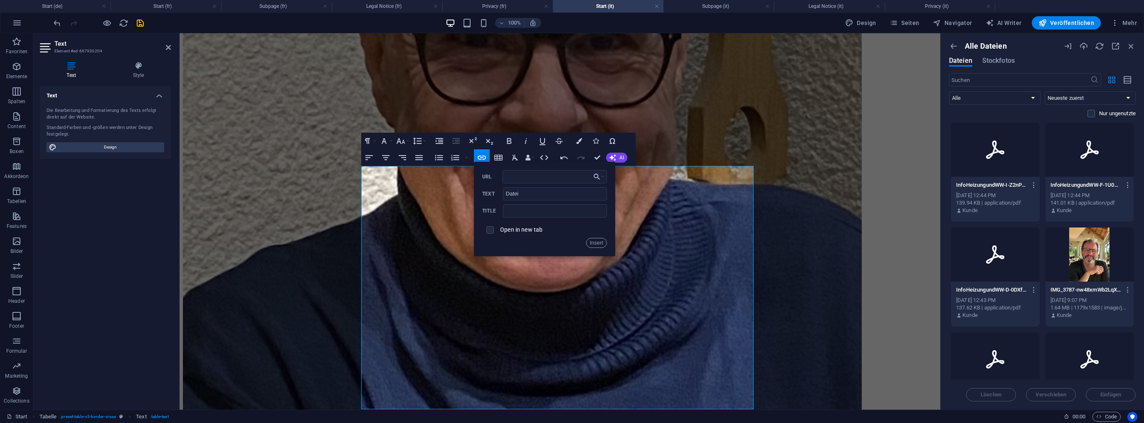
click at [490, 228] on input "checkbox" at bounding box center [488, 228] width 7 height 7
checkbox input "true"
click at [517, 178] on input "URL" at bounding box center [555, 176] width 105 height 13
paste input "[URL][DOMAIN_NAME]"
type input "[URL][DOMAIN_NAME]"
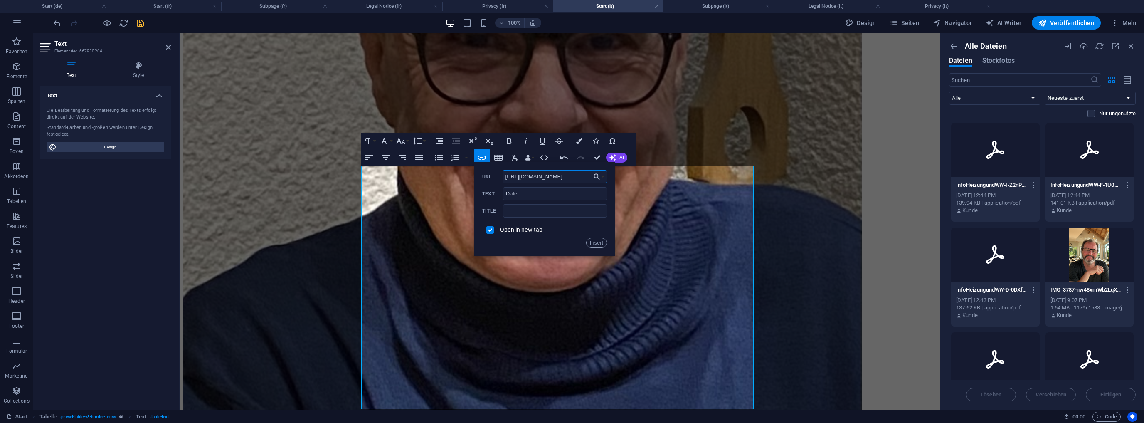
scroll to position [0, 180]
click at [601, 242] on button "Insert" at bounding box center [596, 243] width 21 height 10
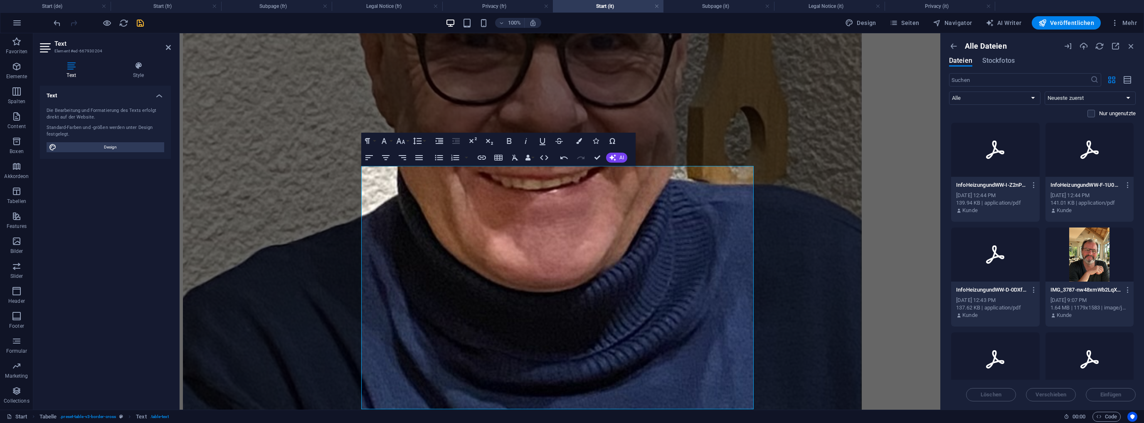
click at [999, 161] on div at bounding box center [995, 150] width 89 height 54
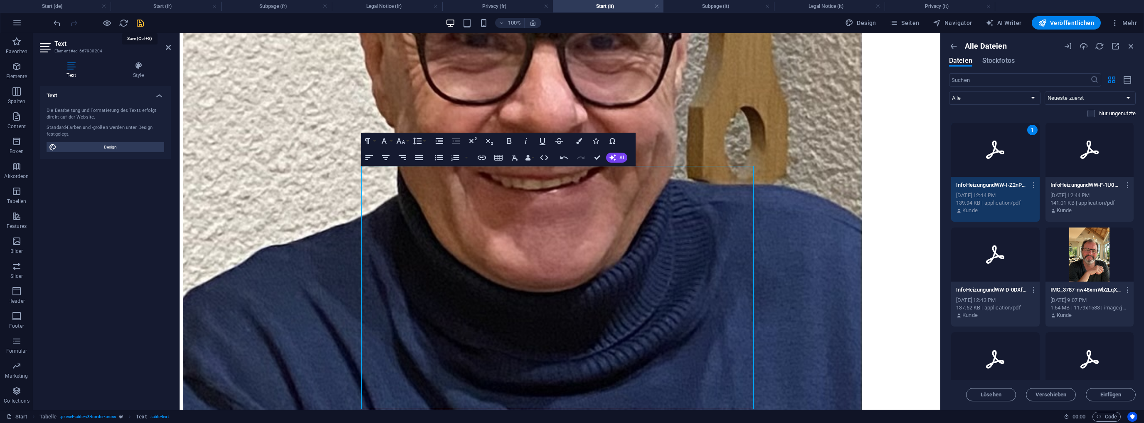
click at [140, 22] on icon "save" at bounding box center [141, 23] width 10 height 10
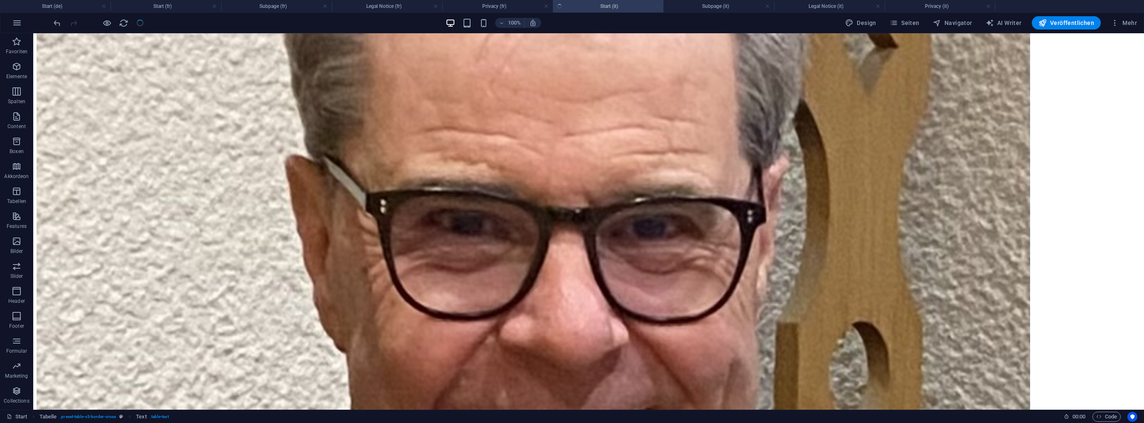
checkbox input "false"
click at [16, 20] on icon "button" at bounding box center [17, 23] width 10 height 10
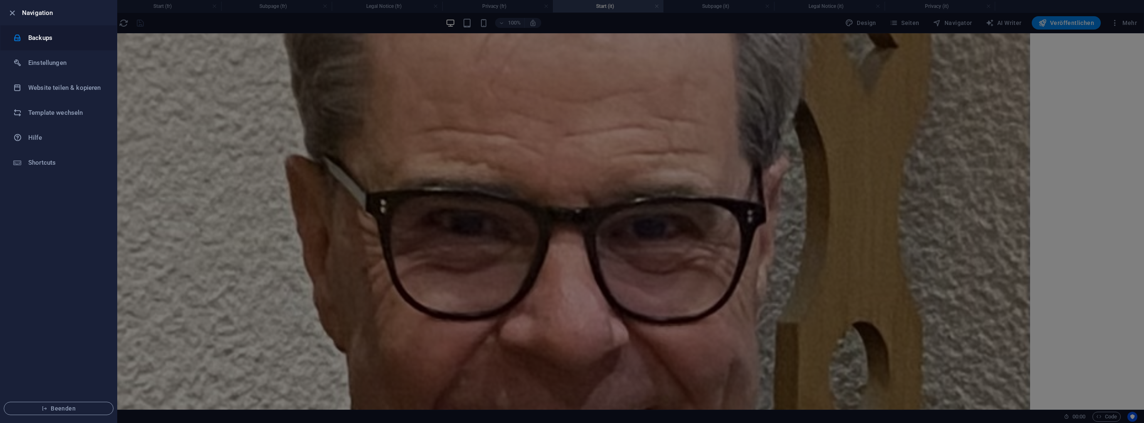
click at [39, 39] on h6 "Backups" at bounding box center [66, 38] width 77 height 10
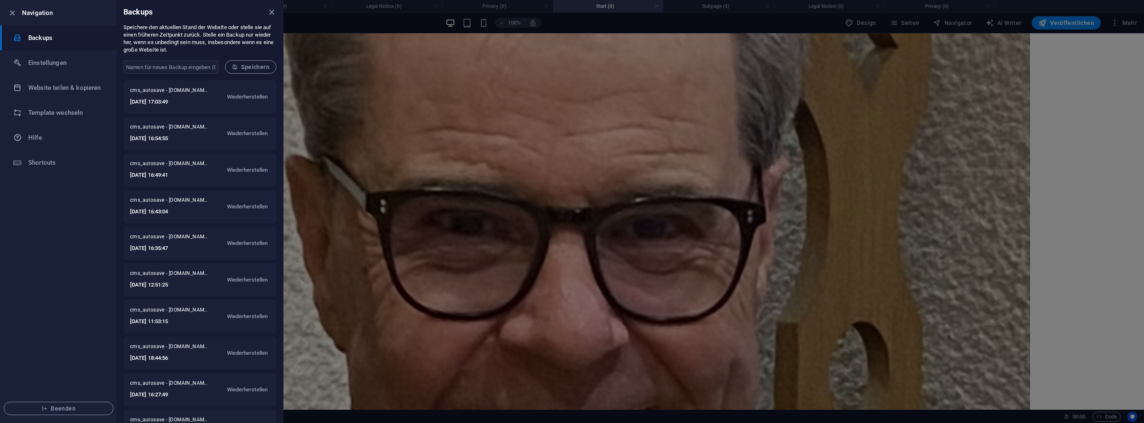
click at [251, 68] on span "Speichern" at bounding box center [250, 67] width 37 height 7
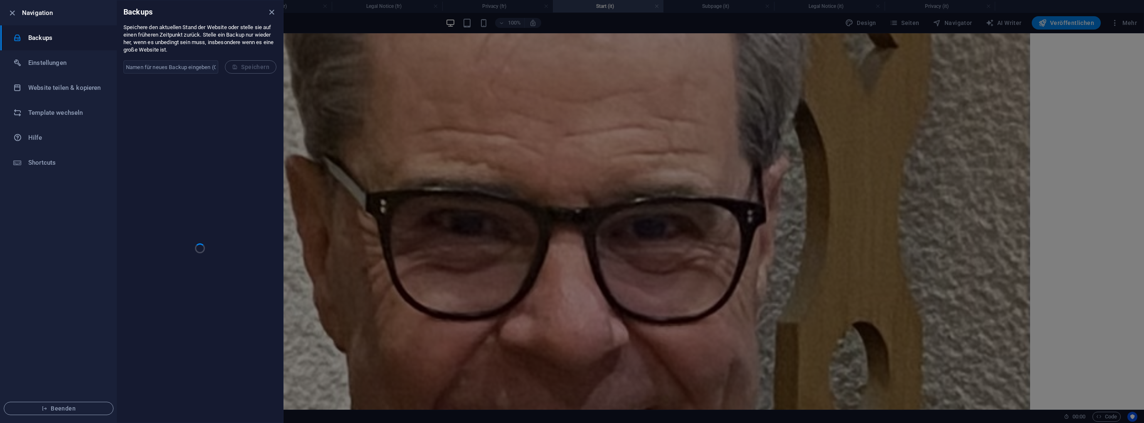
click at [251, 68] on form "​ Speichern" at bounding box center [200, 67] width 166 height 27
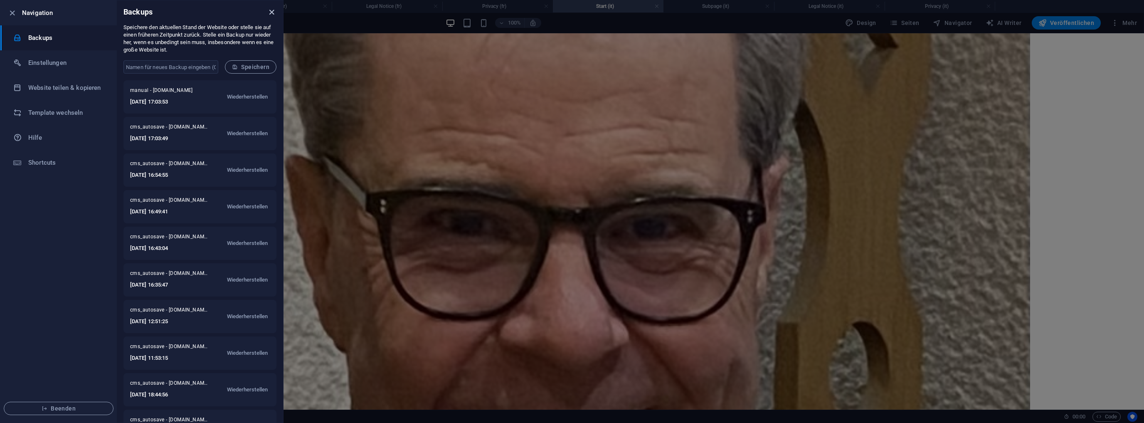
click at [269, 11] on icon "close" at bounding box center [272, 12] width 10 height 10
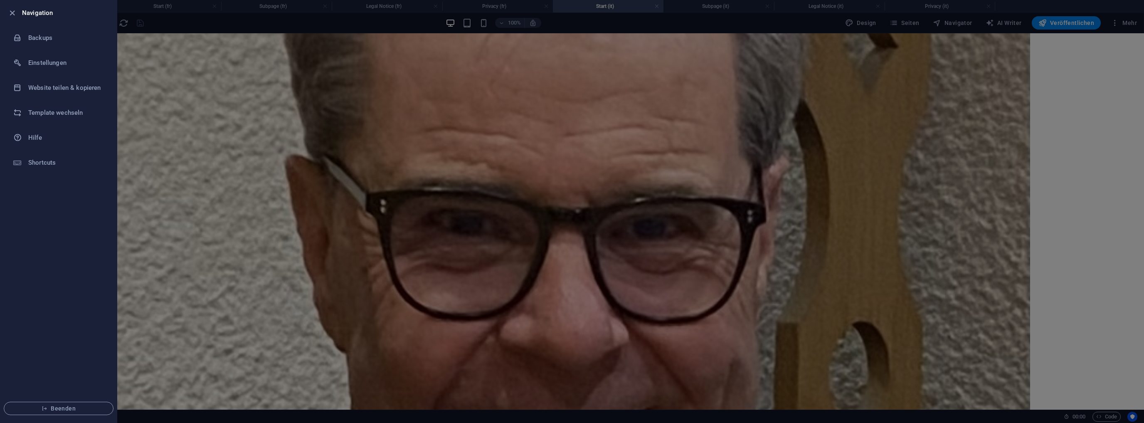
click at [382, 105] on div at bounding box center [572, 211] width 1144 height 423
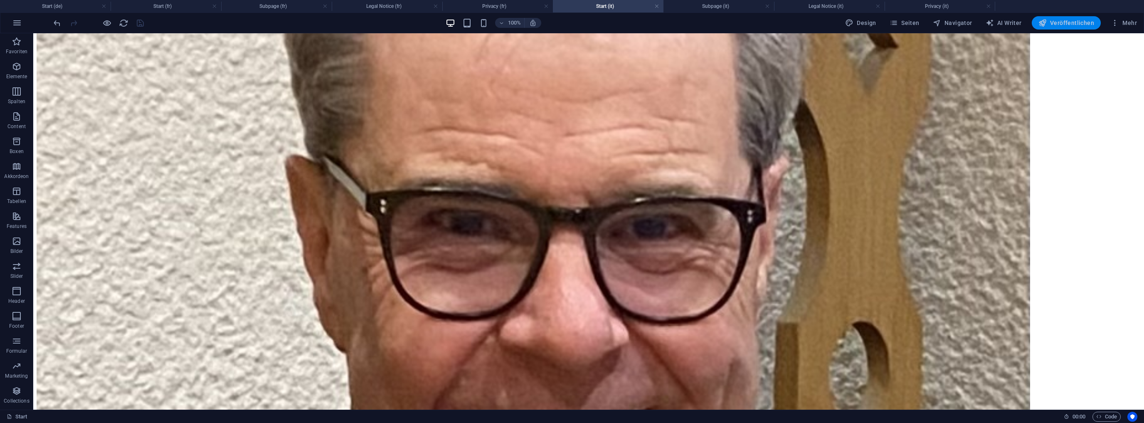
click at [1077, 21] on span "Veröffentlichen" at bounding box center [1066, 23] width 56 height 8
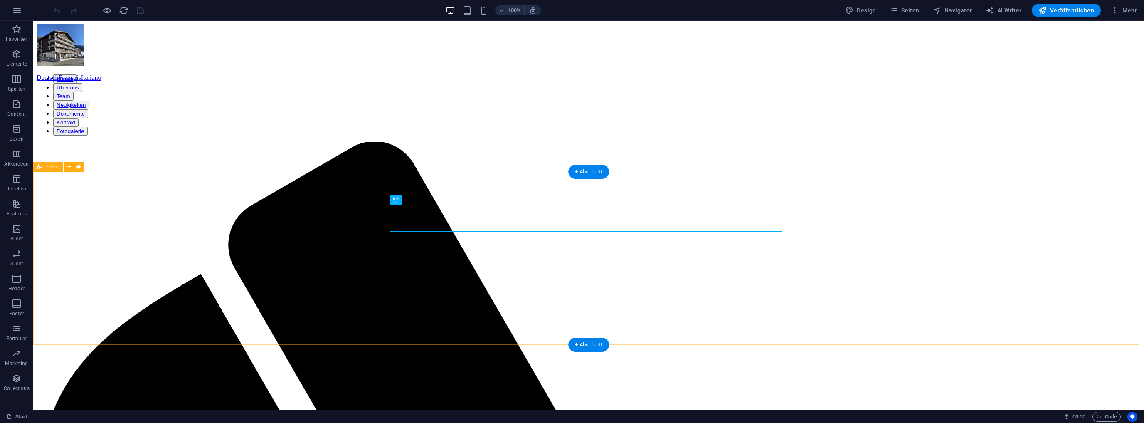
scroll to position [477, 0]
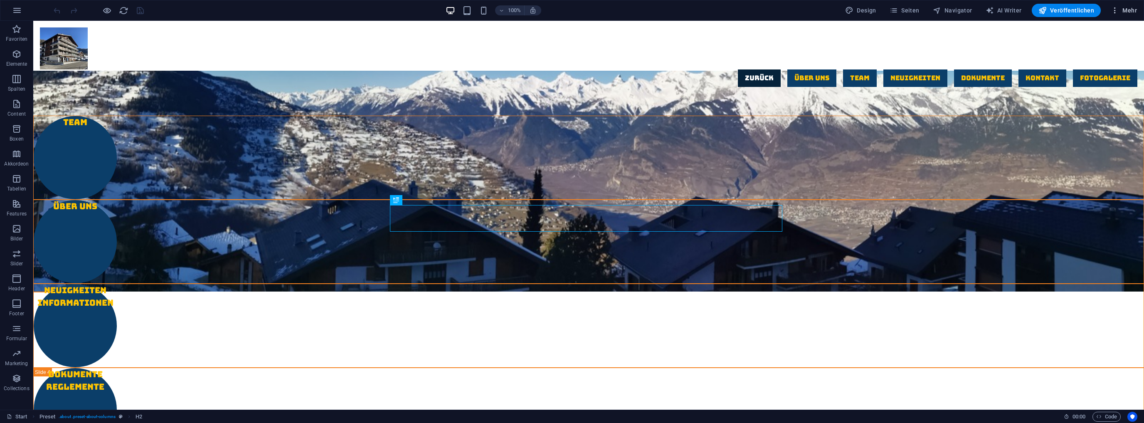
click at [1129, 12] on span "Mehr" at bounding box center [1124, 10] width 26 height 8
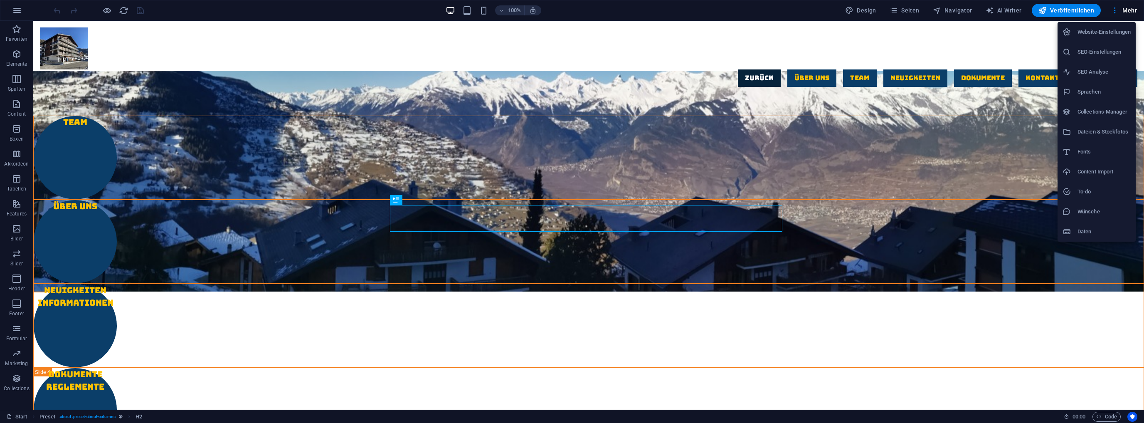
click at [1094, 88] on h6 "Sprachen" at bounding box center [1104, 92] width 53 height 10
select select "31"
select select "41"
select select "66"
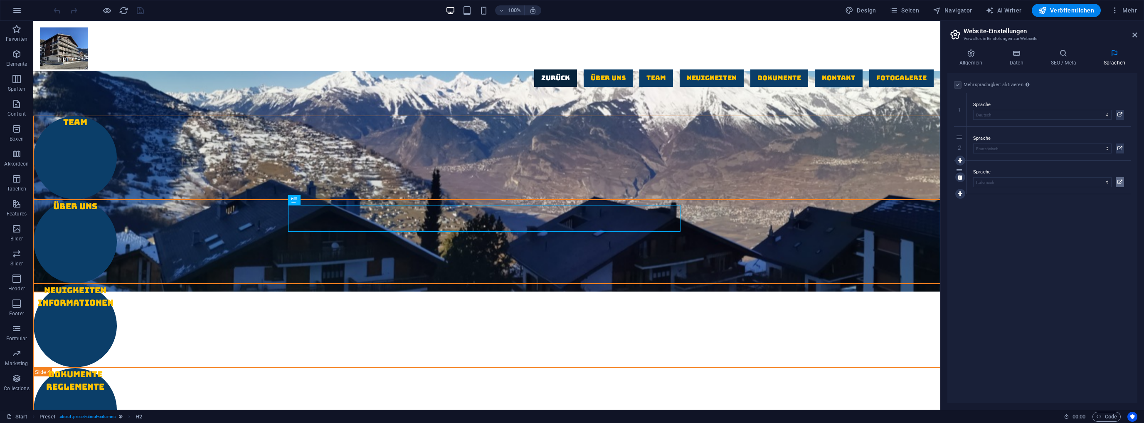
click at [1120, 180] on icon at bounding box center [1119, 182] width 5 height 10
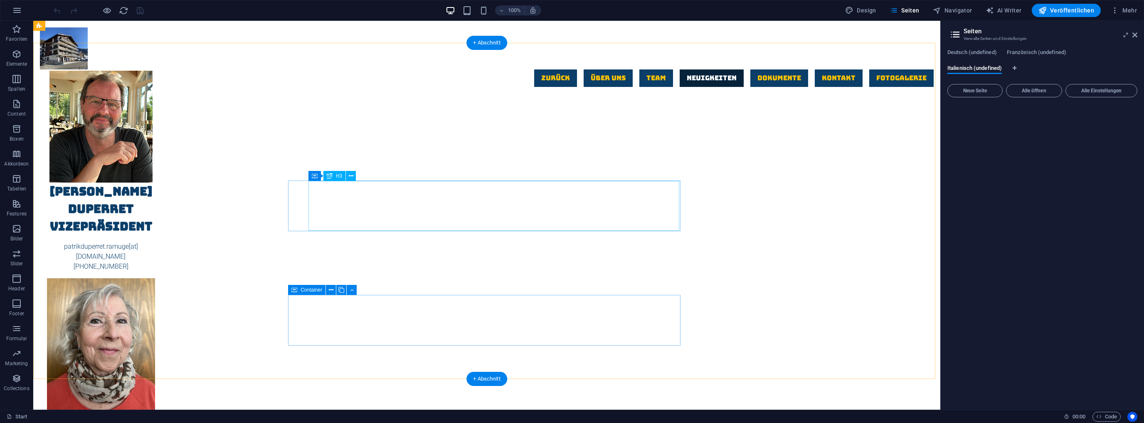
scroll to position [1641, 0]
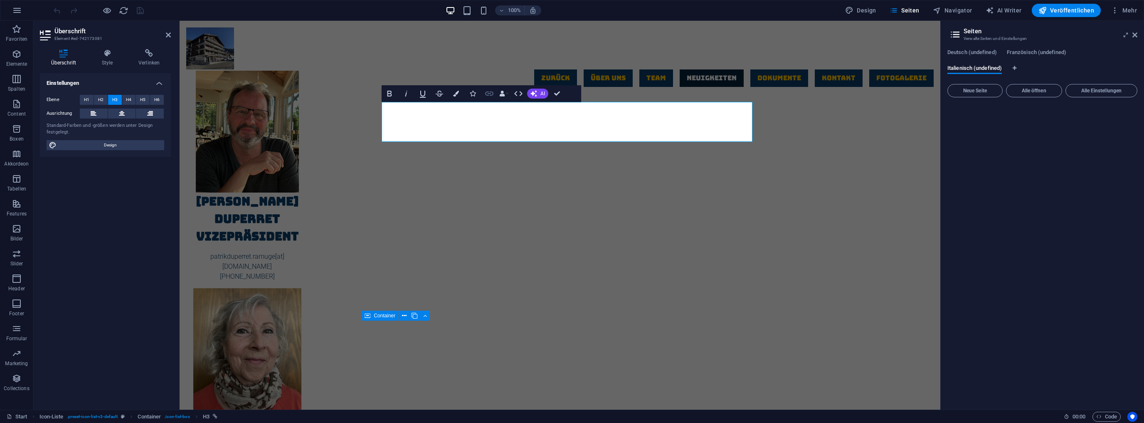
click at [489, 93] on icon "button" at bounding box center [489, 94] width 10 height 10
click at [150, 98] on span "Element" at bounding box center [152, 100] width 20 height 10
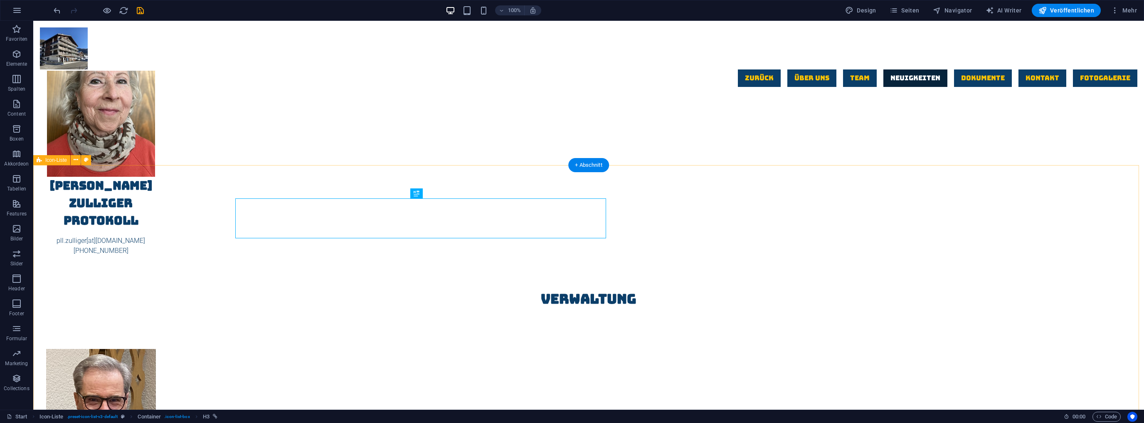
scroll to position [1545, 0]
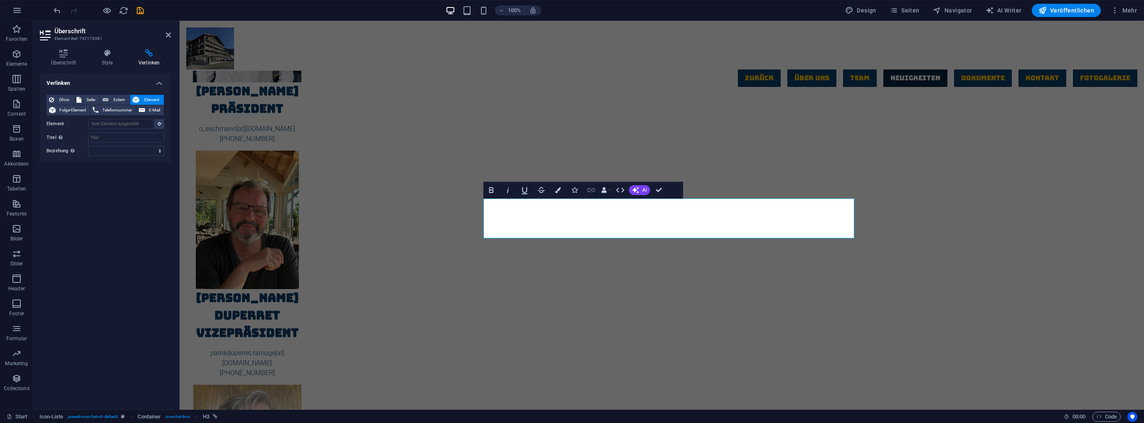
click at [592, 187] on icon "button" at bounding box center [591, 190] width 10 height 10
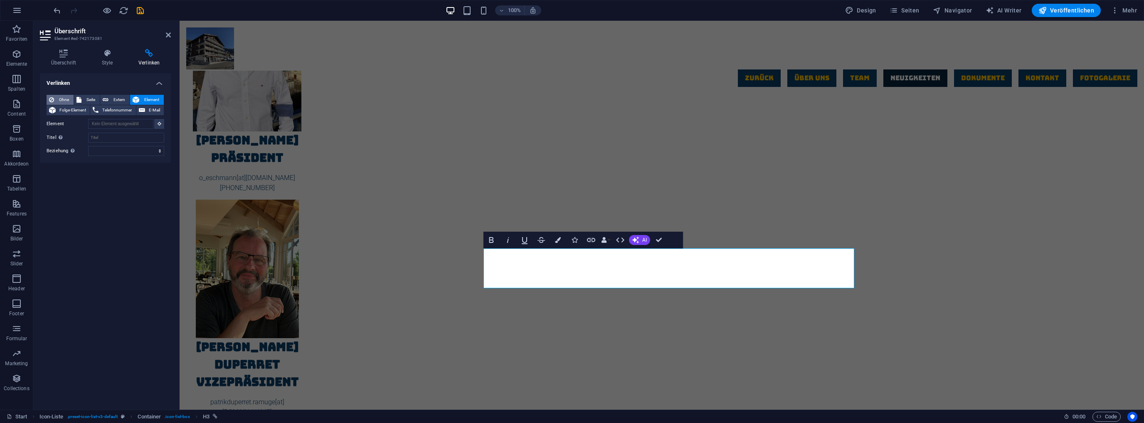
scroll to position [1495, 0]
click at [120, 98] on span "Extern" at bounding box center [119, 100] width 16 height 10
select select "blank"
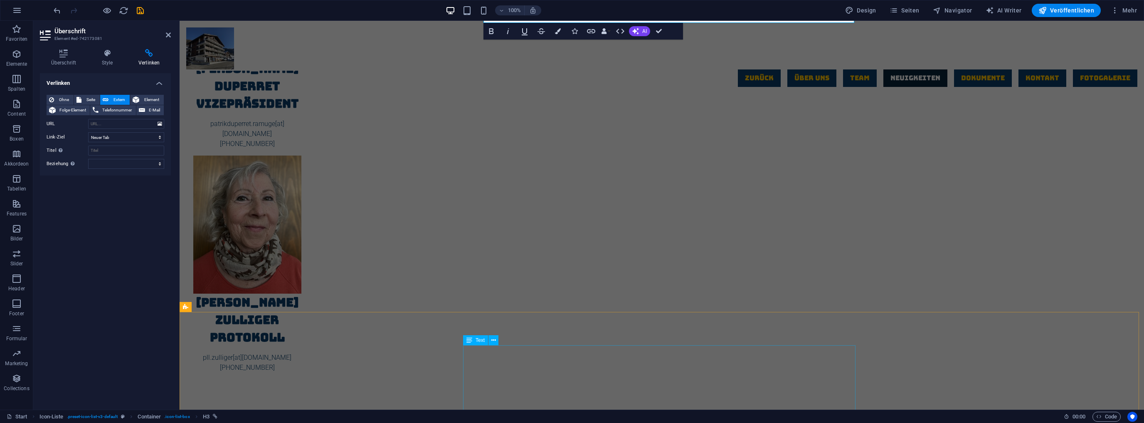
scroll to position [1794, 0]
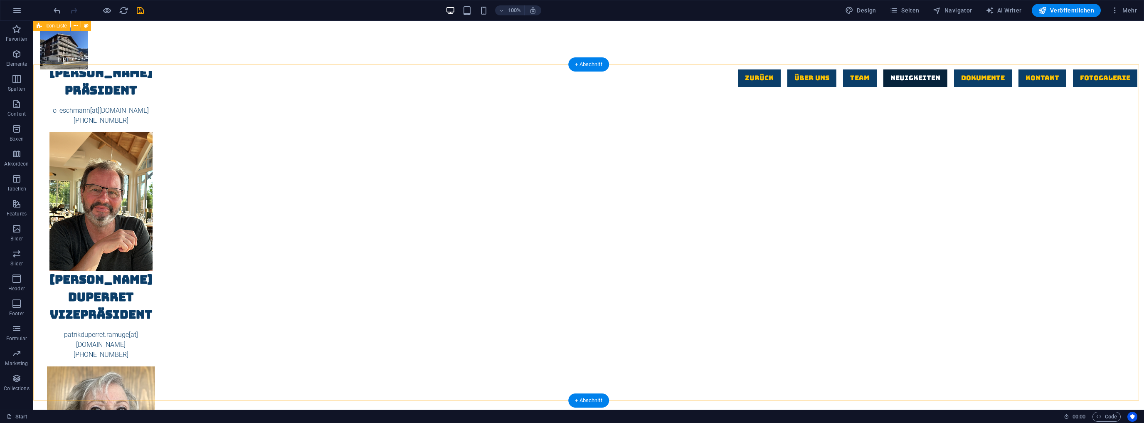
scroll to position [1561, 0]
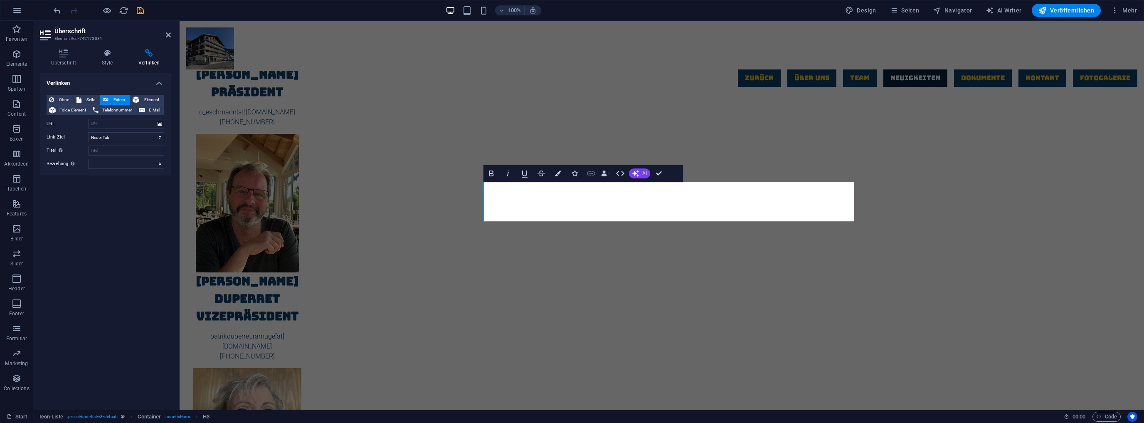
click at [590, 173] on icon "button" at bounding box center [591, 173] width 10 height 10
click at [53, 96] on icon at bounding box center [51, 100] width 5 height 10
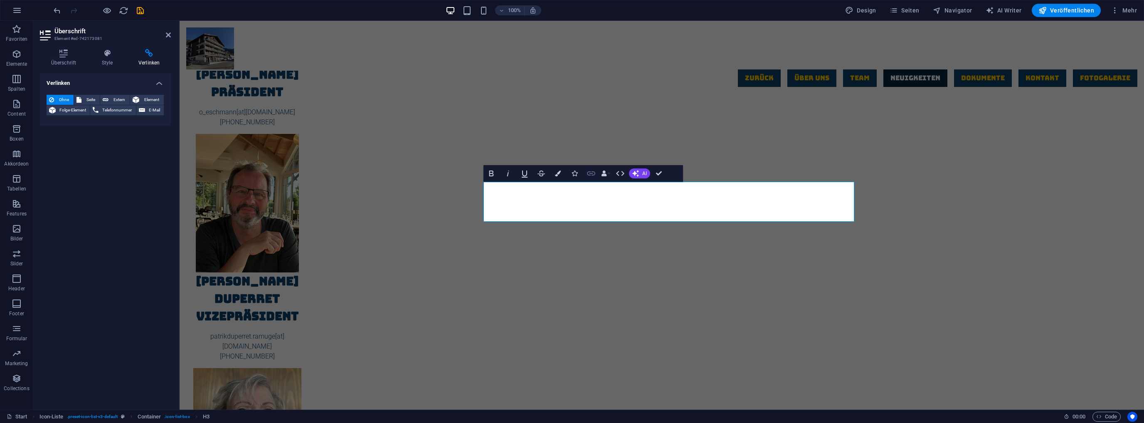
click at [592, 173] on icon "button" at bounding box center [591, 173] width 10 height 10
click at [67, 109] on span "Folge-Element" at bounding box center [72, 110] width 29 height 10
click at [150, 99] on span "Element" at bounding box center [152, 100] width 20 height 10
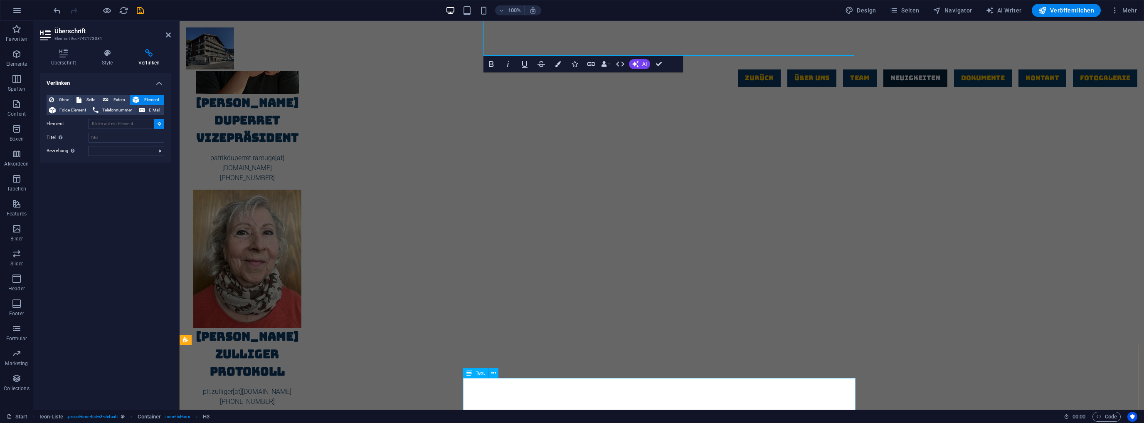
scroll to position [1827, 0]
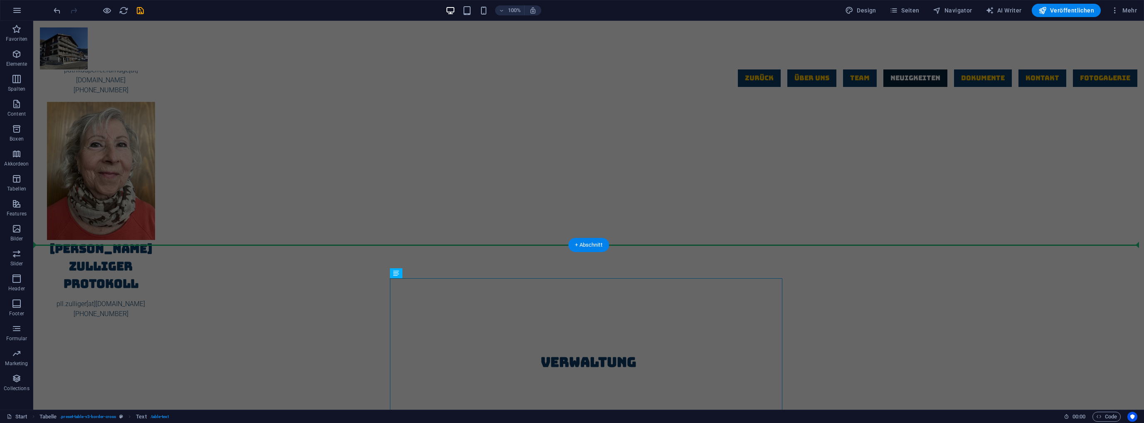
drag, startPoint x: 338, startPoint y: 285, endPoint x: 601, endPoint y: 275, distance: 263.7
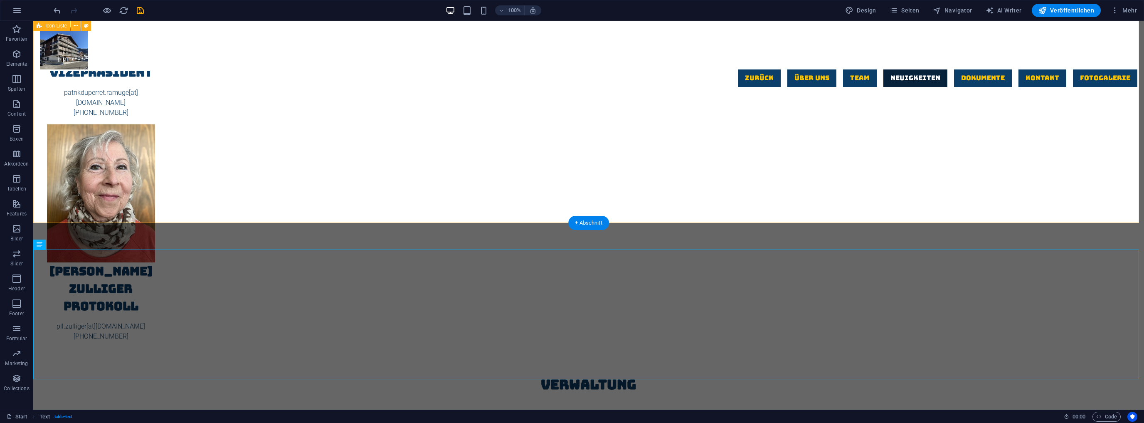
scroll to position [1794, 0]
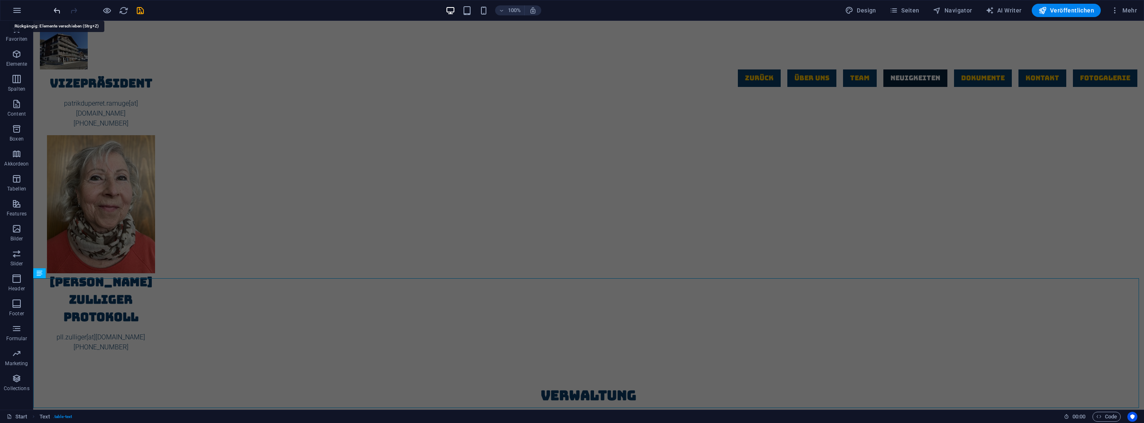
click at [57, 9] on icon "undo" at bounding box center [57, 11] width 10 height 10
click at [397, 305] on icon at bounding box center [396, 306] width 6 height 10
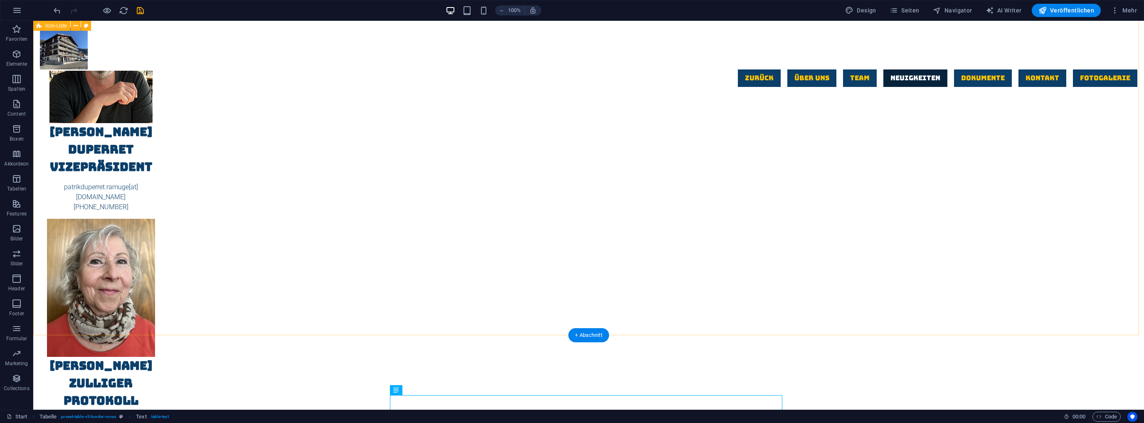
scroll to position [1548, 0]
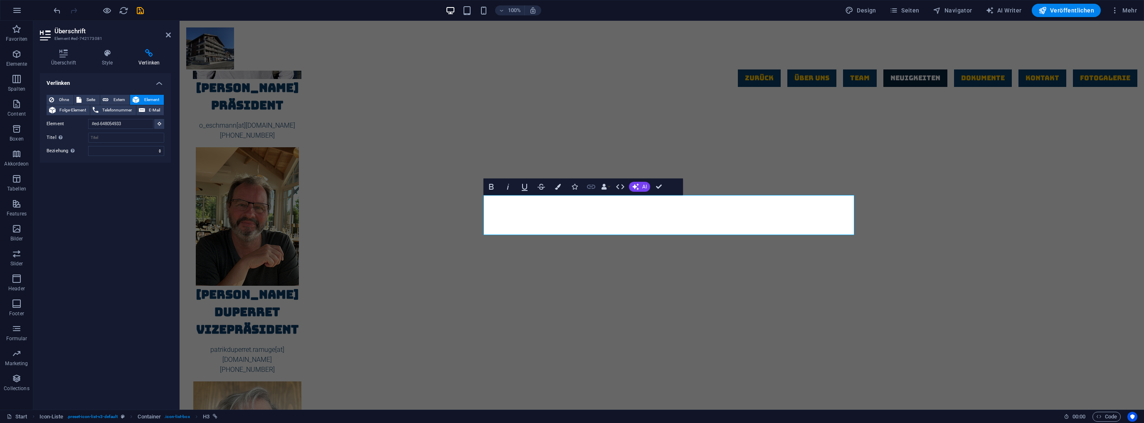
click at [592, 186] on icon "button" at bounding box center [591, 187] width 10 height 10
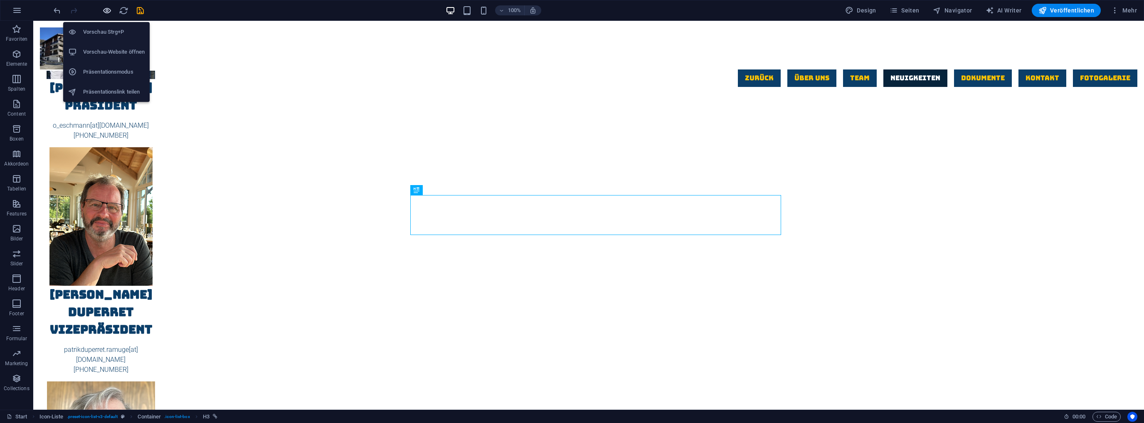
click at [107, 10] on icon "button" at bounding box center [107, 11] width 10 height 10
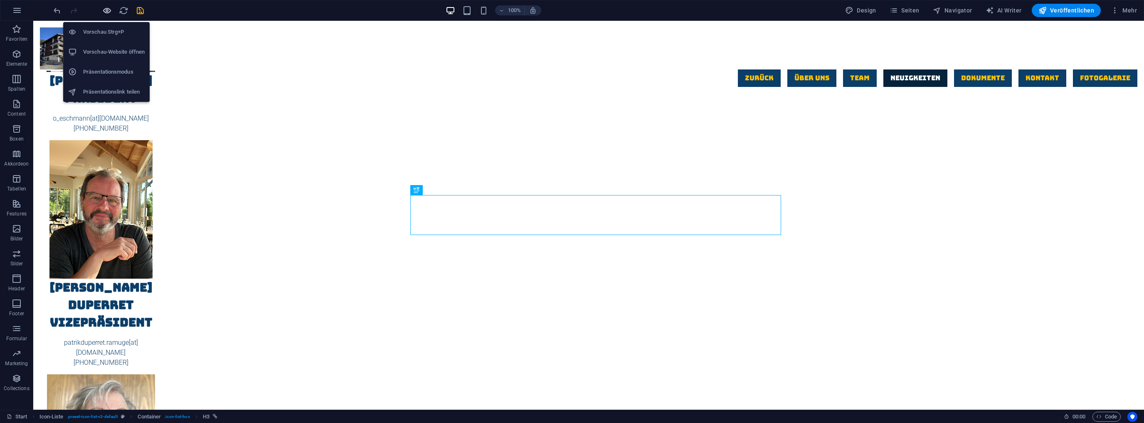
scroll to position [1544, 0]
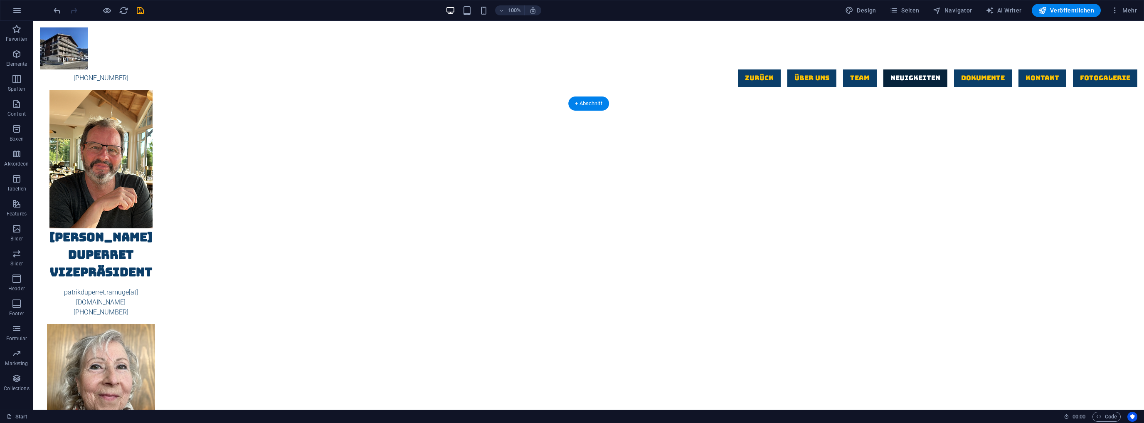
scroll to position [1603, 0]
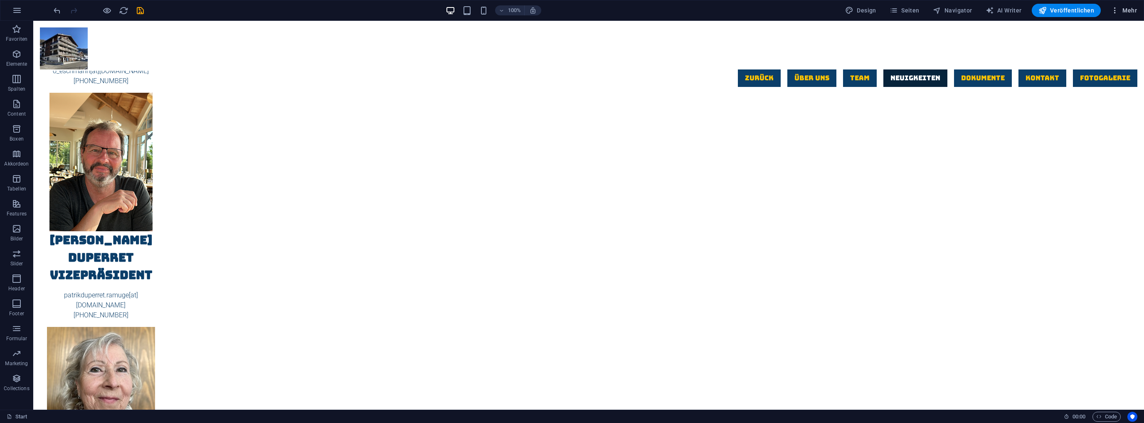
click at [1129, 11] on span "Mehr" at bounding box center [1124, 10] width 26 height 8
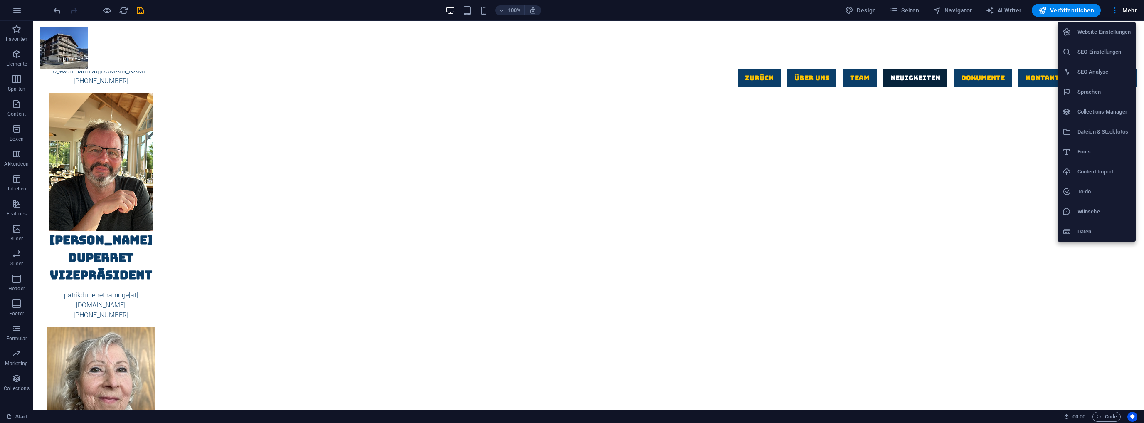
click at [1090, 88] on h6 "Sprachen" at bounding box center [1104, 92] width 53 height 10
select select "31"
select select "41"
select select "66"
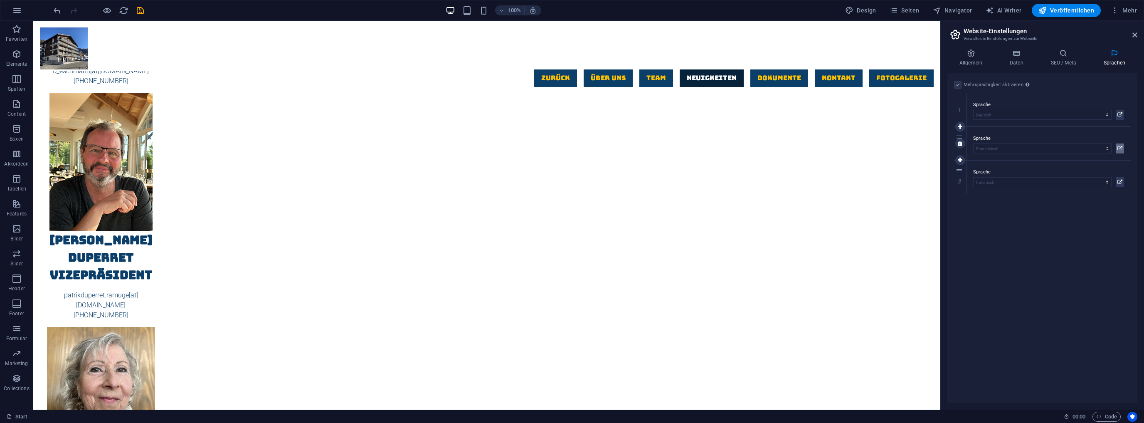
click at [1120, 148] on icon at bounding box center [1119, 148] width 5 height 10
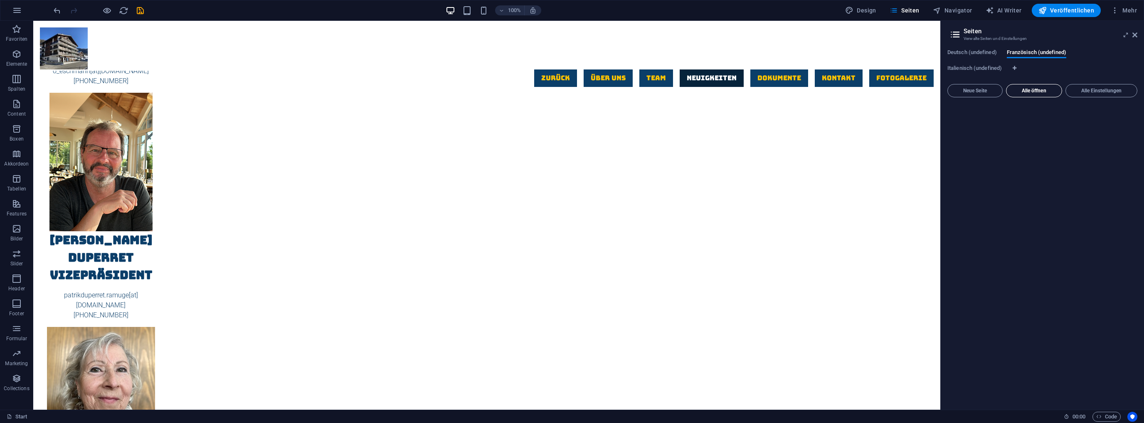
click at [1023, 89] on span "Alle öffnen" at bounding box center [1034, 90] width 49 height 5
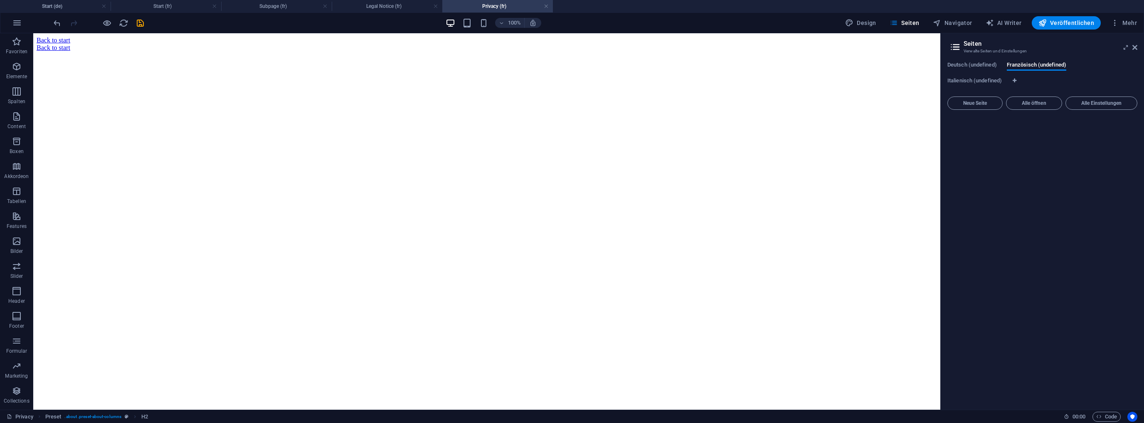
scroll to position [0, 0]
click at [193, 11] on li "Start (fr)" at bounding box center [166, 6] width 111 height 12
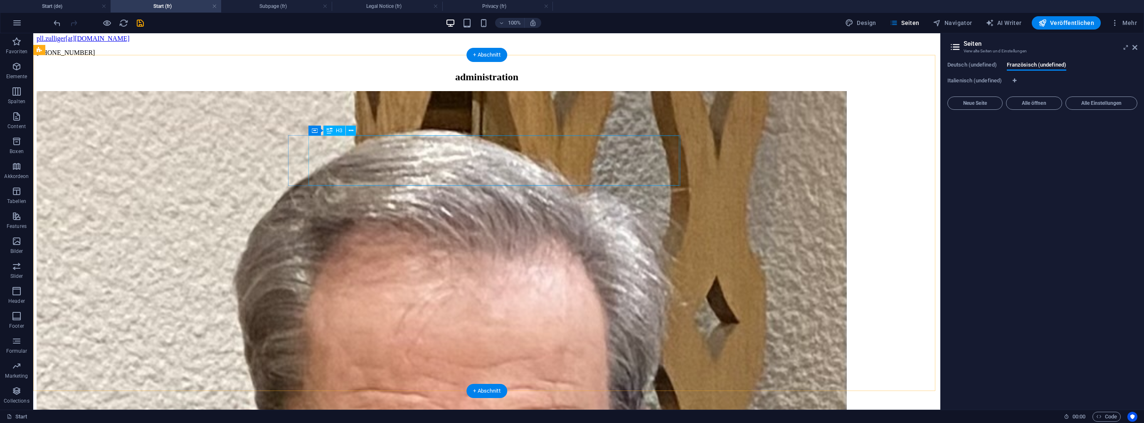
scroll to position [1620, 0]
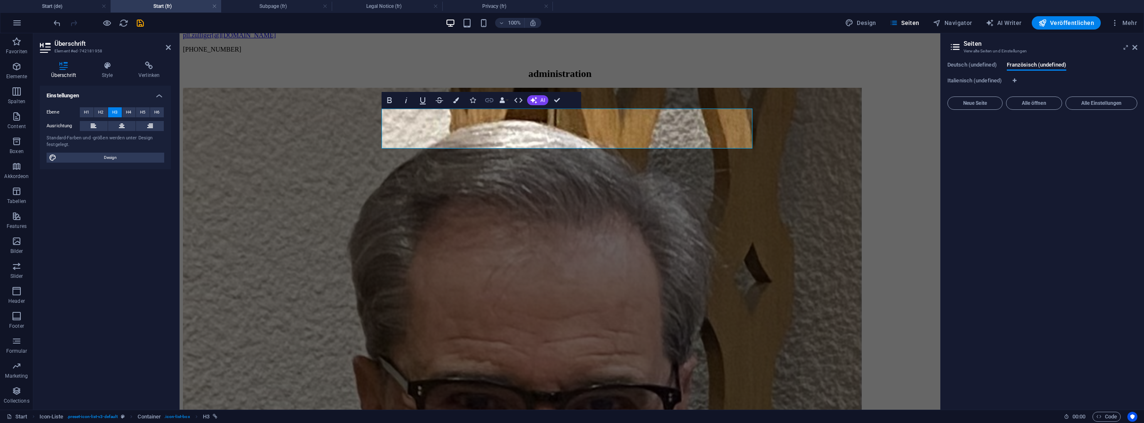
click at [489, 100] on icon "button" at bounding box center [489, 100] width 8 height 4
click at [154, 108] on span "Element" at bounding box center [152, 112] width 20 height 10
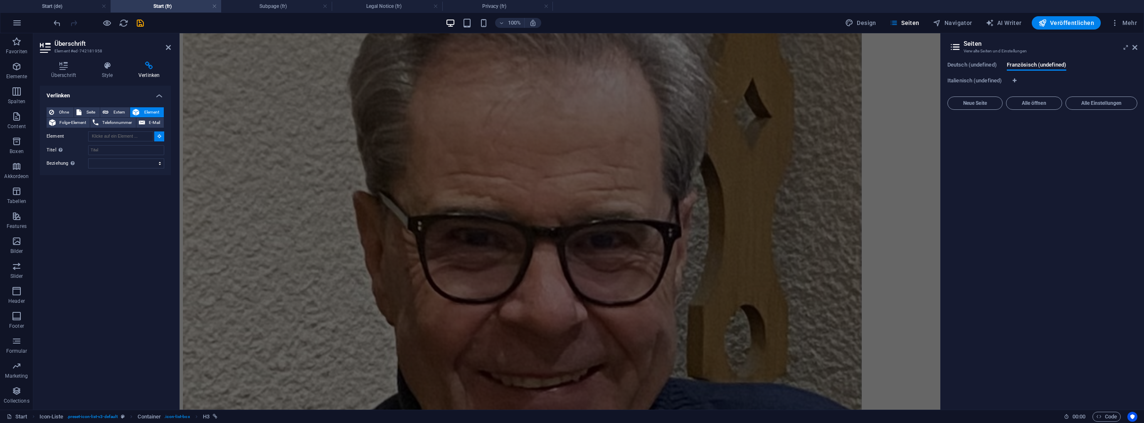
scroll to position [1786, 0]
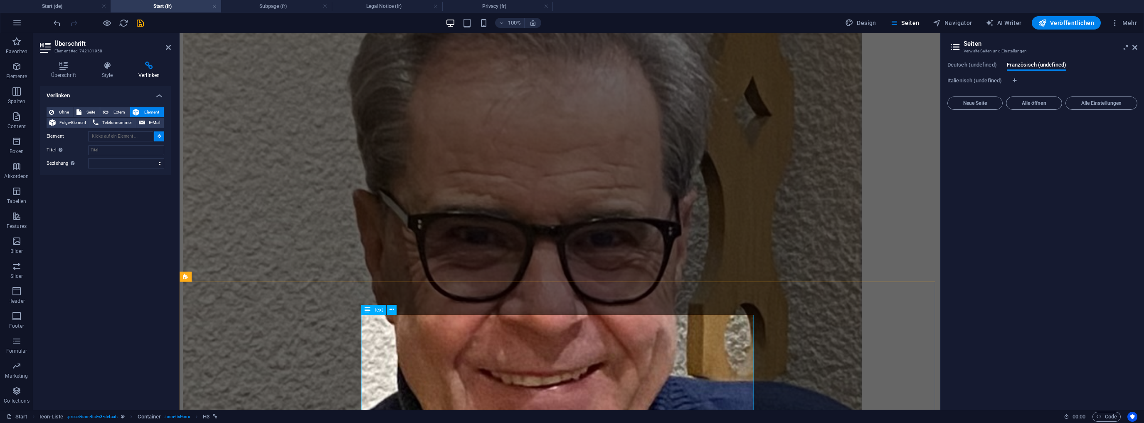
type input "#ed-667929808"
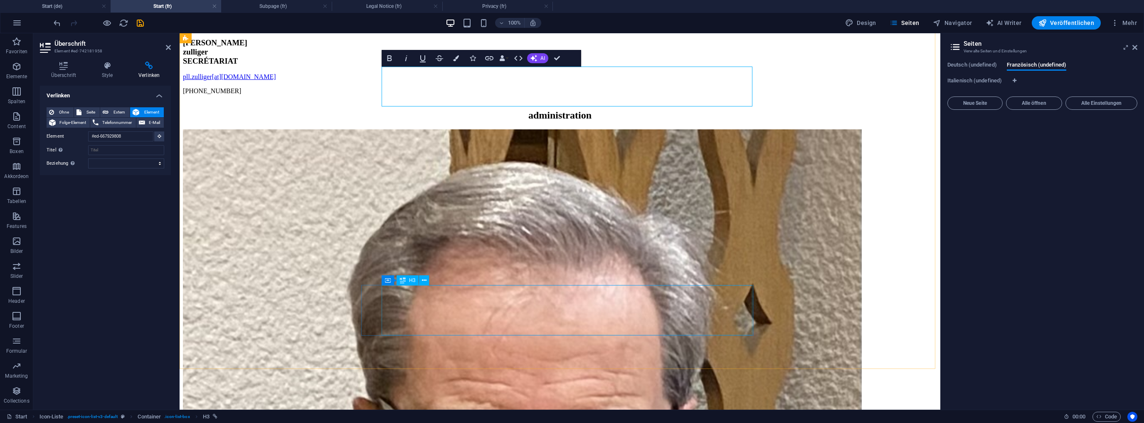
scroll to position [1527, 0]
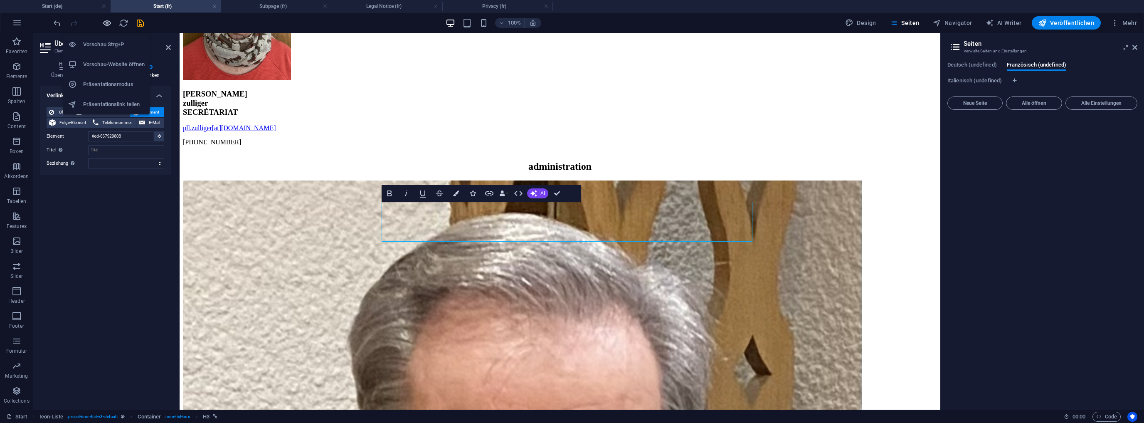
click at [110, 23] on icon "button" at bounding box center [107, 23] width 10 height 10
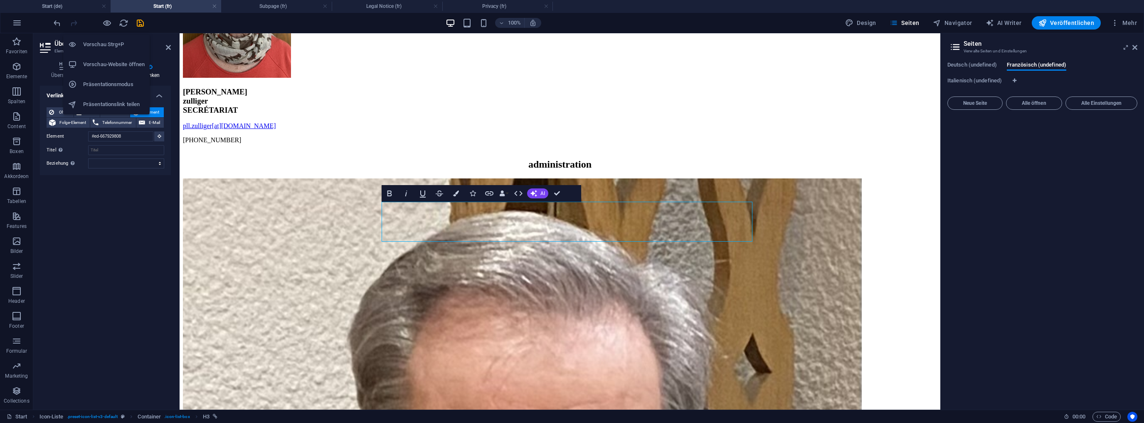
scroll to position [1523, 0]
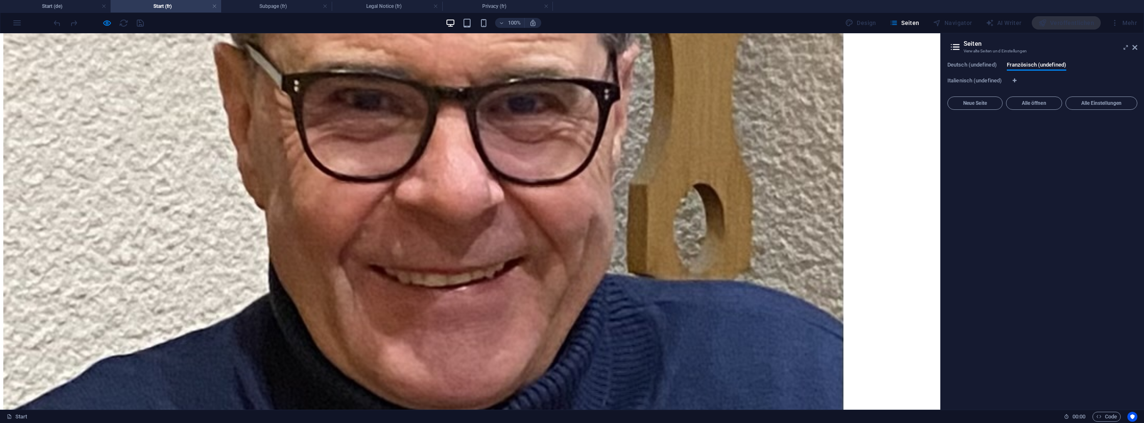
scroll to position [1519, 0]
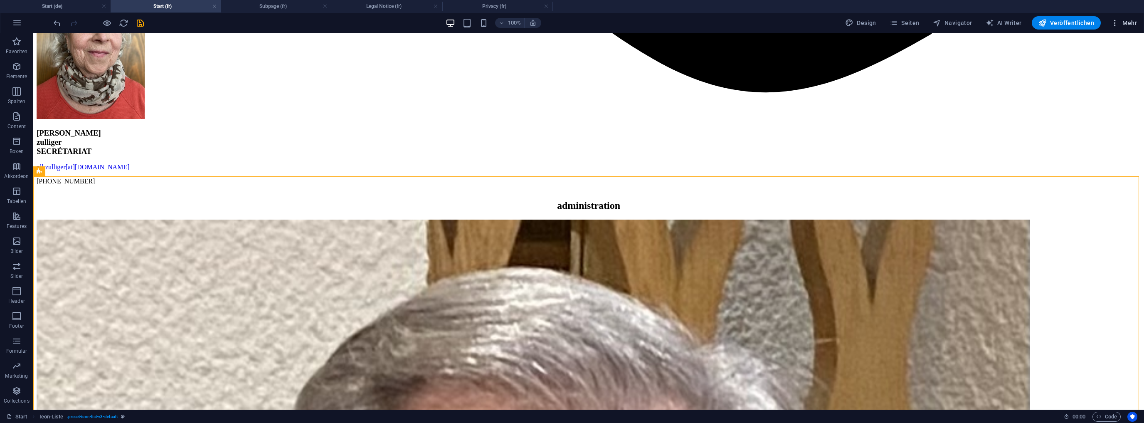
click at [1126, 22] on span "Mehr" at bounding box center [1124, 23] width 26 height 8
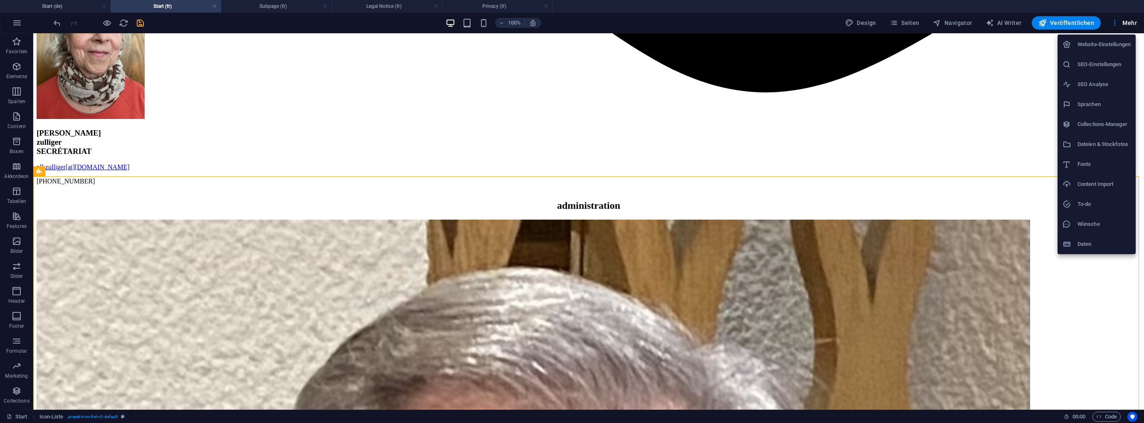
click at [1100, 101] on h6 "Sprachen" at bounding box center [1104, 104] width 53 height 10
select select "31"
select select "41"
select select "66"
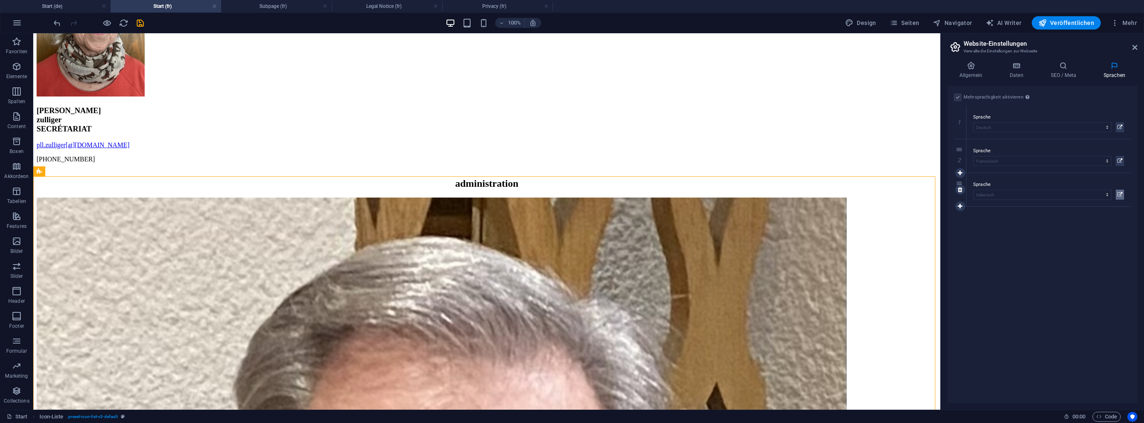
click at [1119, 192] on icon at bounding box center [1119, 195] width 5 height 10
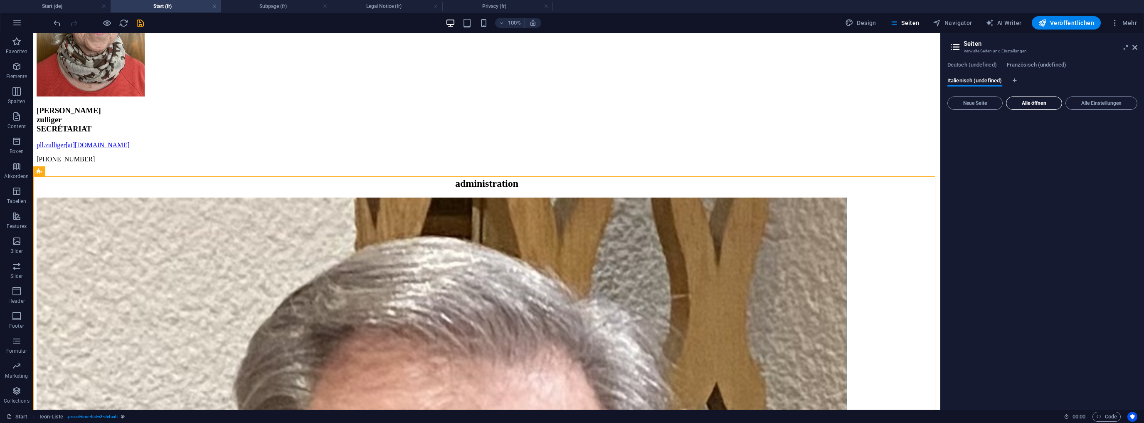
click at [1017, 99] on button "Alle öffnen" at bounding box center [1034, 102] width 56 height 13
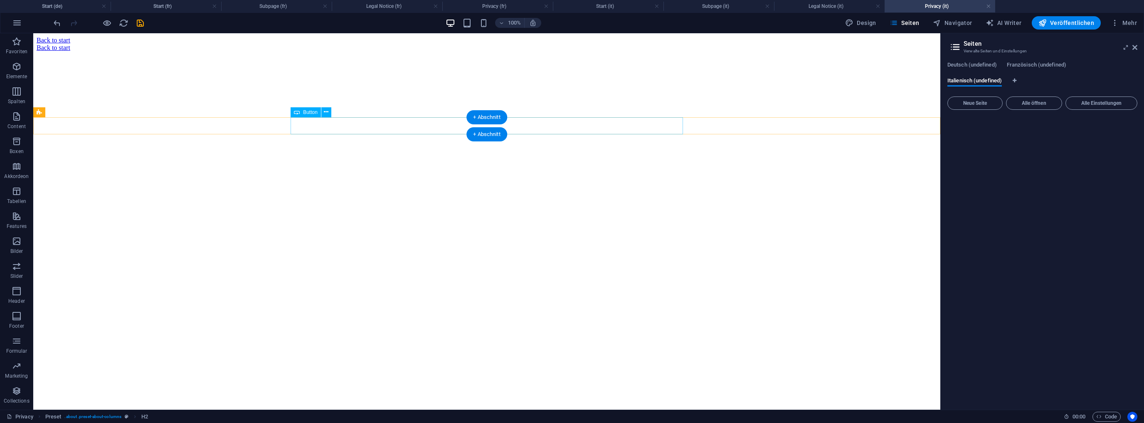
scroll to position [0, 0]
click at [589, 4] on h4 "Start (it)" at bounding box center [608, 6] width 111 height 9
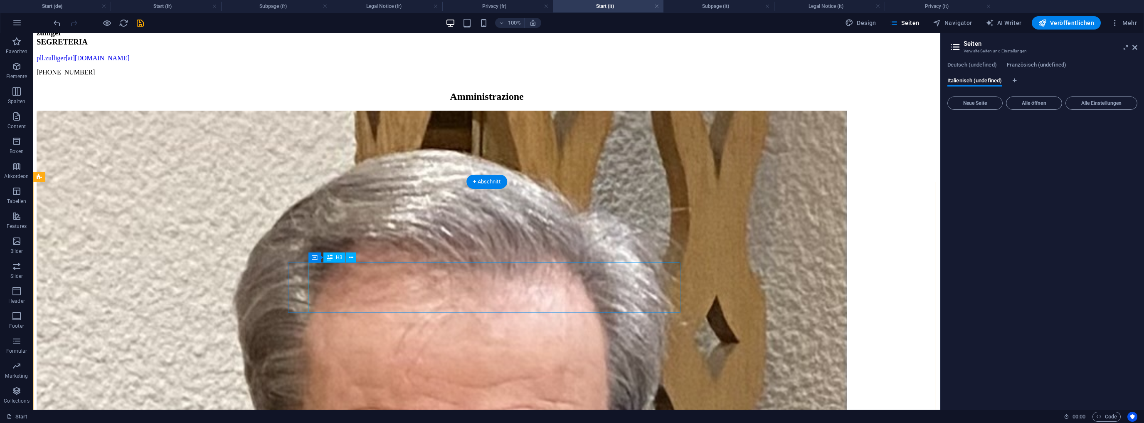
scroll to position [1586, 0]
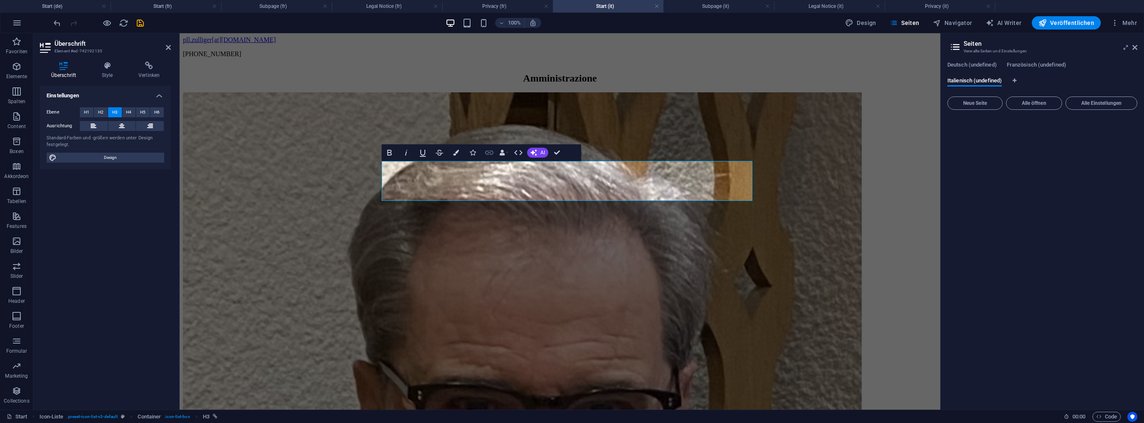
click at [488, 152] on icon "button" at bounding box center [489, 153] width 10 height 10
click at [155, 113] on span "Element" at bounding box center [152, 112] width 20 height 10
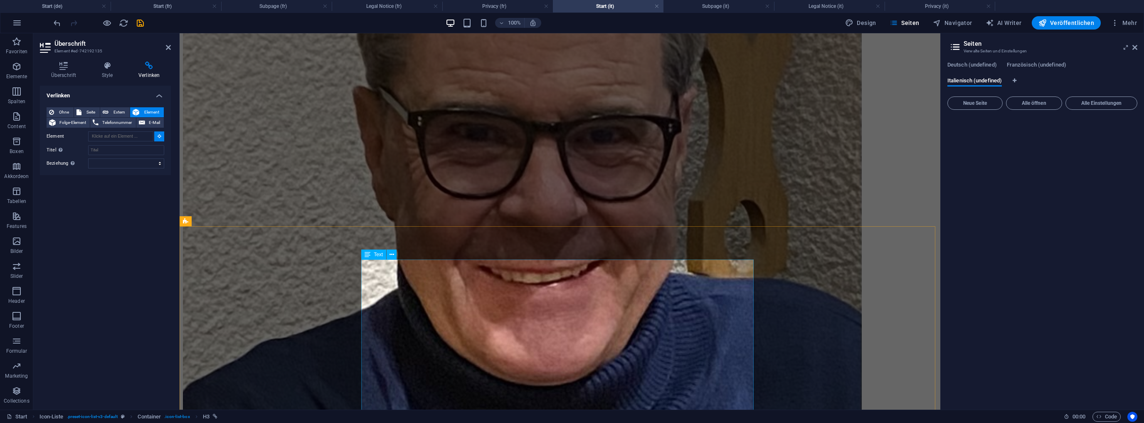
scroll to position [1864, 0]
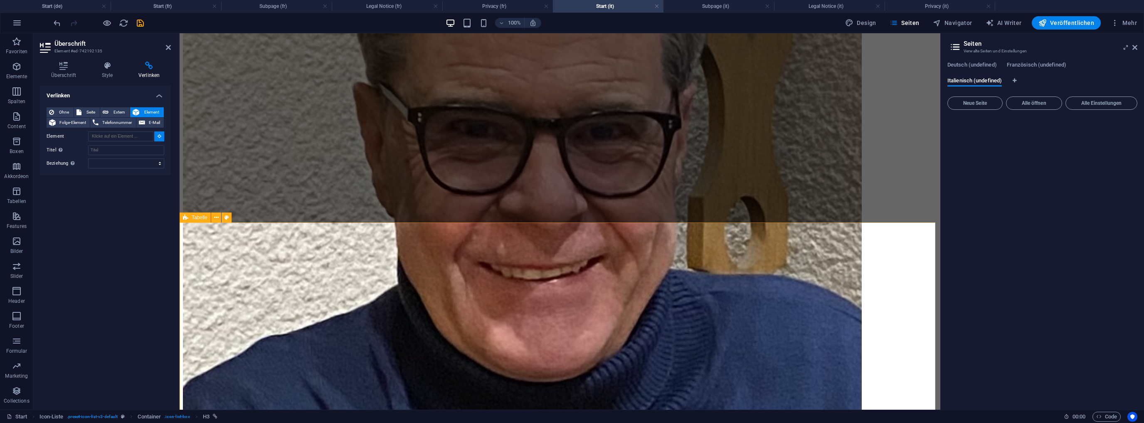
type input "#ed-667930201"
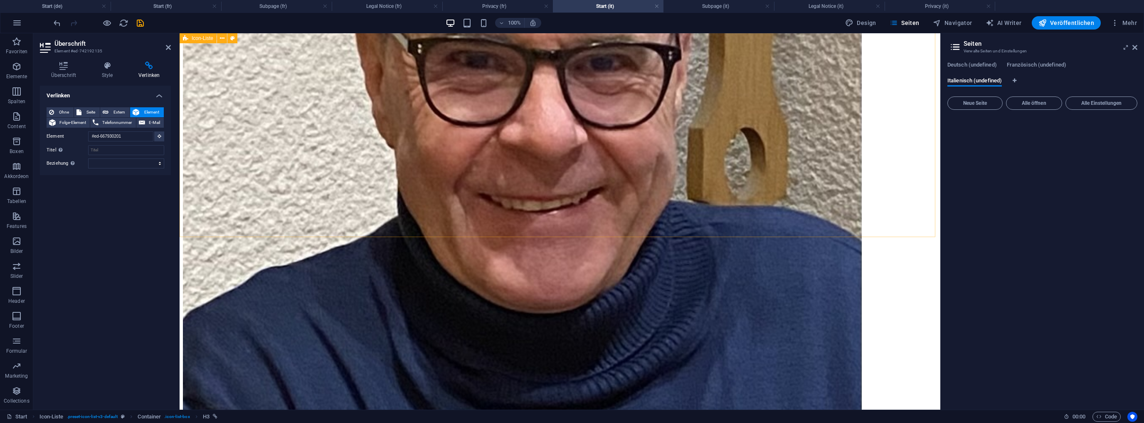
scroll to position [1945, 0]
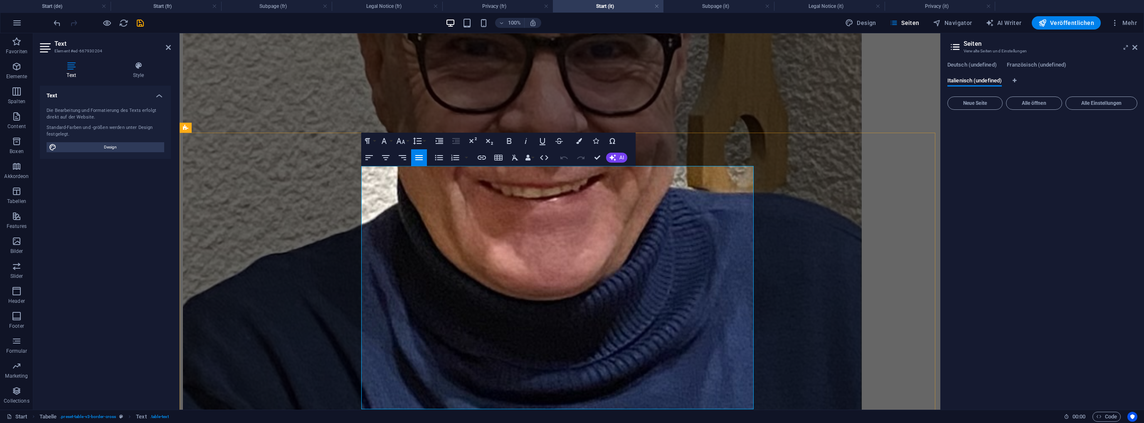
scroll to position [1954, 0]
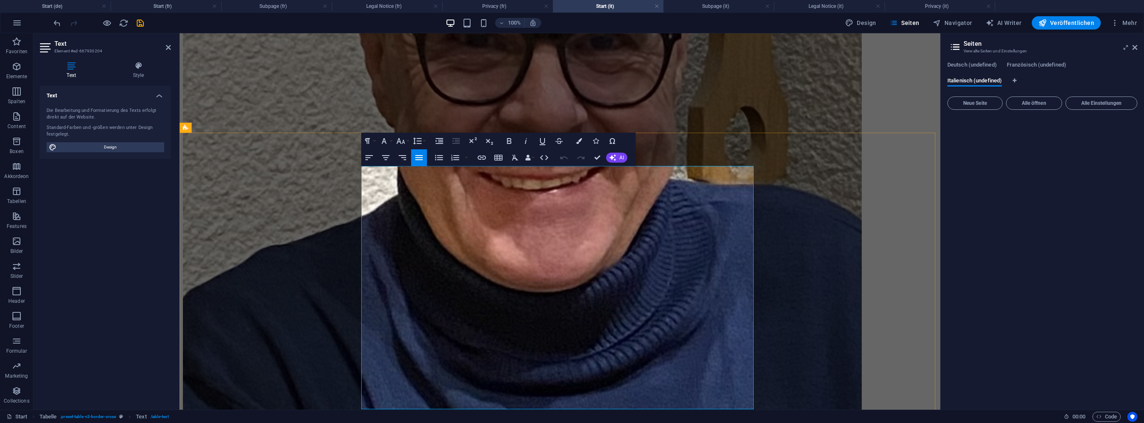
drag, startPoint x: 726, startPoint y: 176, endPoint x: 698, endPoint y: 178, distance: 27.5
click at [512, 140] on icon "button" at bounding box center [509, 141] width 10 height 10
drag, startPoint x: 723, startPoint y: 195, endPoint x: 698, endPoint y: 196, distance: 24.6
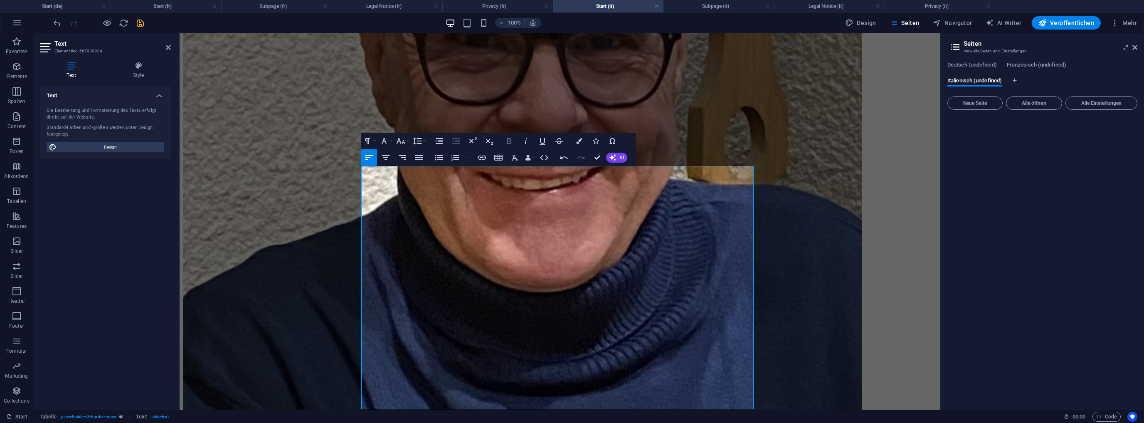
click at [510, 141] on icon "button" at bounding box center [509, 141] width 5 height 6
drag, startPoint x: 725, startPoint y: 215, endPoint x: 698, endPoint y: 215, distance: 26.6
click at [510, 140] on icon "button" at bounding box center [509, 141] width 5 height 6
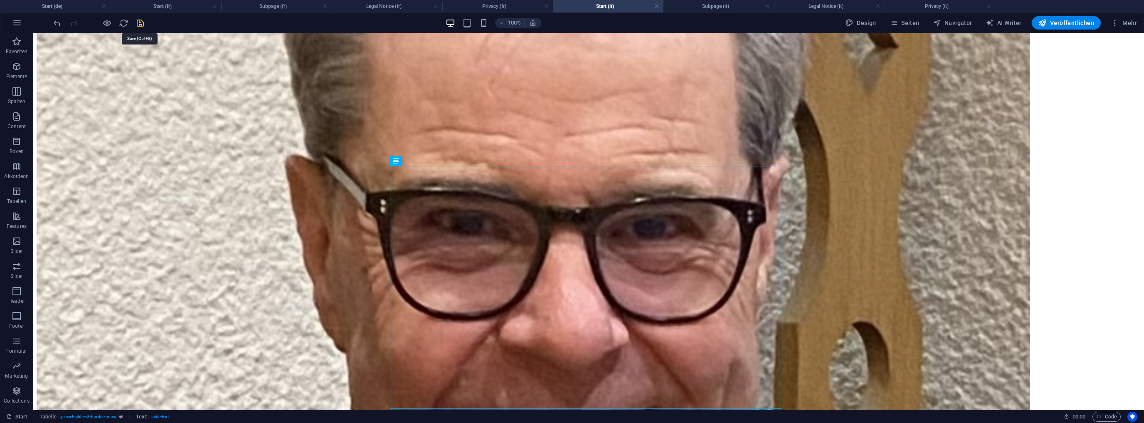
click at [140, 22] on icon "save" at bounding box center [141, 23] width 10 height 10
checkbox input "false"
click at [1084, 25] on span "Veröffentlichen" at bounding box center [1066, 23] width 56 height 8
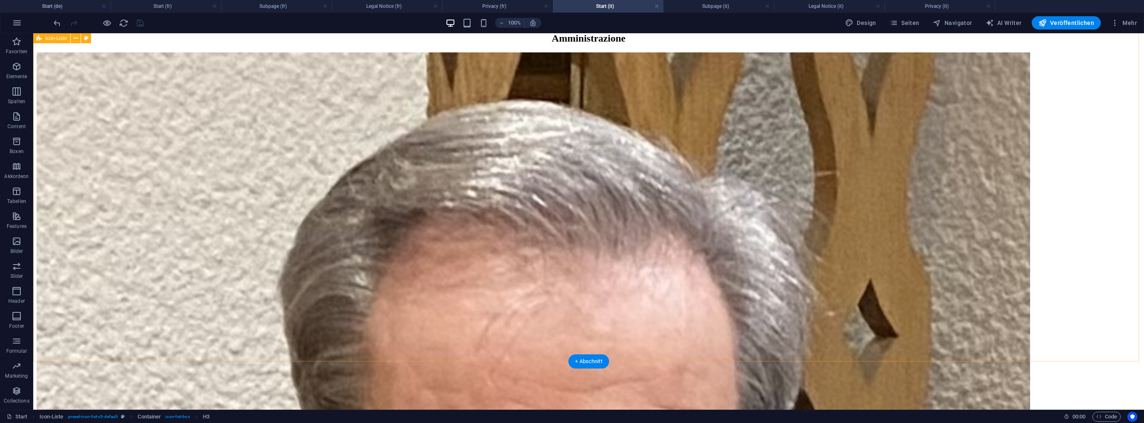
scroll to position [1654, 0]
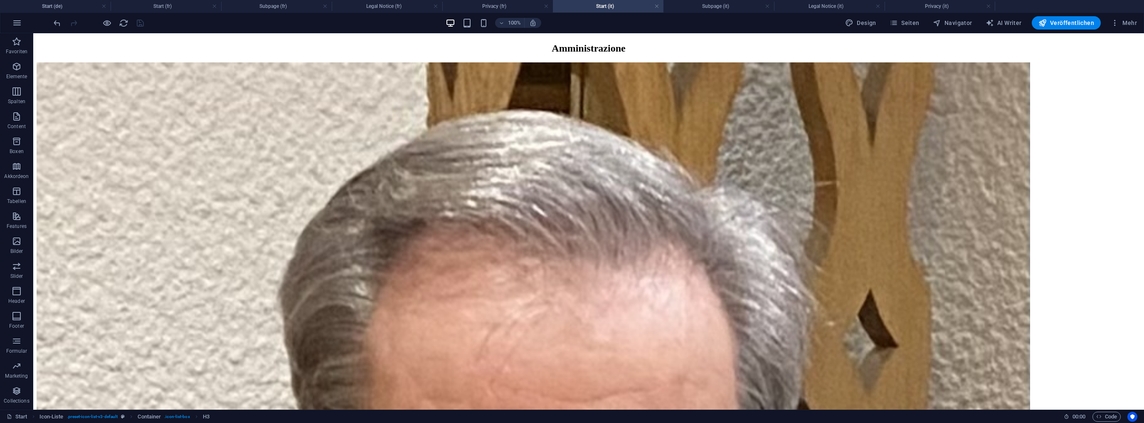
click at [140, 21] on div at bounding box center [98, 22] width 93 height 13
click at [63, 8] on h4 "Start (de)" at bounding box center [55, 6] width 111 height 9
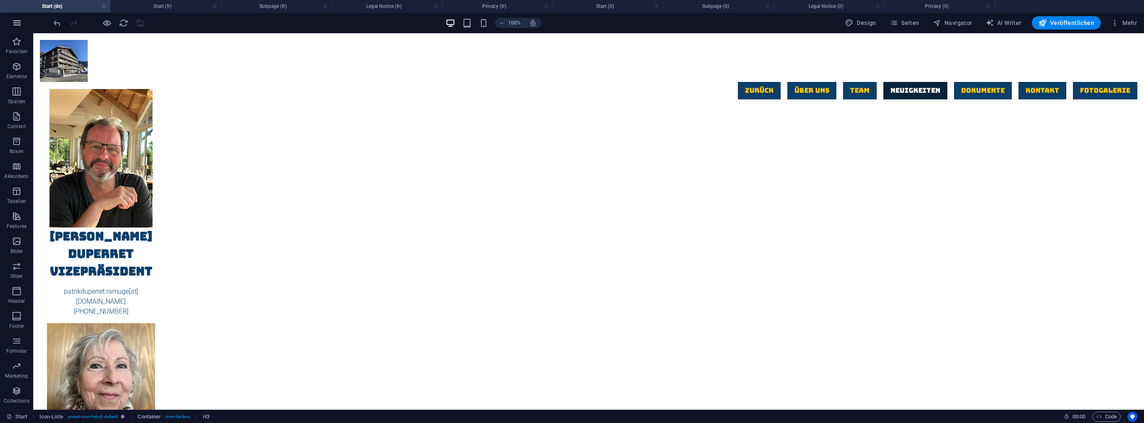
click at [17, 22] on icon "button" at bounding box center [17, 23] width 10 height 10
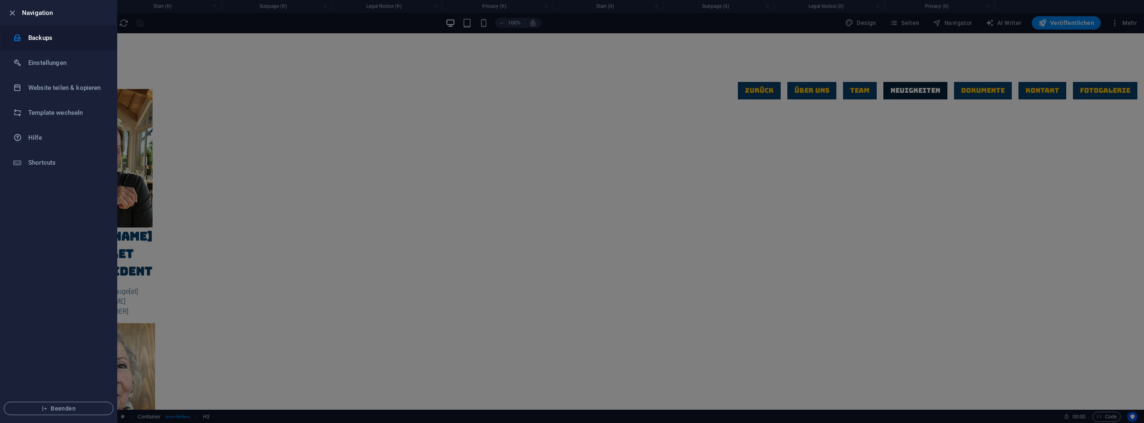
click at [50, 36] on h6 "Backups" at bounding box center [66, 38] width 77 height 10
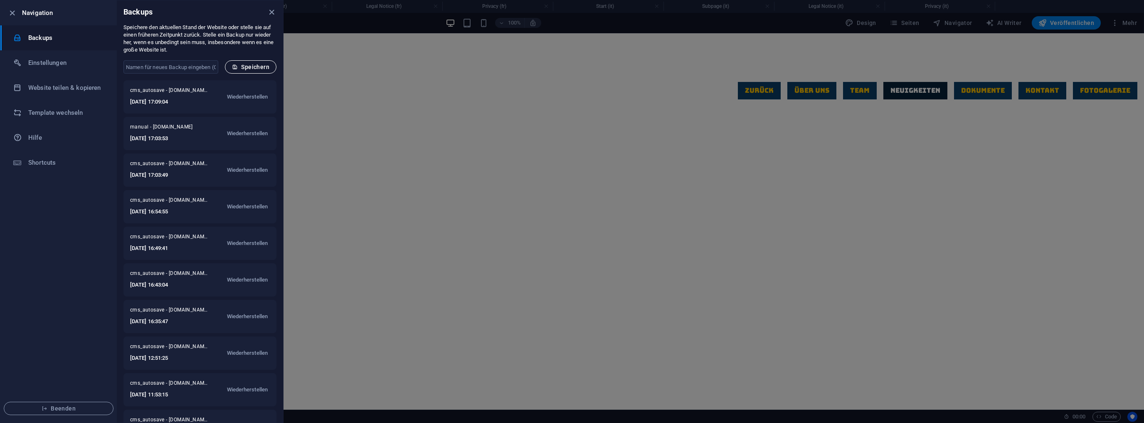
click at [258, 65] on span "Speichern" at bounding box center [250, 67] width 37 height 7
click at [271, 7] on icon "close" at bounding box center [272, 12] width 10 height 10
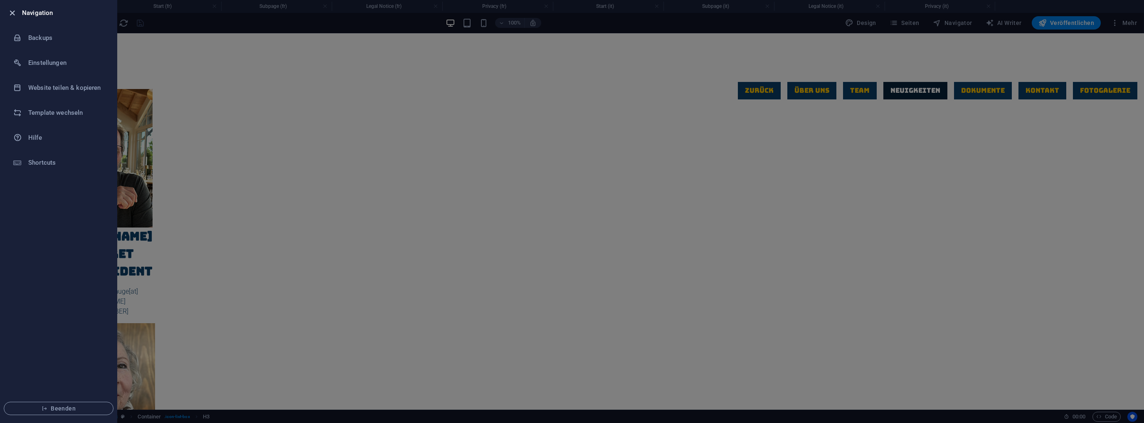
click at [14, 13] on icon "button" at bounding box center [12, 13] width 10 height 10
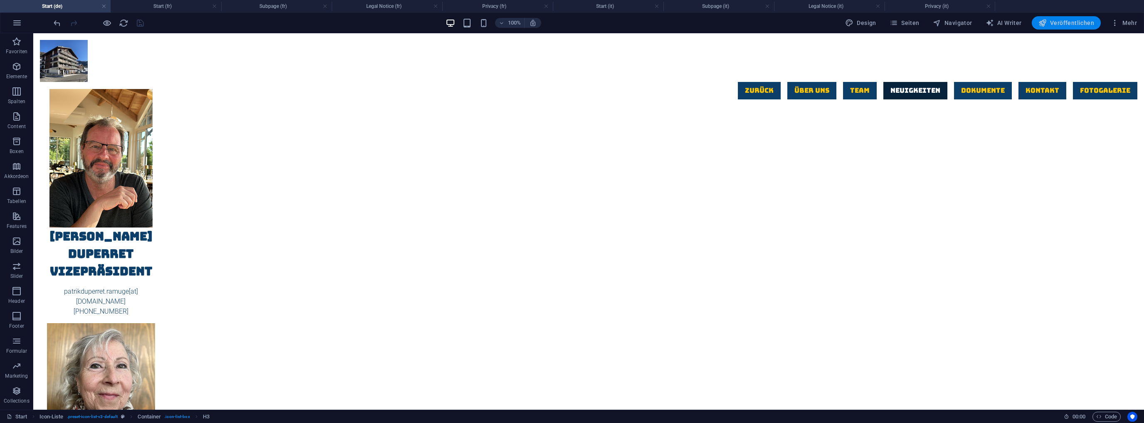
click at [1074, 26] on span "Veröffentlichen" at bounding box center [1066, 23] width 56 height 8
